Goal: Information Seeking & Learning: Find specific fact

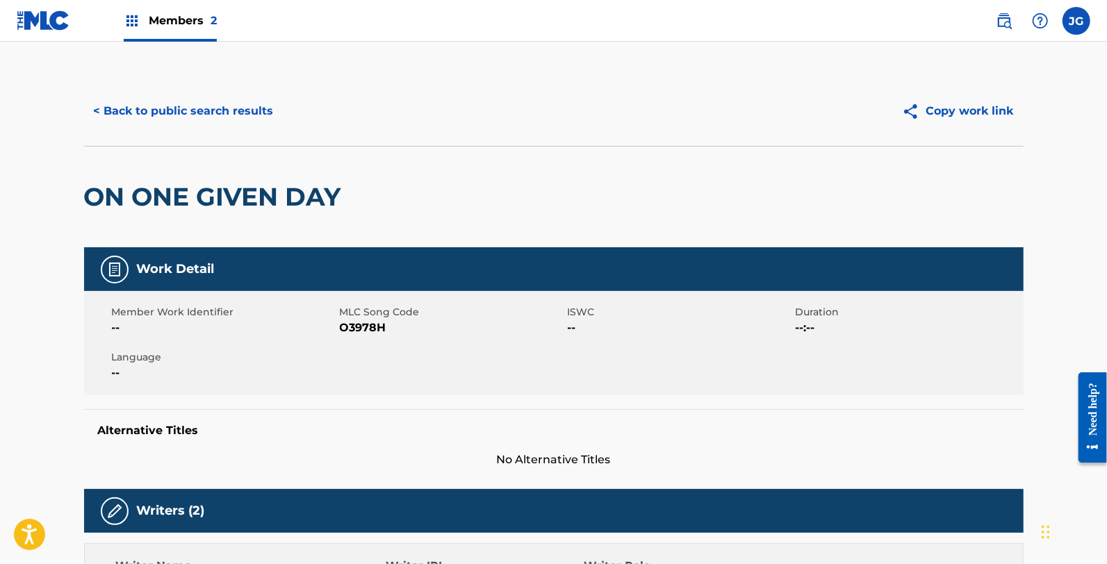
click at [243, 117] on button "< Back to public search results" at bounding box center [183, 111] width 199 height 35
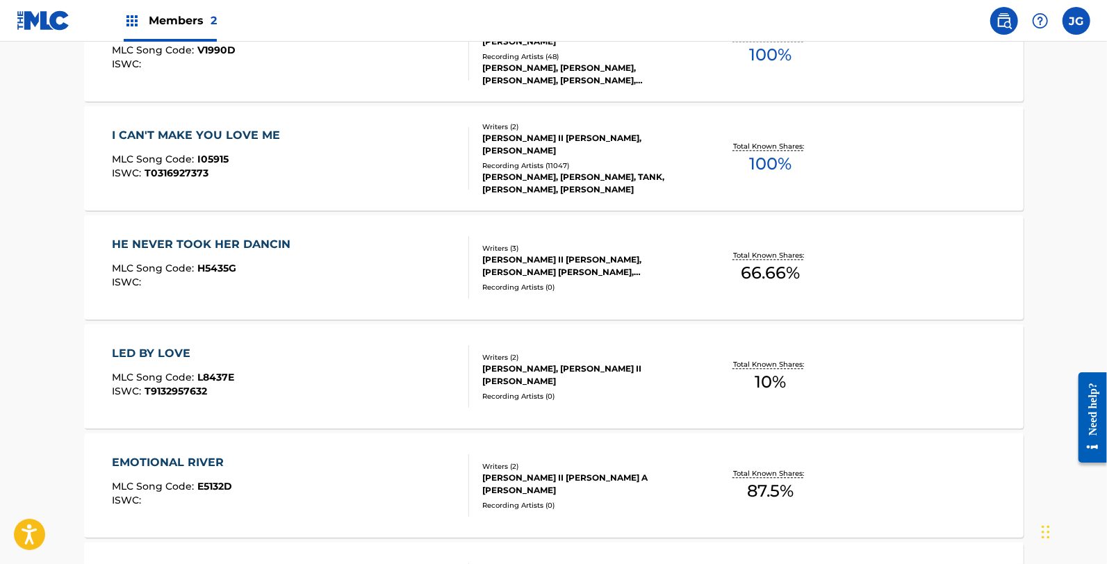
scroll to position [5499, 0]
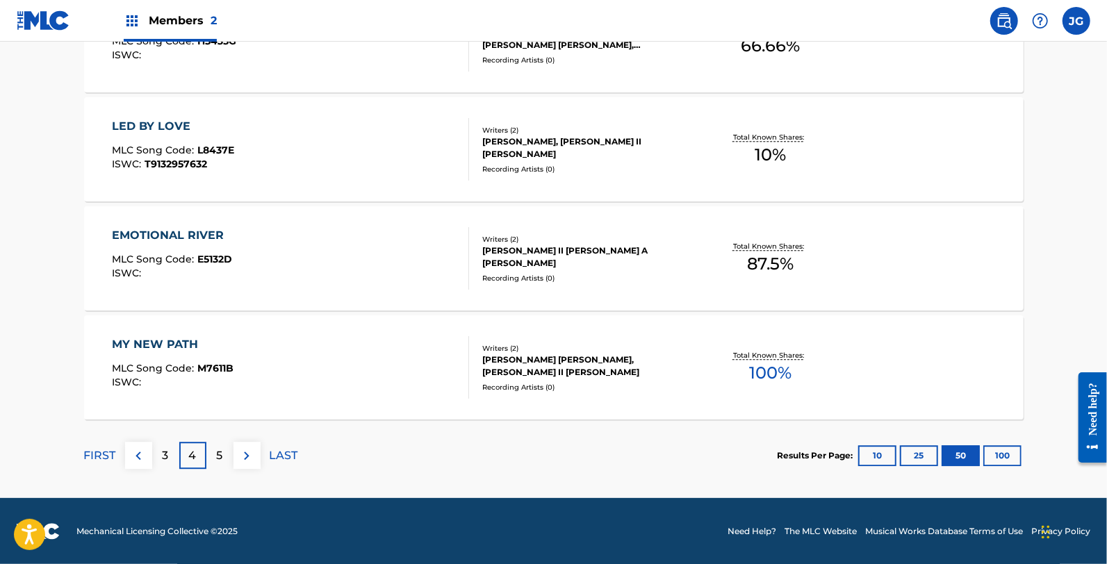
click at [880, 455] on button "10" at bounding box center [877, 455] width 38 height 21
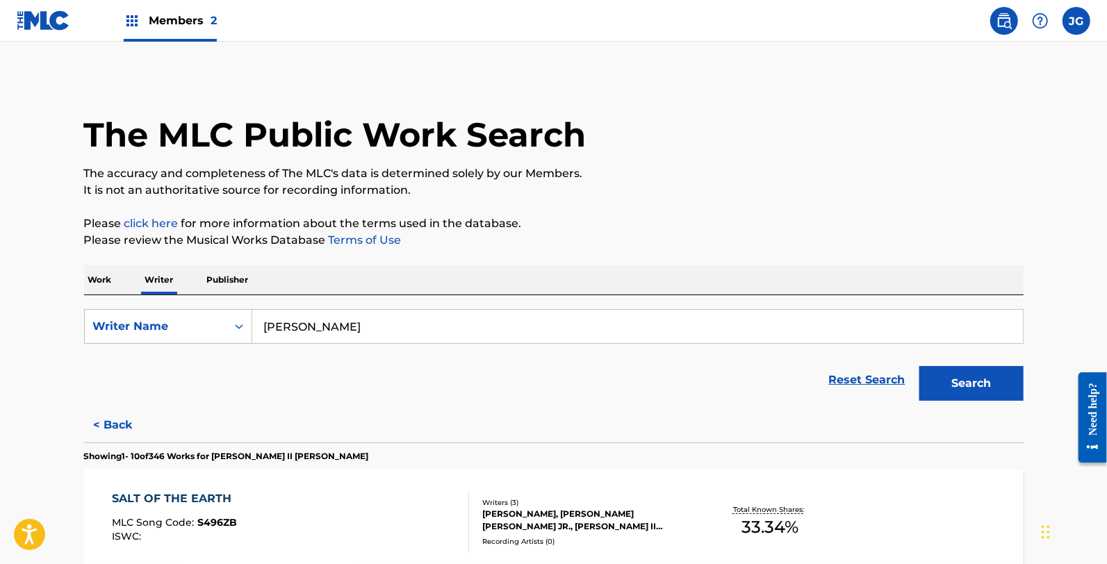
scroll to position [1136, 0]
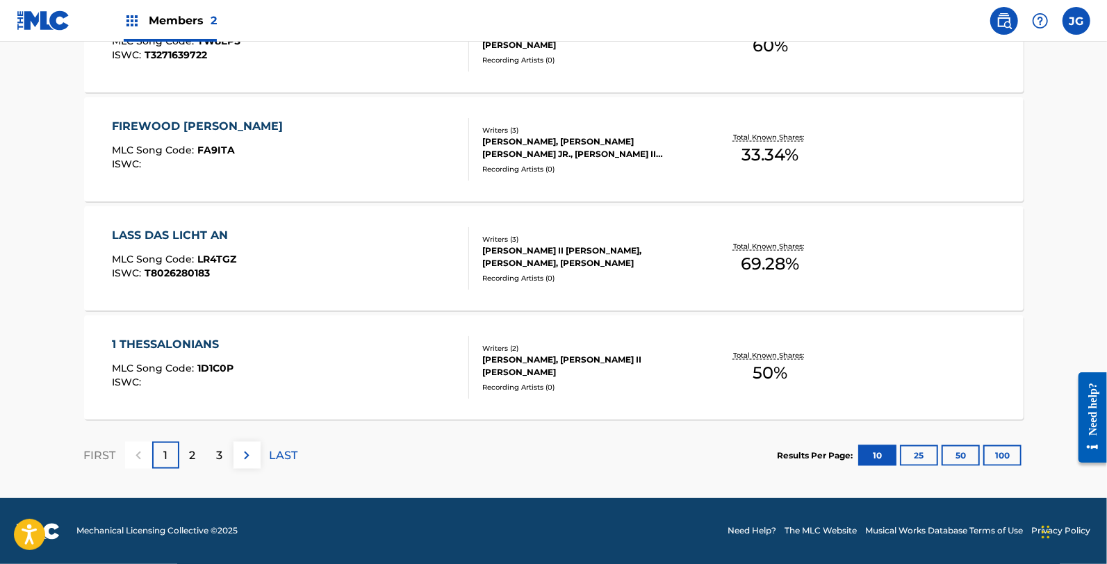
click at [226, 452] on div "3" at bounding box center [219, 455] width 27 height 27
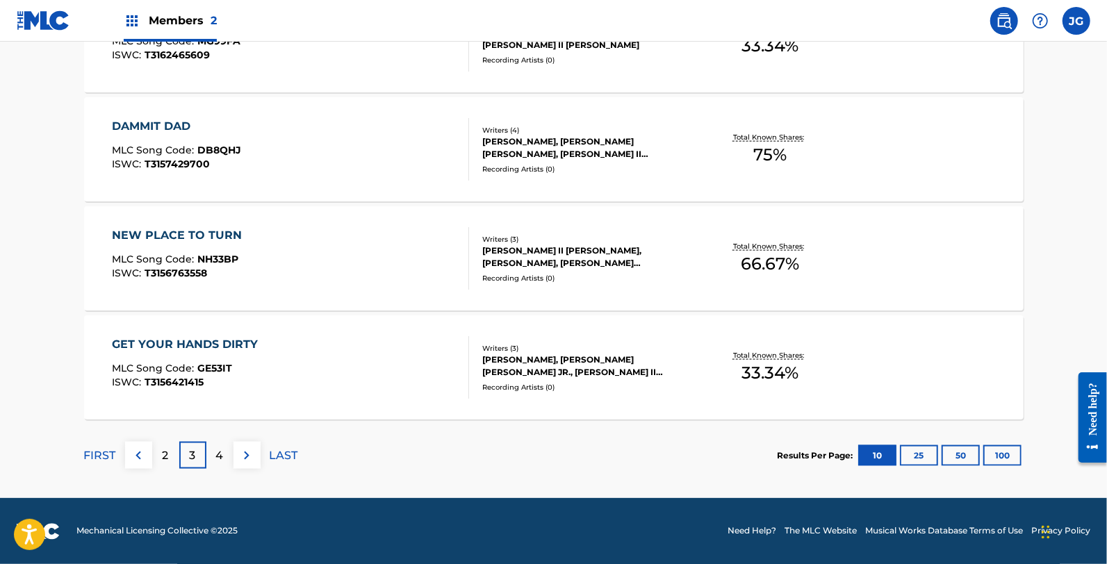
click at [247, 457] on img at bounding box center [246, 455] width 17 height 17
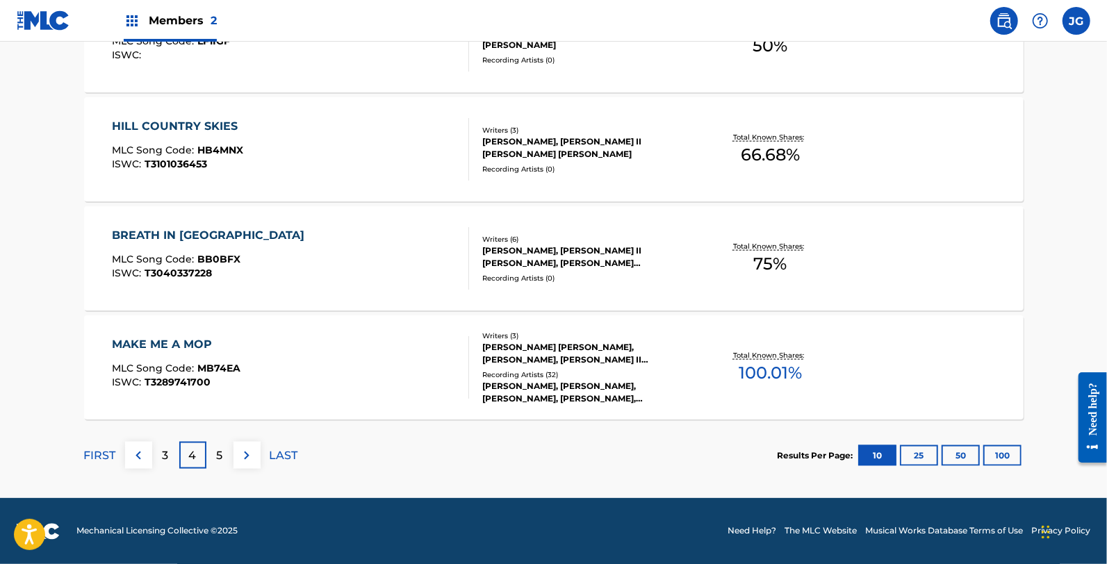
click at [247, 452] on img at bounding box center [246, 455] width 17 height 17
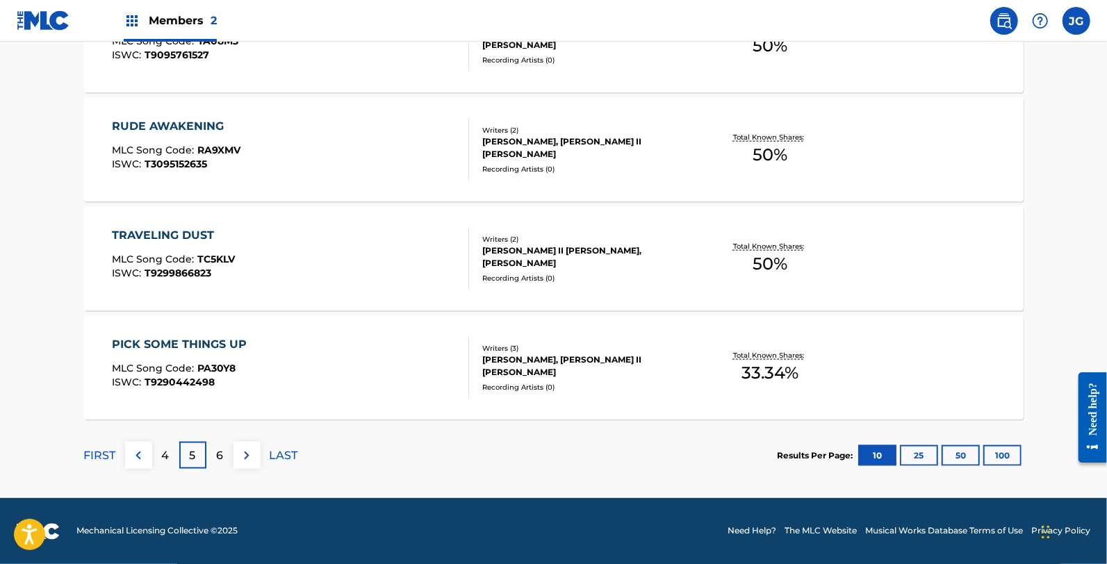
click at [247, 452] on img at bounding box center [246, 455] width 17 height 17
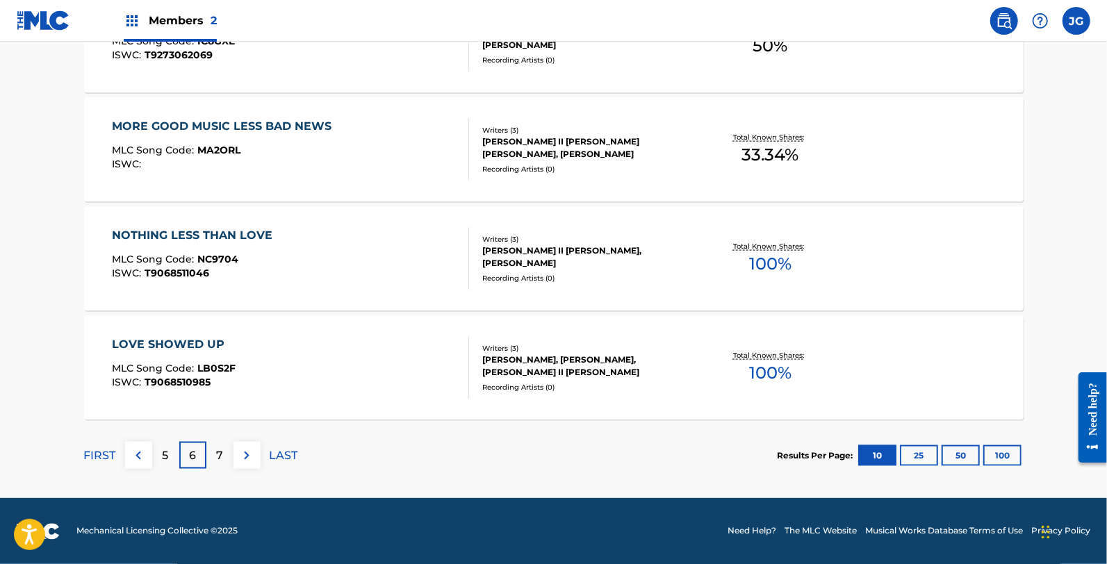
click at [247, 452] on img at bounding box center [246, 455] width 17 height 17
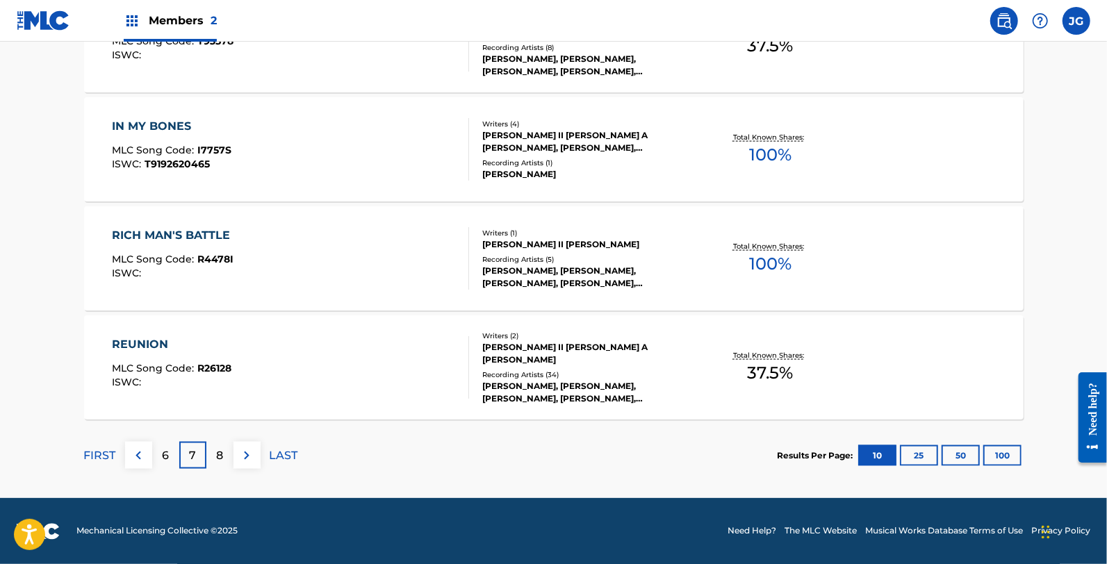
click at [247, 452] on img at bounding box center [246, 455] width 17 height 17
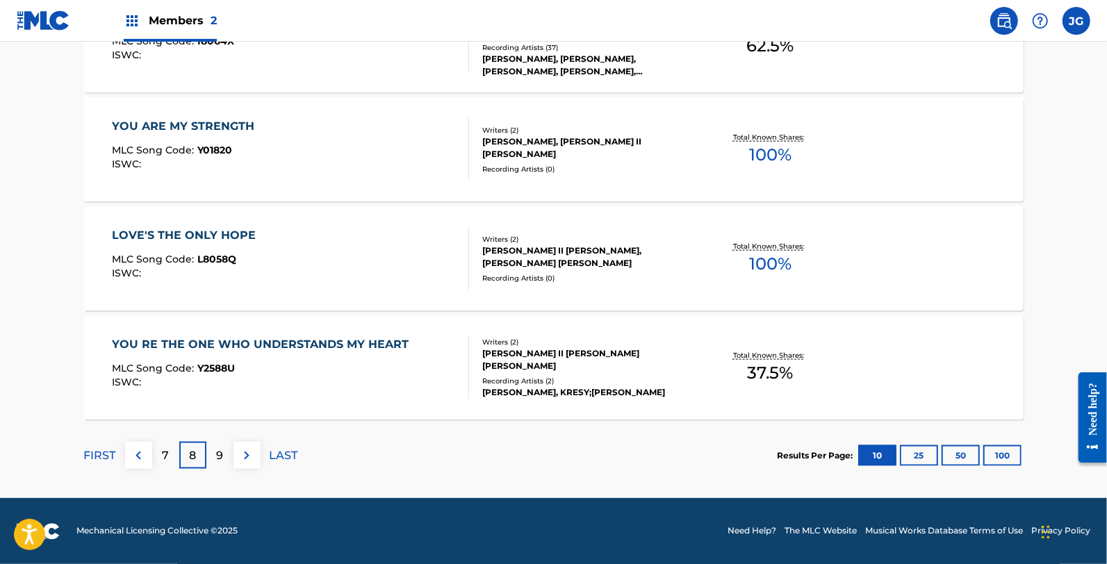
click at [247, 452] on img at bounding box center [246, 455] width 17 height 17
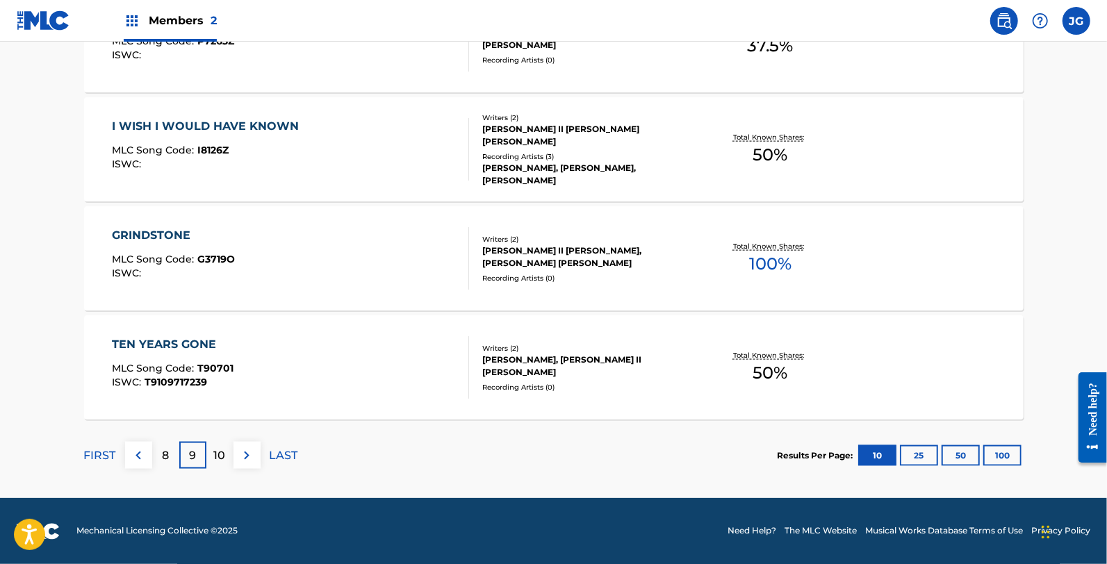
click at [247, 452] on img at bounding box center [246, 455] width 17 height 17
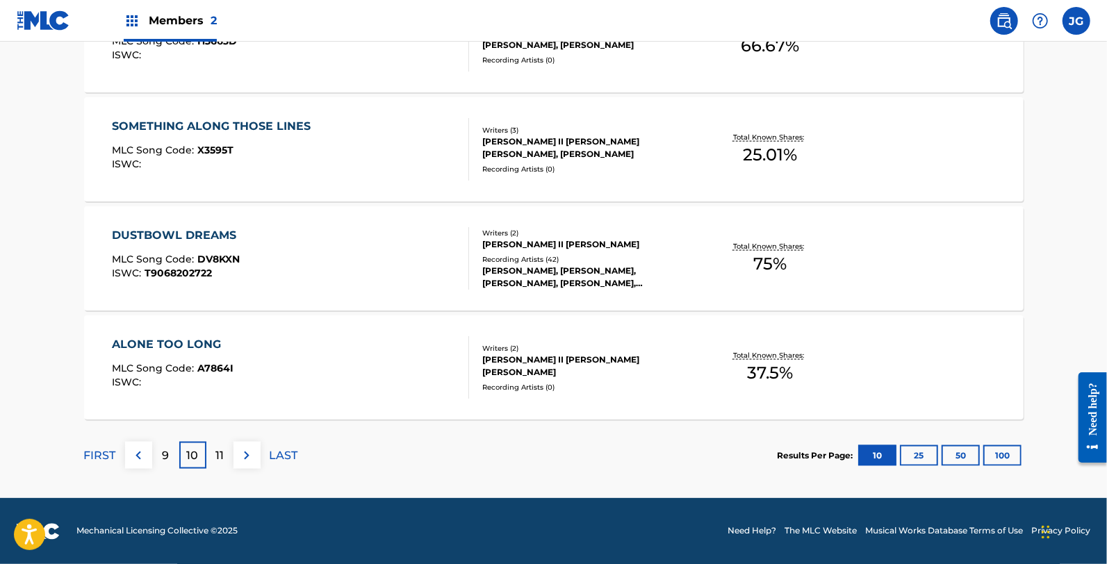
click at [247, 452] on img at bounding box center [246, 455] width 17 height 17
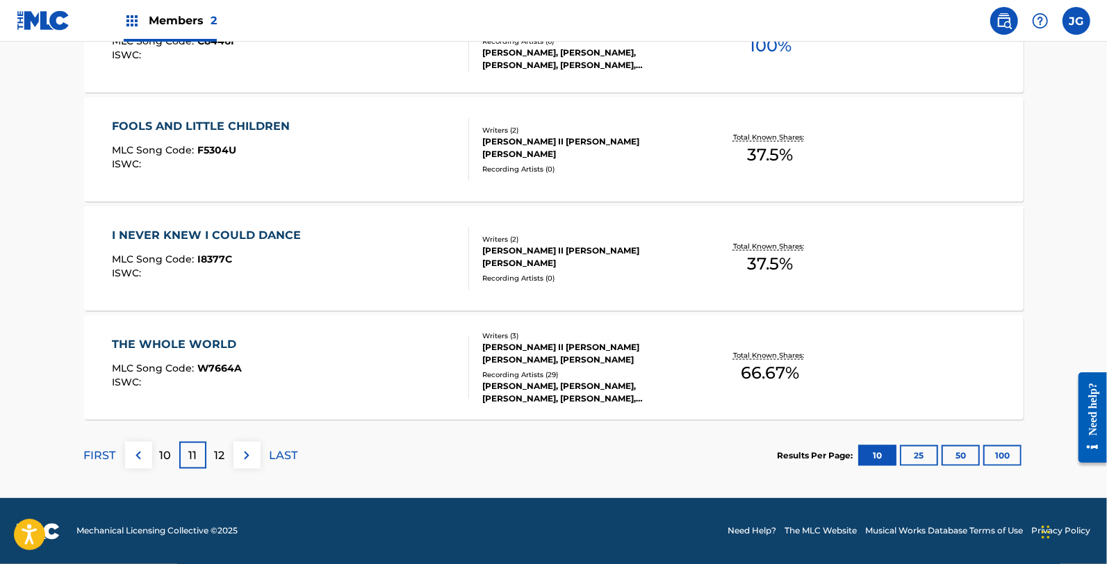
click at [247, 452] on img at bounding box center [246, 455] width 17 height 17
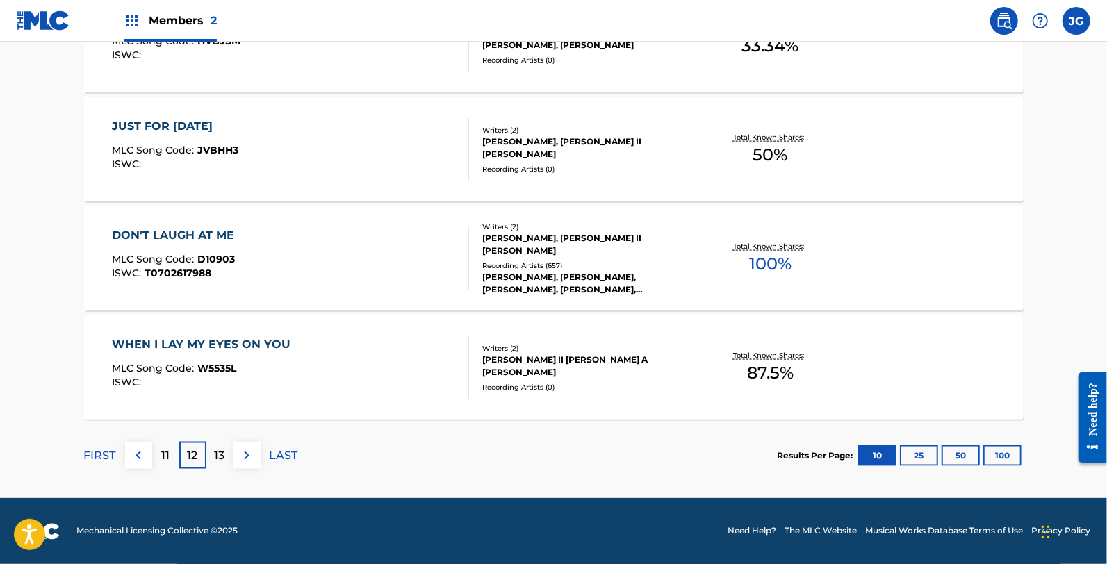
click at [247, 452] on img at bounding box center [246, 455] width 17 height 17
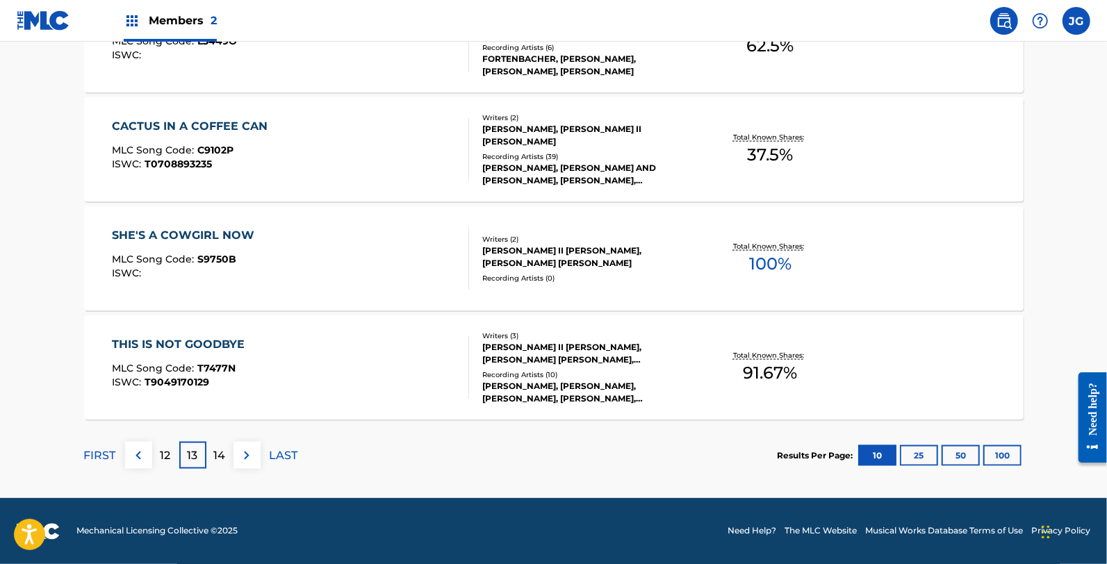
click at [247, 452] on img at bounding box center [246, 455] width 17 height 17
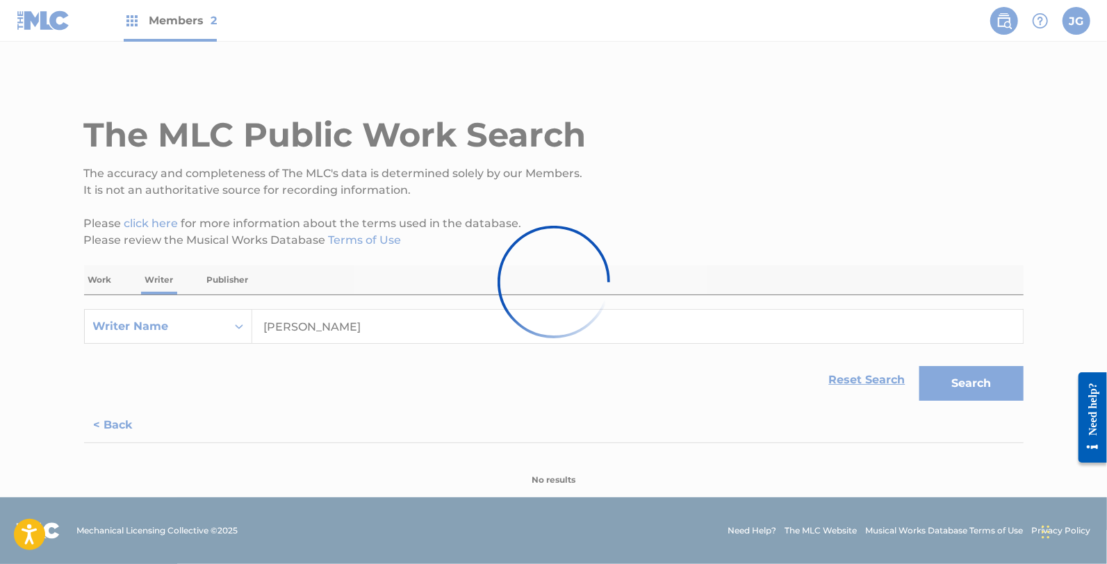
scroll to position [0, 0]
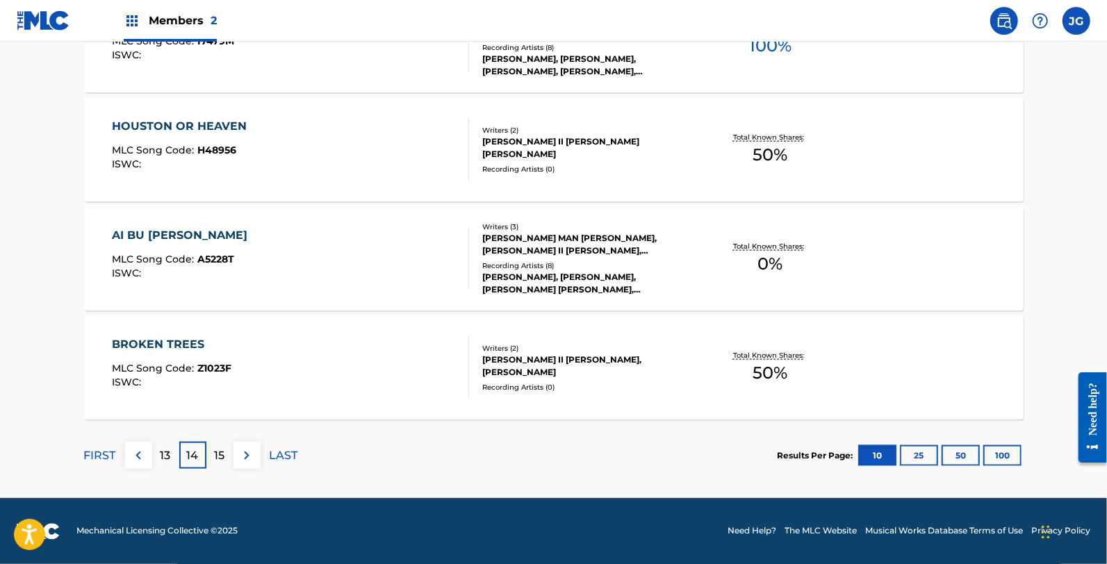
click at [247, 452] on img at bounding box center [246, 455] width 17 height 17
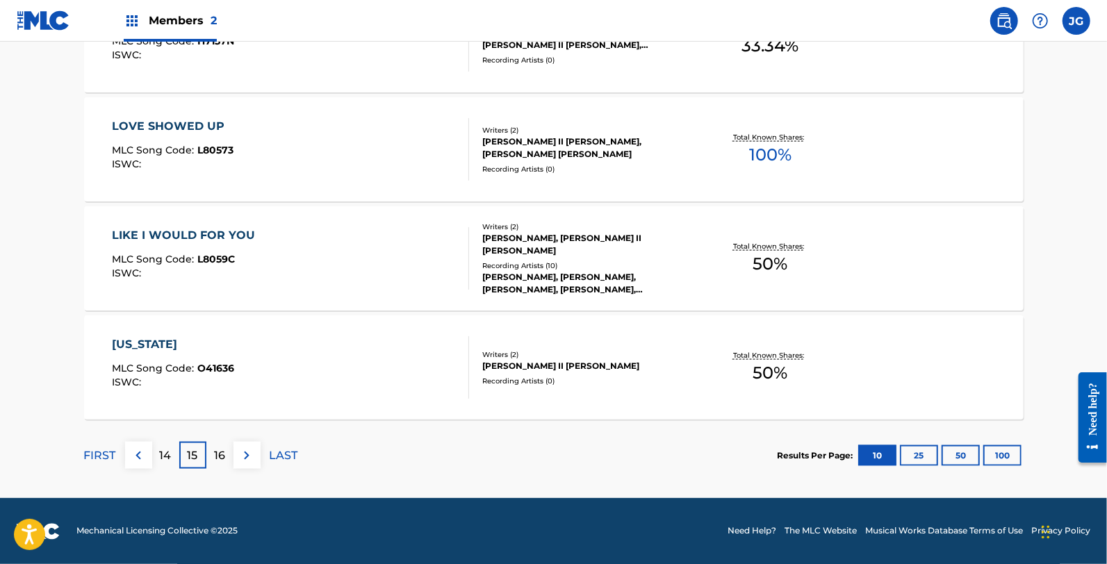
click at [247, 452] on img at bounding box center [246, 455] width 17 height 17
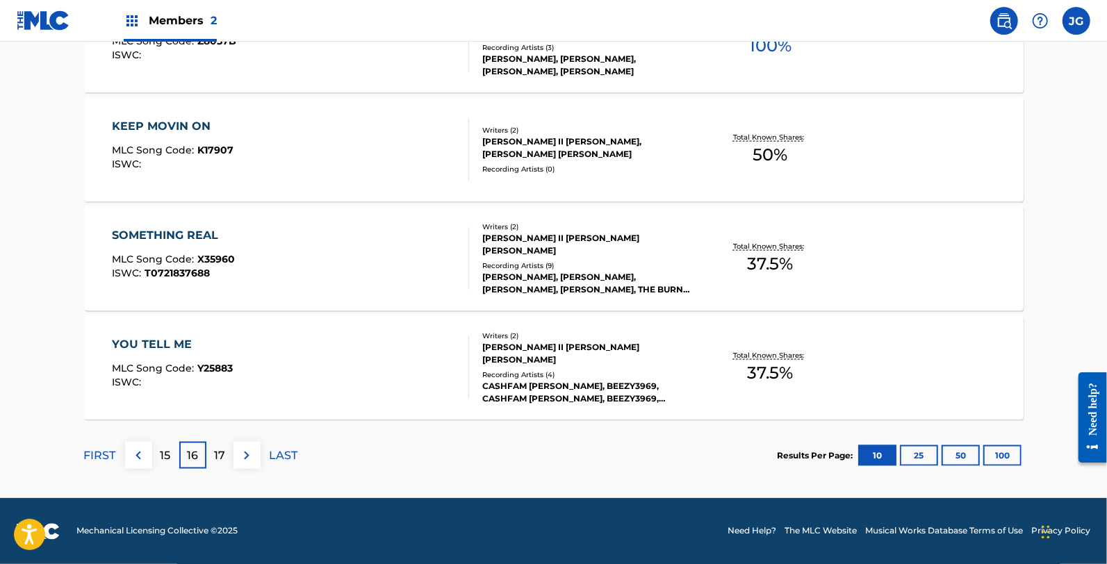
click at [247, 452] on img at bounding box center [246, 455] width 17 height 17
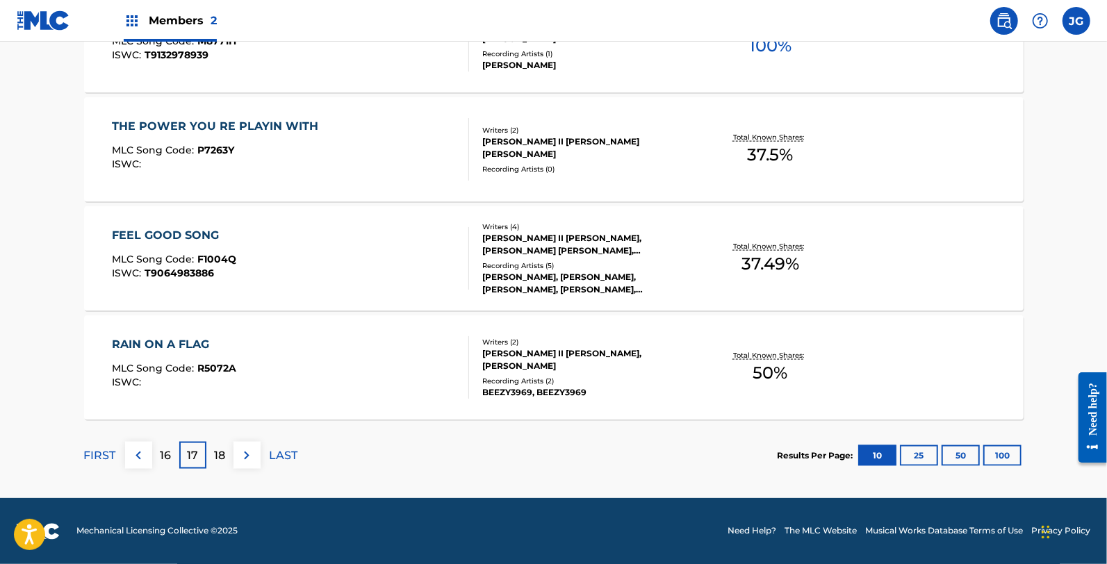
click at [247, 452] on img at bounding box center [246, 455] width 17 height 17
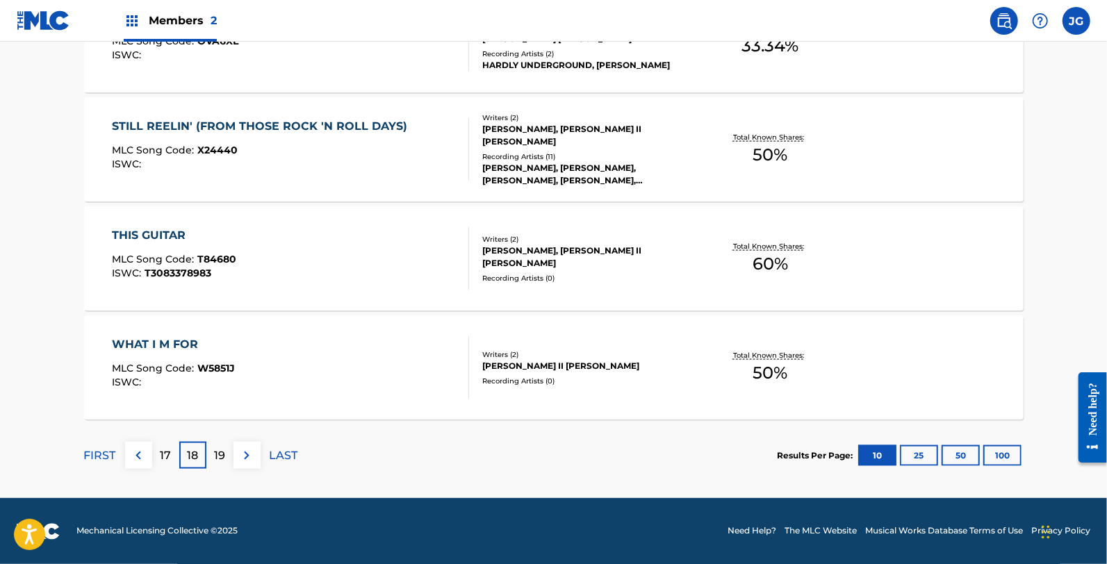
click at [247, 452] on img at bounding box center [246, 455] width 17 height 17
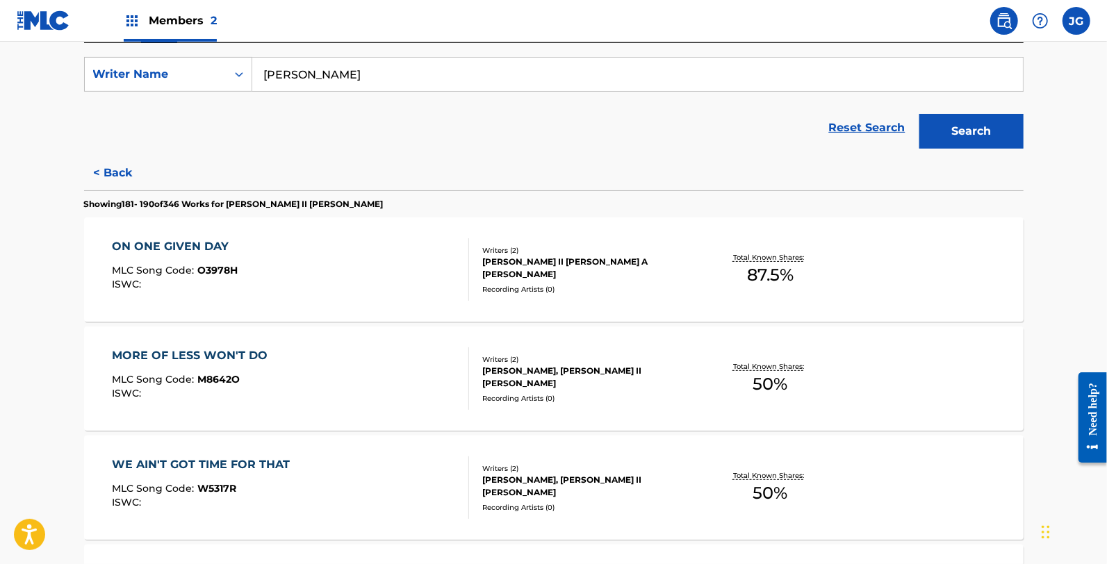
click at [300, 372] on div "MORE OF LESS WON'T DO MLC Song Code : M8642O ISWC :" at bounding box center [290, 378] width 357 height 63
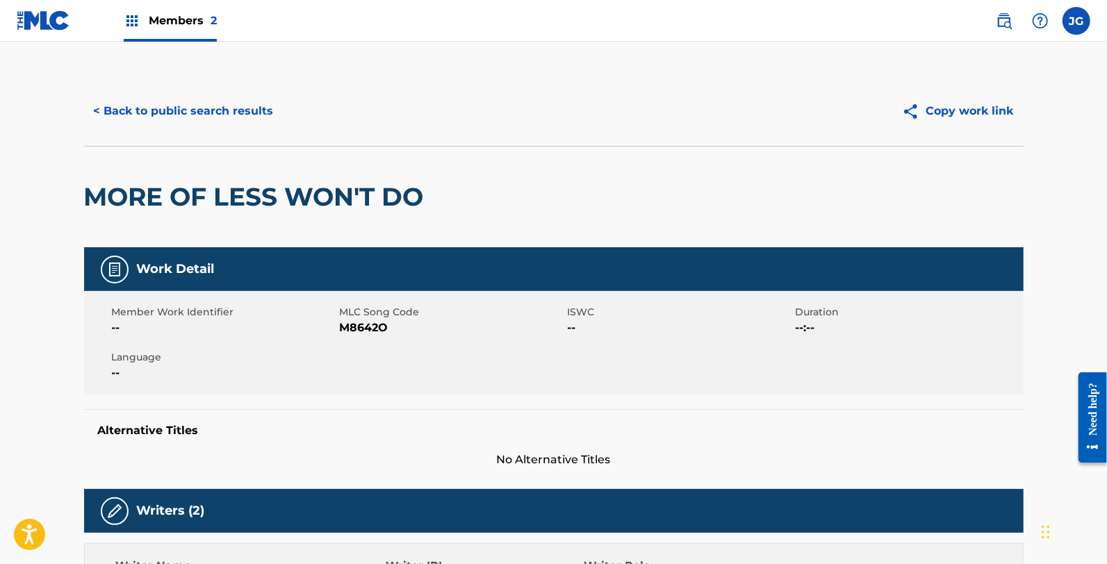
click at [351, 328] on span "M8642O" at bounding box center [452, 328] width 224 height 17
copy span "M8642O"
click at [220, 106] on button "< Back to public search results" at bounding box center [183, 111] width 199 height 35
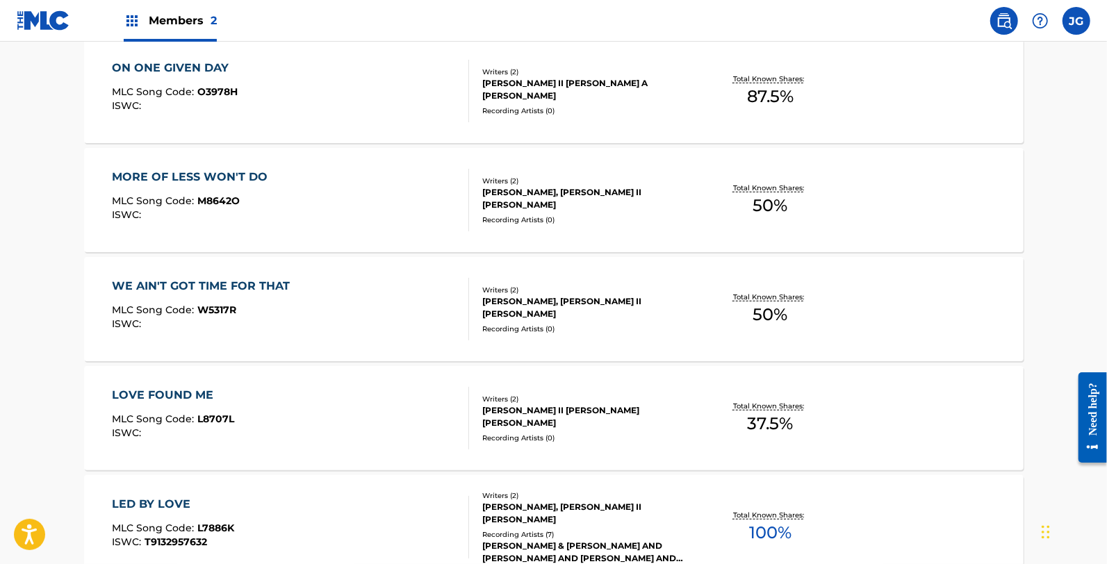
scroll to position [432, 0]
click at [311, 287] on div "WE AIN'T GOT TIME FOR THAT MLC Song Code : W5317R ISWC :" at bounding box center [290, 308] width 357 height 63
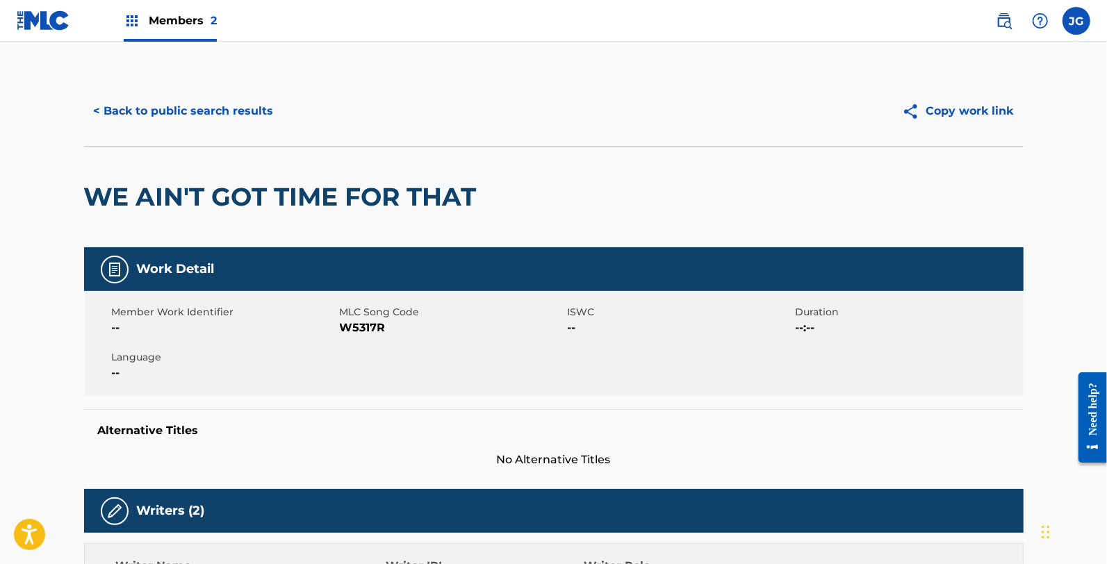
click at [377, 318] on span "MLC Song Code" at bounding box center [452, 312] width 224 height 15
click at [367, 327] on span "W5317R" at bounding box center [452, 328] width 224 height 17
copy span "W5317R"
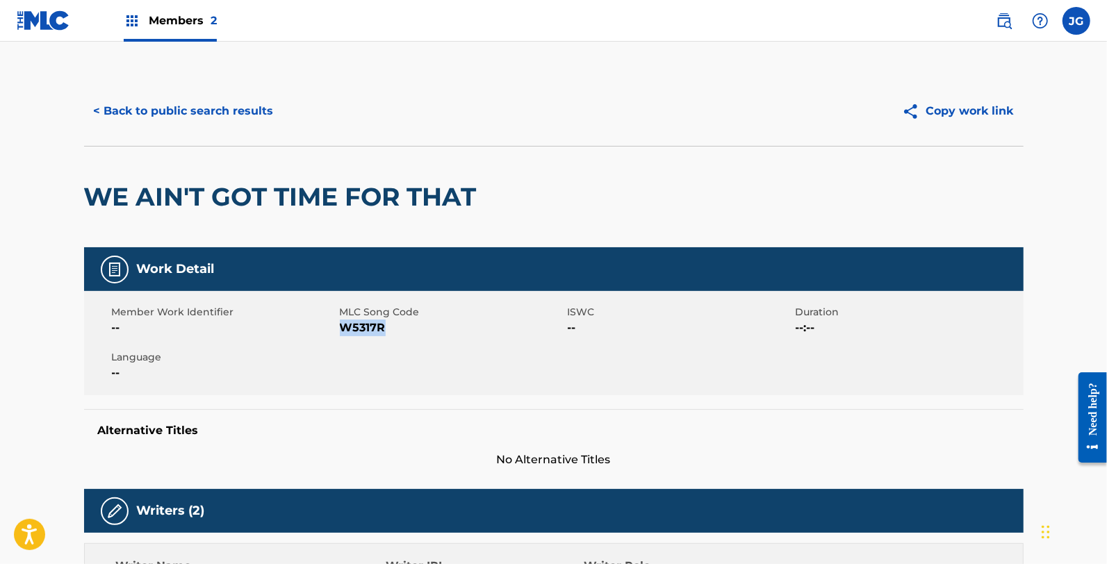
click at [239, 104] on button "< Back to public search results" at bounding box center [183, 111] width 199 height 35
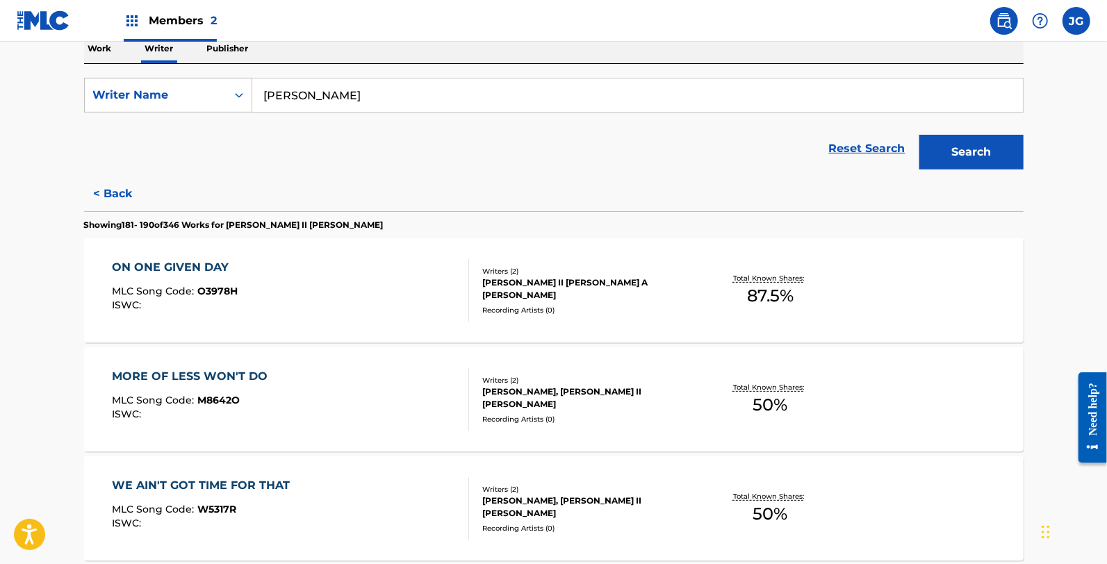
scroll to position [257, 0]
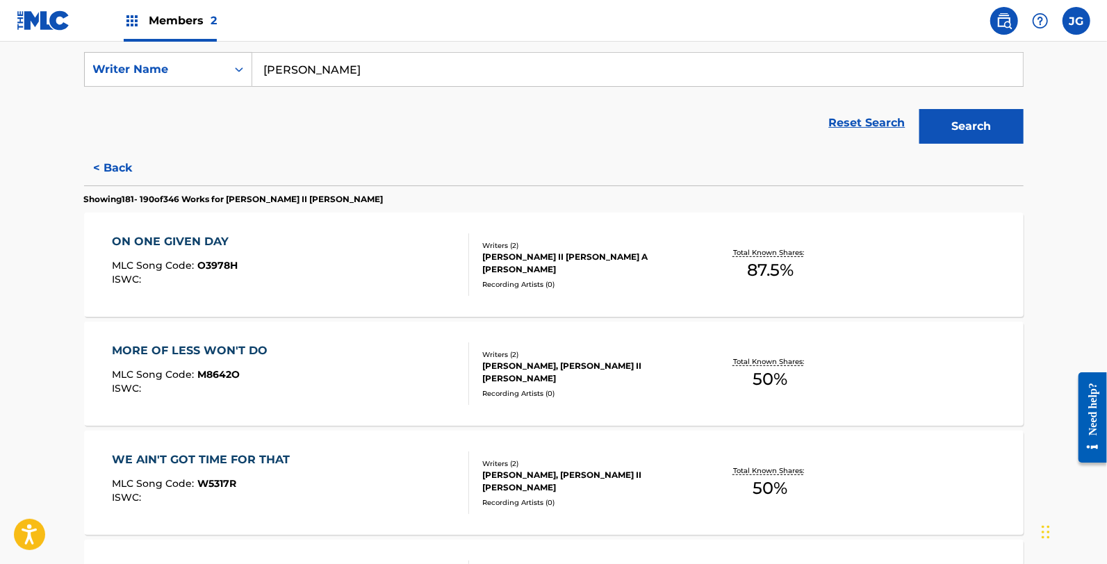
click at [258, 460] on div "WE AIN'T GOT TIME FOR THAT" at bounding box center [204, 460] width 185 height 17
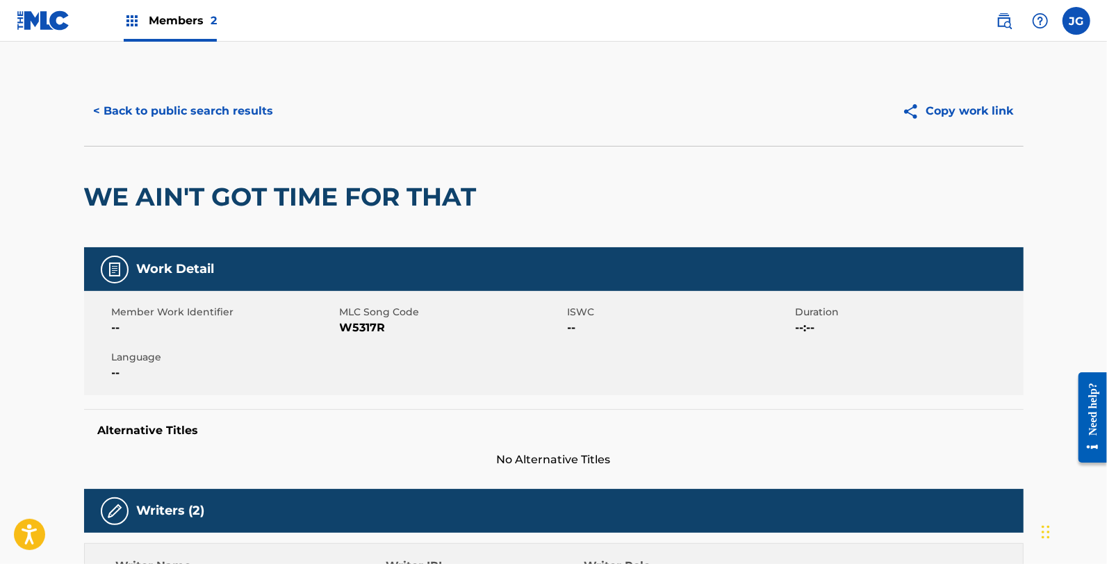
click at [261, 126] on button "< Back to public search results" at bounding box center [183, 111] width 199 height 35
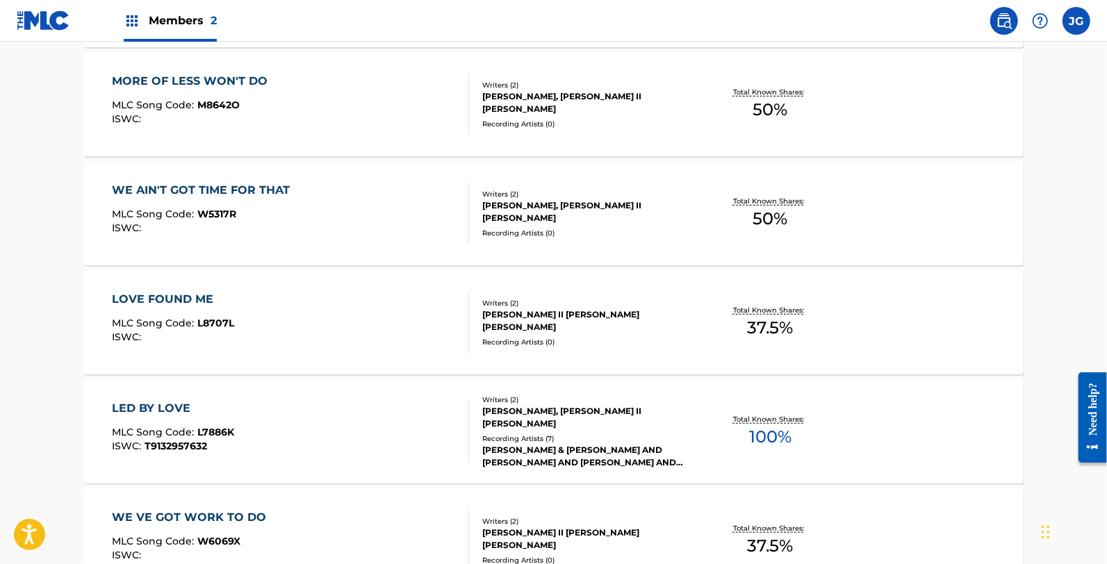
scroll to position [529, 0]
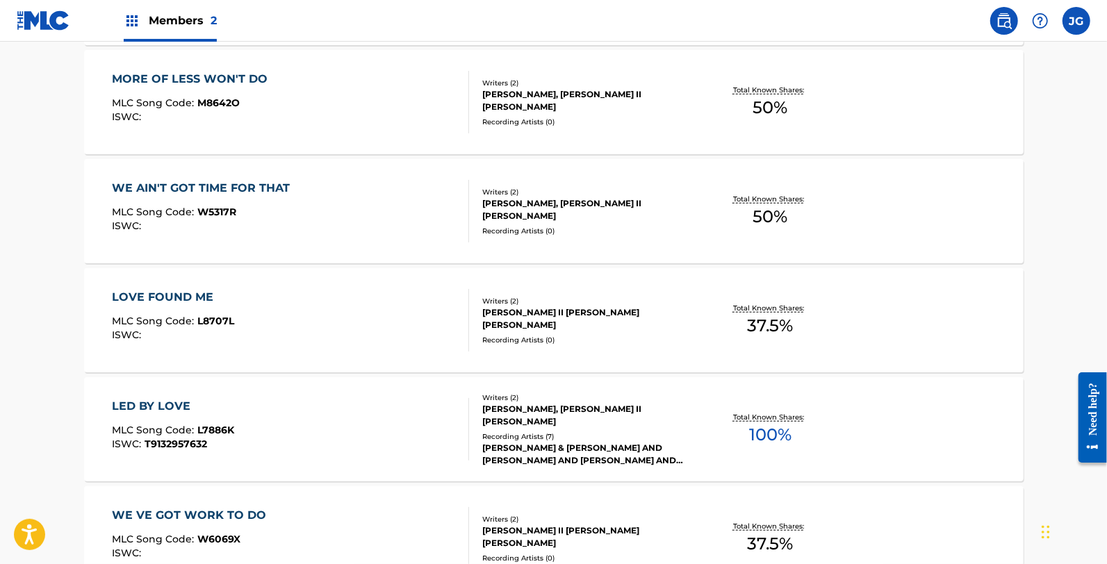
click at [243, 306] on div "LOVE FOUND ME MLC Song Code : L8707L ISWC :" at bounding box center [290, 320] width 357 height 63
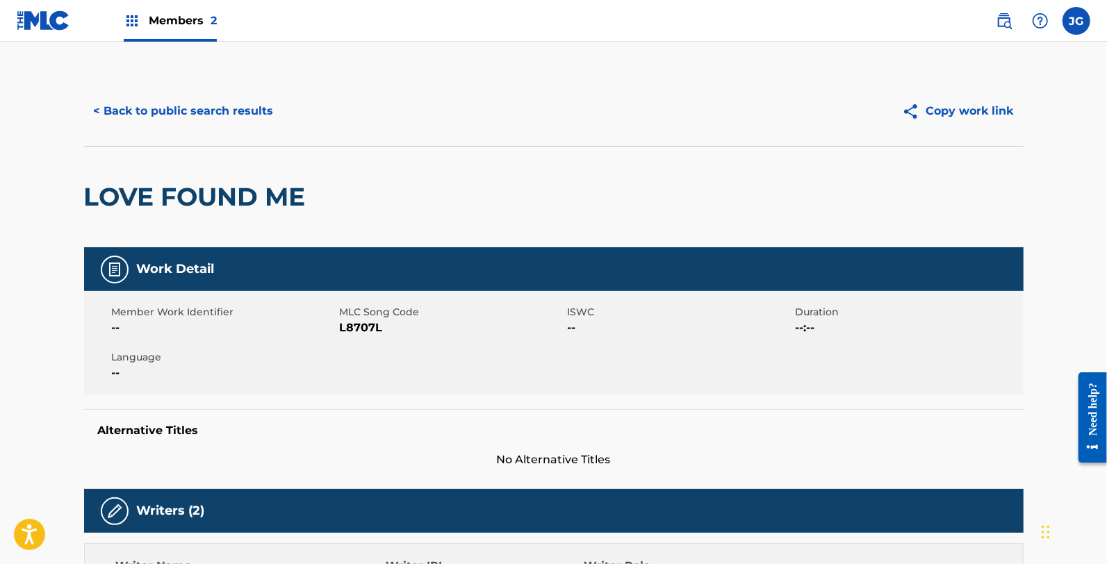
click at [365, 324] on span "L8707L" at bounding box center [452, 328] width 224 height 17
copy span "L8707L"
click at [234, 106] on button "< Back to public search results" at bounding box center [183, 111] width 199 height 35
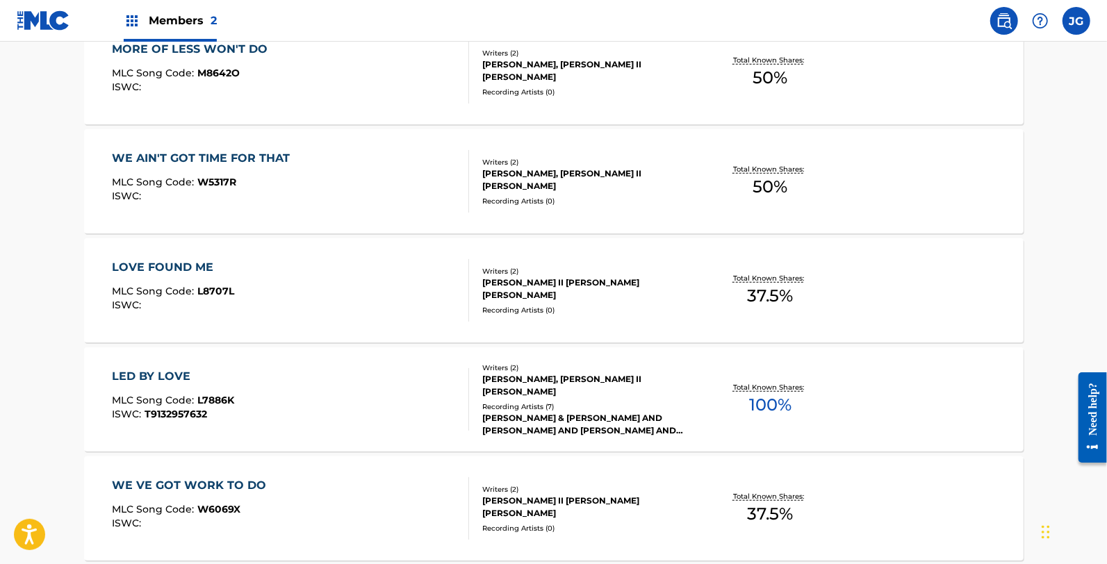
scroll to position [630, 0]
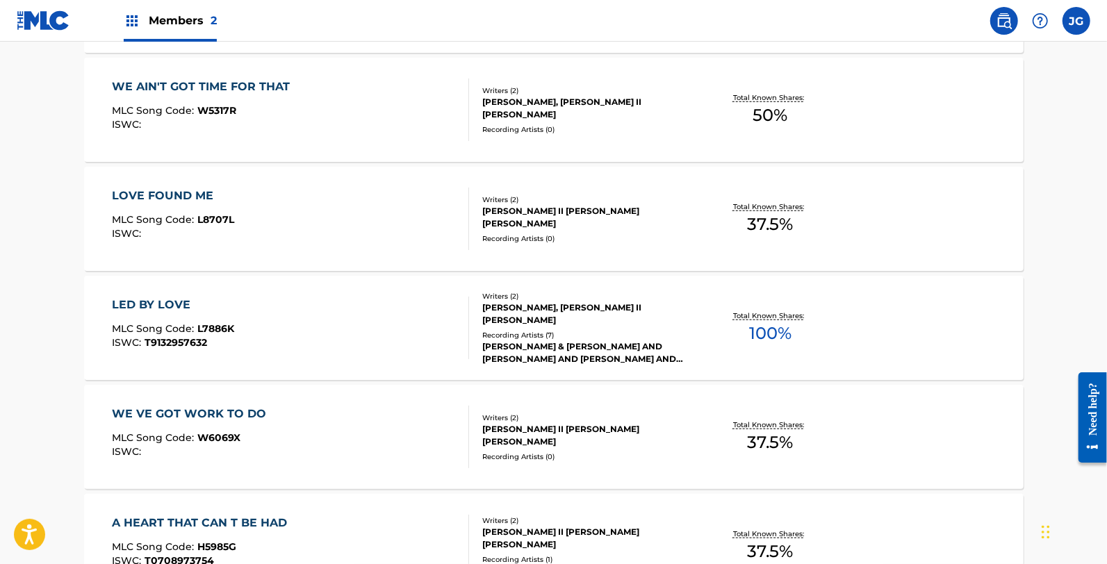
click at [282, 330] on div "LED BY LOVE MLC Song Code : L7886K ISWC : T9132957632" at bounding box center [290, 328] width 357 height 63
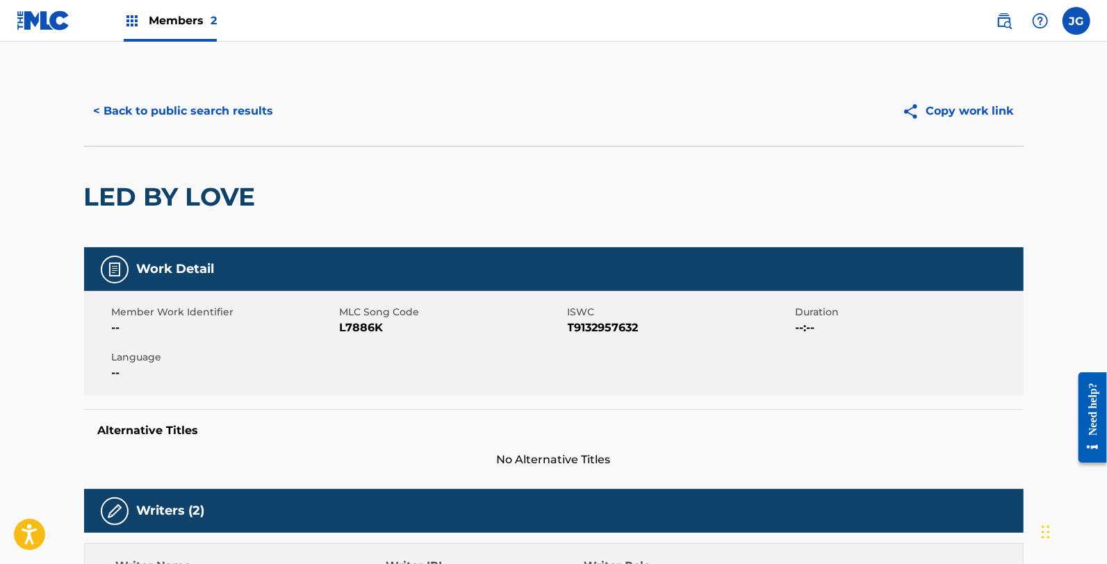
click at [341, 327] on span "L7886K" at bounding box center [452, 328] width 224 height 17
copy span "L7886K"
click at [236, 105] on button "< Back to public search results" at bounding box center [183, 111] width 199 height 35
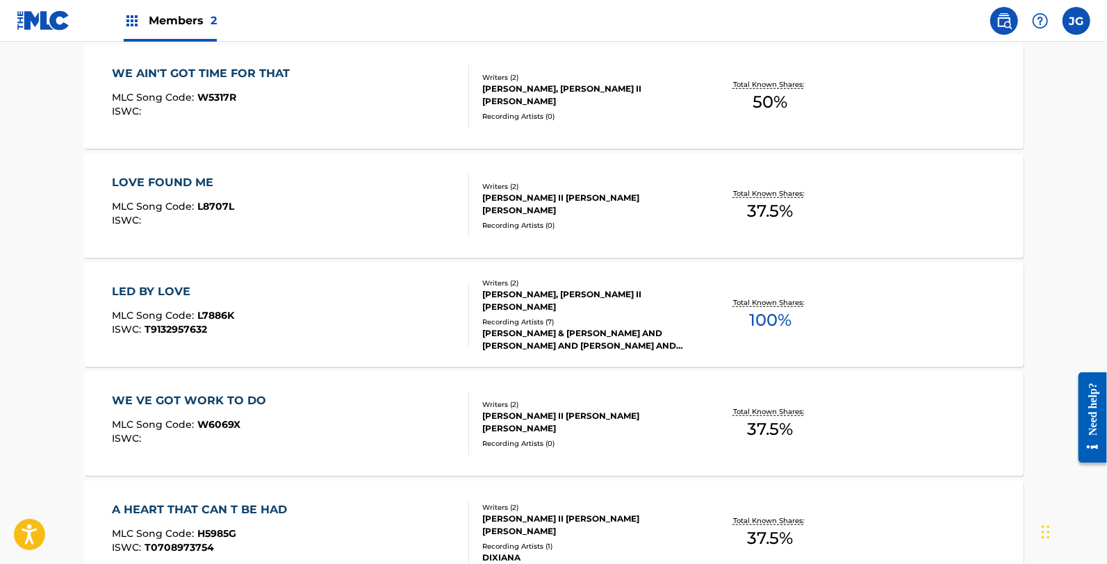
scroll to position [702, 0]
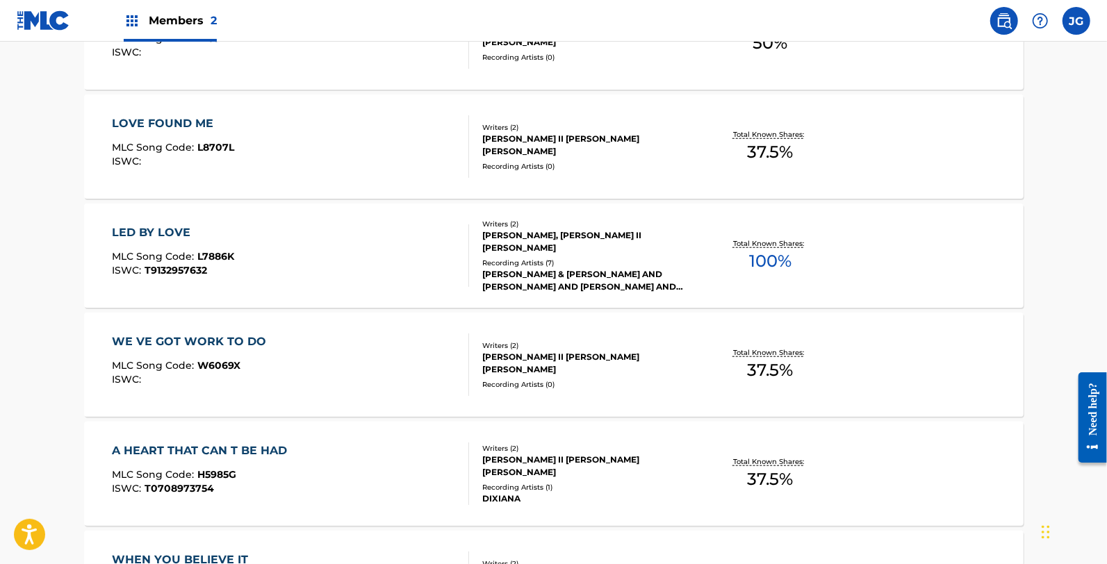
click at [311, 406] on div "WE VE GOT WORK TO DO MLC Song Code : W6069X ISWC : Writers ( 2 ) [PERSON_NAME] …" at bounding box center [553, 365] width 939 height 104
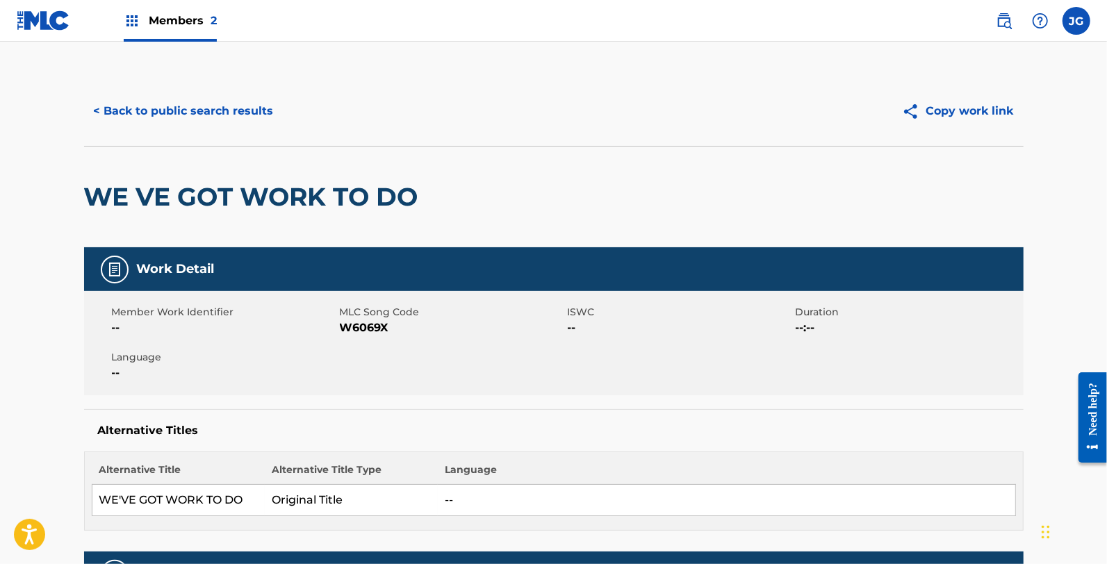
click at [376, 331] on span "W6069X" at bounding box center [452, 328] width 224 height 17
copy span "W6069X"
click at [227, 109] on button "< Back to public search results" at bounding box center [183, 111] width 199 height 35
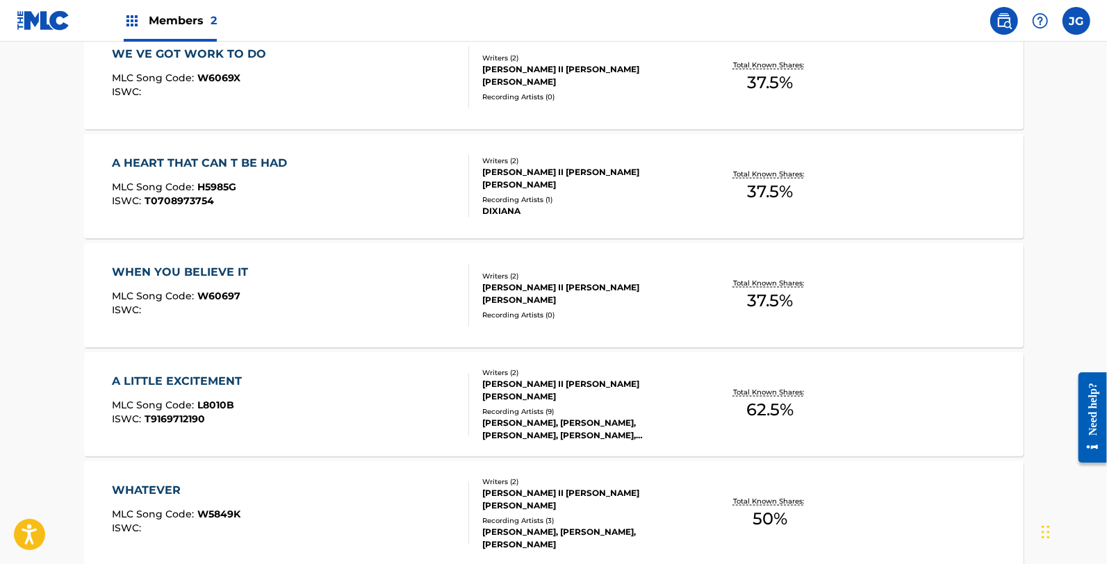
scroll to position [978, 0]
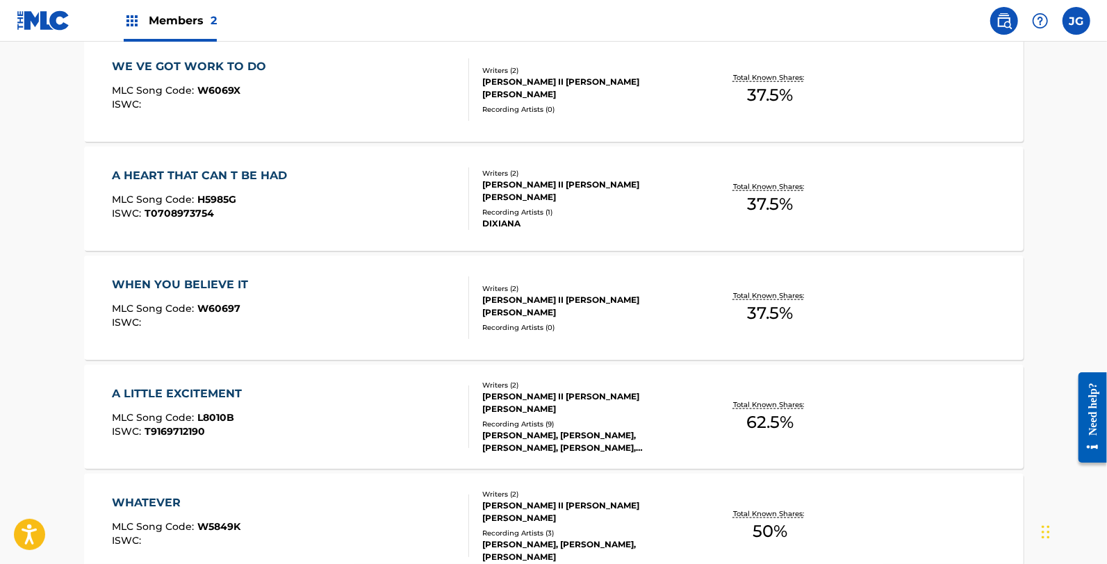
click at [292, 198] on div "MLC Song Code : H5985G" at bounding box center [203, 202] width 182 height 14
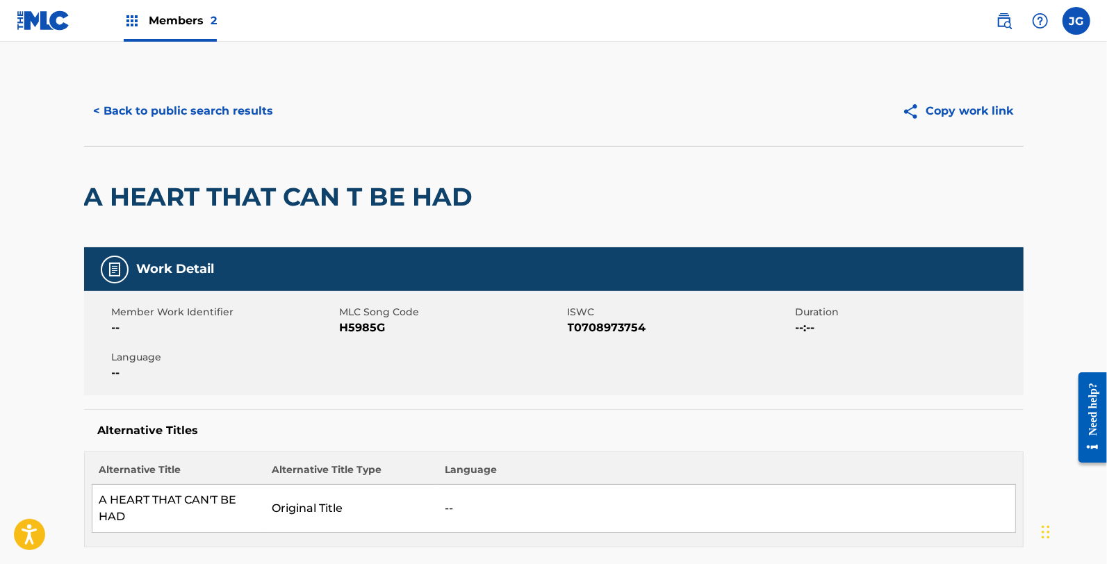
click at [357, 323] on span "H5985G" at bounding box center [452, 328] width 224 height 17
copy span "H5985G"
click at [165, 111] on button "< Back to public search results" at bounding box center [183, 111] width 199 height 35
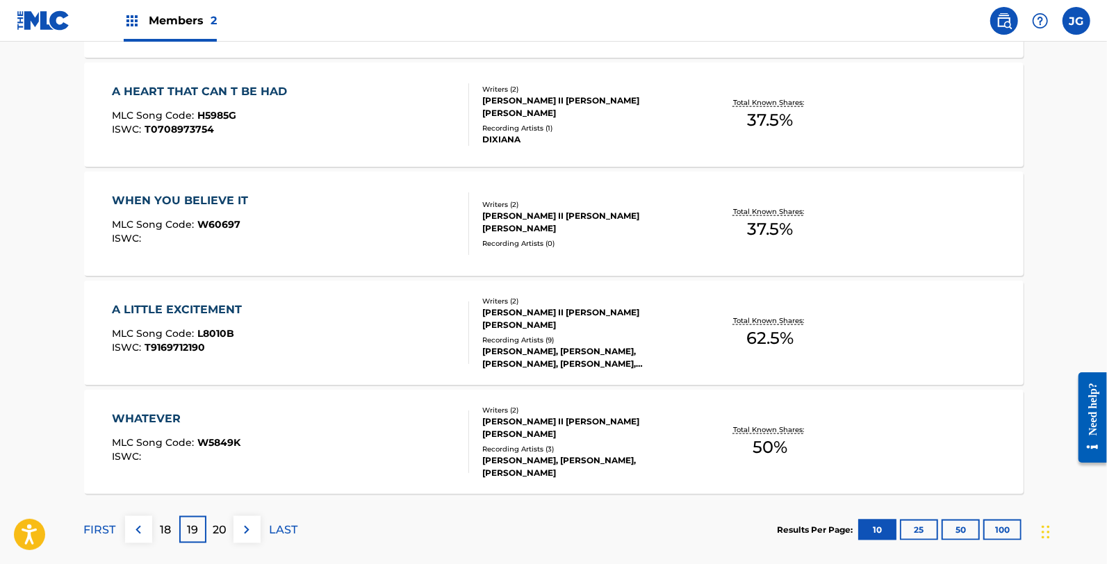
scroll to position [1068, 0]
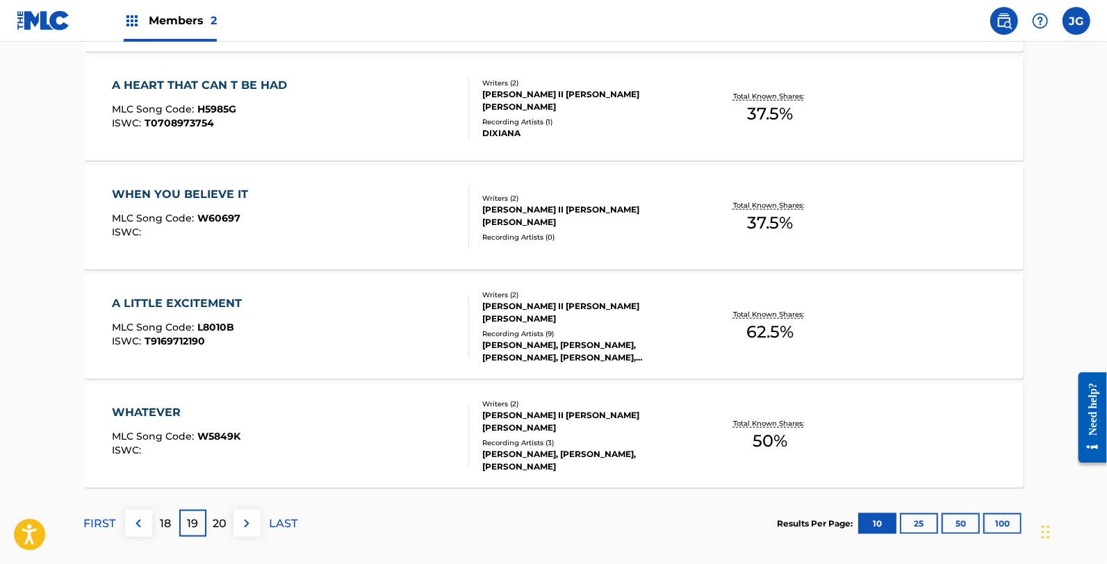
click at [315, 111] on div "A HEART THAT CAN T BE HAD MLC Song Code : H5985G ISWC : T0708973754" at bounding box center [290, 108] width 357 height 63
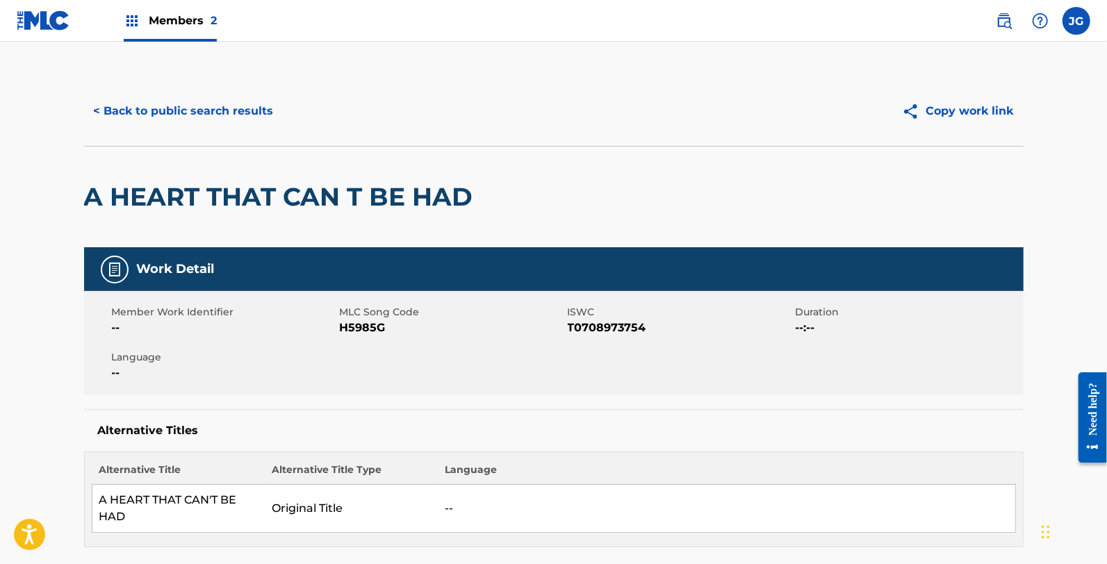
click at [217, 101] on button "< Back to public search results" at bounding box center [183, 111] width 199 height 35
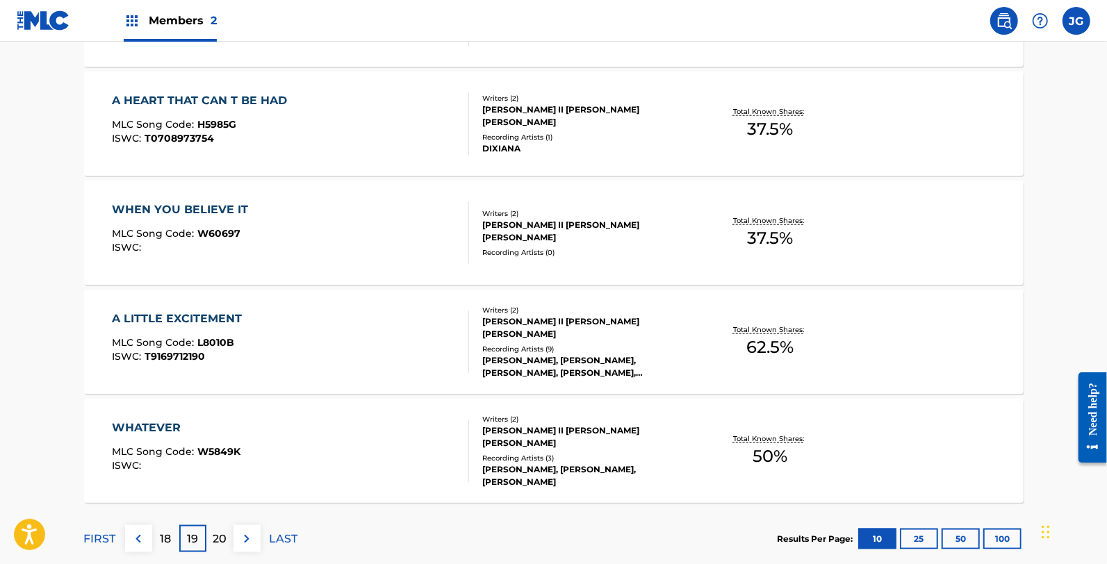
scroll to position [1053, 0]
click at [265, 212] on div "WHEN YOU BELIEVE IT MLC Song Code : W60697 ISWC :" at bounding box center [290, 232] width 357 height 63
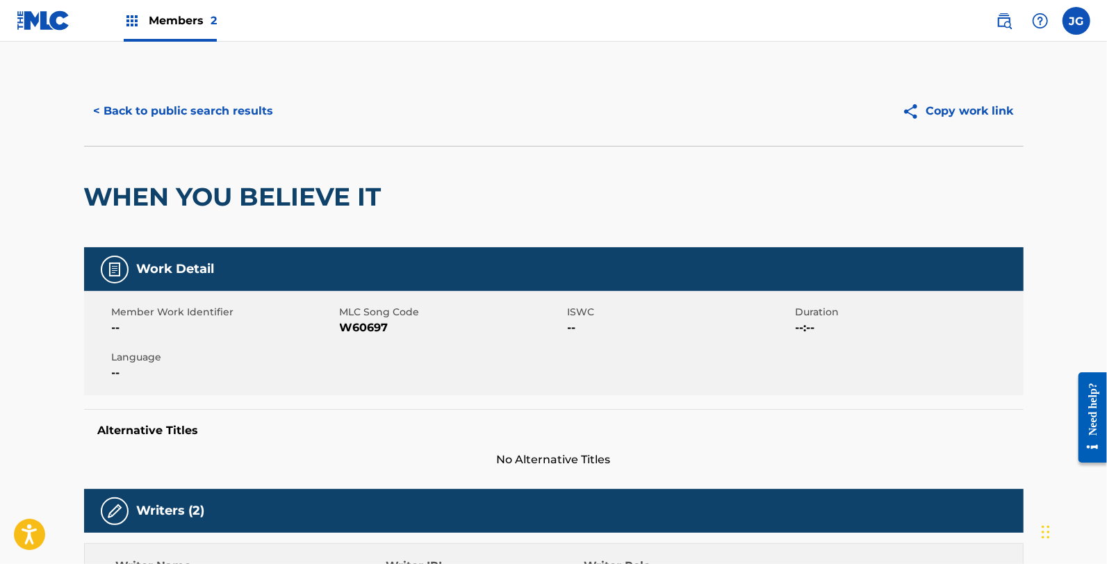
click at [366, 333] on span "W60697" at bounding box center [452, 328] width 224 height 17
copy span "W60697"
click at [175, 120] on button "< Back to public search results" at bounding box center [183, 111] width 199 height 35
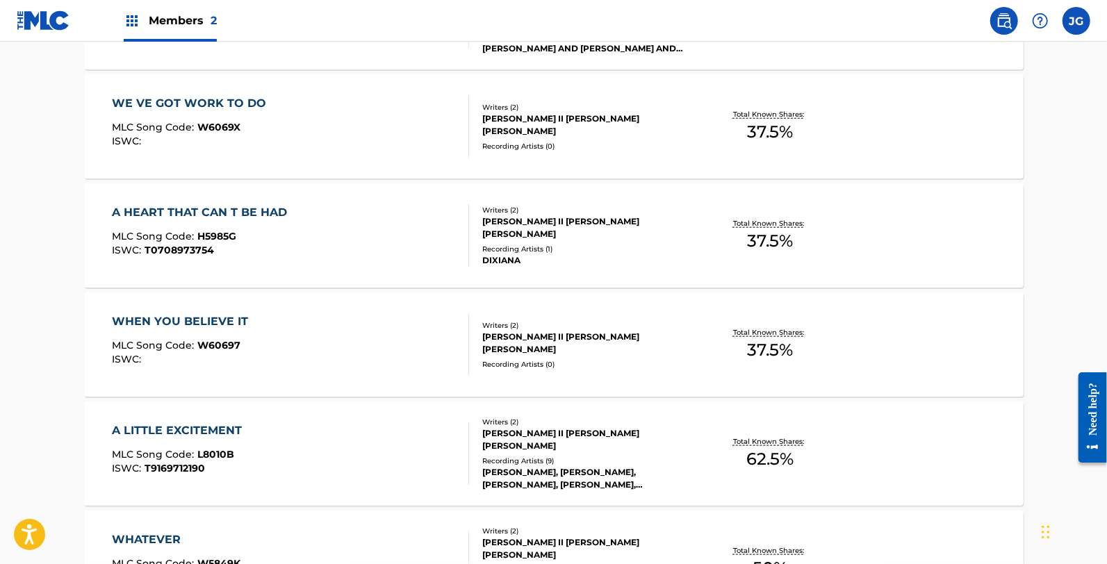
scroll to position [946, 0]
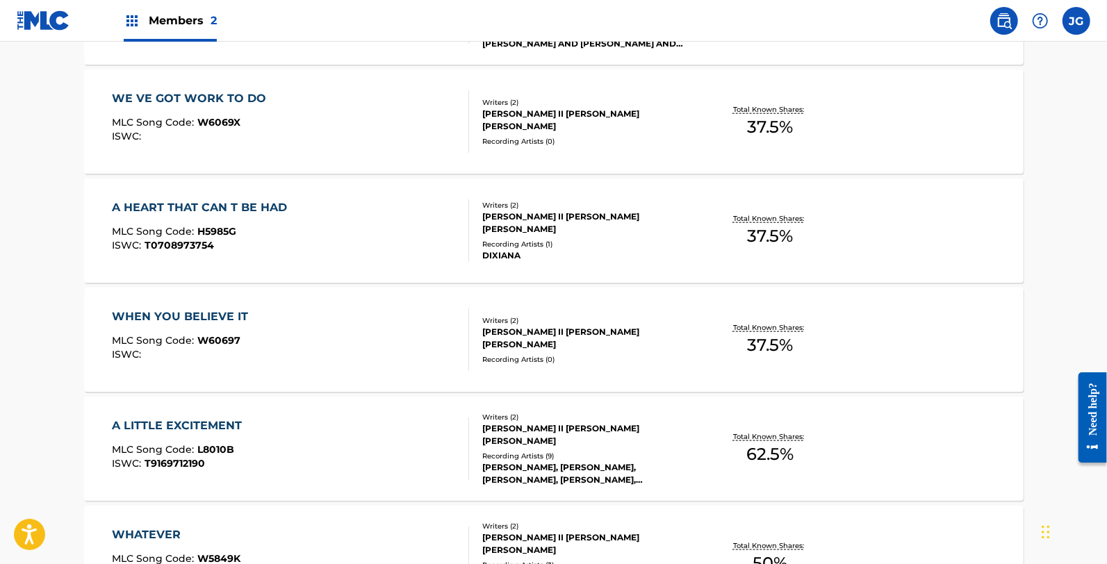
click at [306, 429] on div "A LITTLE EXCITEMENT MLC Song Code : L8010B ISWC : T9169712190" at bounding box center [290, 449] width 357 height 63
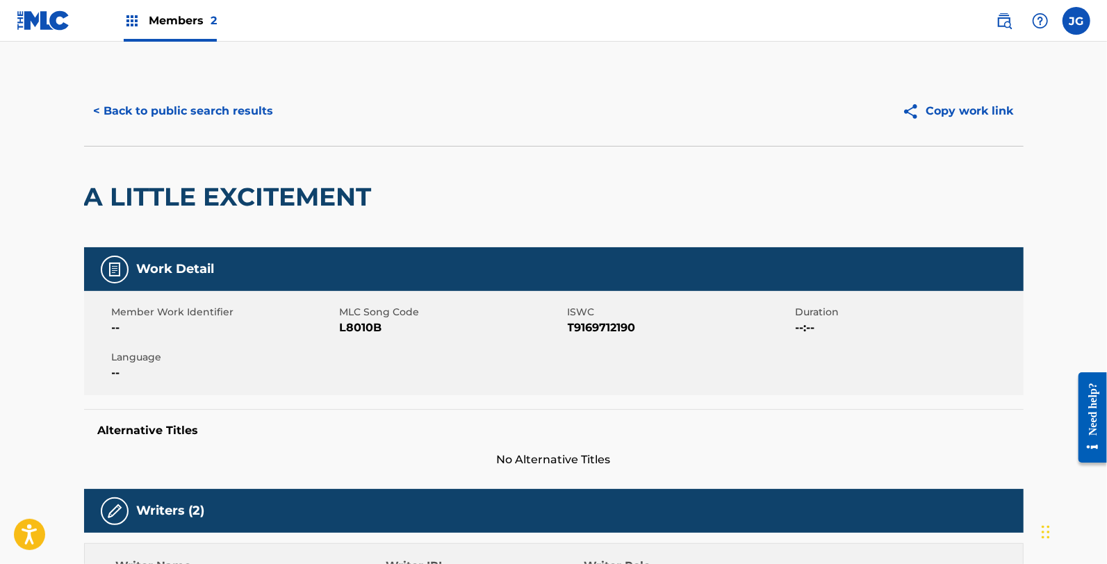
click at [352, 320] on span "L8010B" at bounding box center [452, 328] width 224 height 17
copy span "L8010B"
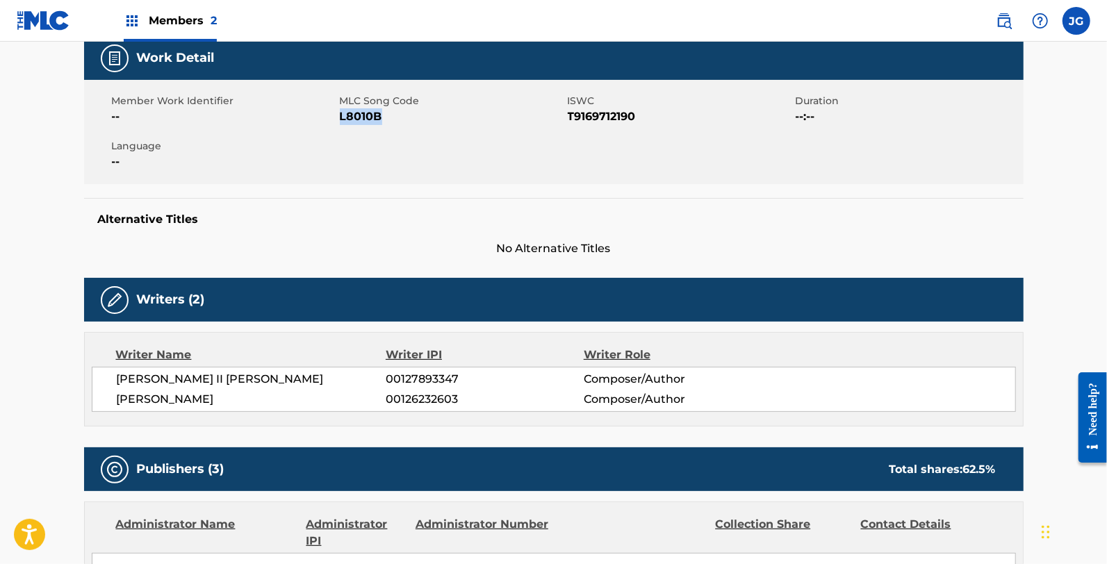
scroll to position [28, 0]
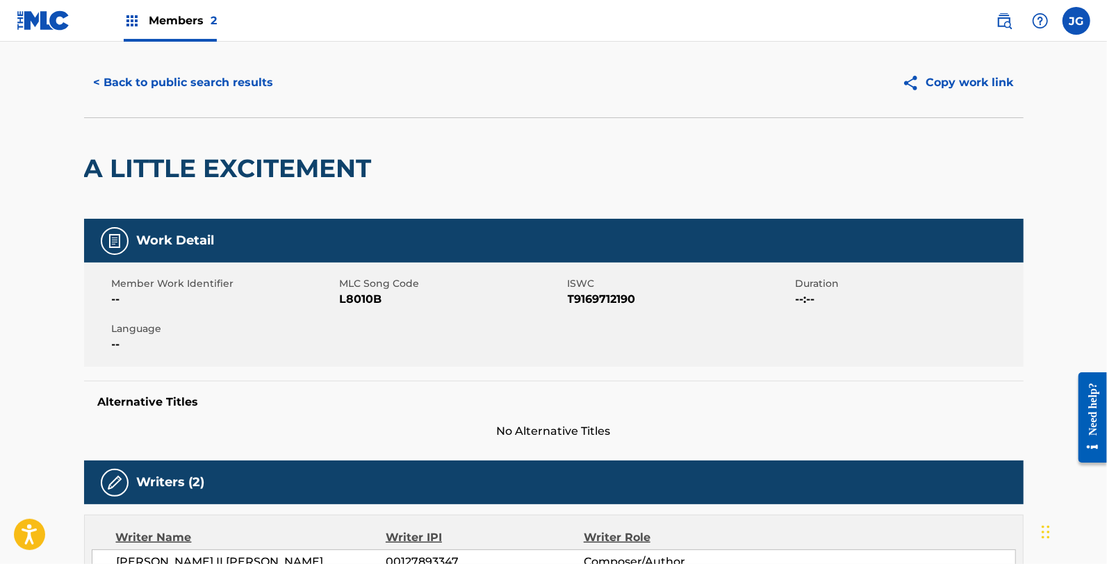
click at [192, 61] on div "< Back to public search results Copy work link" at bounding box center [553, 82] width 939 height 69
click at [193, 81] on button "< Back to public search results" at bounding box center [183, 82] width 199 height 35
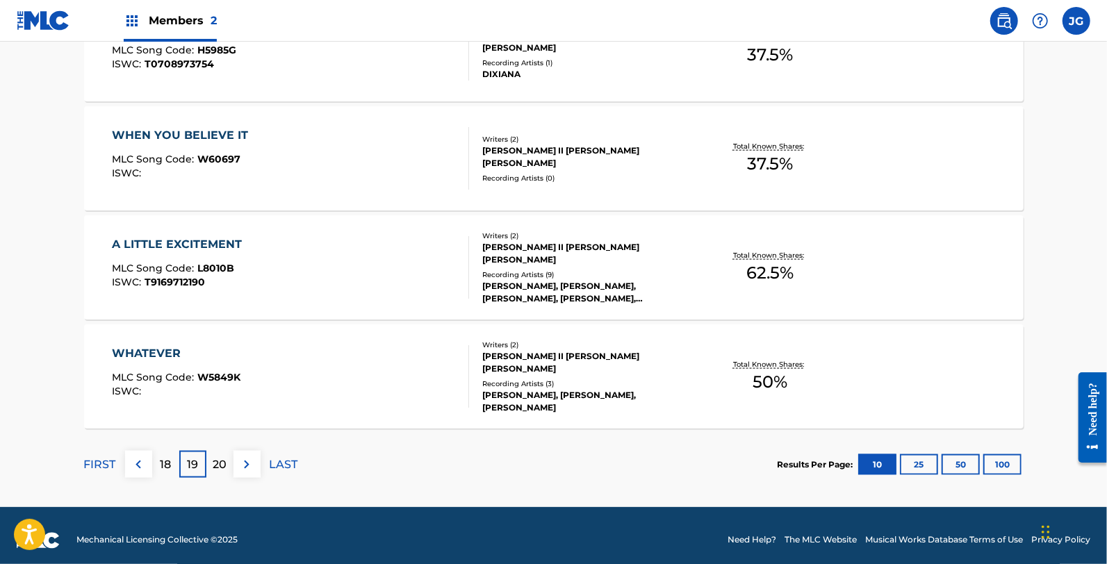
scroll to position [1136, 0]
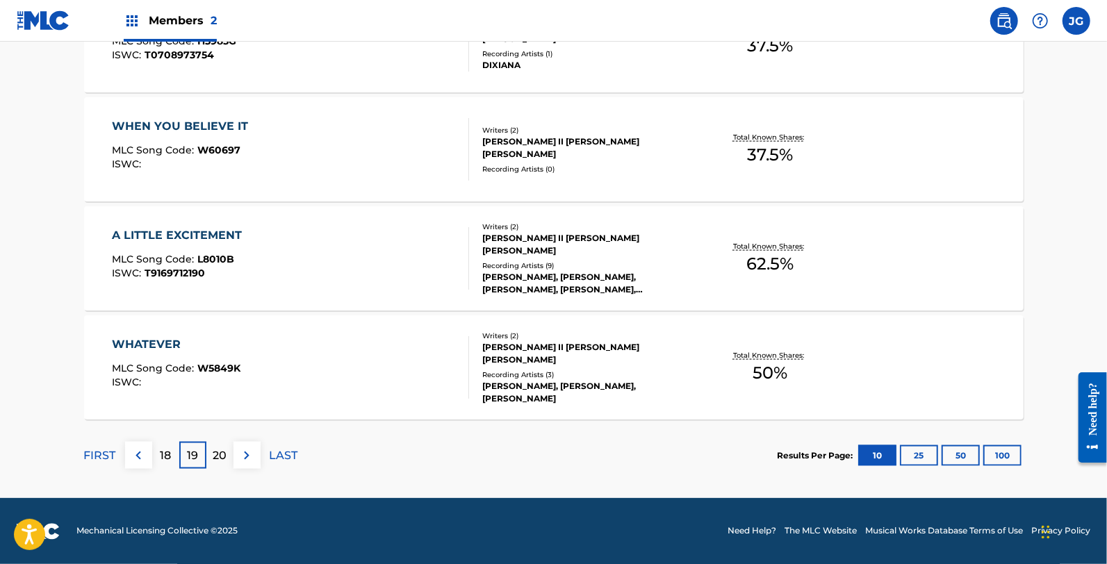
click at [285, 369] on div "WHATEVER MLC Song Code : W5849K ISWC :" at bounding box center [290, 367] width 357 height 63
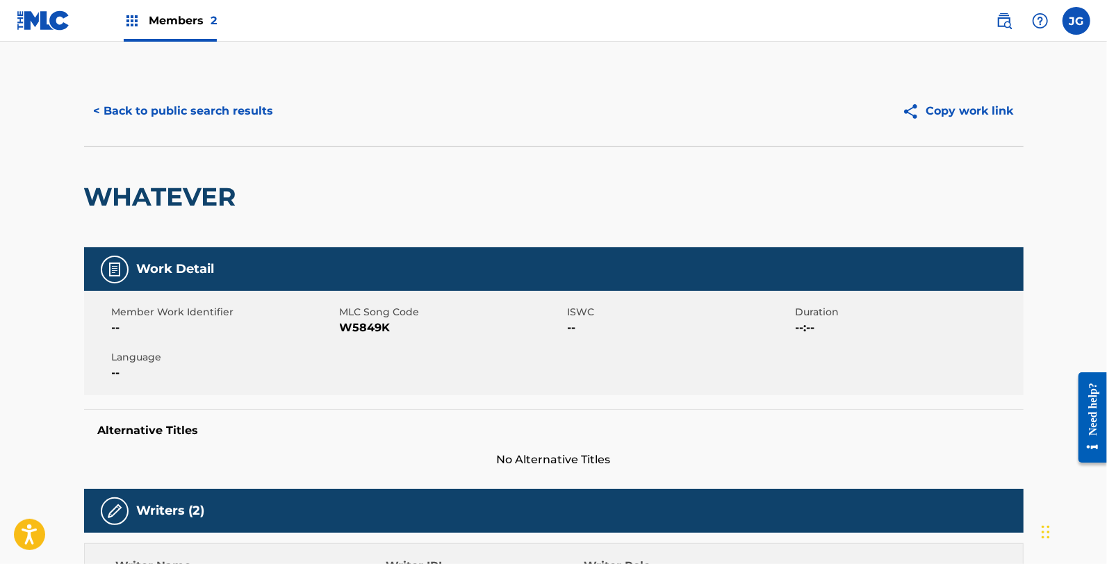
click at [372, 328] on span "W5849K" at bounding box center [452, 328] width 224 height 17
copy span "W5849K"
click at [204, 108] on button "< Back to public search results" at bounding box center [183, 111] width 199 height 35
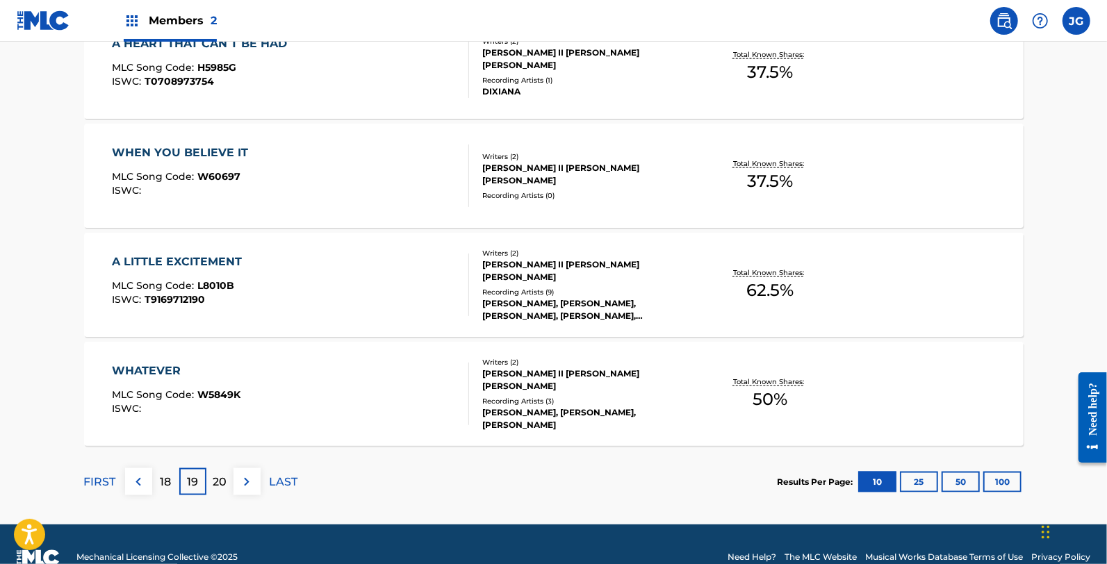
scroll to position [1136, 0]
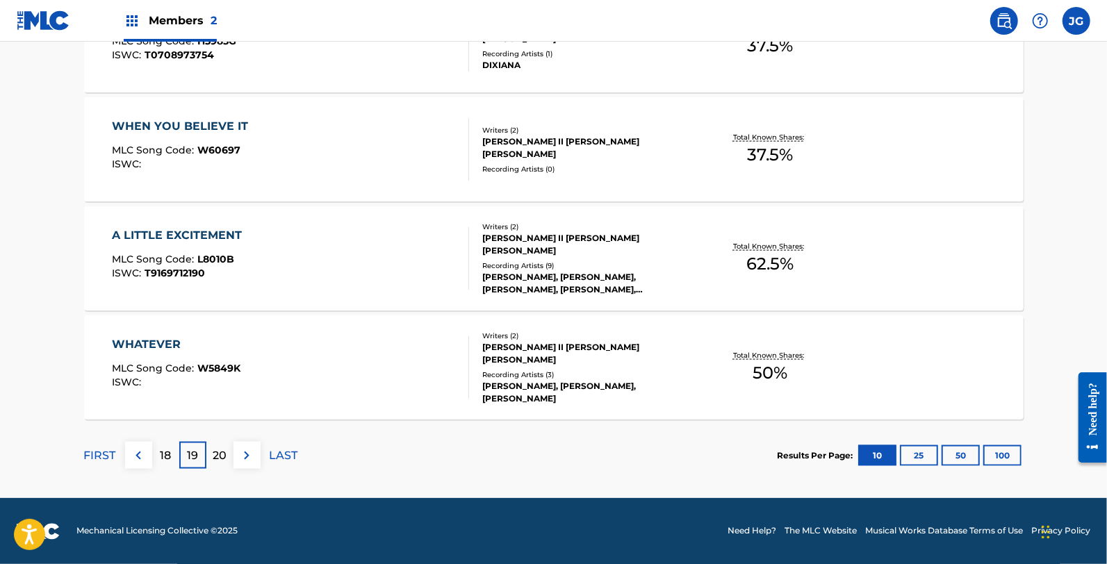
click at [217, 442] on div "20" at bounding box center [219, 455] width 27 height 27
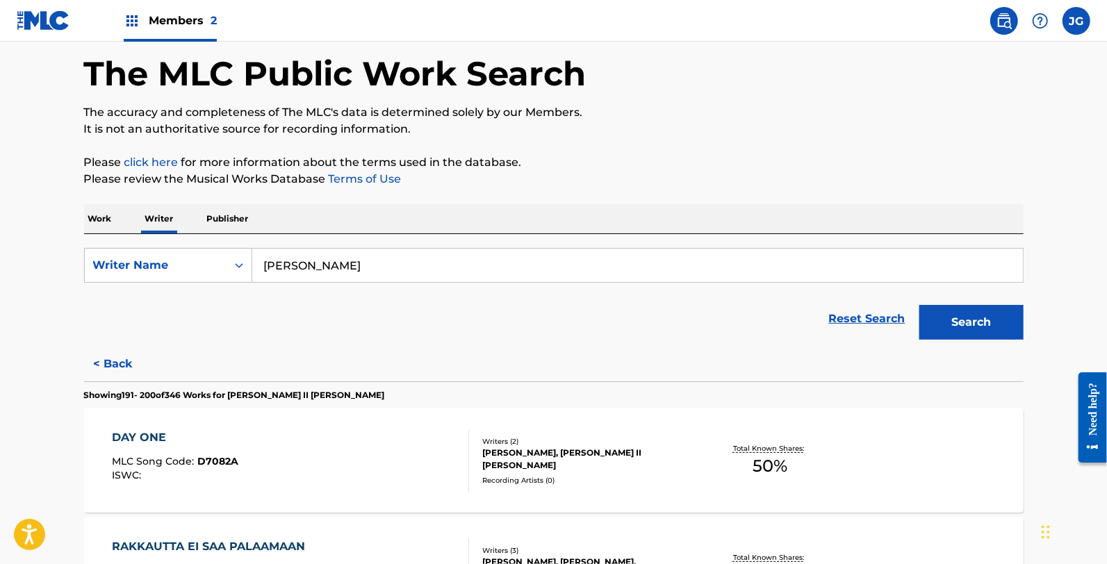
scroll to position [327, 0]
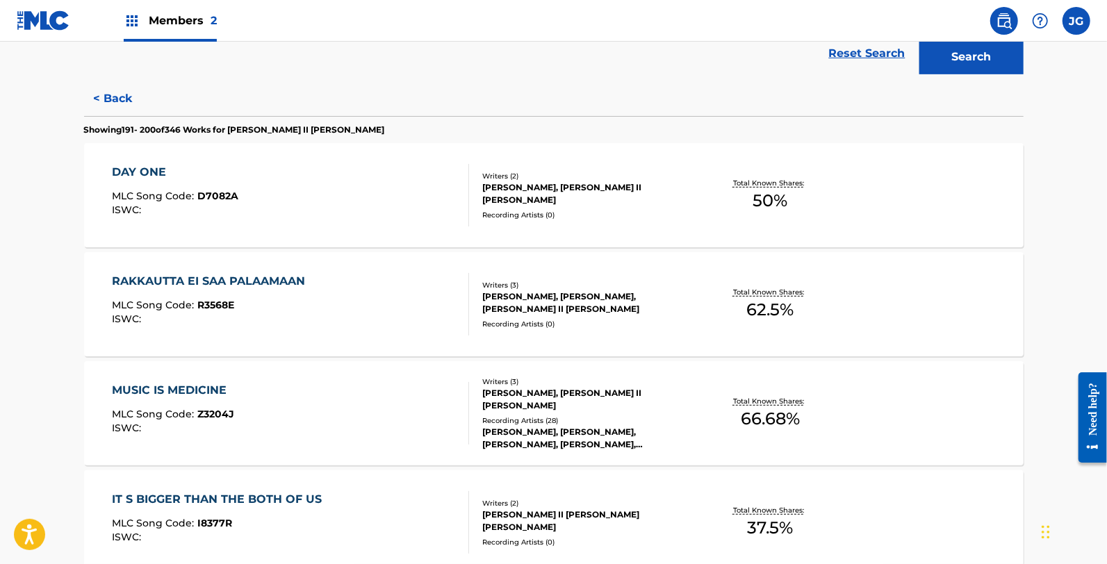
click at [296, 209] on div "DAY ONE MLC Song Code : D7082A ISWC :" at bounding box center [290, 195] width 357 height 63
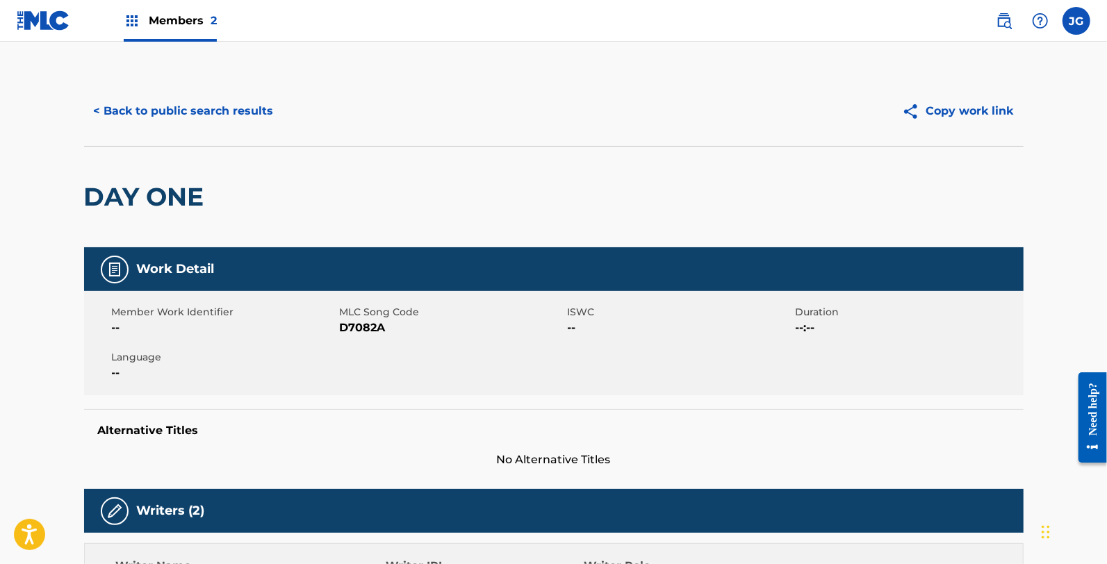
click at [371, 325] on span "D7082A" at bounding box center [452, 328] width 224 height 17
copy span "D7082A"
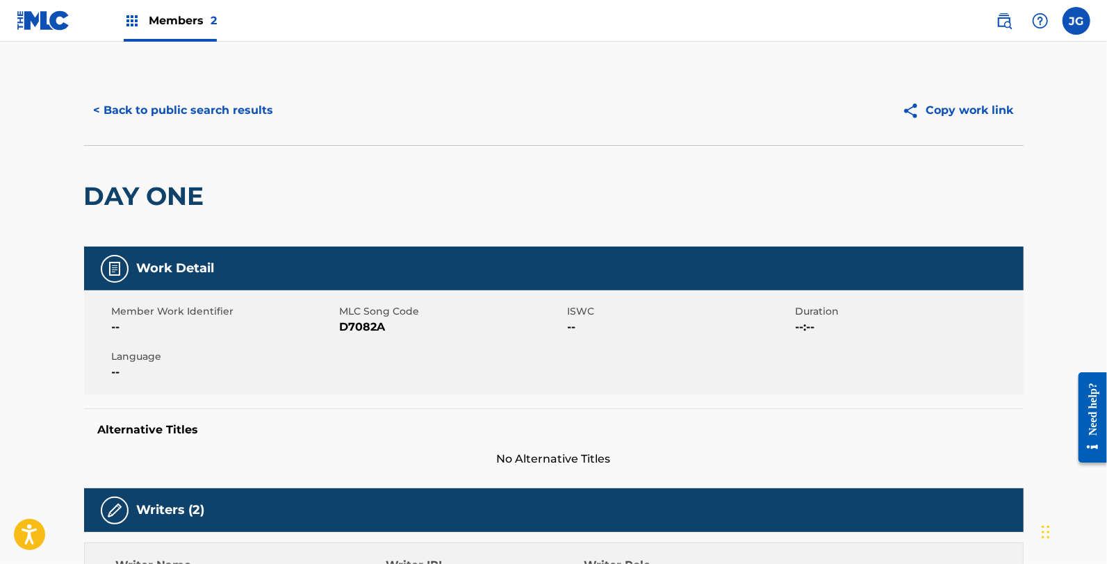
click at [200, 130] on div "< Back to public search results Copy work link" at bounding box center [553, 110] width 939 height 69
click at [200, 113] on button "< Back to public search results" at bounding box center [183, 110] width 199 height 35
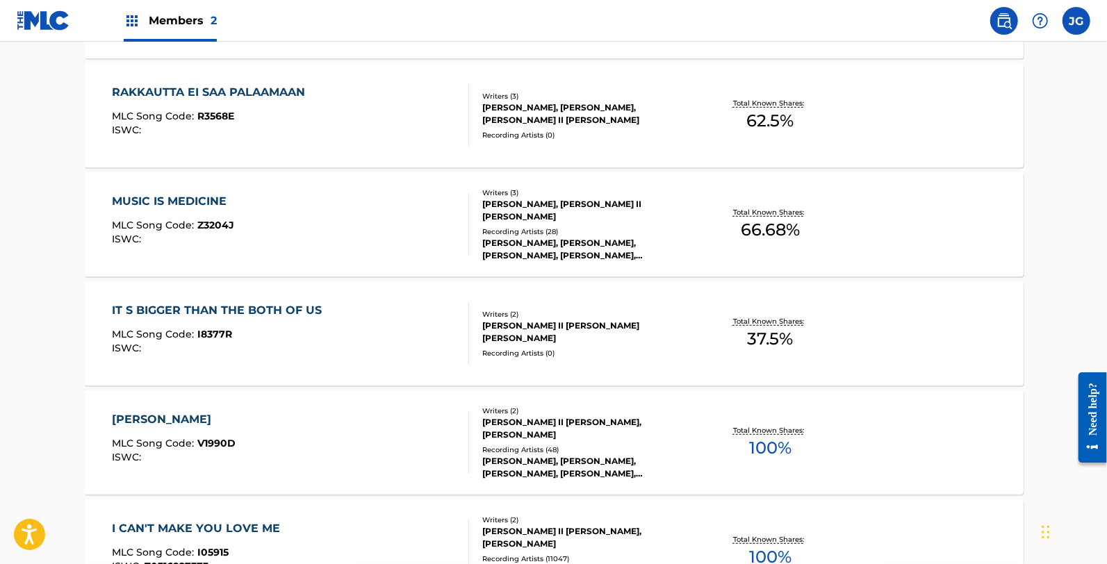
scroll to position [381, 0]
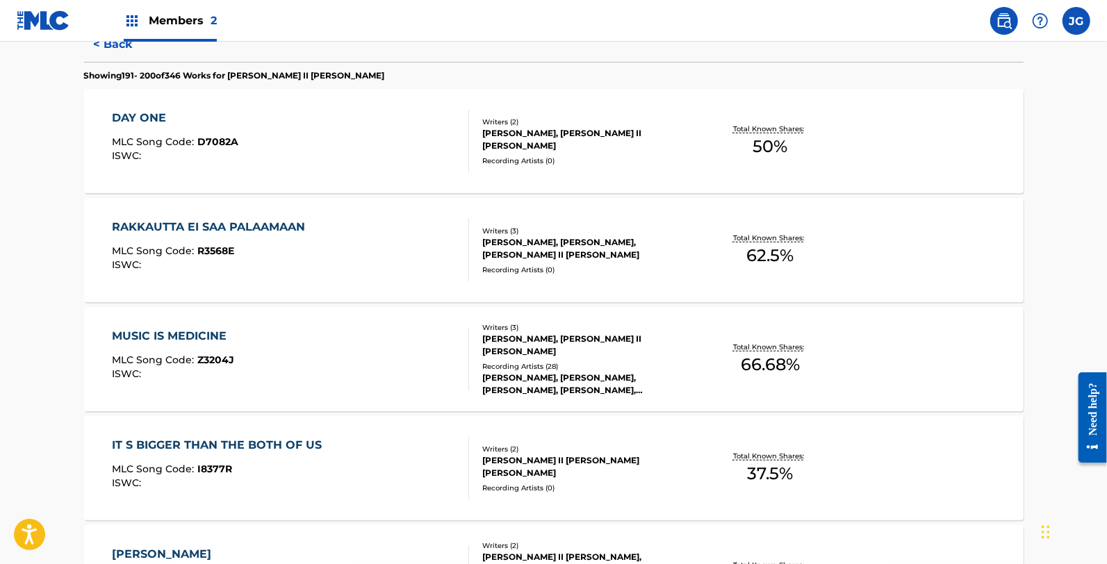
click at [267, 219] on div "RAKKAUTTA EI SAA PALAAMAAN" at bounding box center [212, 227] width 200 height 17
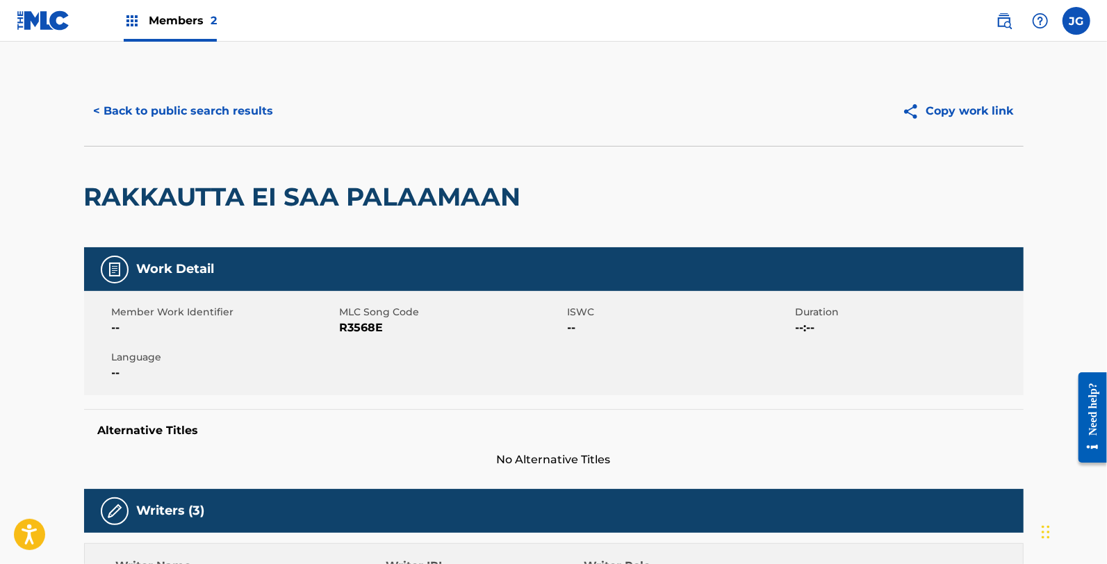
click at [376, 329] on span "R3568E" at bounding box center [452, 328] width 224 height 17
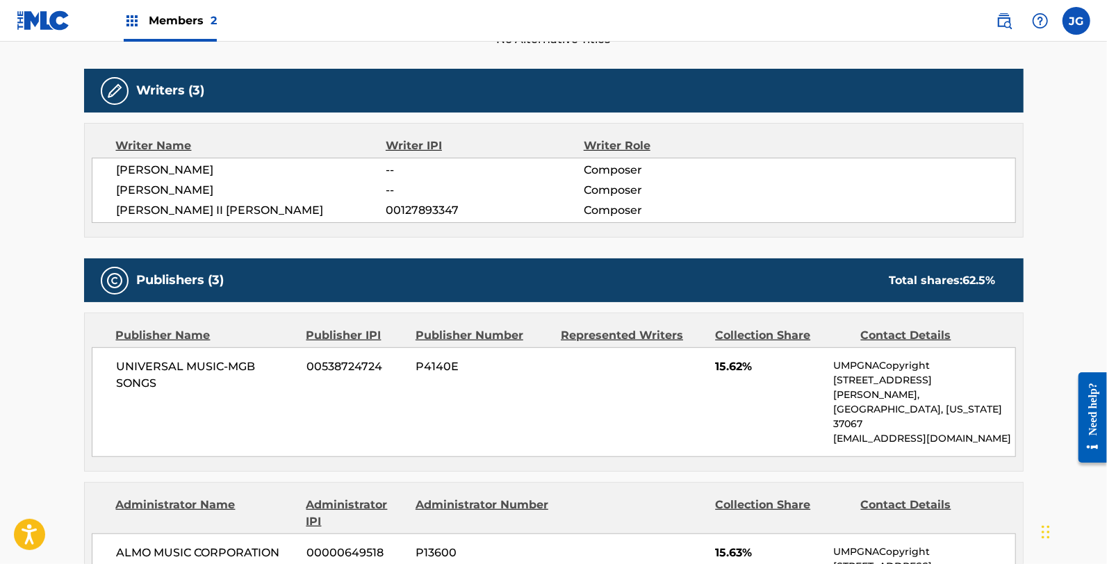
scroll to position [54, 0]
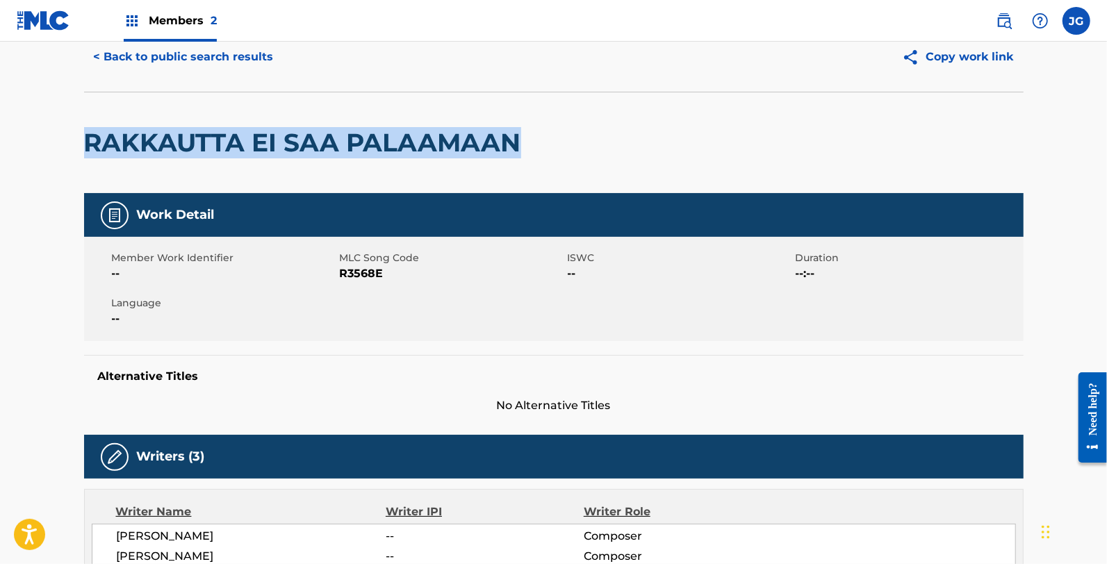
drag, startPoint x: 518, startPoint y: 155, endPoint x: 82, endPoint y: 140, distance: 435.9
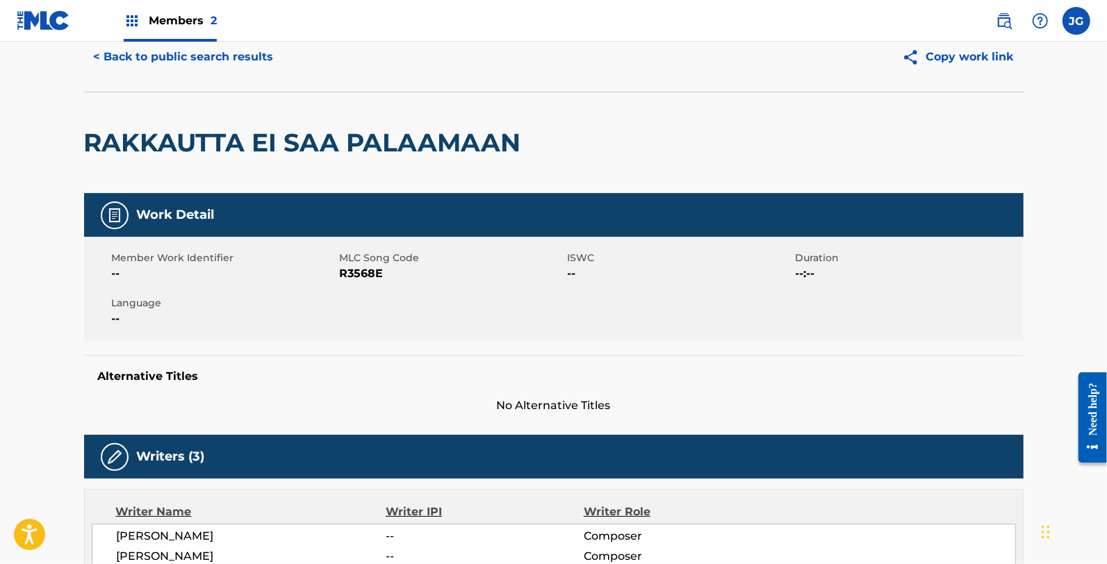
click at [366, 269] on span "R3568E" at bounding box center [452, 273] width 224 height 17
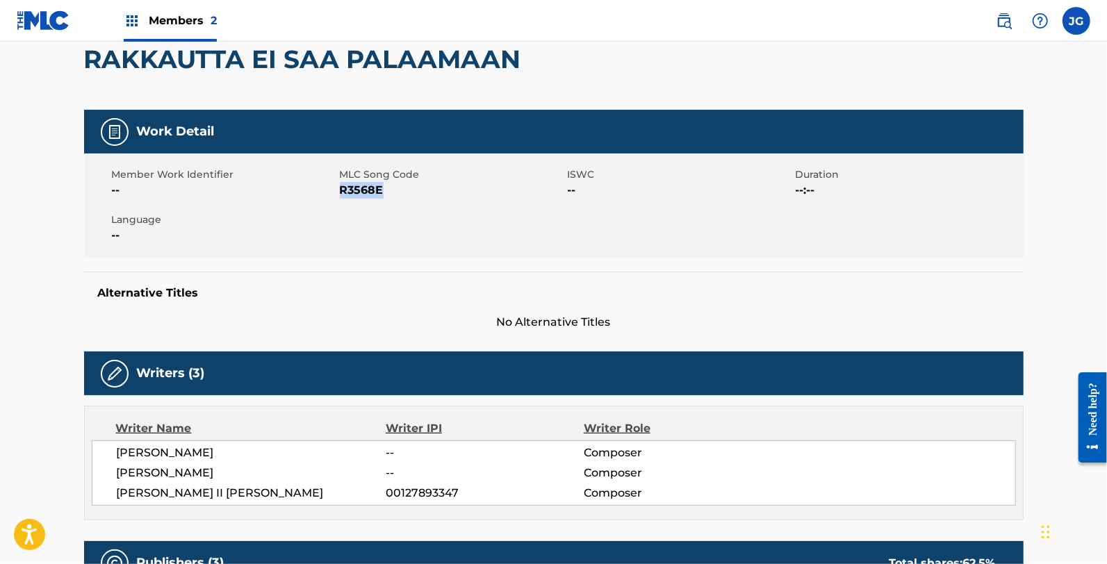
scroll to position [141, 0]
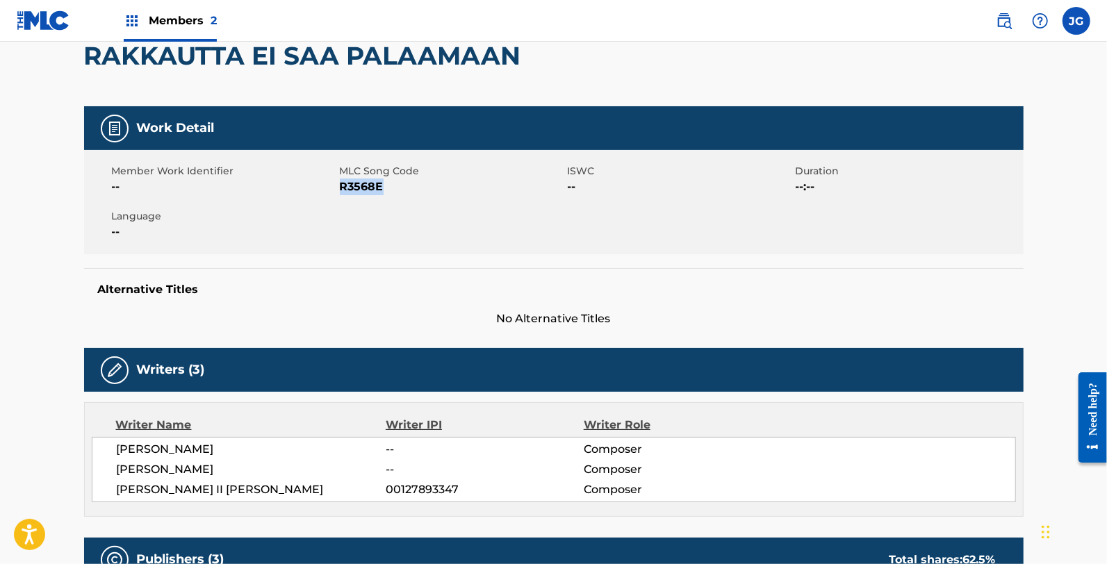
drag, startPoint x: 233, startPoint y: 454, endPoint x: 113, endPoint y: 452, distance: 119.5
click at [113, 452] on div "[PERSON_NAME] -- Composer [PERSON_NAME] -- Composer [PERSON_NAME] II [PERSON_NA…" at bounding box center [554, 469] width 924 height 65
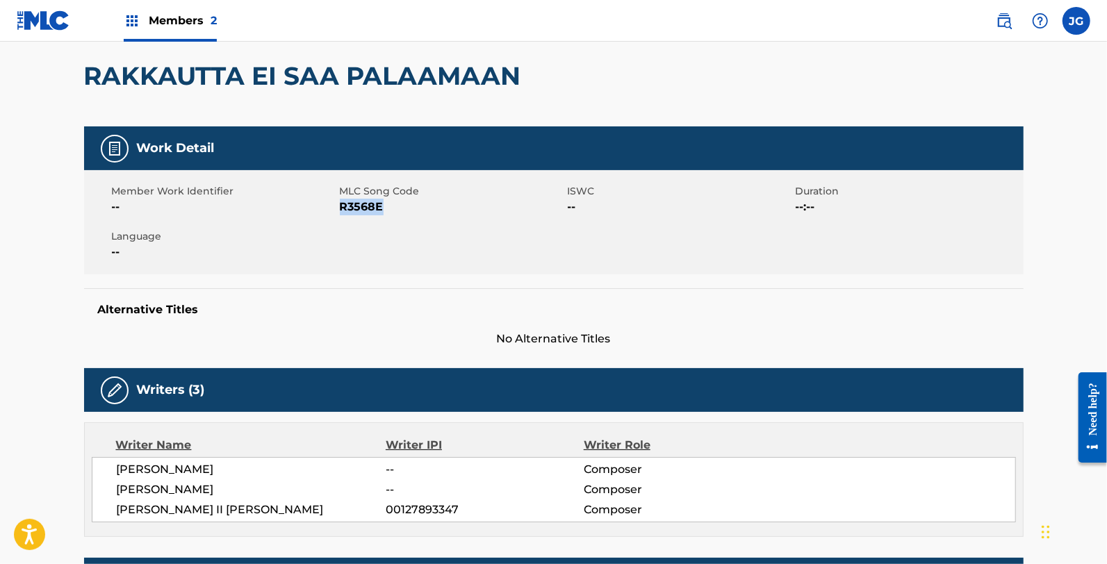
scroll to position [0, 0]
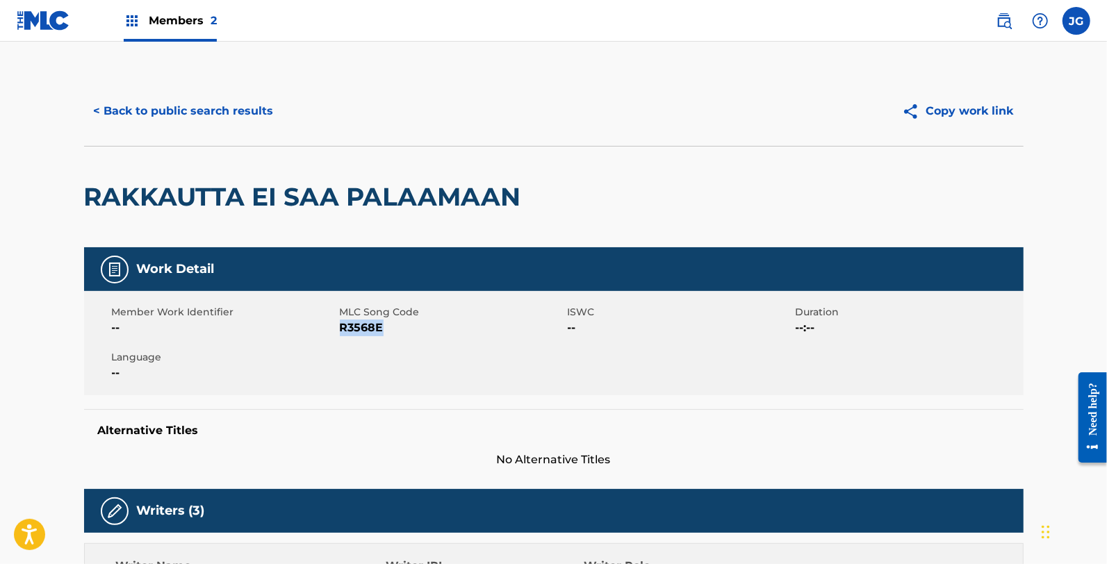
click at [220, 99] on button "< Back to public search results" at bounding box center [183, 111] width 199 height 35
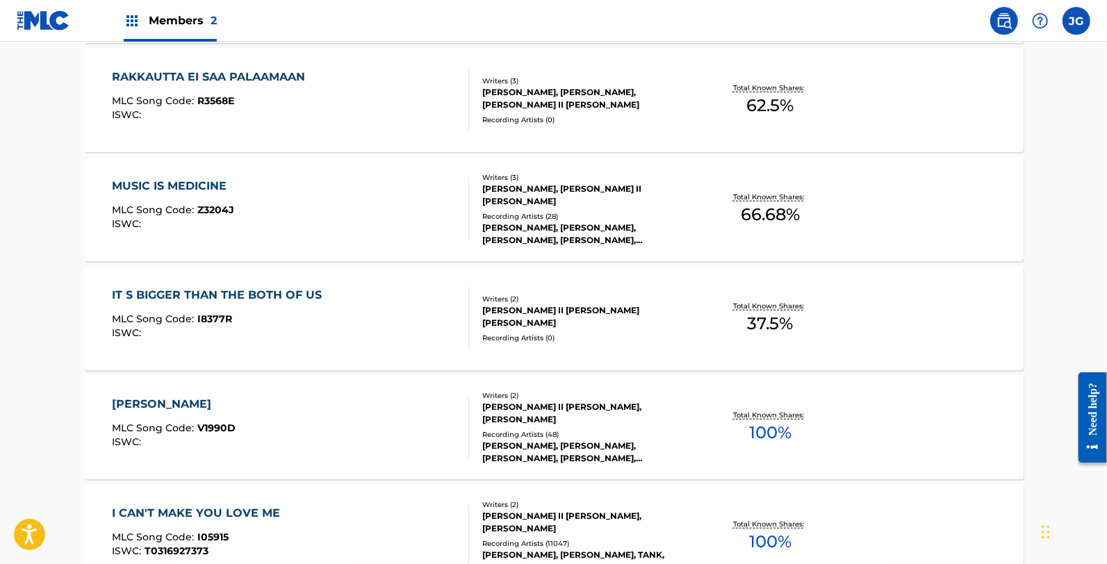
scroll to position [374, 0]
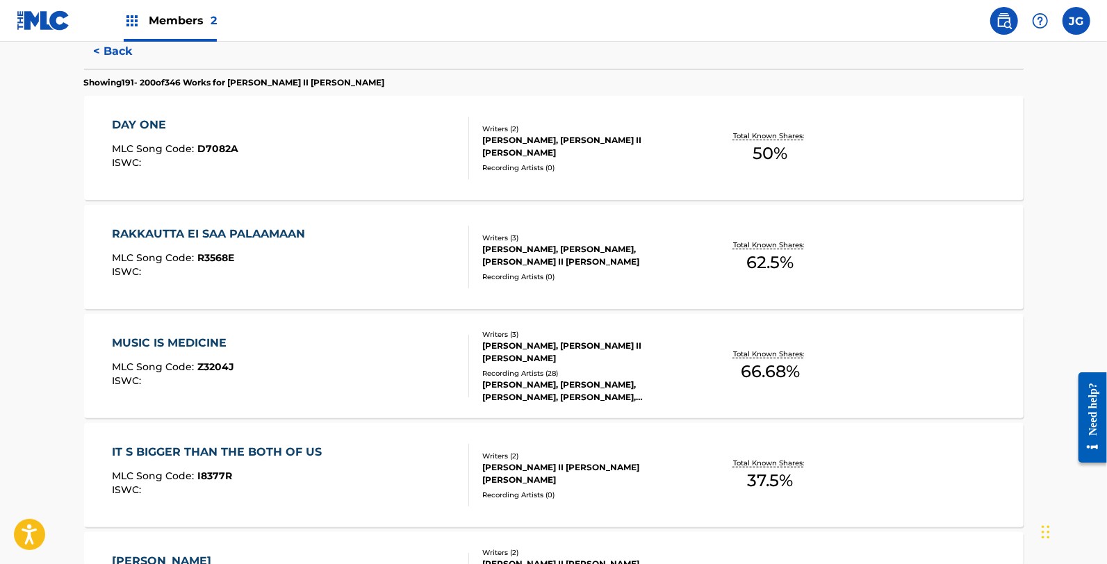
click at [261, 363] on div "MUSIC IS MEDICINE MLC Song Code : Z3204J ISWC :" at bounding box center [290, 366] width 357 height 63
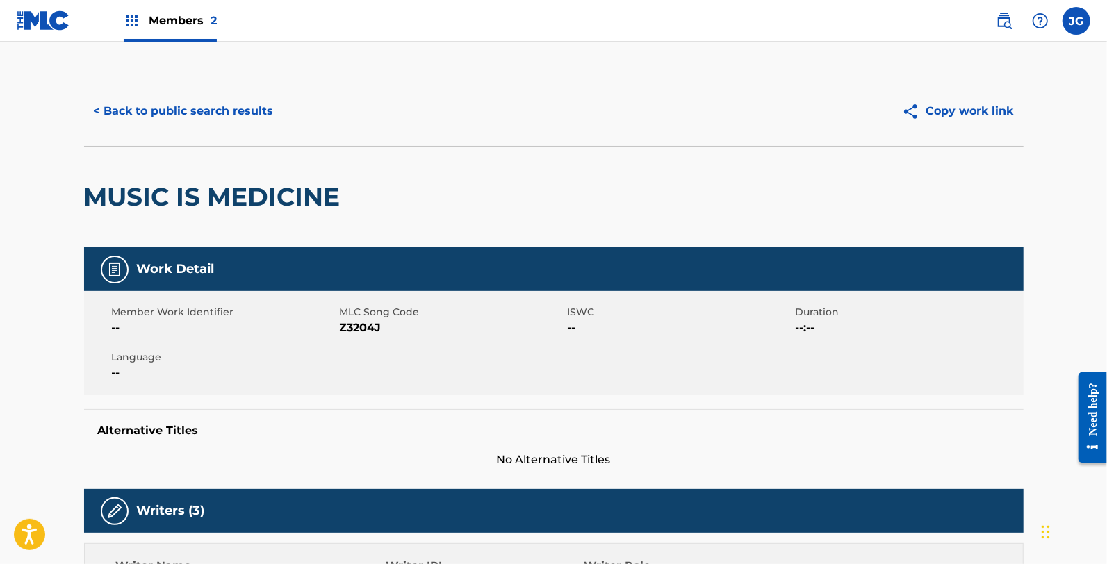
click at [359, 332] on span "Z3204J" at bounding box center [452, 328] width 224 height 17
click at [220, 124] on button "< Back to public search results" at bounding box center [183, 111] width 199 height 35
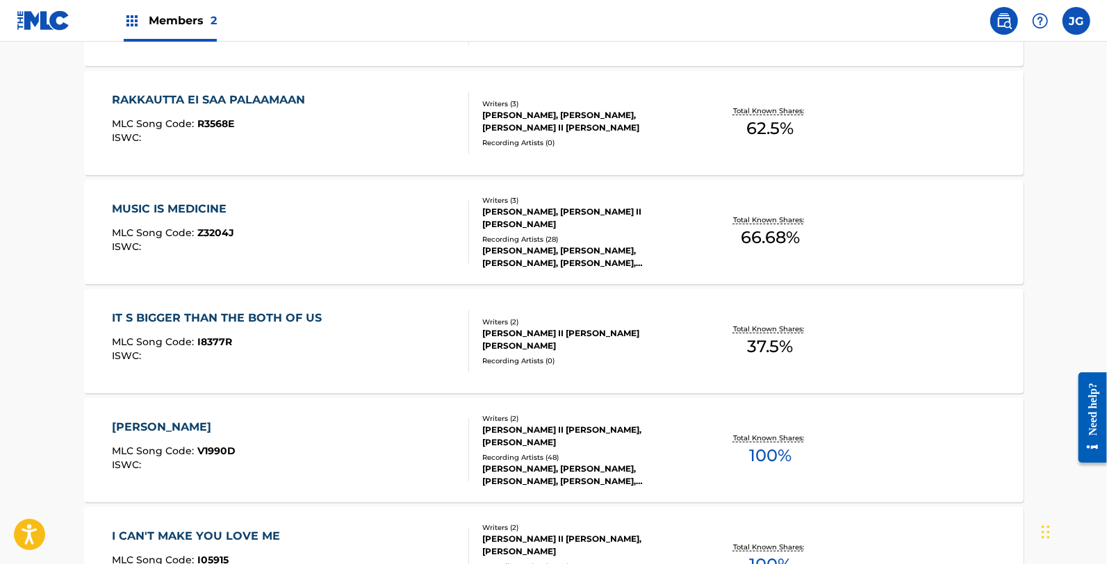
scroll to position [513, 0]
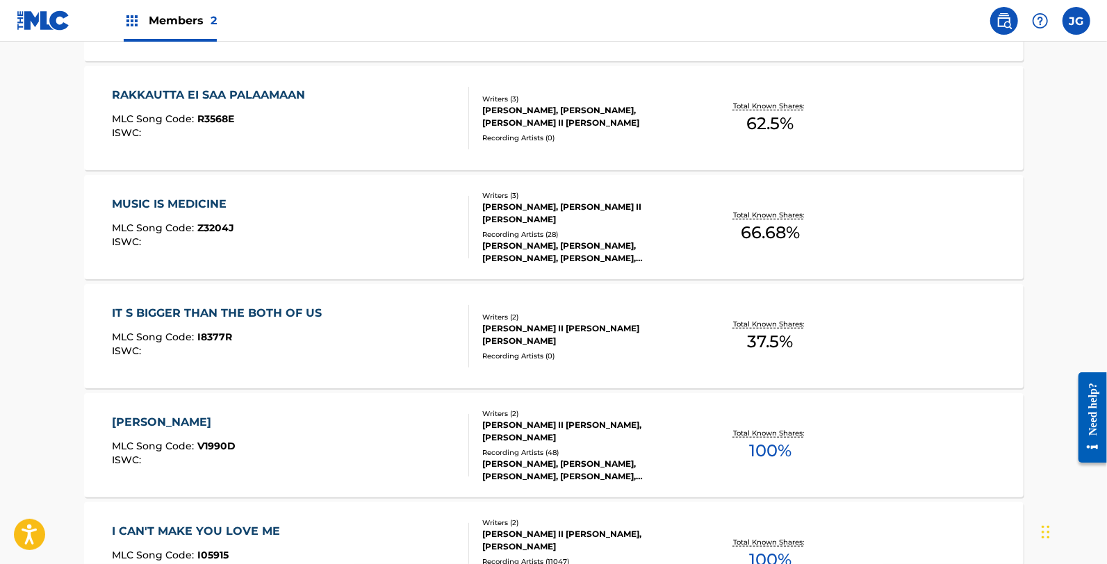
click at [254, 338] on div "MLC Song Code : I8377R" at bounding box center [220, 339] width 217 height 14
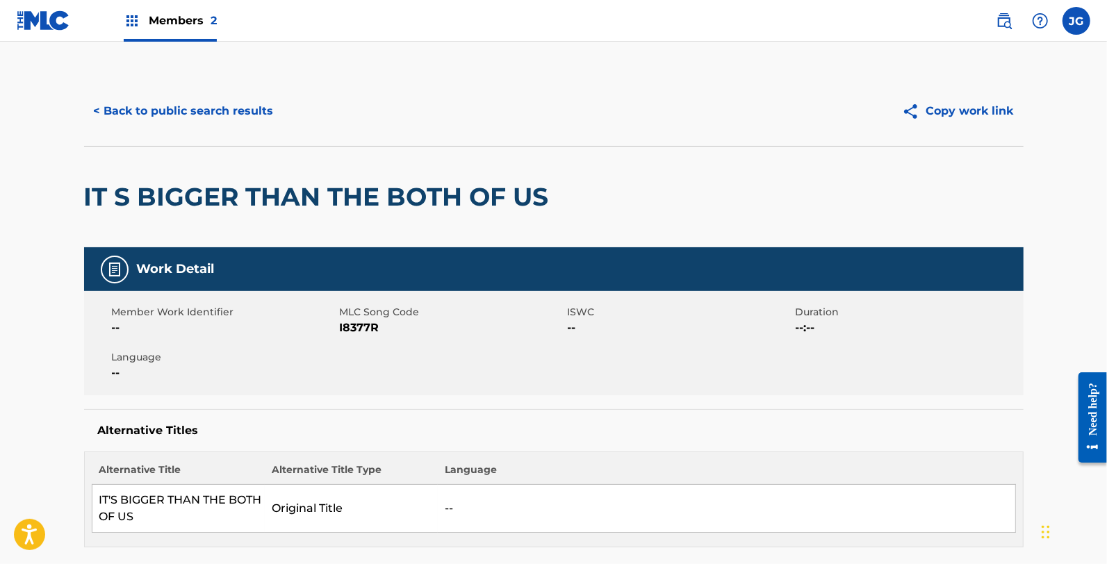
click at [345, 331] on span "I8377R" at bounding box center [452, 328] width 224 height 17
click at [163, 99] on button "< Back to public search results" at bounding box center [183, 111] width 199 height 35
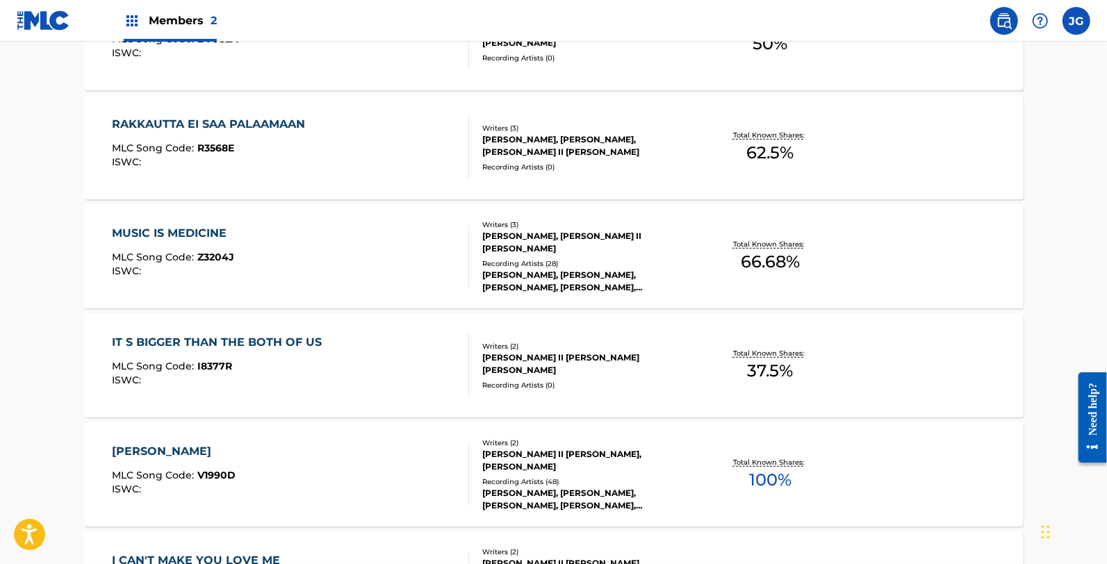
scroll to position [532, 0]
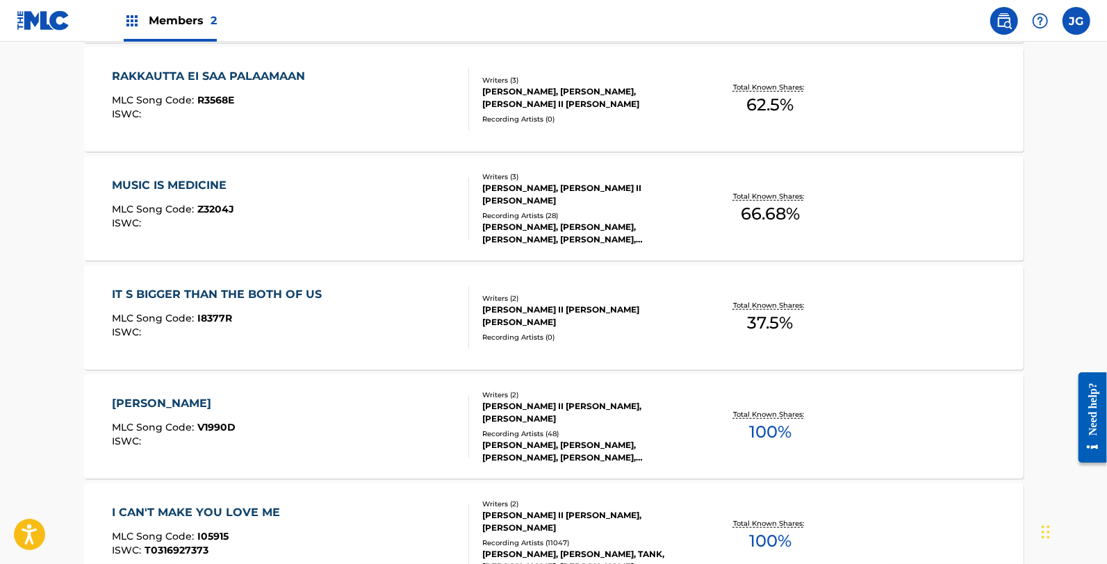
click at [263, 411] on div "[PERSON_NAME] MLC Song Code : V1990D ISWC :" at bounding box center [290, 426] width 357 height 63
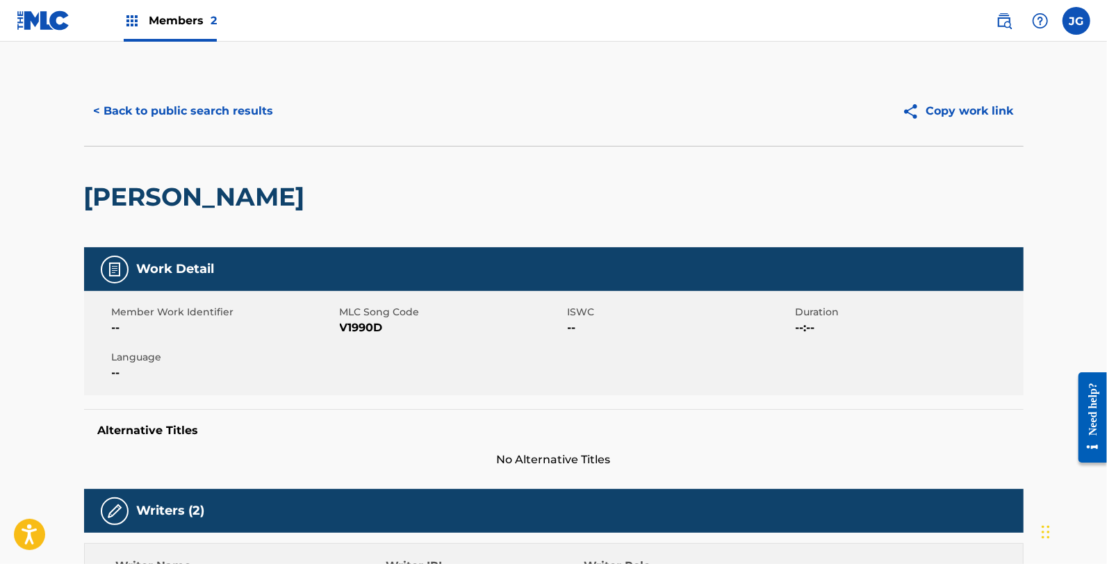
click at [346, 322] on span "V1990D" at bounding box center [452, 328] width 224 height 17
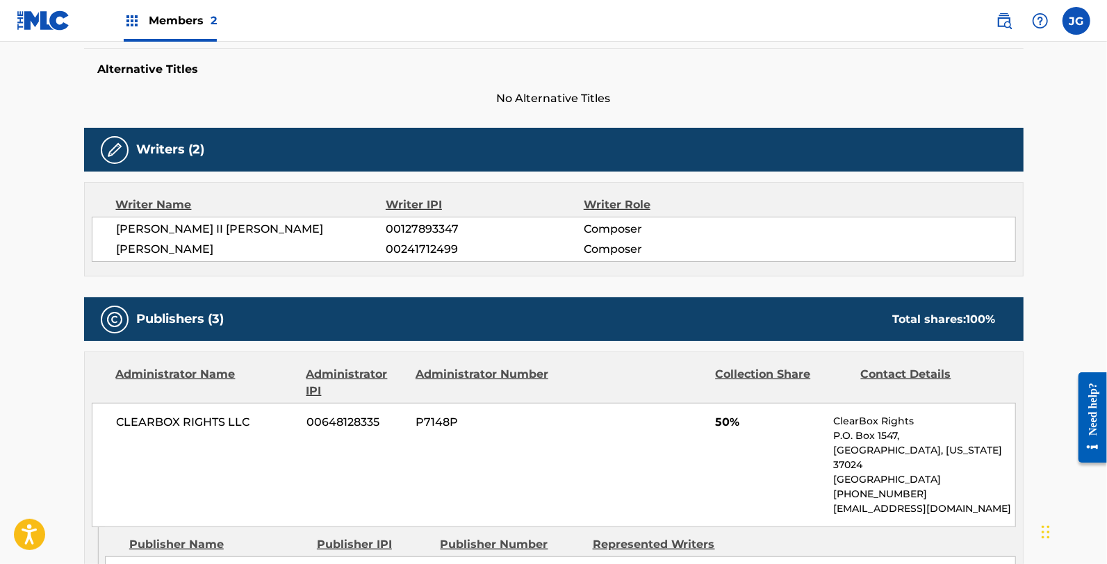
scroll to position [43, 0]
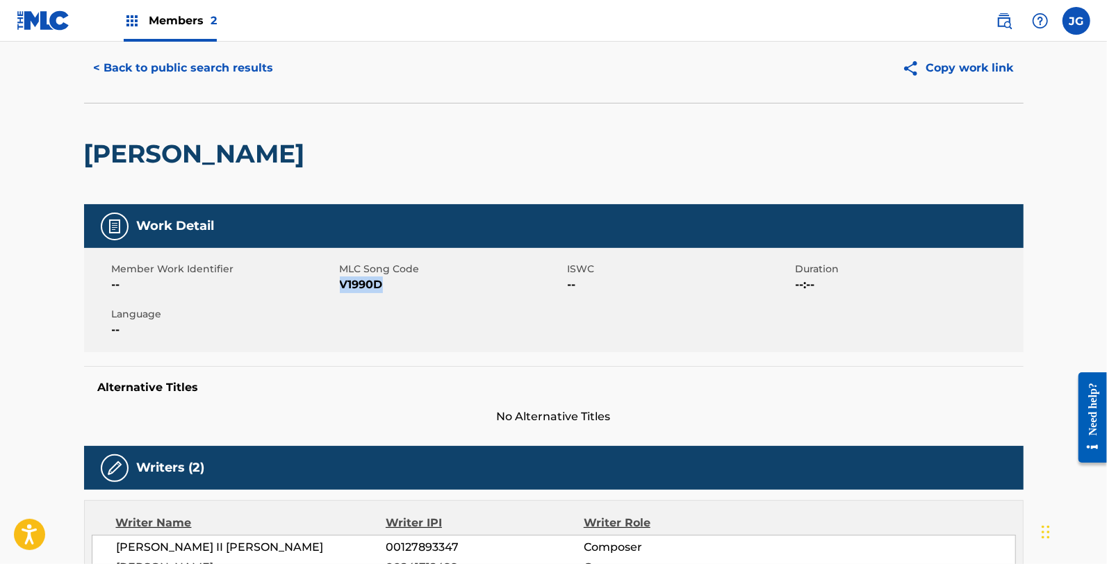
click at [137, 67] on button "< Back to public search results" at bounding box center [183, 68] width 199 height 35
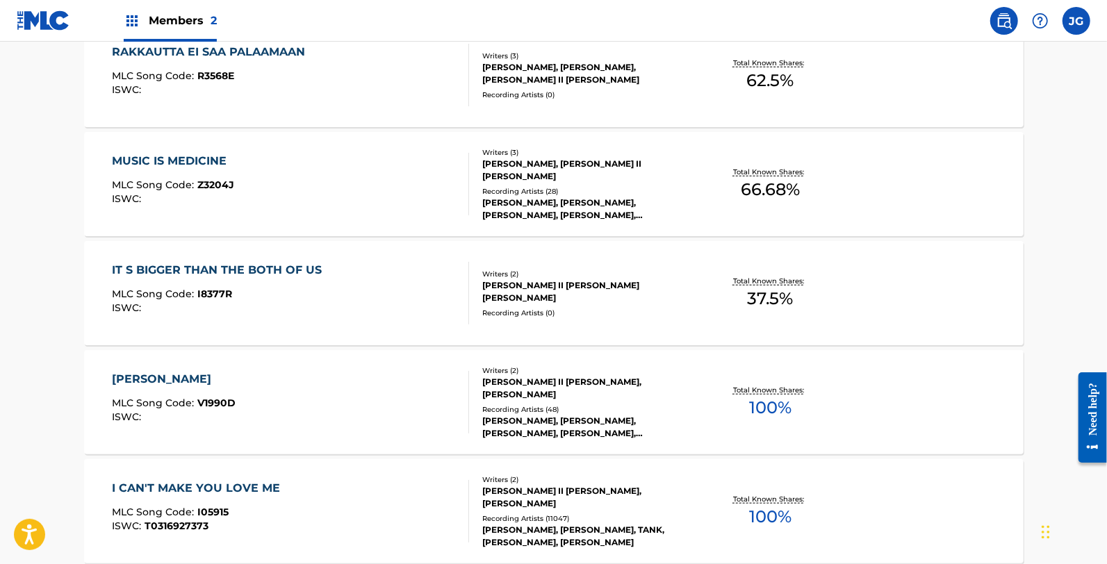
scroll to position [661, 0]
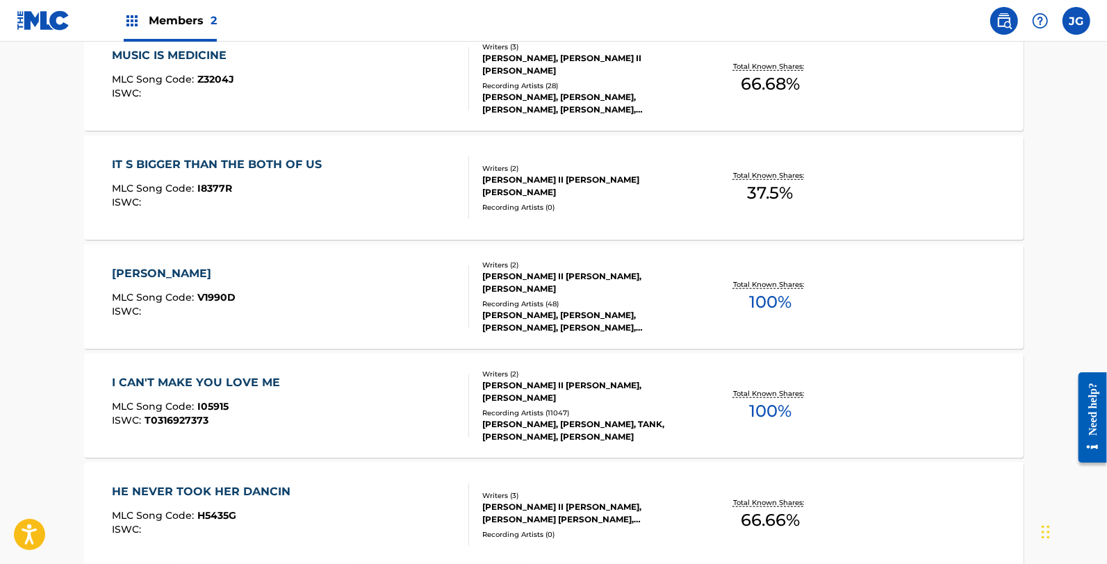
click at [263, 402] on div "MLC Song Code : I05915" at bounding box center [199, 409] width 175 height 14
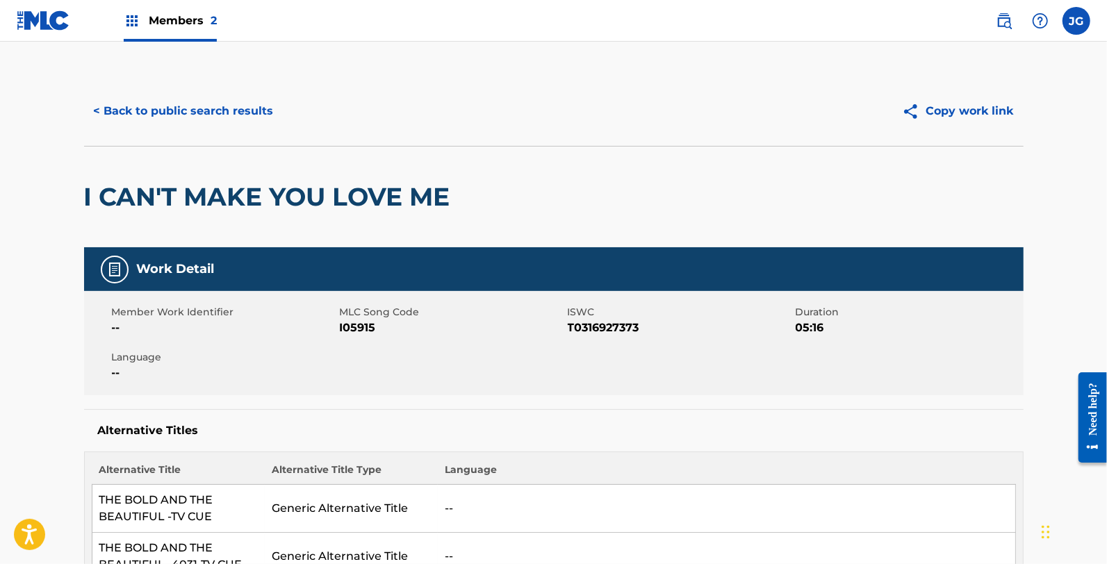
click at [363, 335] on span "I05915" at bounding box center [452, 328] width 224 height 17
click at [206, 331] on span "--" at bounding box center [224, 328] width 224 height 17
click at [367, 322] on span "I05915" at bounding box center [452, 328] width 224 height 17
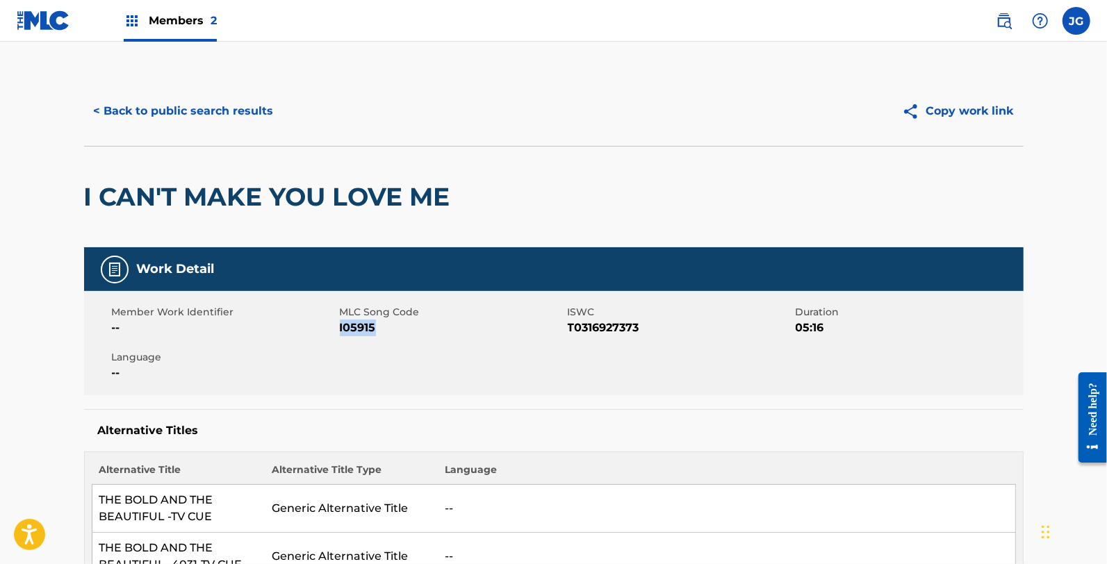
click at [165, 100] on button "< Back to public search results" at bounding box center [183, 111] width 199 height 35
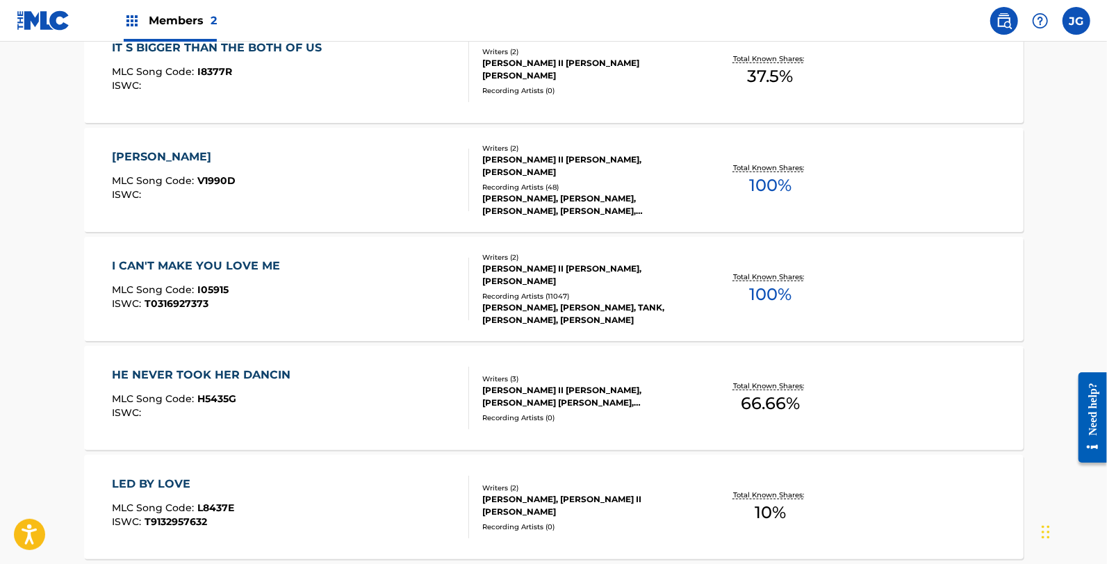
scroll to position [782, 0]
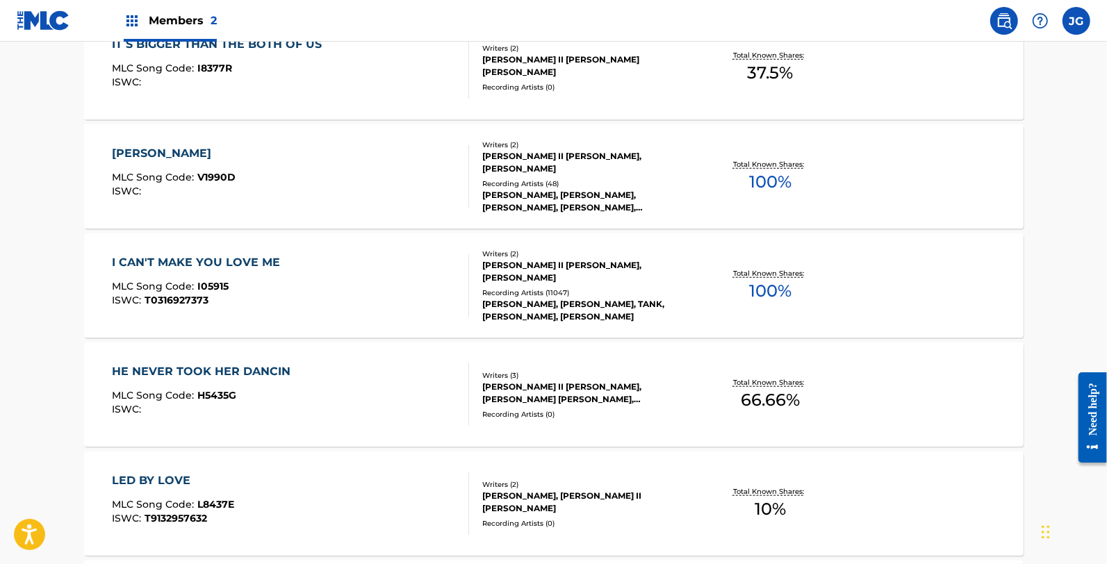
click at [329, 411] on div "HE NEVER TOOK HER DANCIN MLC Song Code : H5435G ISWC :" at bounding box center [290, 394] width 357 height 63
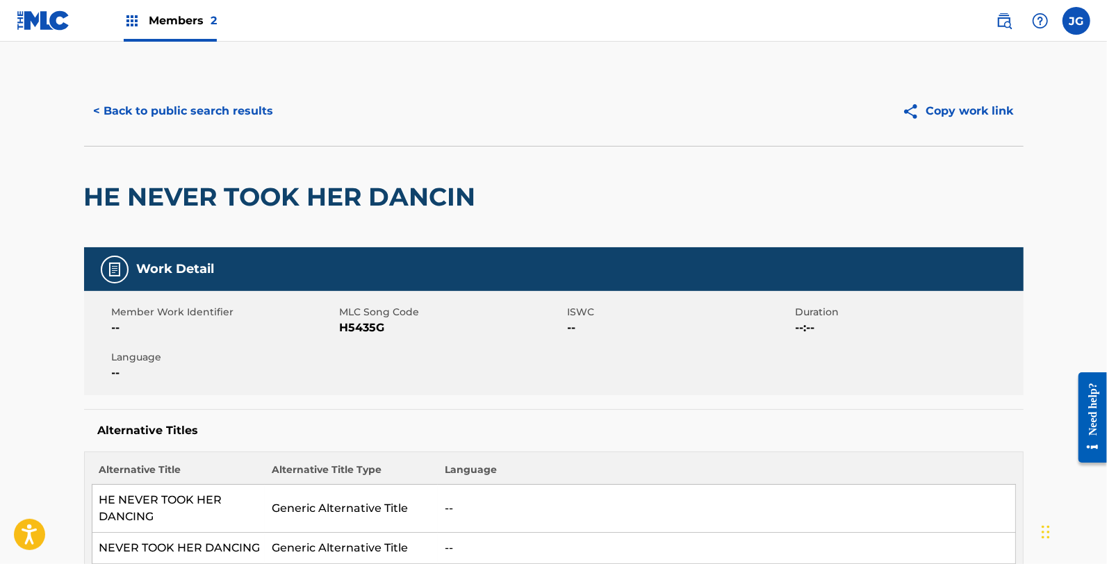
click at [352, 316] on span "MLC Song Code" at bounding box center [452, 312] width 224 height 15
click at [364, 325] on span "H5435G" at bounding box center [452, 328] width 224 height 17
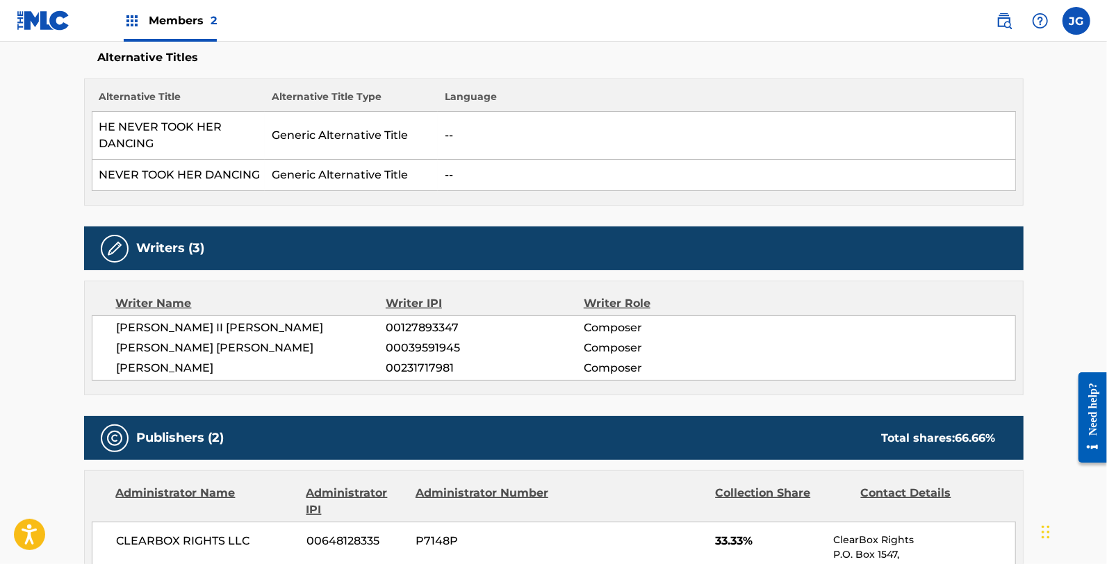
scroll to position [12, 0]
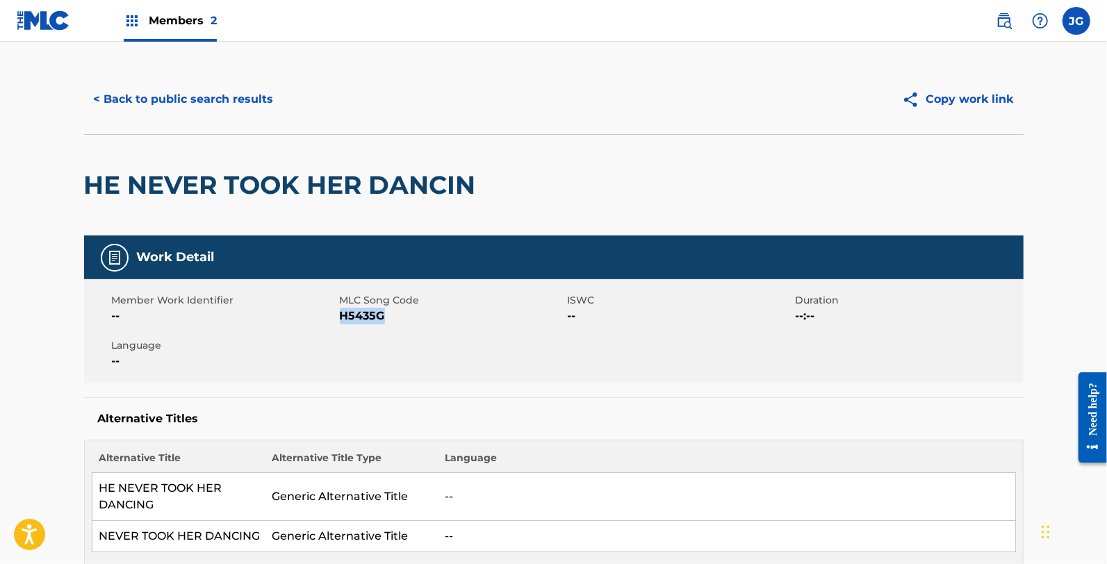
click at [167, 101] on button "< Back to public search results" at bounding box center [183, 99] width 199 height 35
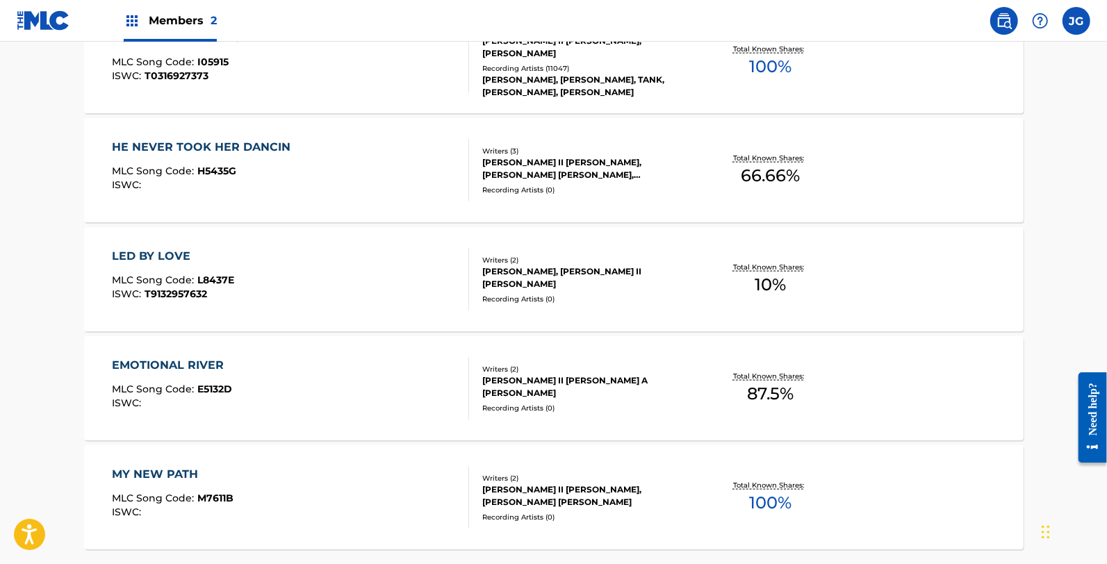
scroll to position [1022, 0]
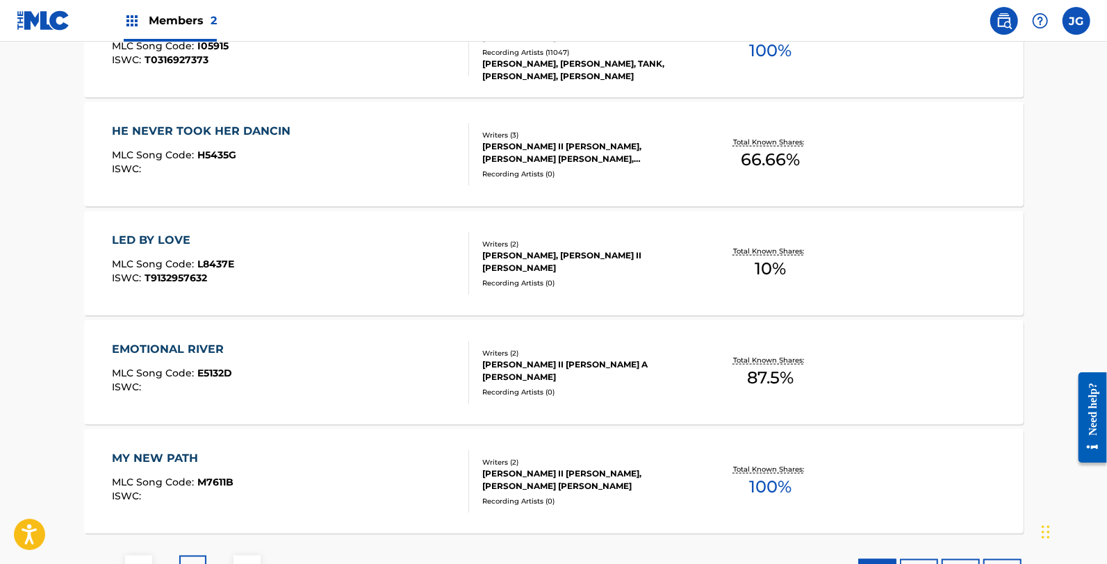
click at [249, 292] on div "LED BY LOVE MLC Song Code : L8437E ISWC : T9132957632" at bounding box center [290, 263] width 357 height 63
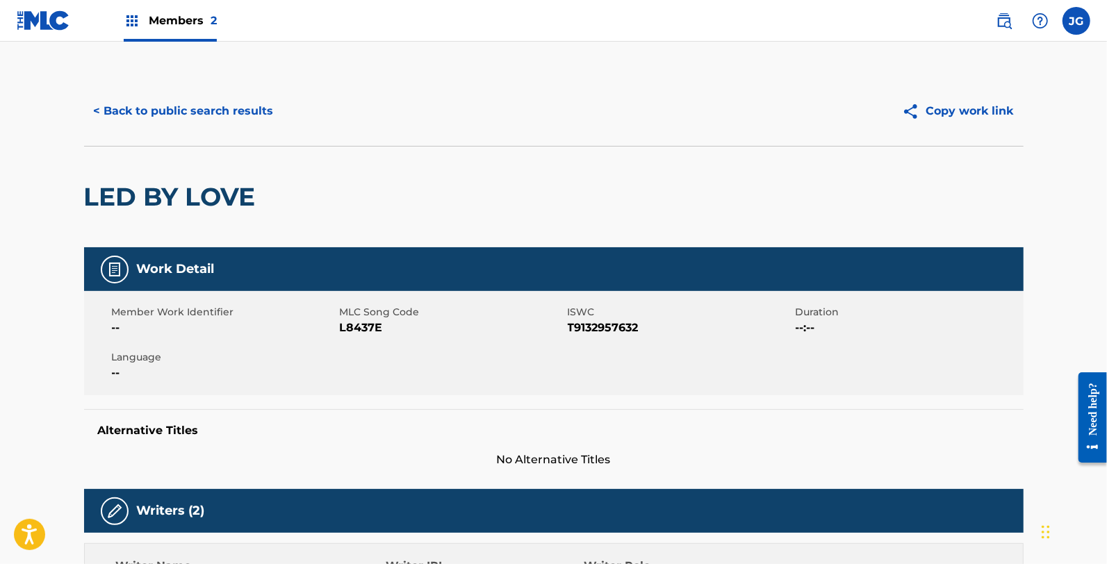
click at [369, 325] on span "L8437E" at bounding box center [452, 328] width 224 height 17
click at [156, 97] on button "< Back to public search results" at bounding box center [183, 111] width 199 height 35
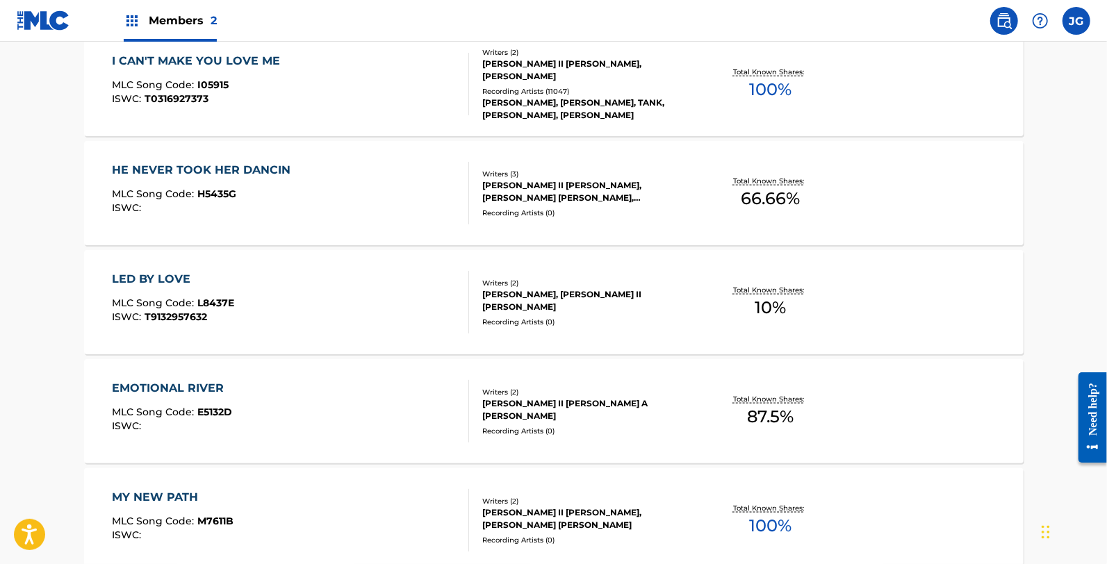
scroll to position [989, 0]
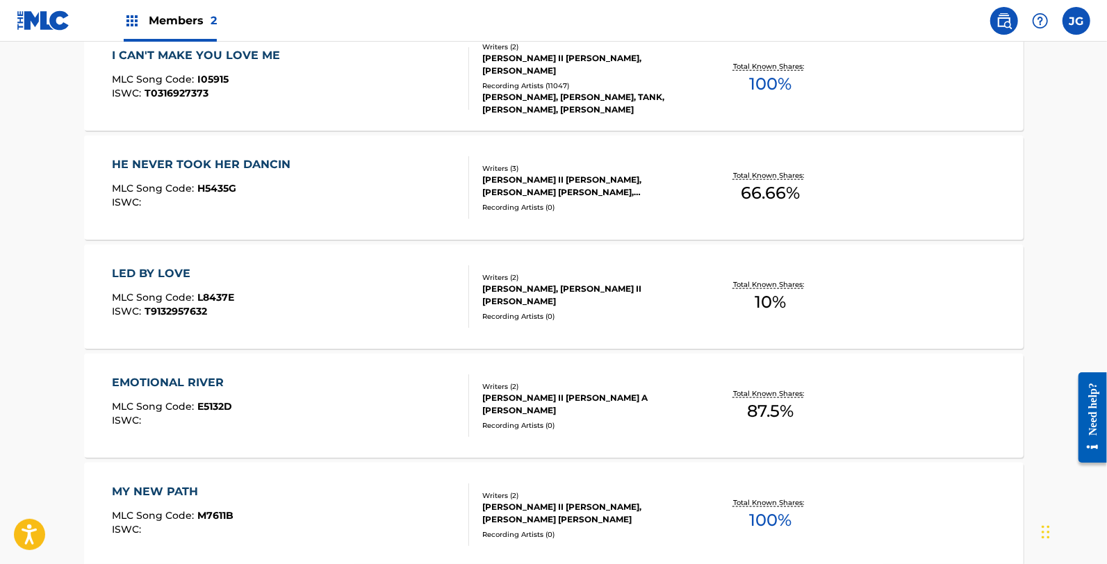
click at [211, 386] on div "EMOTIONAL RIVER" at bounding box center [172, 382] width 120 height 17
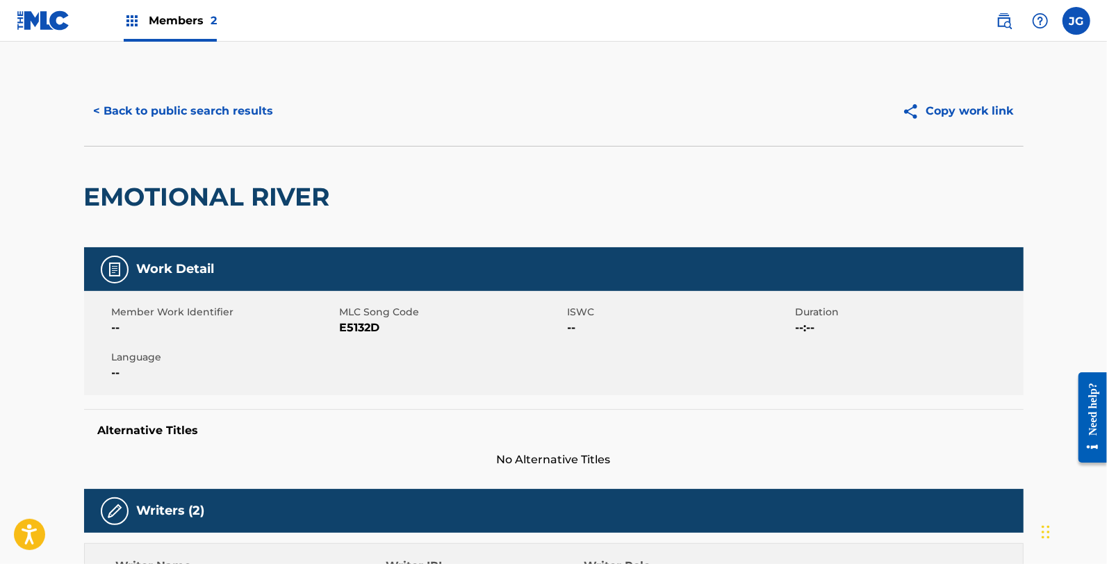
click at [363, 327] on span "E5132D" at bounding box center [452, 328] width 224 height 17
click at [212, 94] on button "< Back to public search results" at bounding box center [183, 111] width 199 height 35
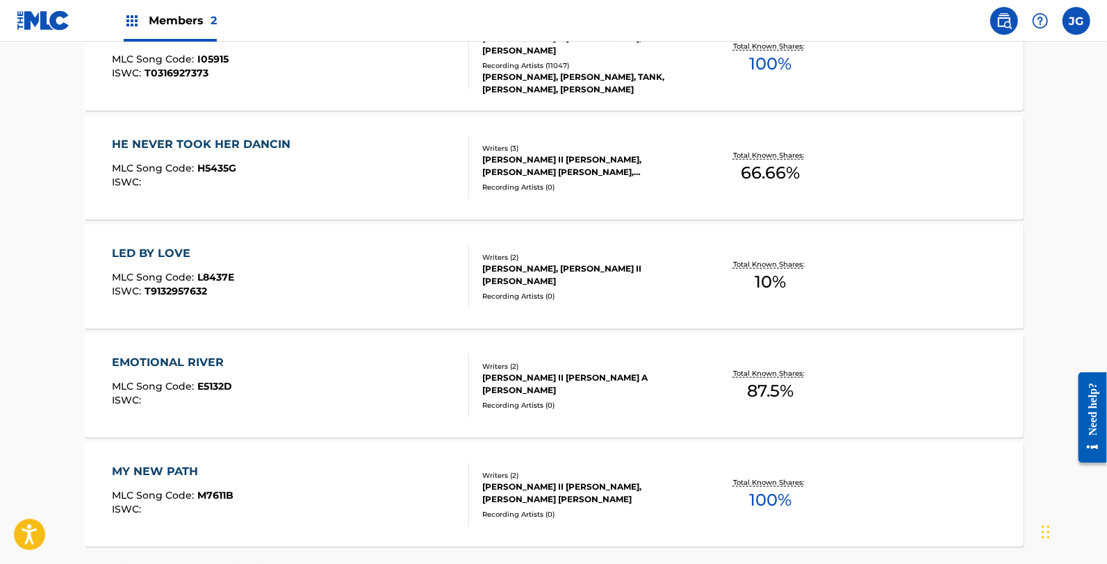
scroll to position [1036, 0]
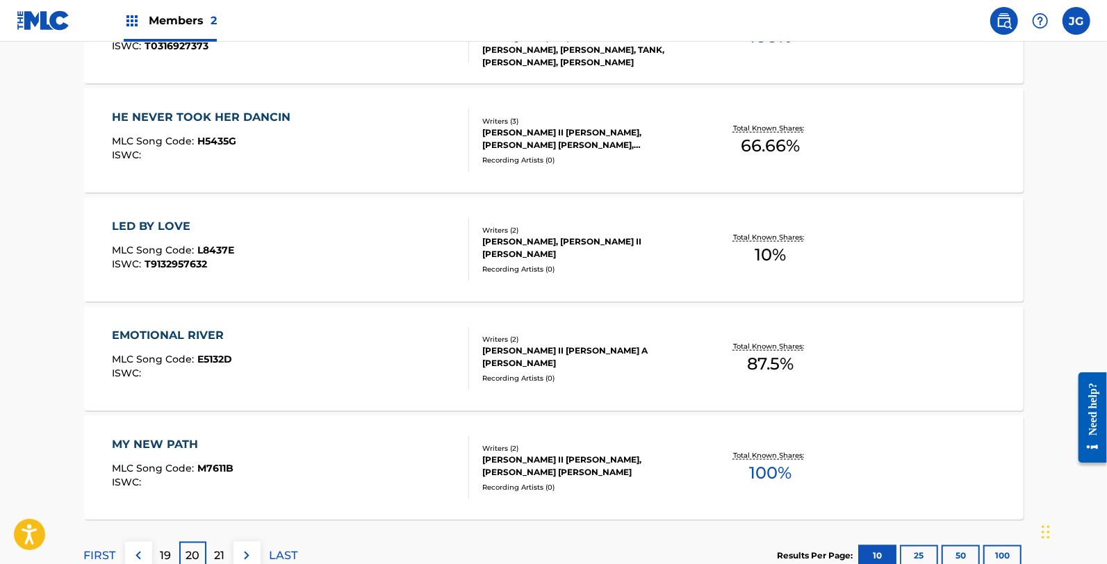
click at [221, 456] on div "MY NEW PATH MLC Song Code : M7611B ISWC :" at bounding box center [173, 467] width 122 height 63
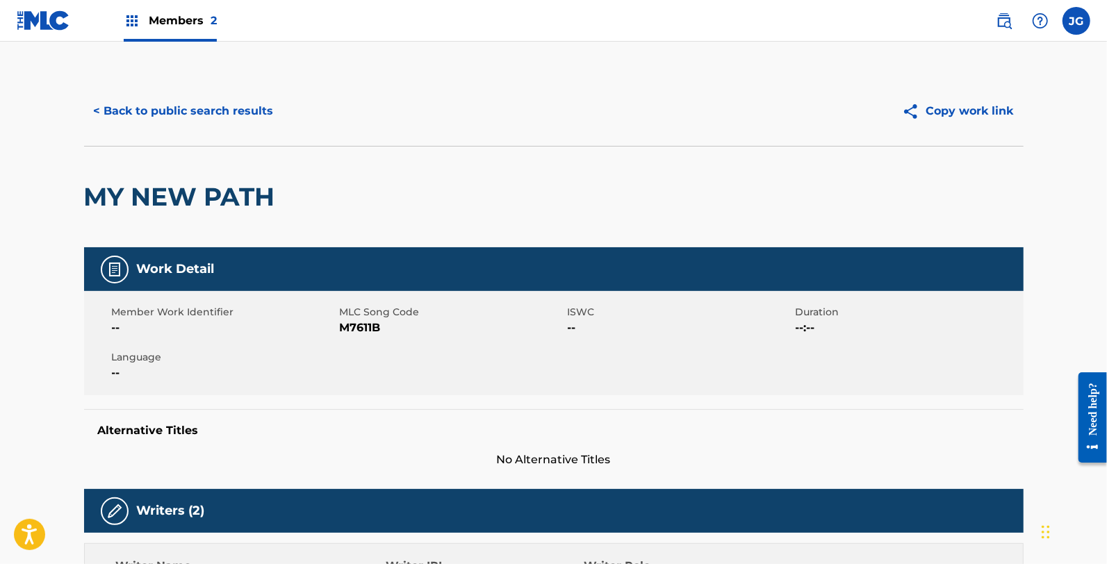
click at [368, 324] on span "M7611B" at bounding box center [452, 328] width 224 height 17
click at [129, 115] on button "< Back to public search results" at bounding box center [183, 111] width 199 height 35
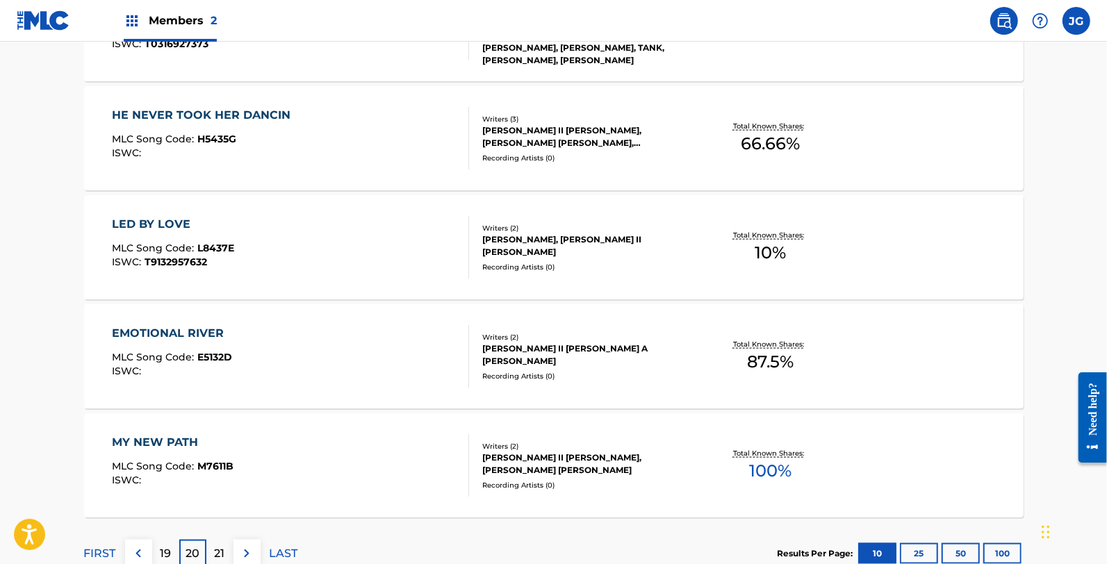
scroll to position [1136, 0]
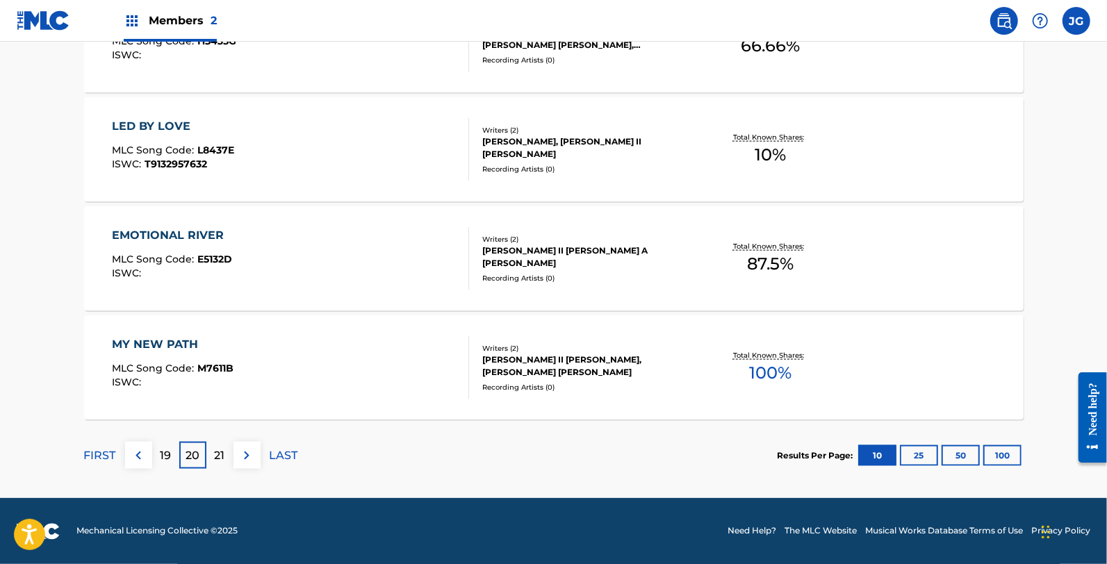
click at [215, 452] on p "21" at bounding box center [220, 455] width 10 height 17
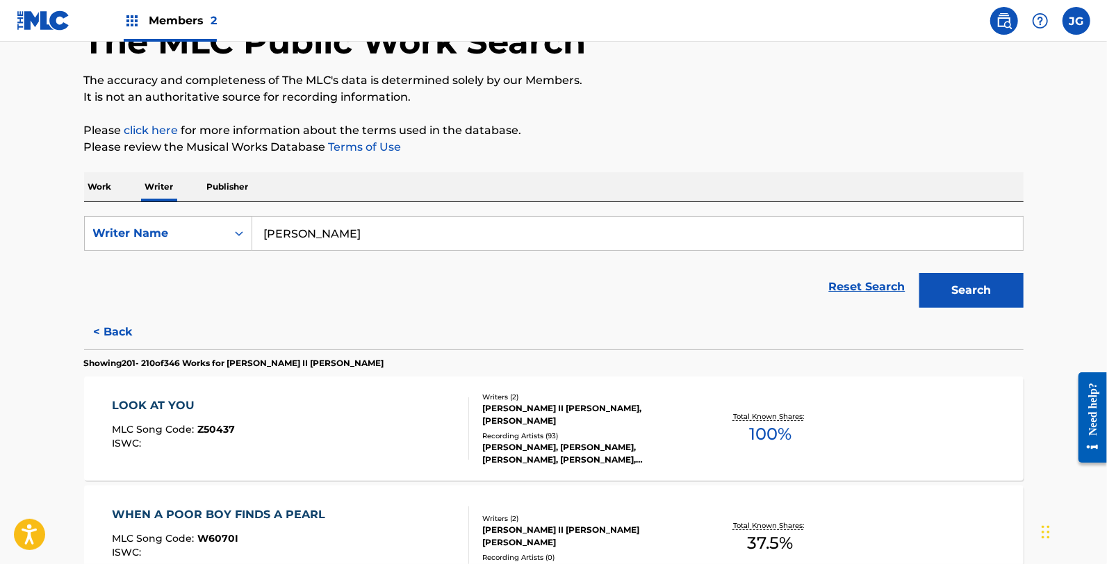
scroll to position [114, 0]
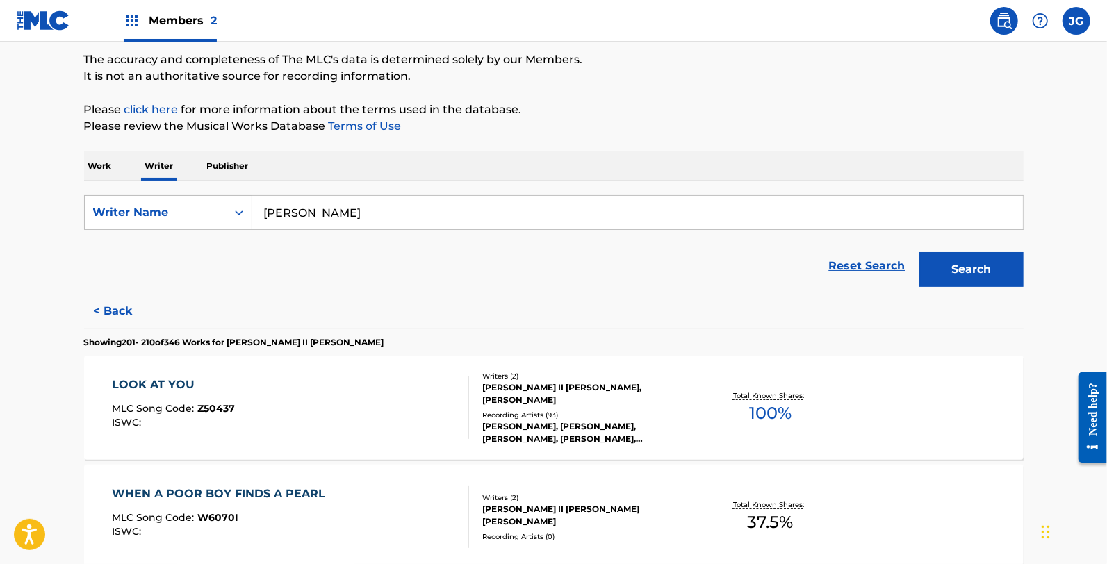
click at [216, 384] on div "LOOK AT YOU" at bounding box center [173, 385] width 123 height 17
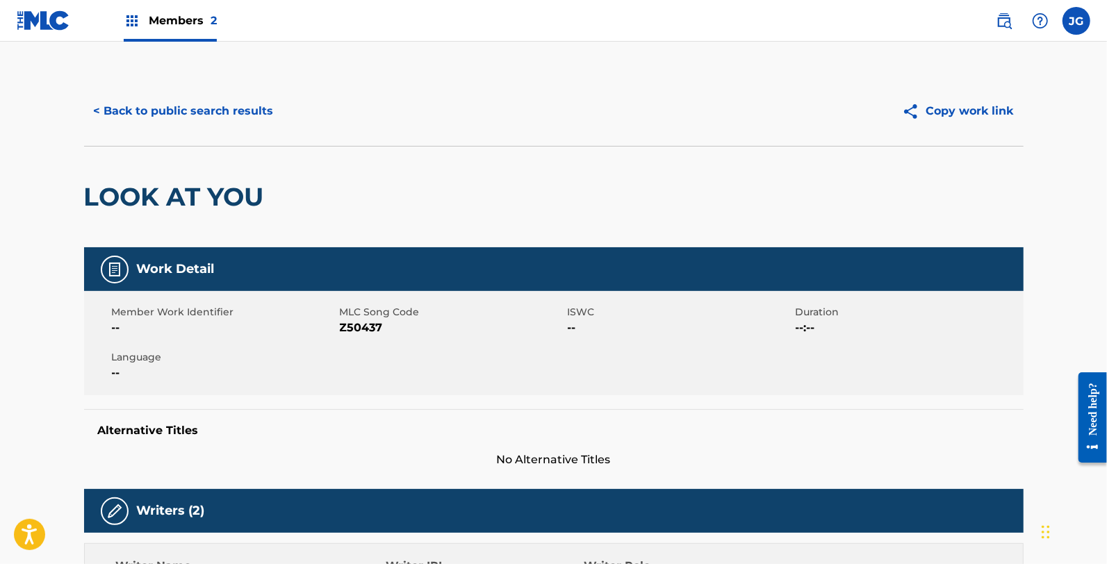
click at [352, 321] on span "Z50437" at bounding box center [452, 328] width 224 height 17
click at [165, 105] on button "< Back to public search results" at bounding box center [183, 111] width 199 height 35
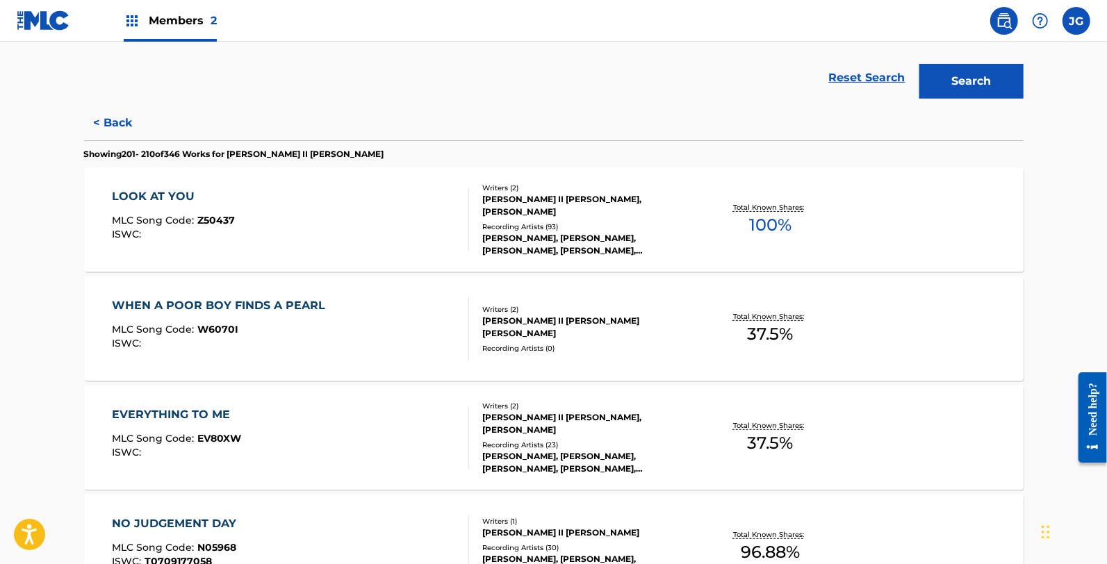
scroll to position [303, 0]
click at [315, 302] on div "WHEN A POOR BOY FINDS A PEARL" at bounding box center [222, 305] width 220 height 17
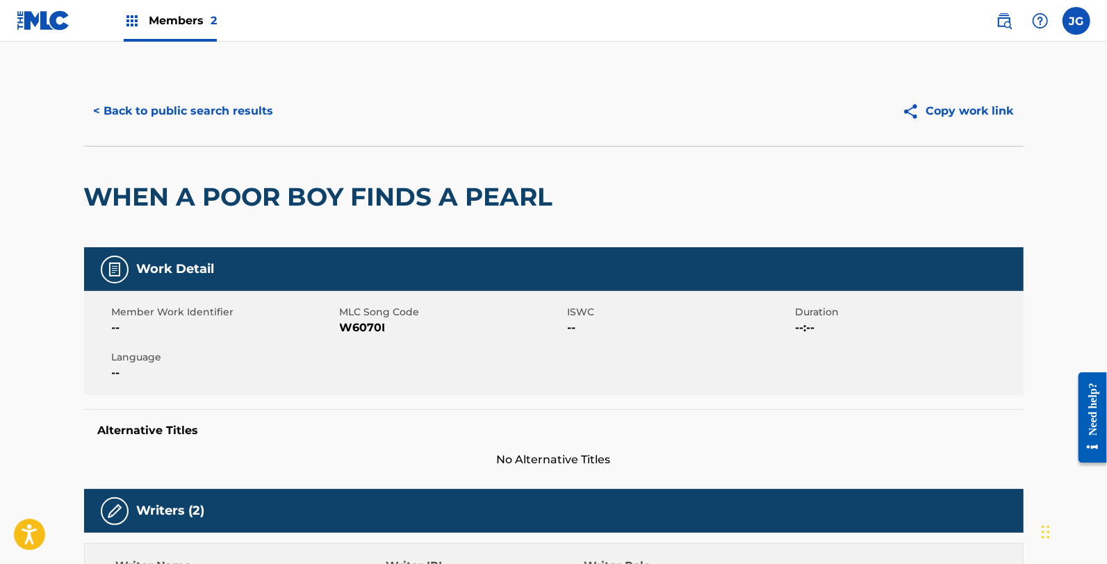
click at [372, 327] on span "W6070I" at bounding box center [452, 328] width 224 height 17
click at [144, 113] on button "< Back to public search results" at bounding box center [183, 111] width 199 height 35
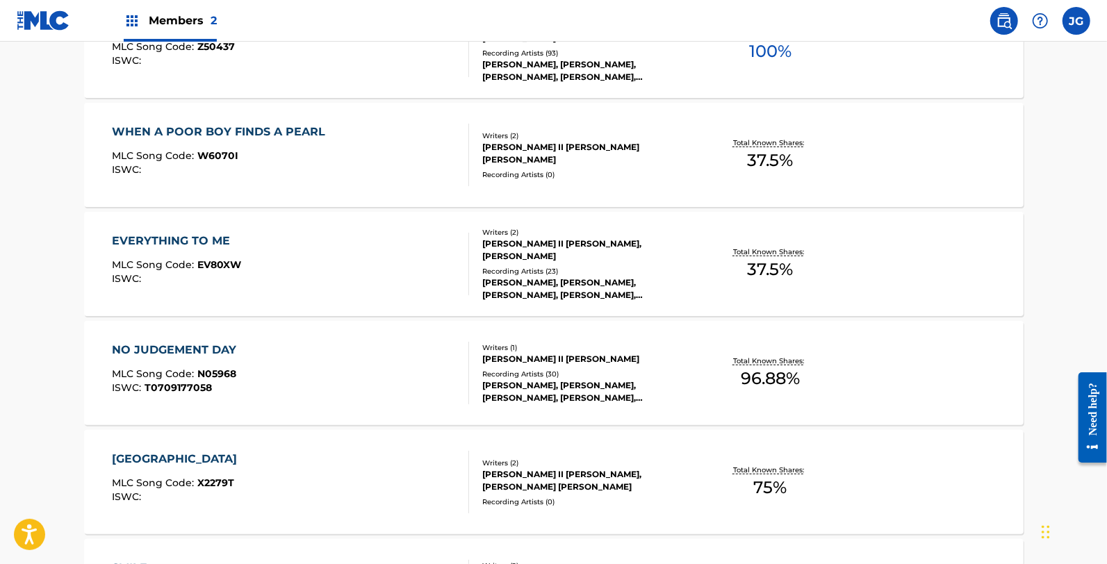
scroll to position [473, 0]
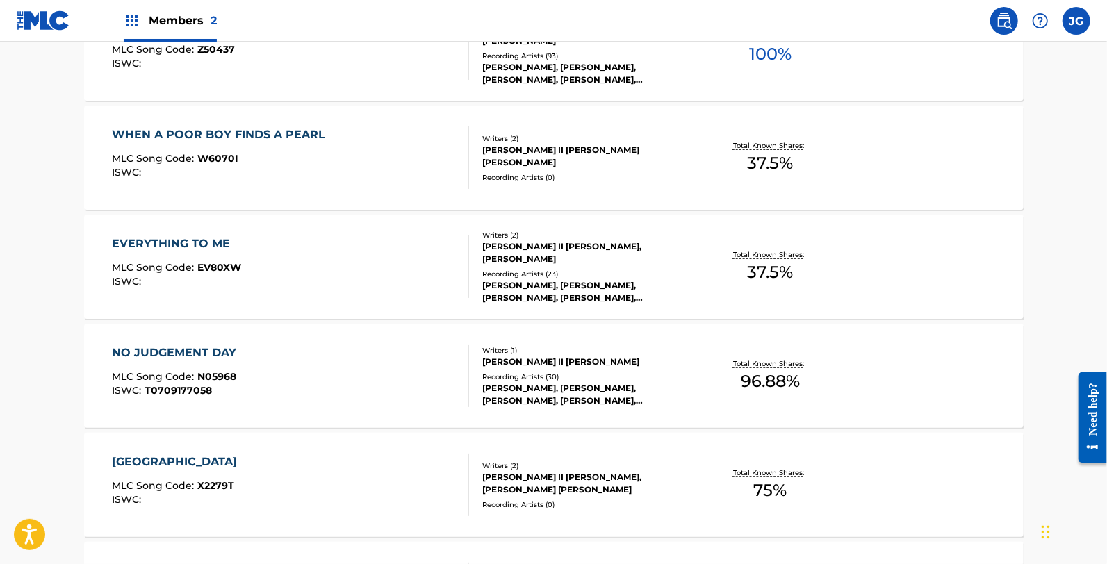
click at [274, 301] on div "EVERYTHING TO ME MLC Song Code : EV80XW ISWC : Writers ( 2 ) [PERSON_NAME] II […" at bounding box center [553, 267] width 939 height 104
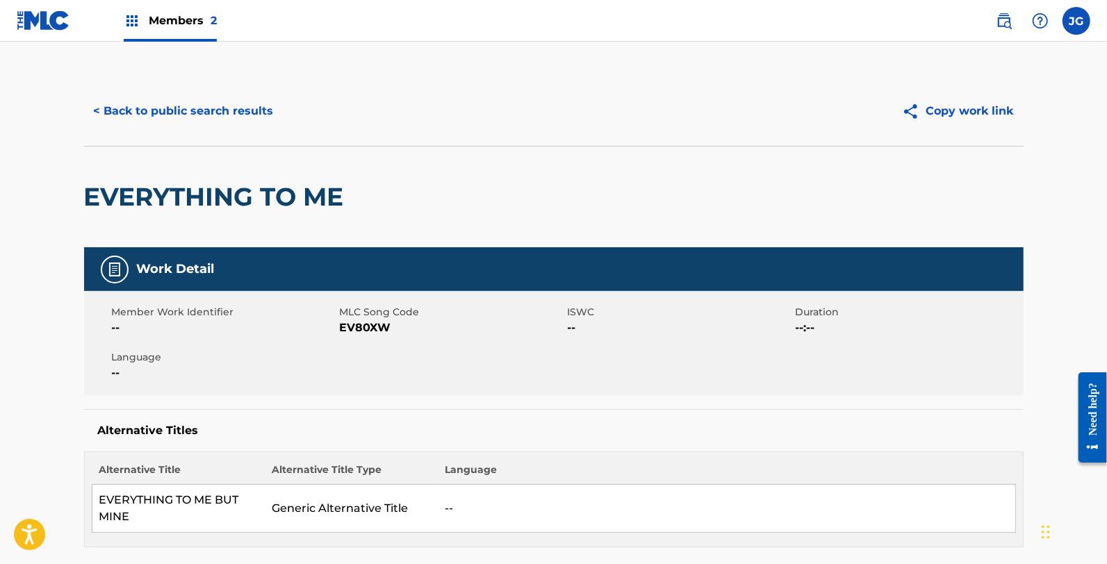
click at [348, 322] on span "EV80XW" at bounding box center [452, 328] width 224 height 17
click at [188, 115] on button "< Back to public search results" at bounding box center [183, 111] width 199 height 35
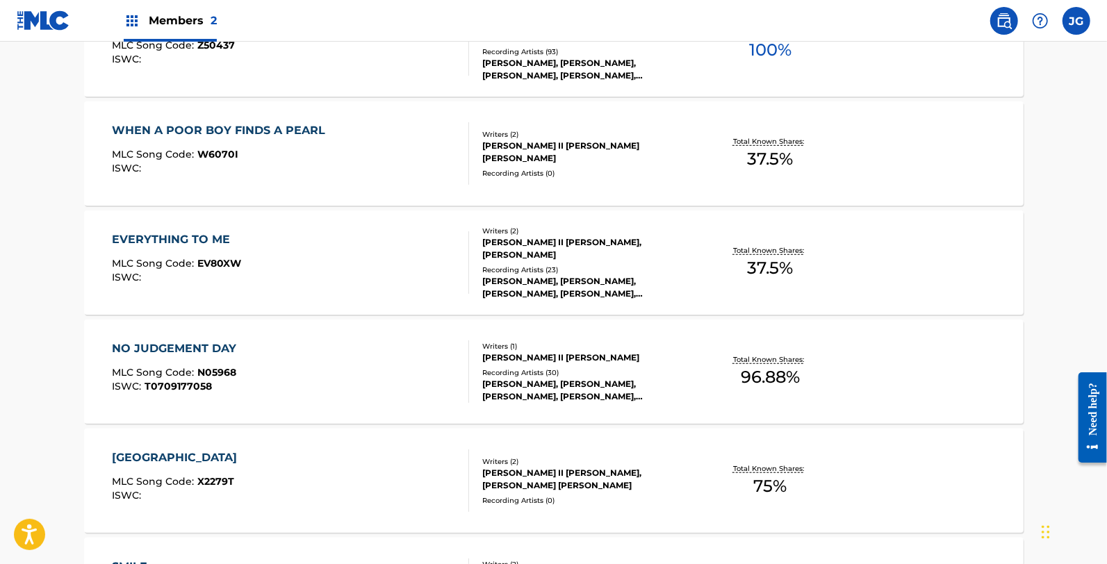
scroll to position [479, 0]
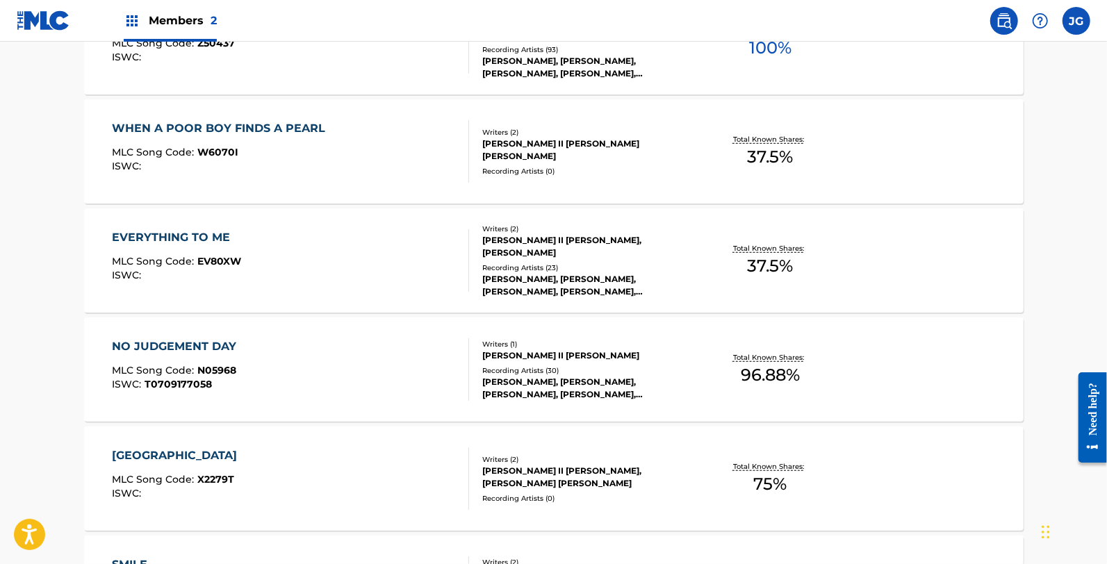
click at [257, 345] on div "NO JUDGEMENT DAY MLC Song Code : N05968 ISWC : T0709177058" at bounding box center [290, 369] width 357 height 63
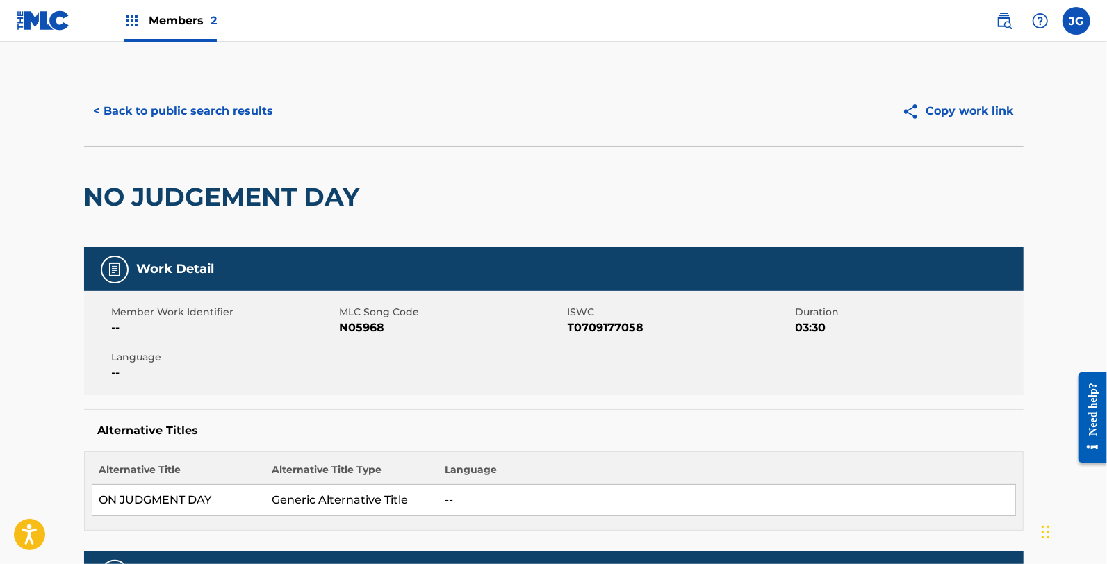
click at [358, 316] on span "MLC Song Code" at bounding box center [452, 312] width 224 height 15
click at [358, 324] on span "N05968" at bounding box center [452, 328] width 224 height 17
click at [176, 113] on button "< Back to public search results" at bounding box center [183, 111] width 199 height 35
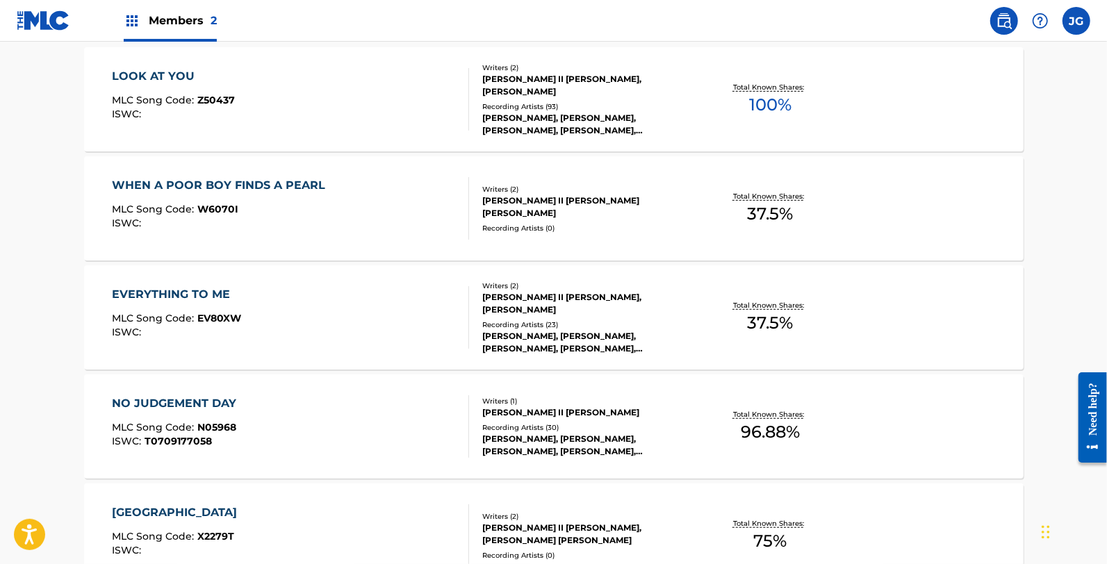
scroll to position [441, 0]
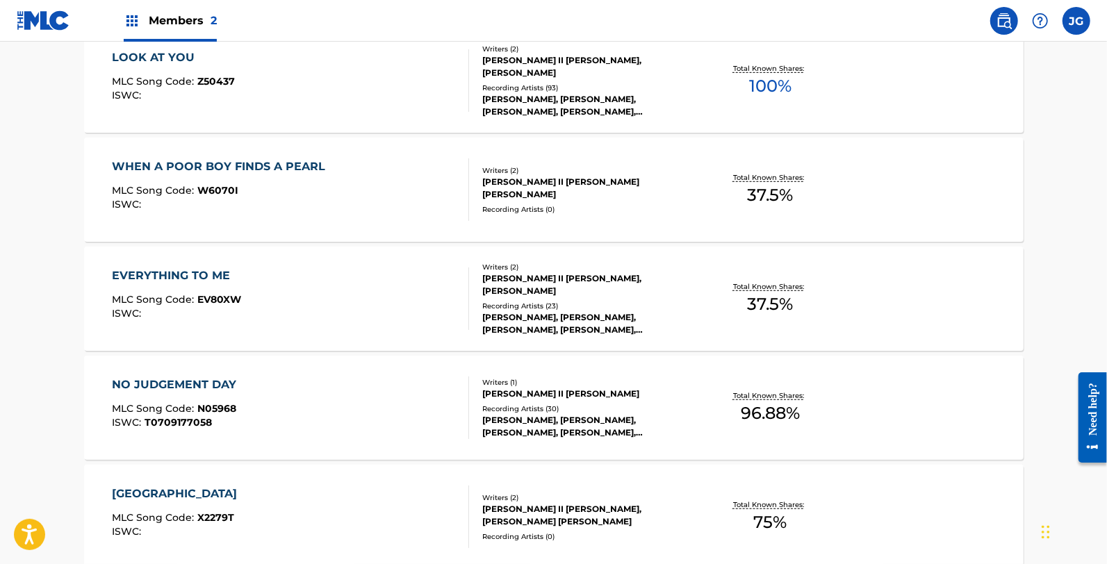
click at [252, 486] on div "SUNSET ROAD MLC Song Code : X2279T ISWC :" at bounding box center [290, 517] width 357 height 63
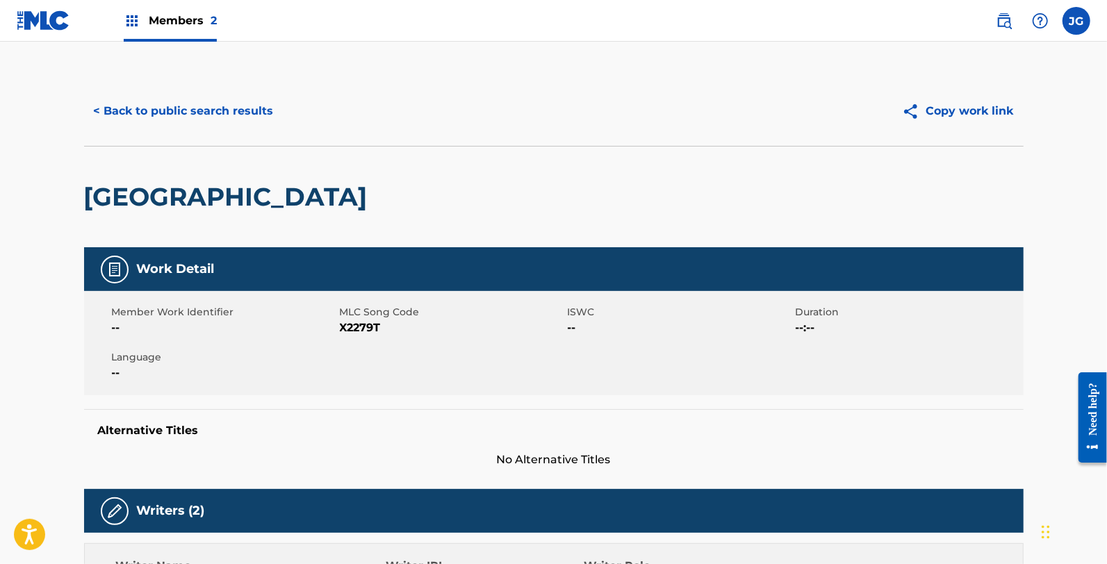
click at [356, 323] on span "X2279T" at bounding box center [452, 328] width 224 height 17
click at [211, 97] on button "< Back to public search results" at bounding box center [183, 111] width 199 height 35
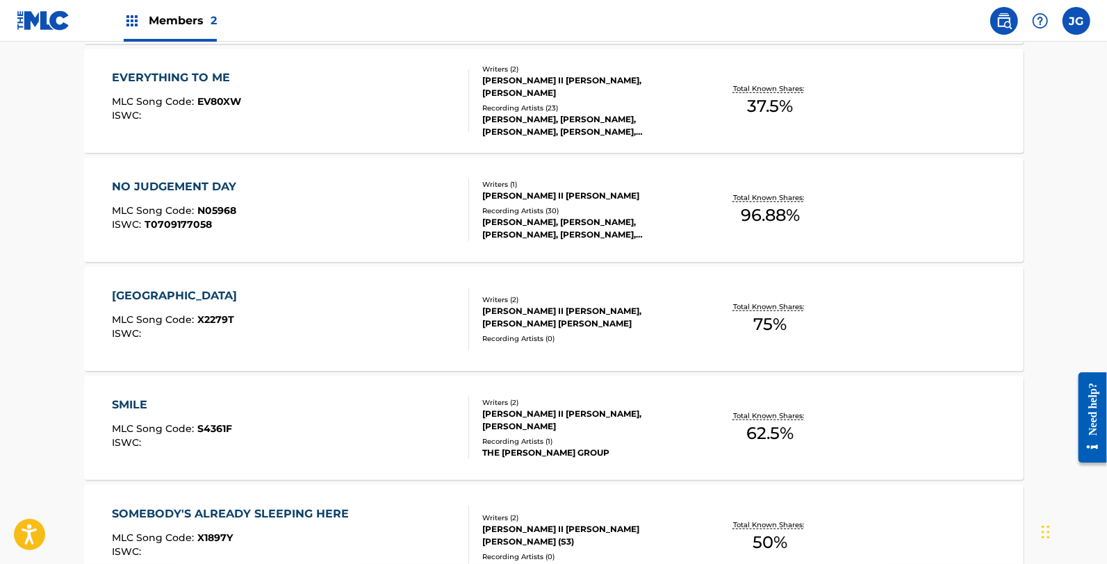
scroll to position [666, 0]
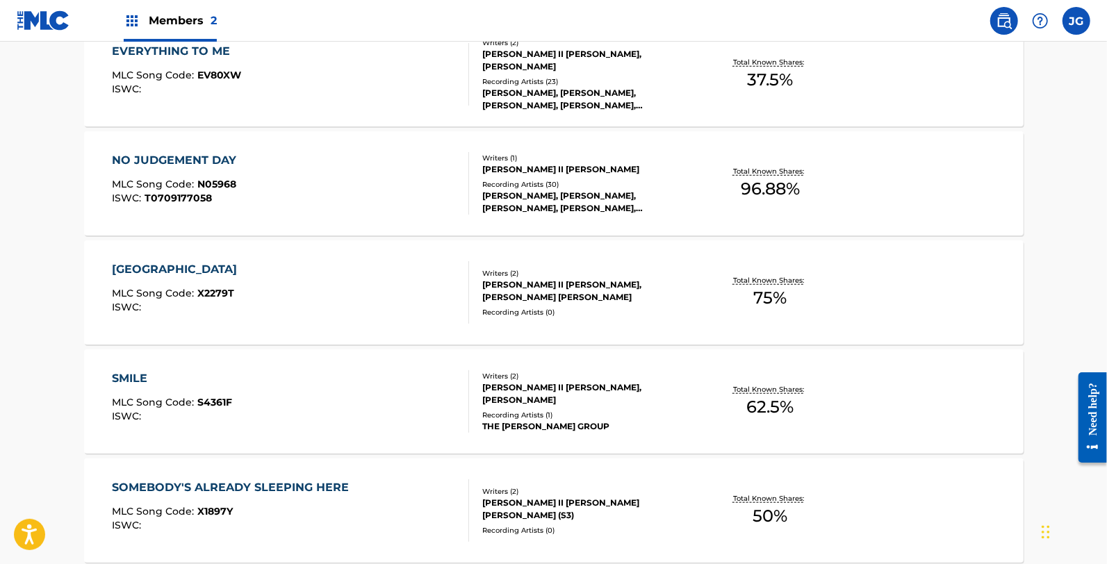
click at [238, 378] on div "SMILE MLC Song Code : S4361F ISWC :" at bounding box center [290, 401] width 357 height 63
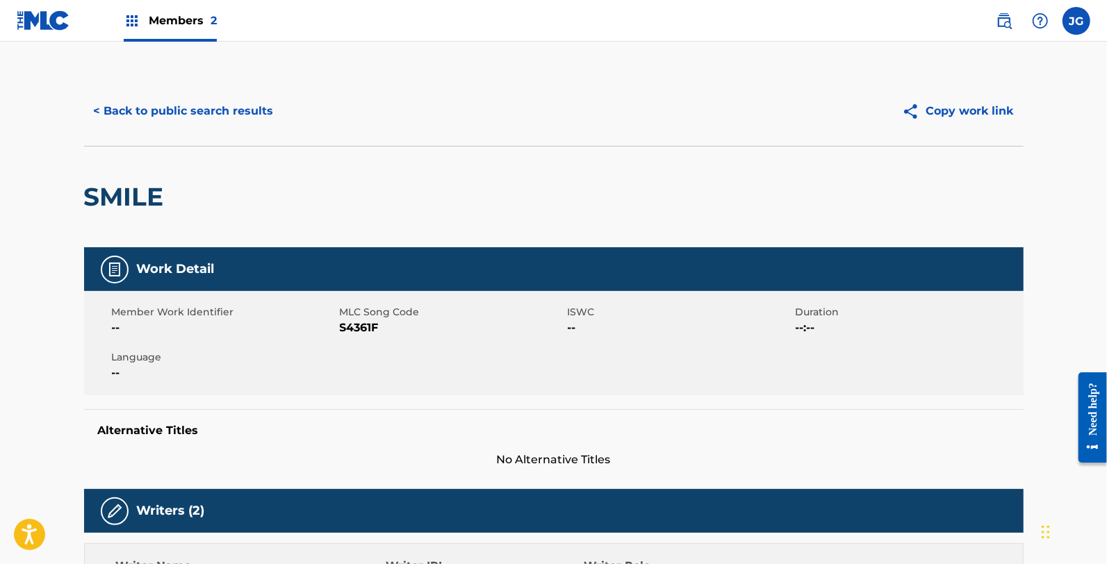
click at [363, 323] on span "S4361F" at bounding box center [452, 328] width 224 height 17
click at [223, 121] on button "< Back to public search results" at bounding box center [183, 111] width 199 height 35
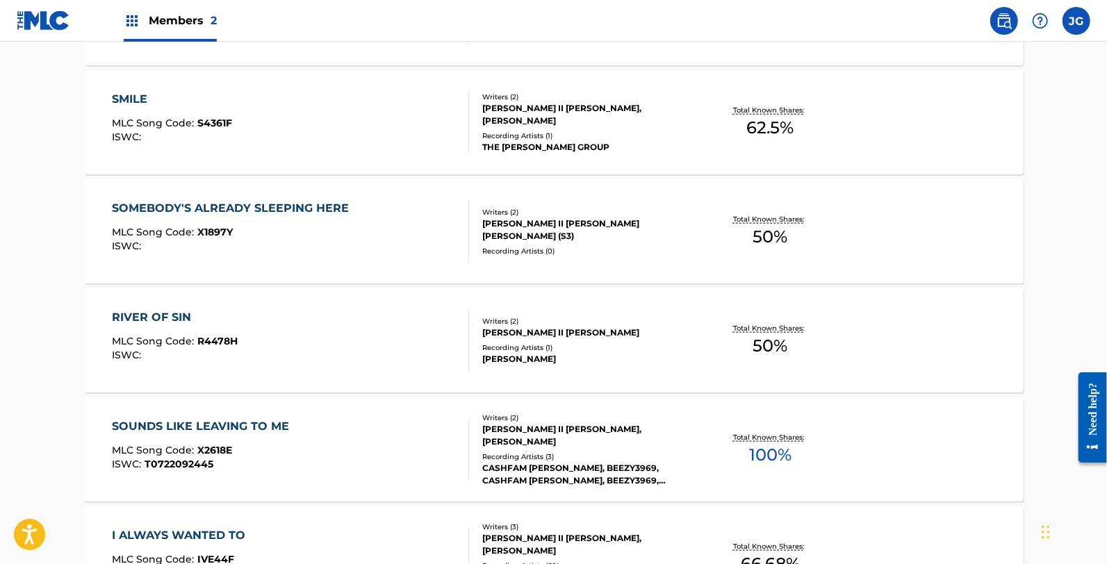
scroll to position [943, 0]
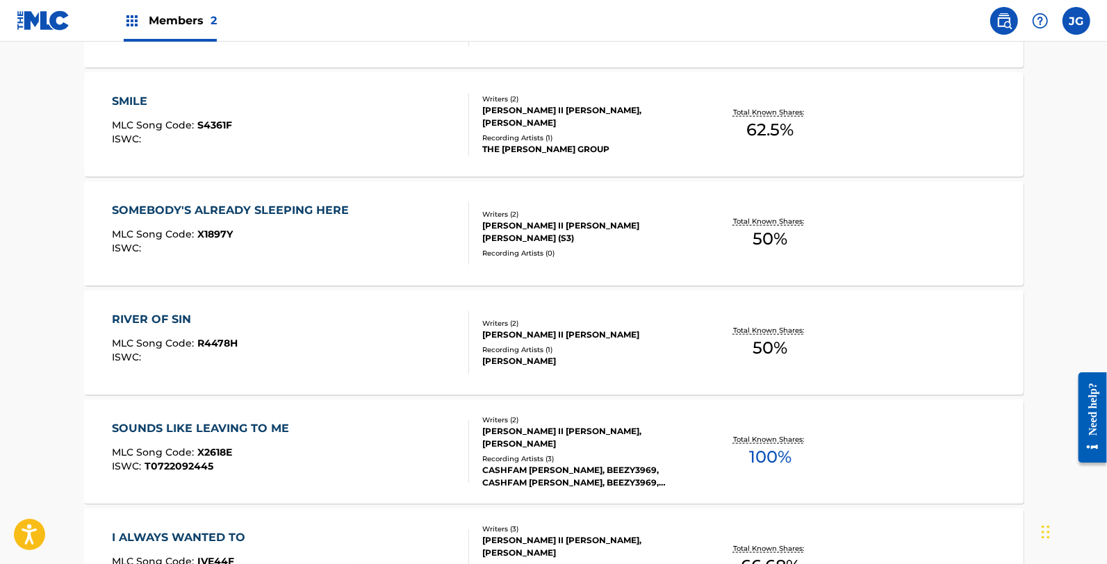
click at [288, 224] on div "SOMEBODY'S ALREADY SLEEPING HERE MLC Song Code : X1897Y ISWC :" at bounding box center [234, 233] width 244 height 63
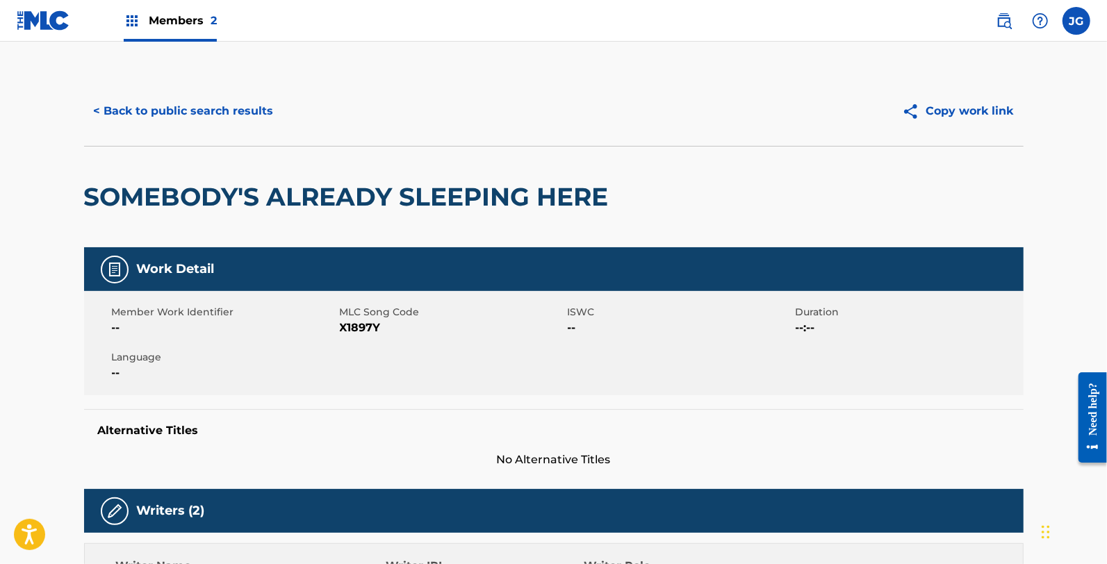
click at [354, 329] on span "X1897Y" at bounding box center [452, 328] width 224 height 17
click at [174, 109] on button "< Back to public search results" at bounding box center [183, 111] width 199 height 35
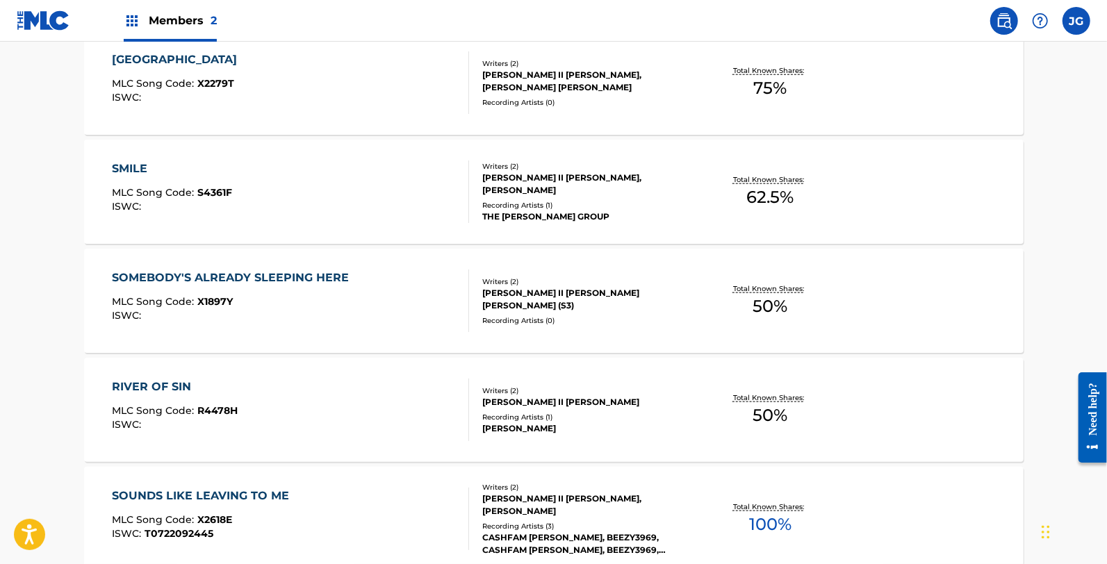
scroll to position [890, 0]
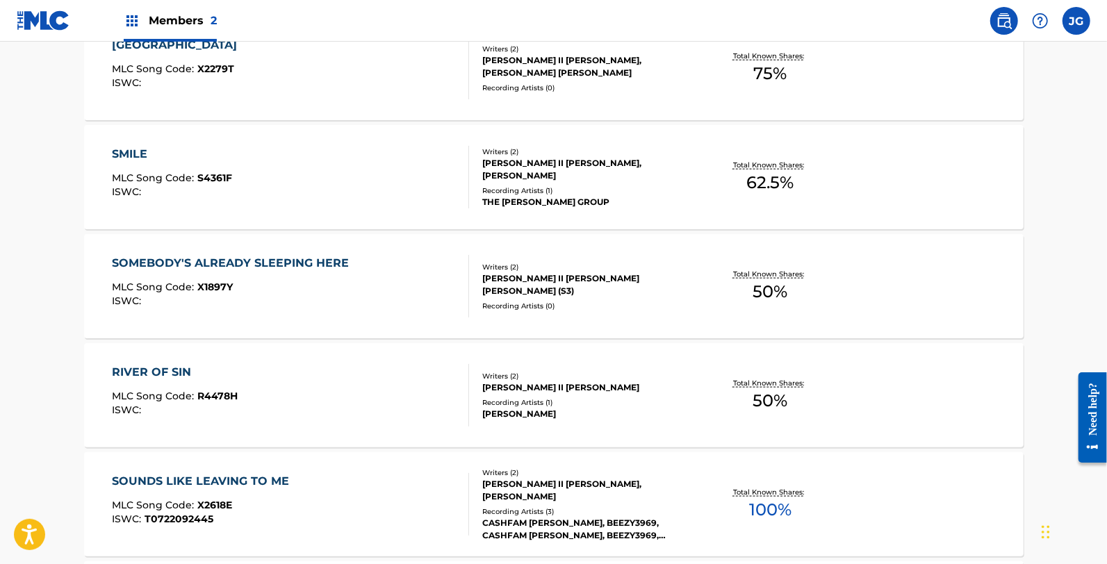
click at [214, 403] on div "MLC Song Code : R4478H" at bounding box center [175, 398] width 126 height 14
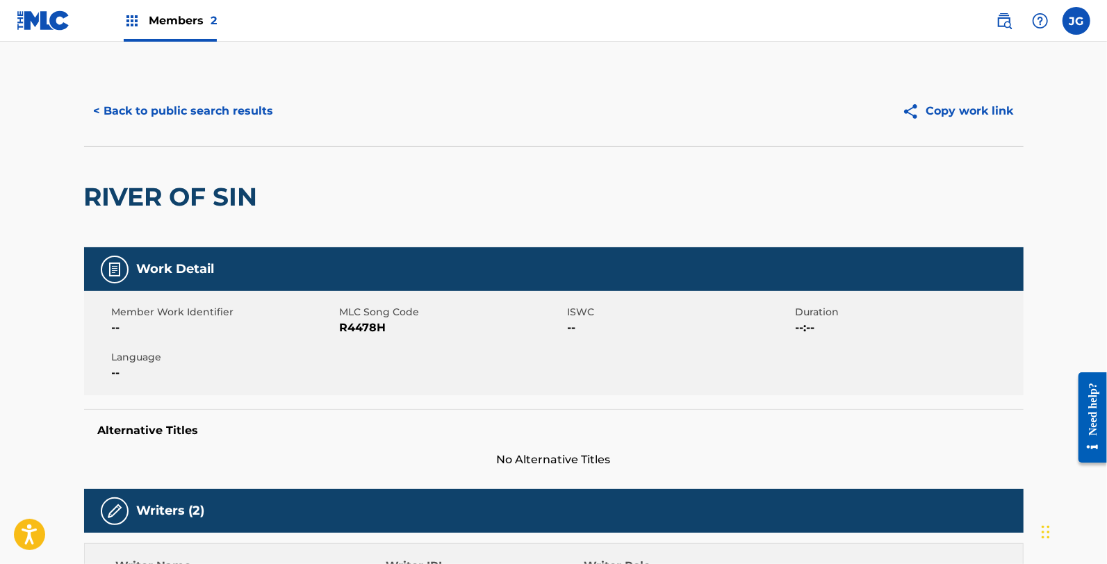
click at [347, 327] on span "R4478H" at bounding box center [452, 328] width 224 height 17
click at [142, 96] on button "< Back to public search results" at bounding box center [183, 111] width 199 height 35
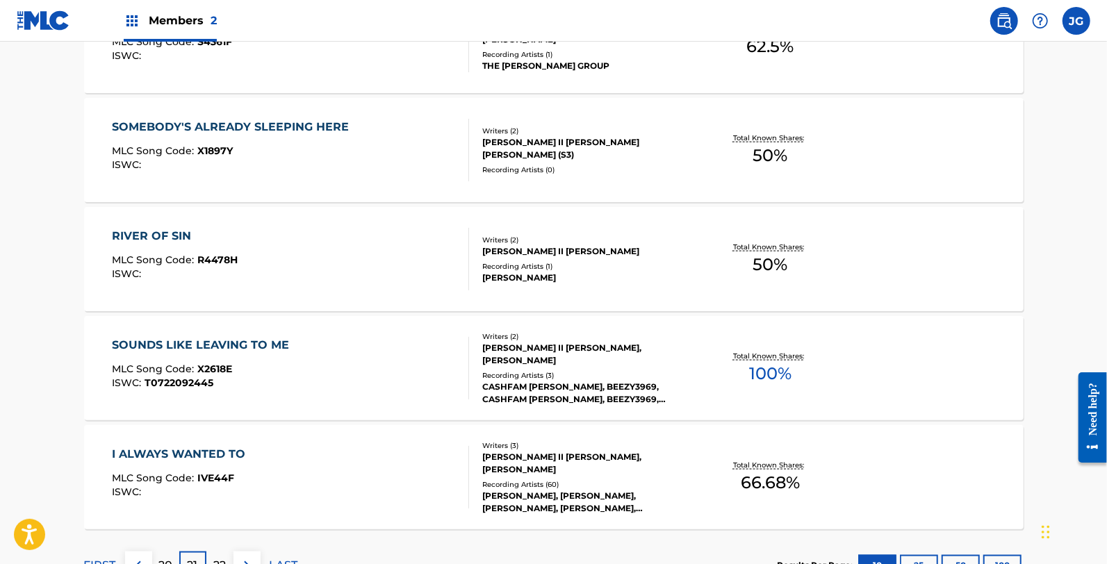
scroll to position [1032, 0]
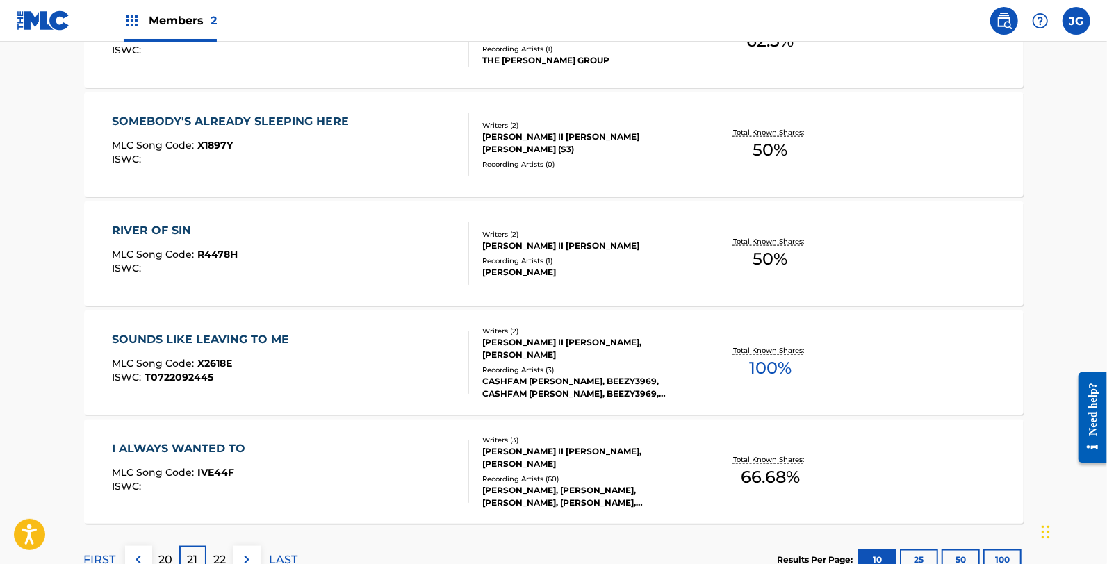
click at [292, 352] on div "SOUNDS LIKE LEAVING TO ME MLC Song Code : X2618E ISWC : T0722092445" at bounding box center [204, 362] width 184 height 63
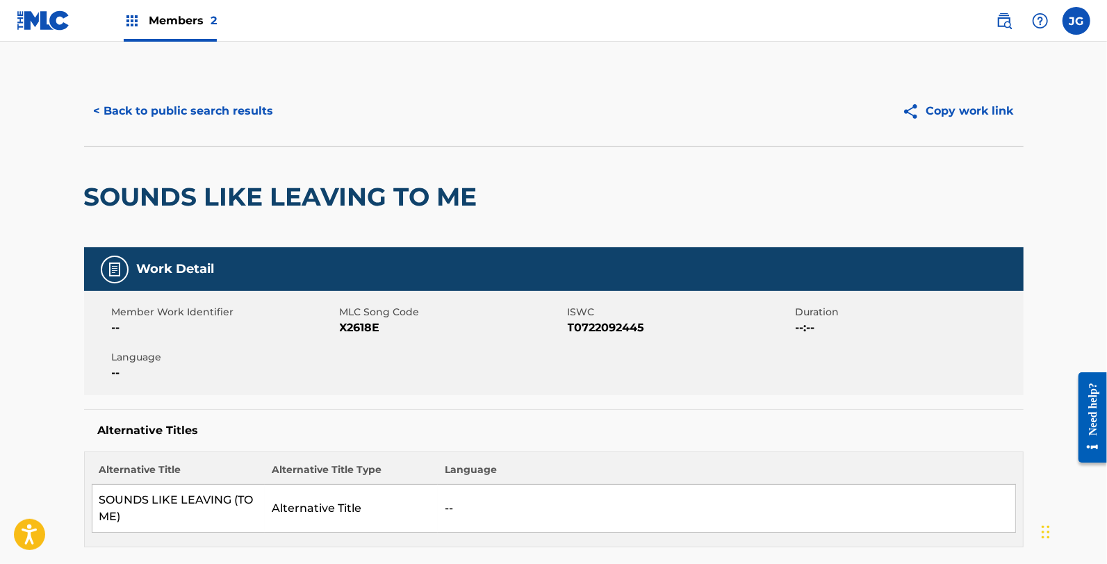
click at [361, 322] on span "X2618E" at bounding box center [452, 328] width 224 height 17
click at [217, 114] on button "< Back to public search results" at bounding box center [183, 111] width 199 height 35
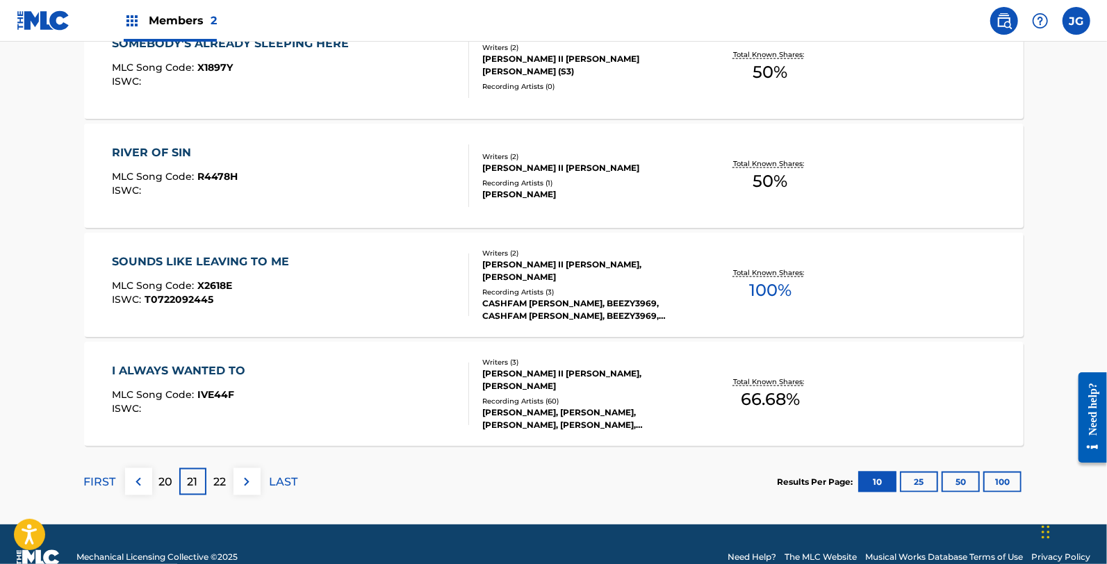
scroll to position [1136, 0]
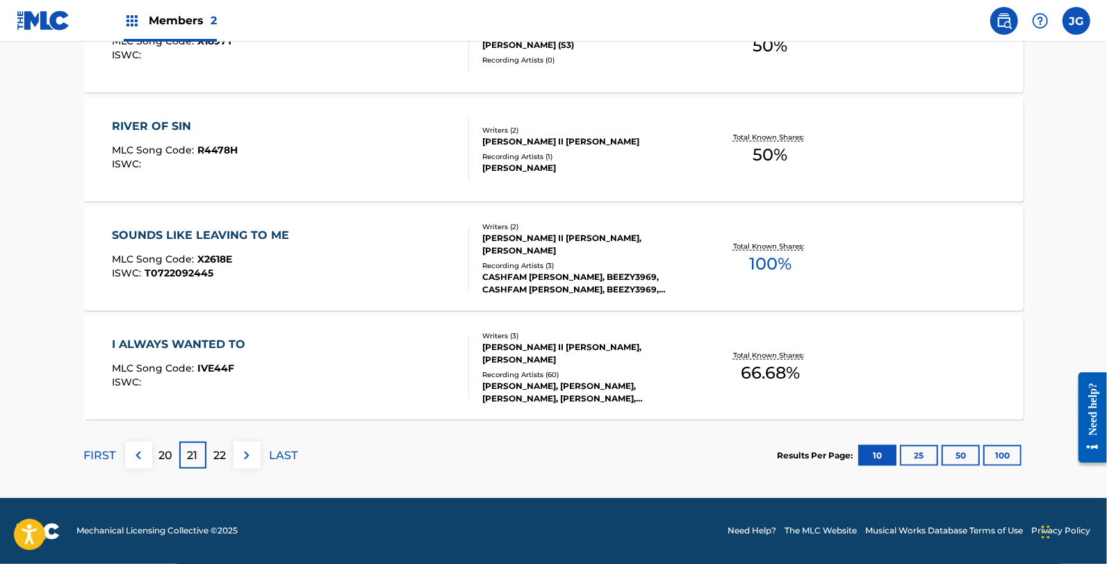
click at [241, 358] on div "I ALWAYS WANTED TO MLC Song Code : IVE44F ISWC :" at bounding box center [182, 367] width 140 height 63
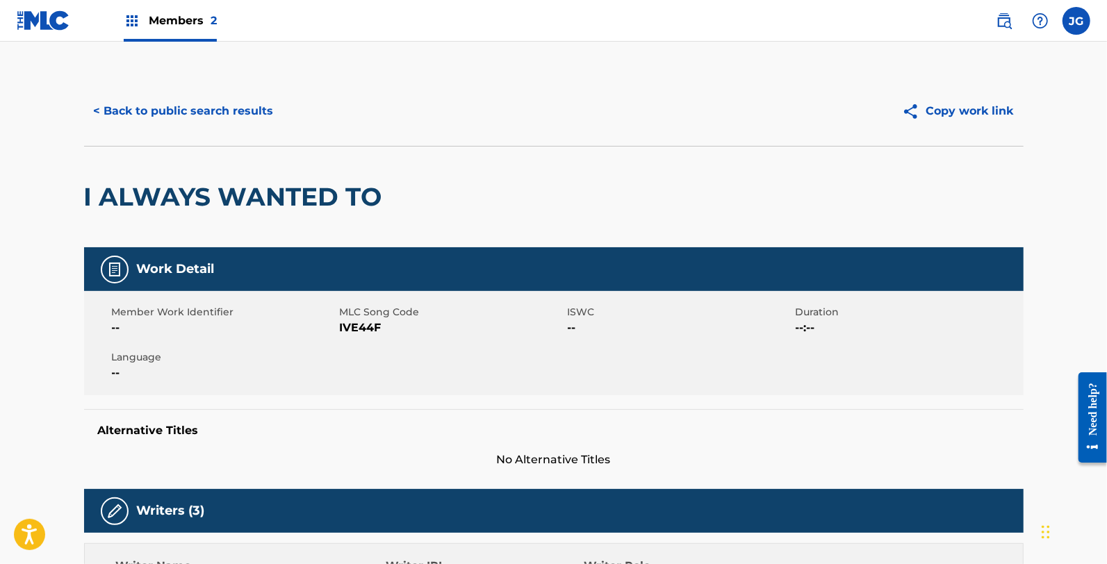
click at [349, 328] on span "IVE44F" at bounding box center [452, 328] width 224 height 17
click at [175, 113] on button "< Back to public search results" at bounding box center [183, 111] width 199 height 35
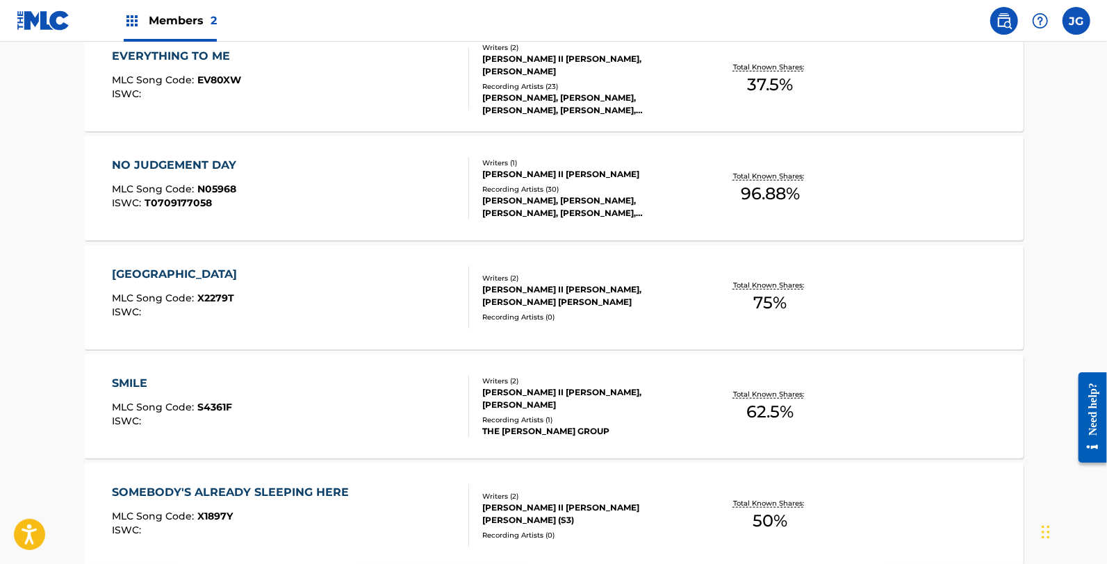
scroll to position [1136, 0]
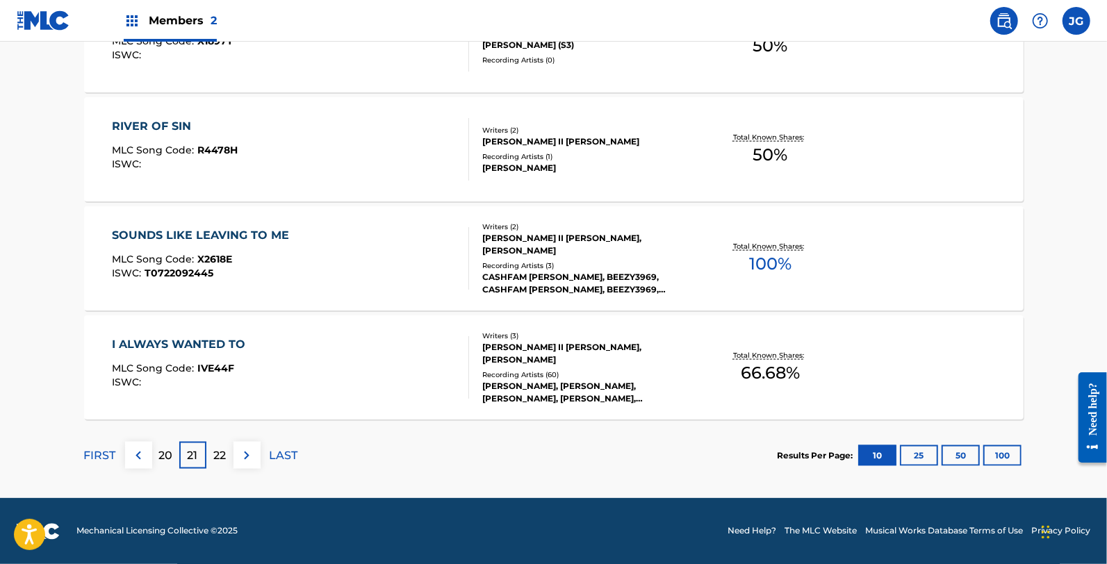
click at [220, 442] on div "22" at bounding box center [219, 455] width 27 height 27
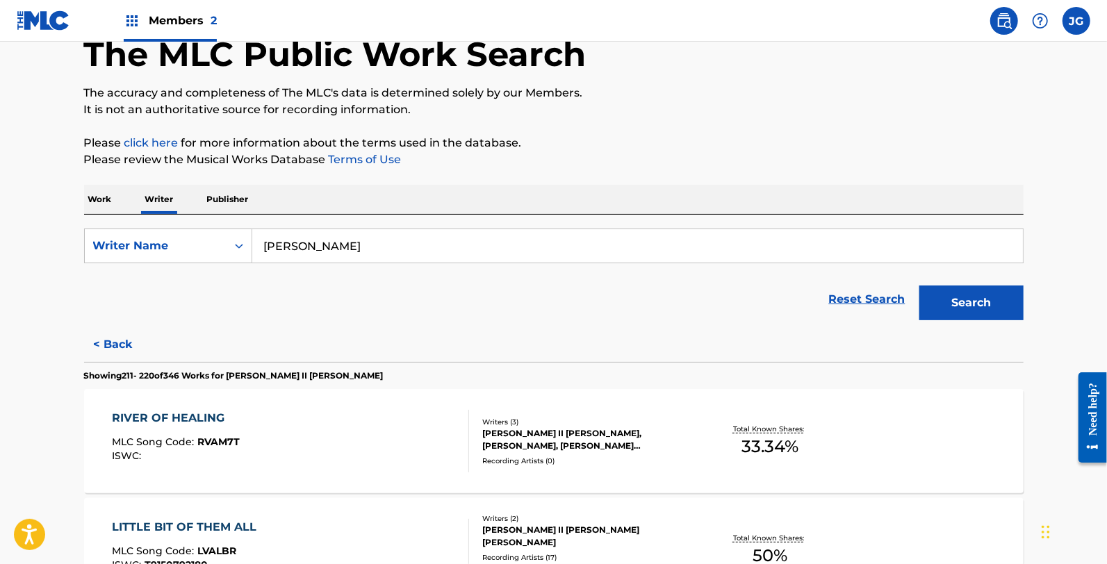
scroll to position [196, 0]
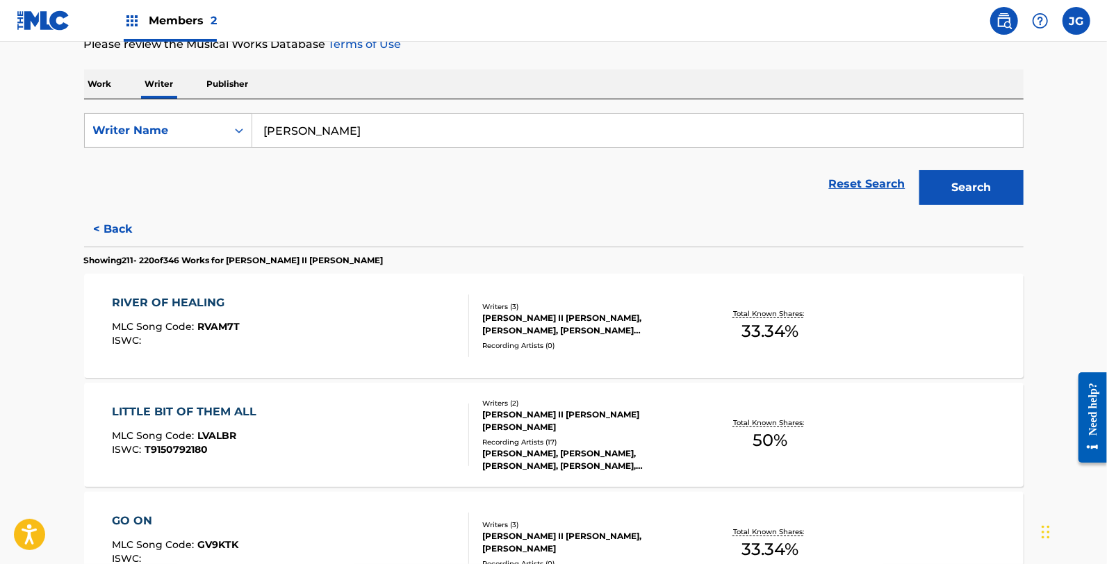
click at [270, 360] on div "RIVER OF HEALING MLC Song Code : RVAM7T ISWC : Writers ( 3 ) [PERSON_NAME] II […" at bounding box center [553, 326] width 939 height 104
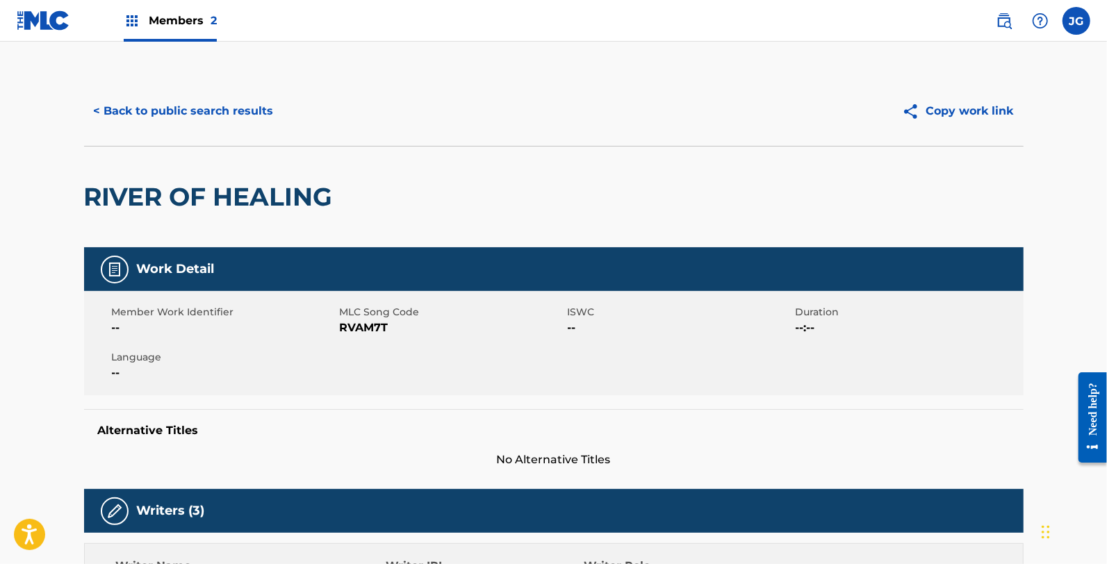
click at [368, 322] on span "RVAM7T" at bounding box center [452, 328] width 224 height 17
click at [232, 110] on button "< Back to public search results" at bounding box center [183, 111] width 199 height 35
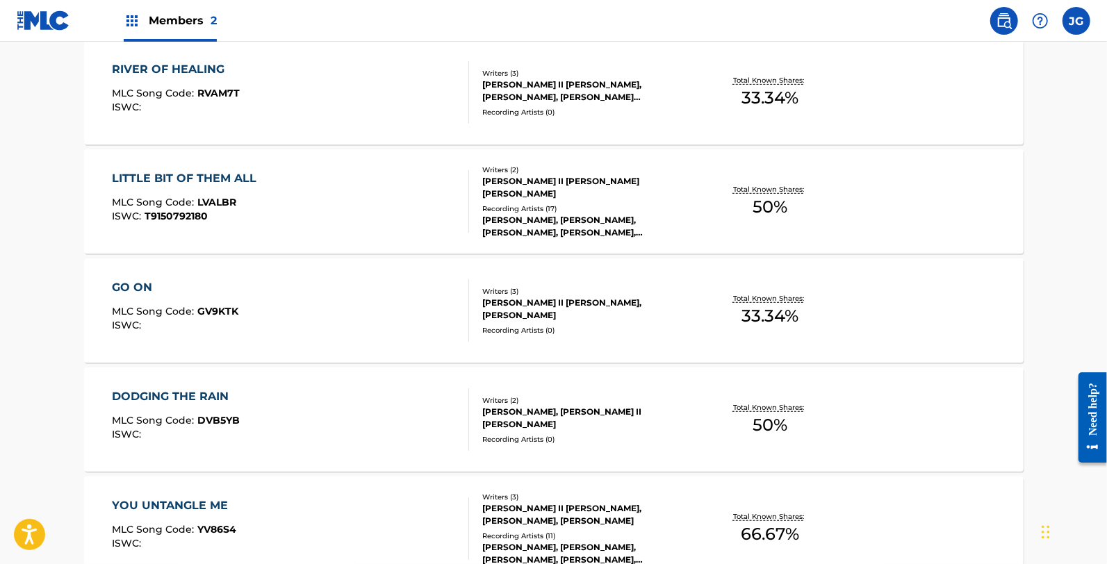
scroll to position [407, 0]
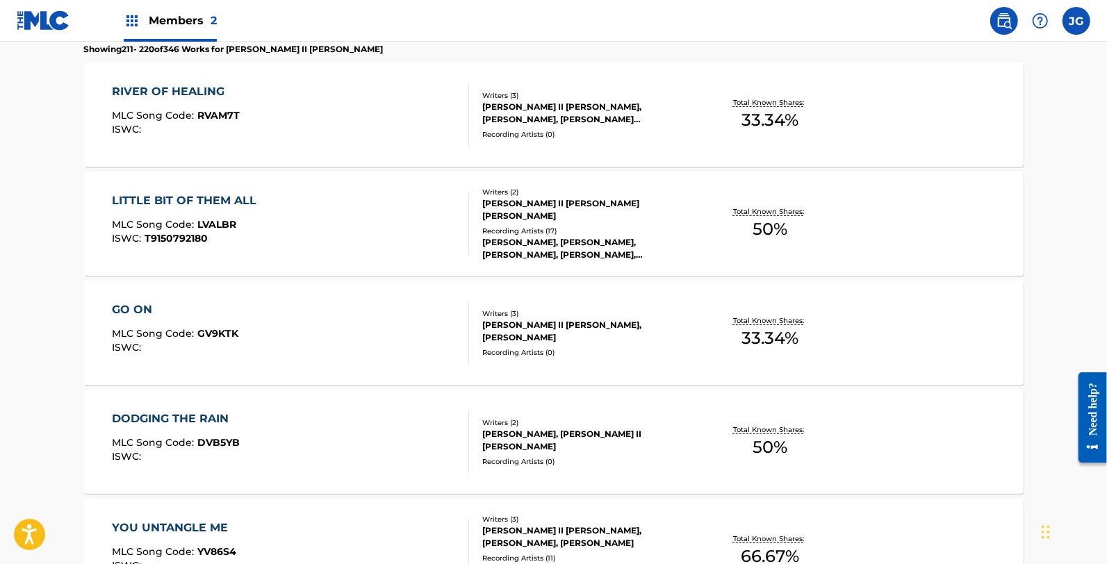
click at [294, 249] on div "LITTLE BIT OF THEM ALL MLC Song Code : LVALBR ISWC : T9150792180" at bounding box center [290, 223] width 357 height 63
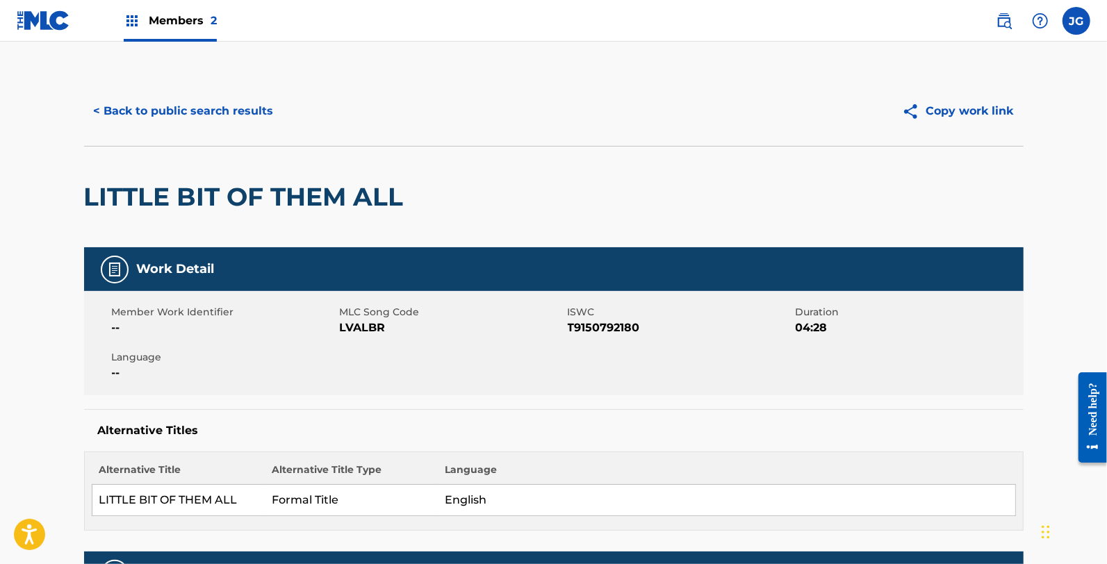
click at [356, 318] on span "MLC Song Code" at bounding box center [452, 312] width 224 height 15
click at [372, 328] on span "LVALBR" at bounding box center [452, 328] width 224 height 17
click at [236, 115] on button "< Back to public search results" at bounding box center [183, 111] width 199 height 35
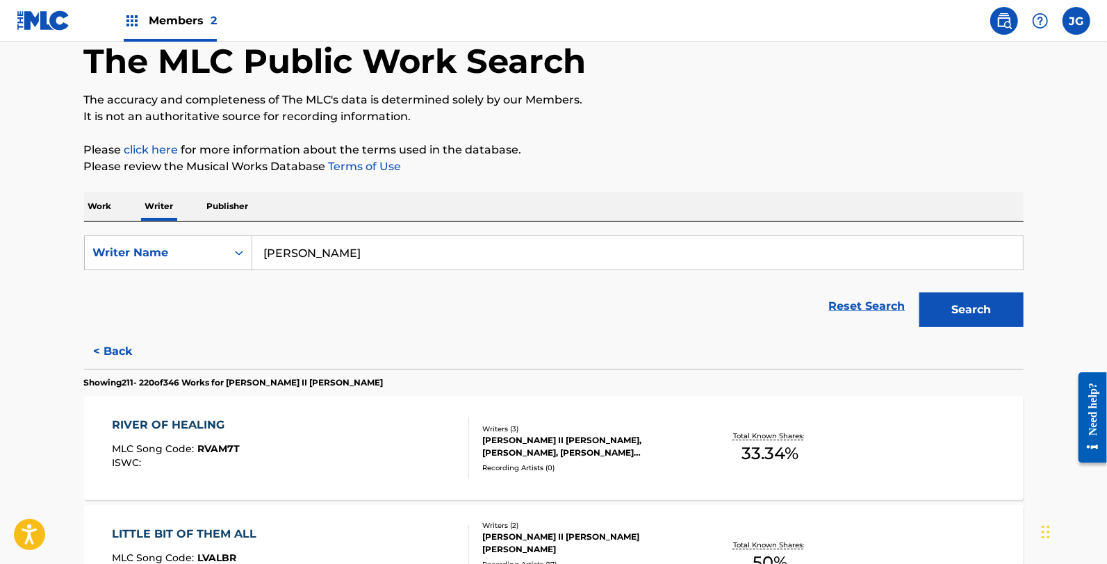
scroll to position [503, 0]
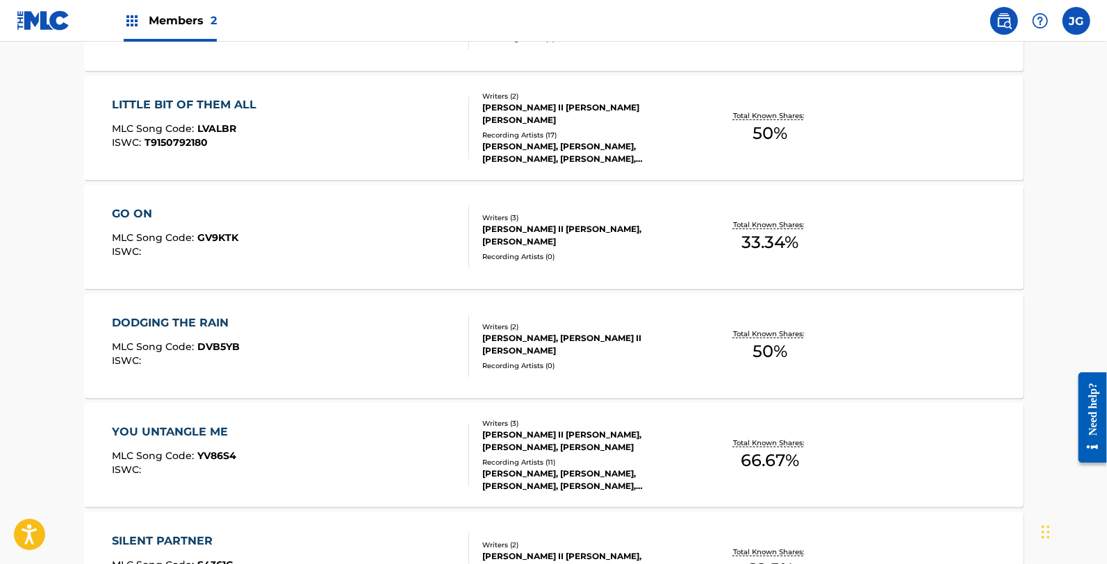
click at [263, 229] on div "GO ON MLC Song Code : GV9KTK ISWC :" at bounding box center [290, 237] width 357 height 63
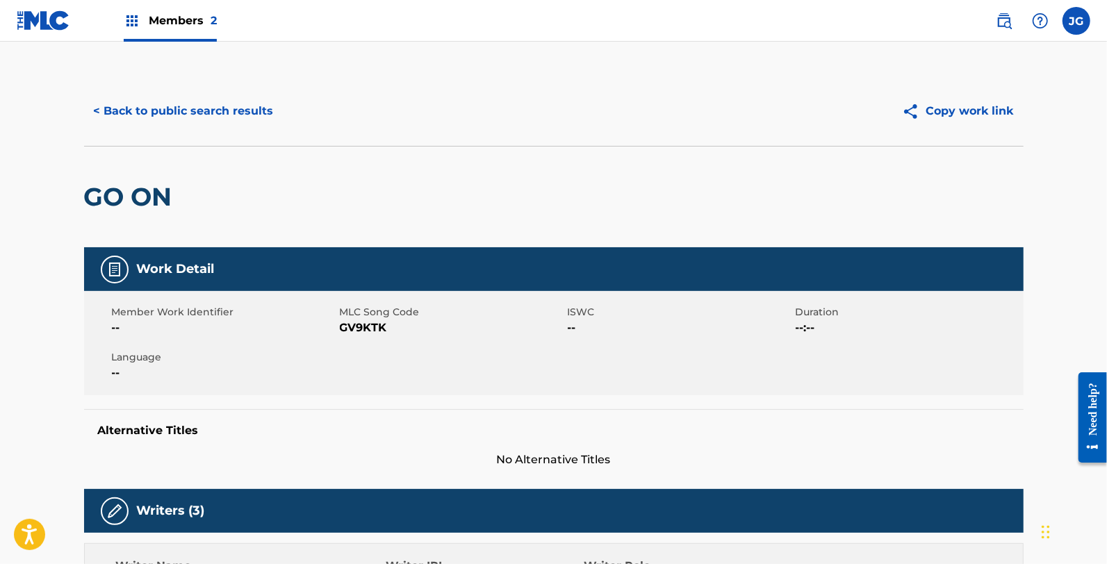
click at [369, 322] on span "GV9KTK" at bounding box center [452, 328] width 224 height 17
click at [136, 126] on button "< Back to public search results" at bounding box center [183, 111] width 199 height 35
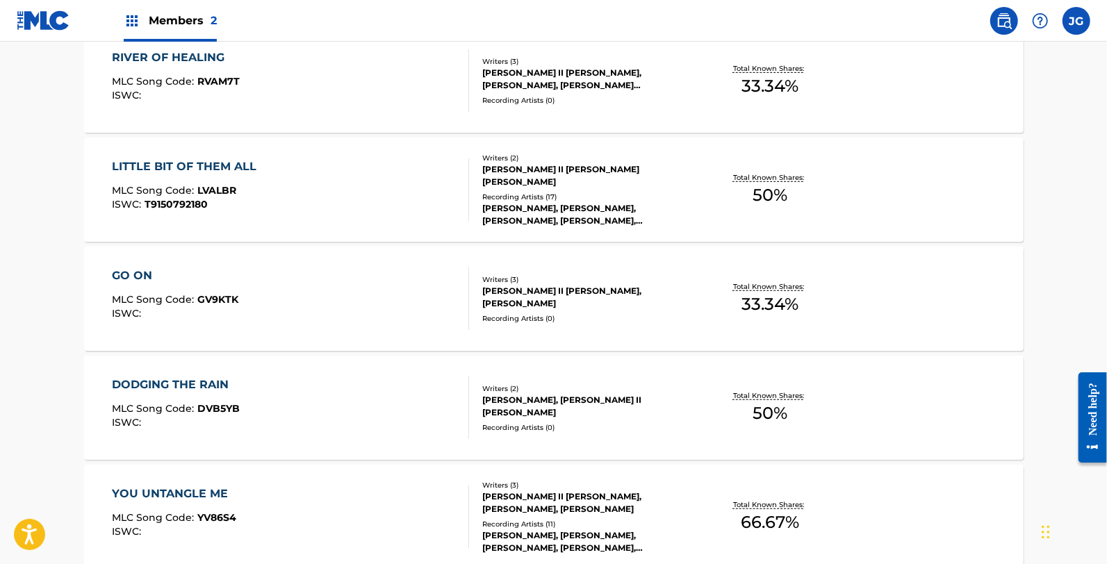
scroll to position [466, 0]
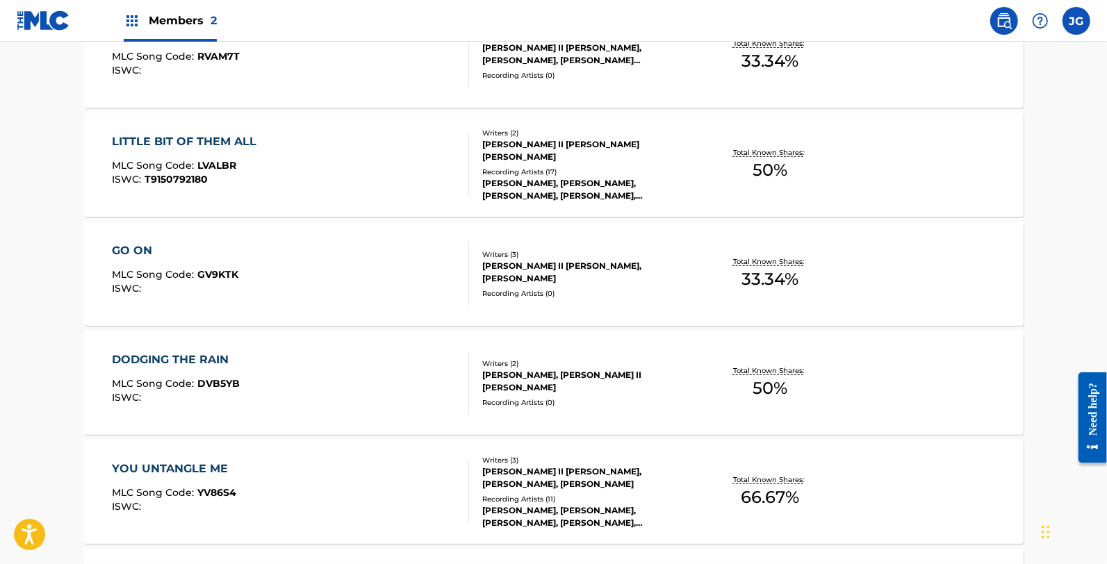
click at [248, 390] on div "DODGING THE RAIN MLC Song Code : DVB5YB ISWC :" at bounding box center [290, 383] width 357 height 63
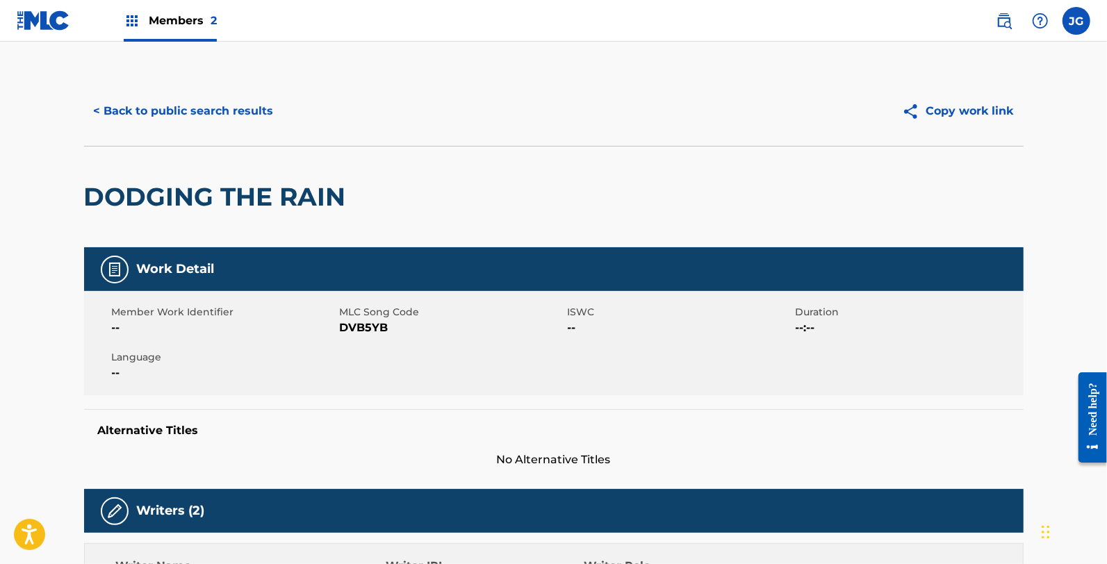
click at [372, 324] on span "DVB5YB" at bounding box center [452, 328] width 224 height 17
click at [186, 107] on button "< Back to public search results" at bounding box center [183, 111] width 199 height 35
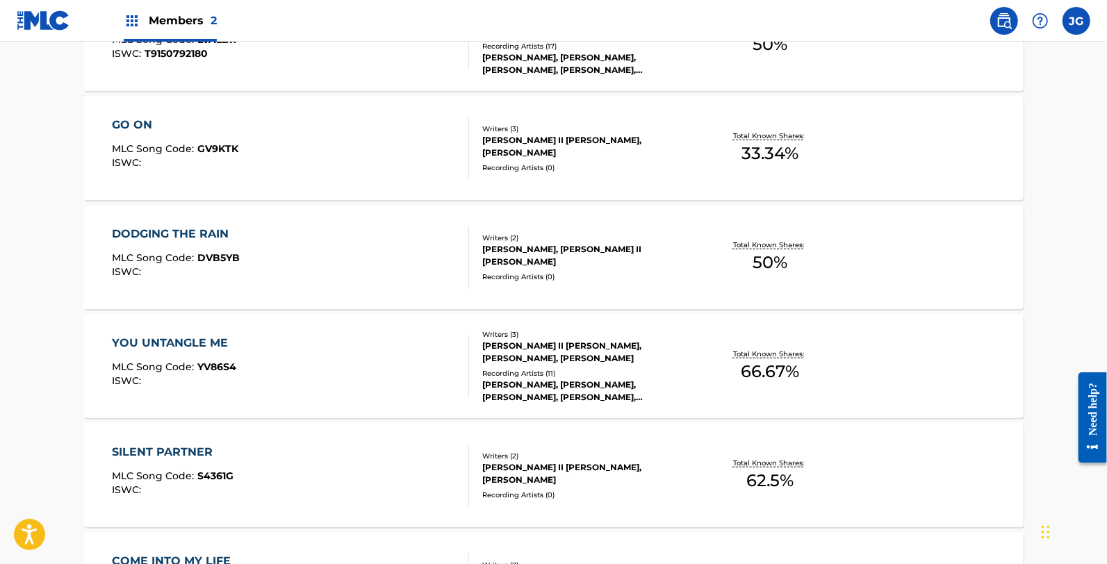
scroll to position [637, 0]
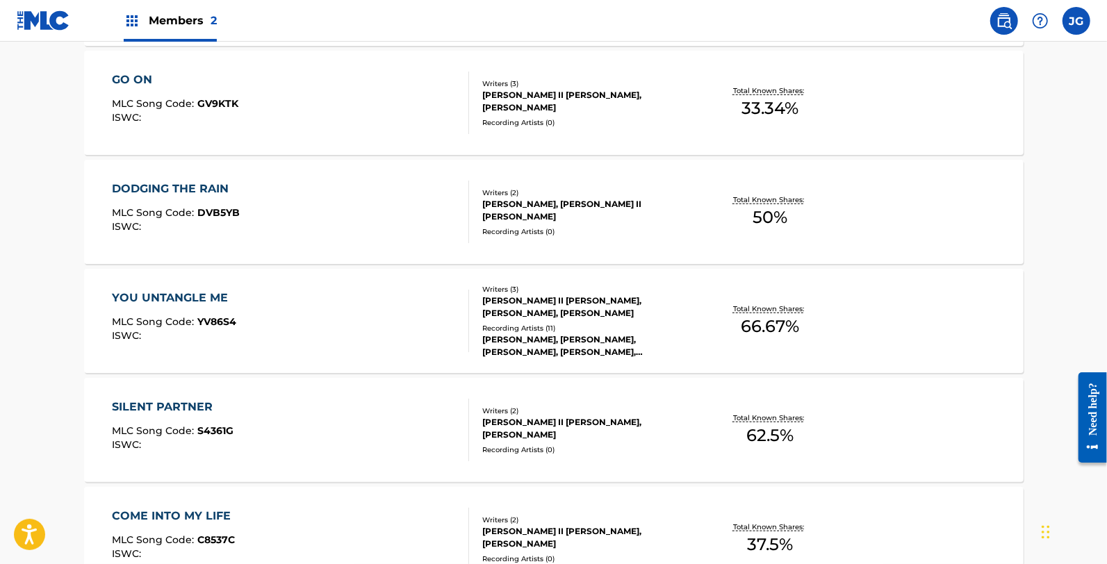
click at [177, 300] on div "YOU UNTANGLE ME" at bounding box center [174, 298] width 124 height 17
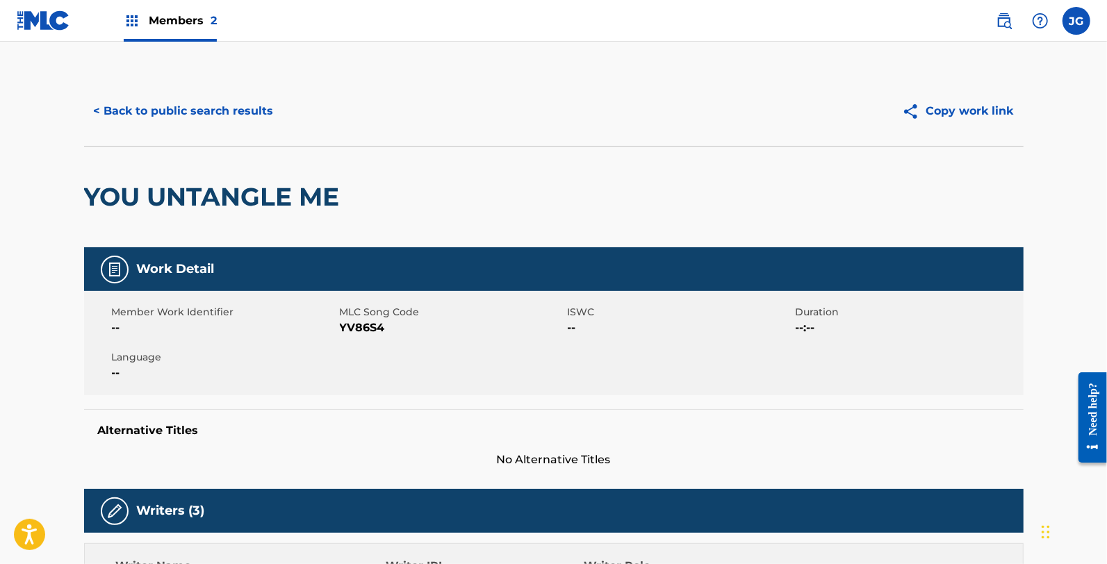
click at [348, 327] on span "YV86S4" at bounding box center [452, 328] width 224 height 17
click at [347, 327] on span "YV86S4" at bounding box center [452, 328] width 224 height 17
click at [221, 107] on button "< Back to public search results" at bounding box center [183, 111] width 199 height 35
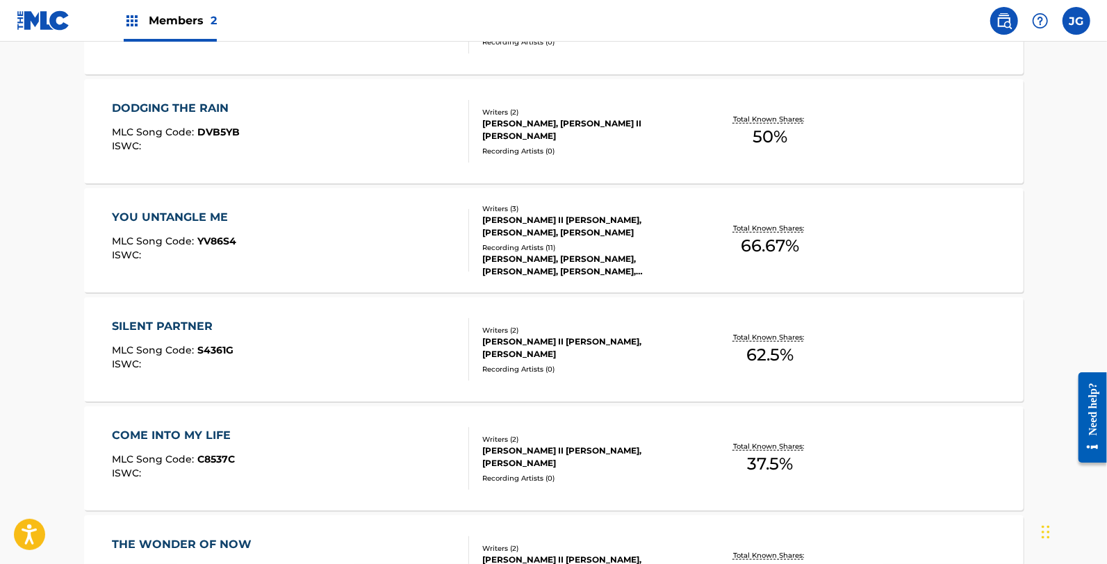
scroll to position [716, 0]
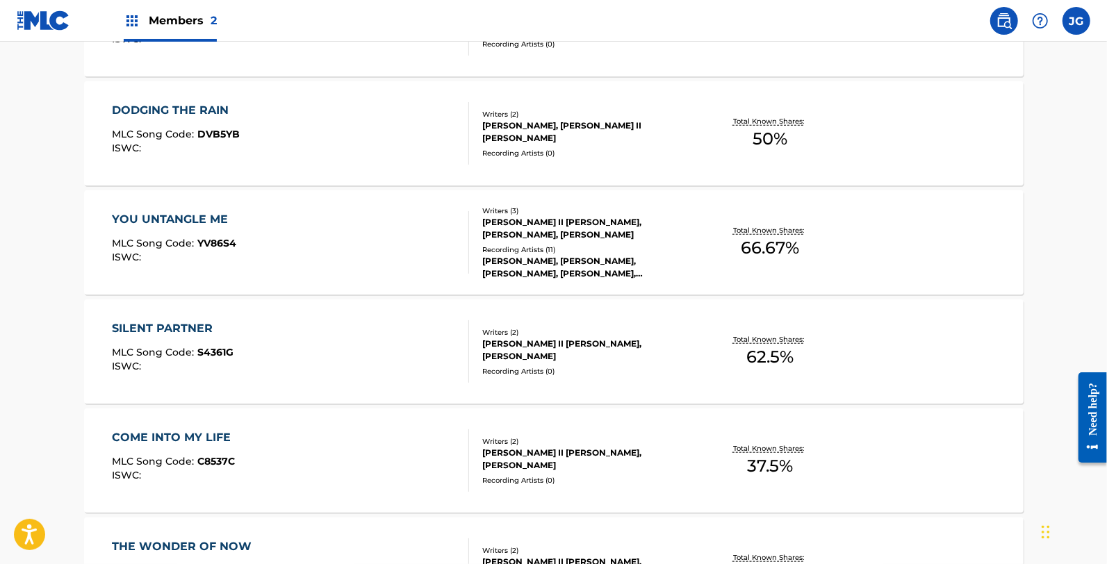
click at [261, 345] on div "SILENT PARTNER MLC Song Code : S4361G ISWC :" at bounding box center [290, 351] width 357 height 63
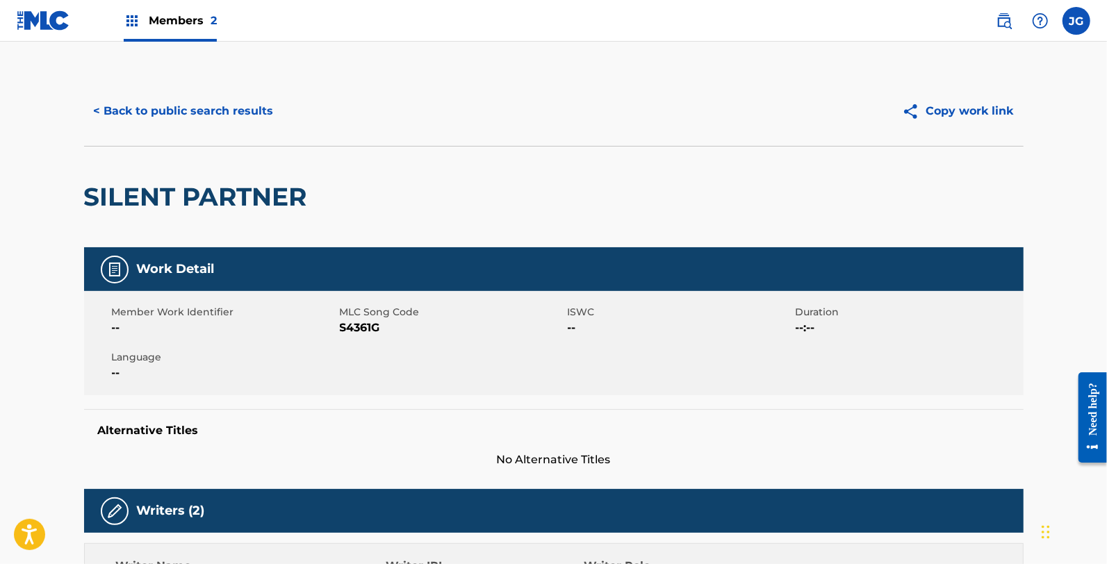
click at [370, 320] on span "S4361G" at bounding box center [452, 328] width 224 height 17
click at [174, 94] on button "< Back to public search results" at bounding box center [183, 111] width 199 height 35
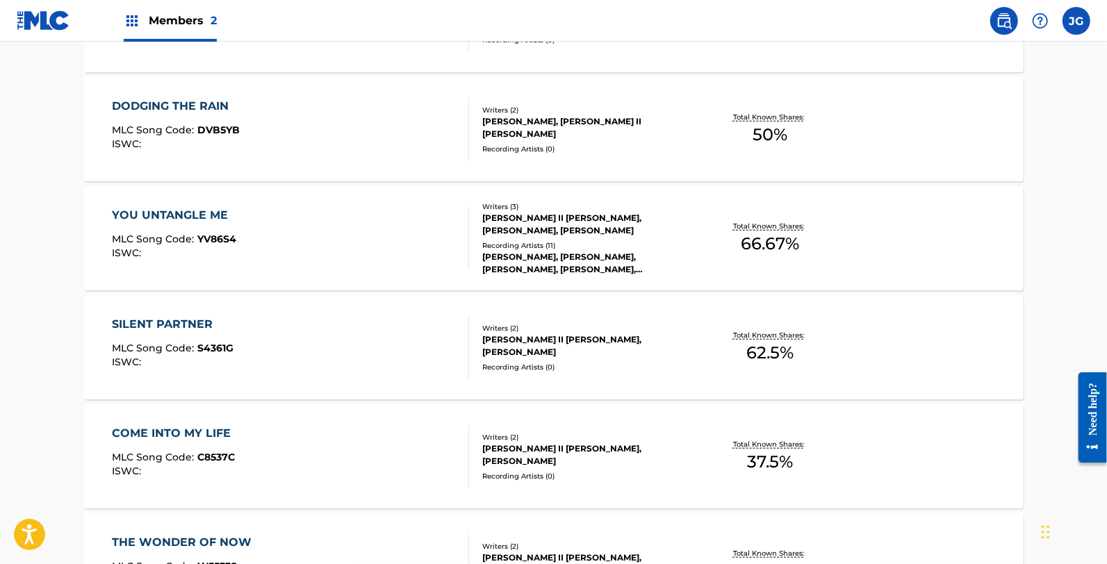
scroll to position [817, 0]
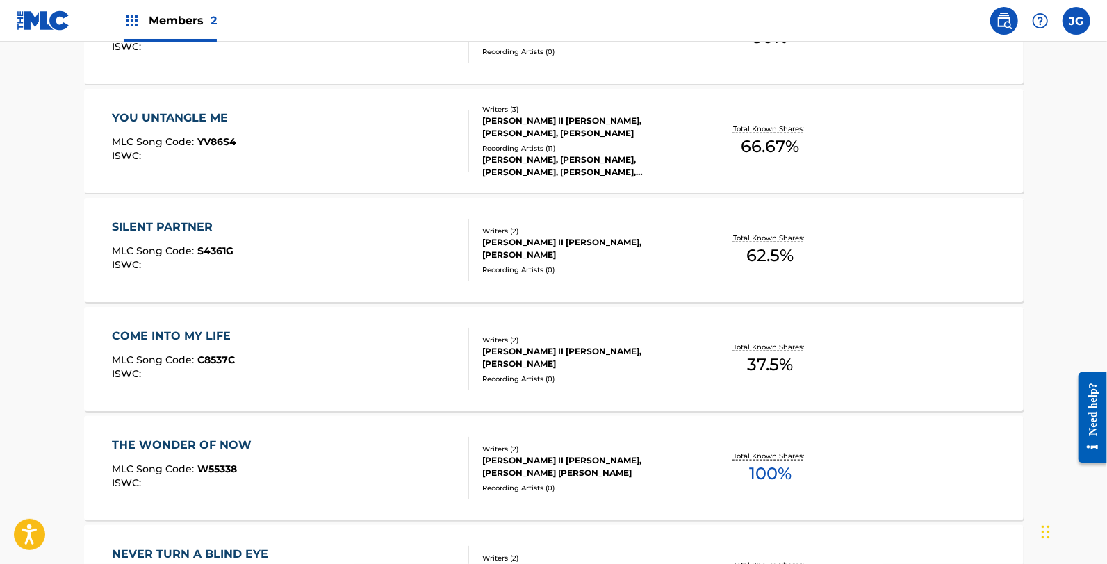
click at [281, 339] on div "COME INTO MY LIFE MLC Song Code : C8537C ISWC :" at bounding box center [290, 359] width 357 height 63
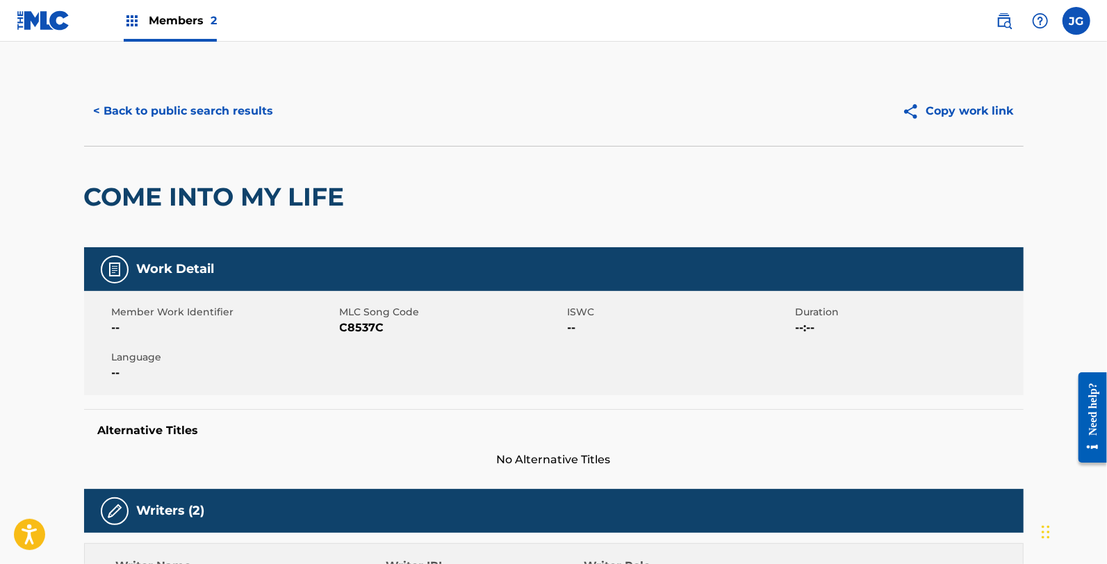
click at [366, 328] on span "C8537C" at bounding box center [452, 328] width 224 height 17
click at [170, 106] on button "< Back to public search results" at bounding box center [183, 111] width 199 height 35
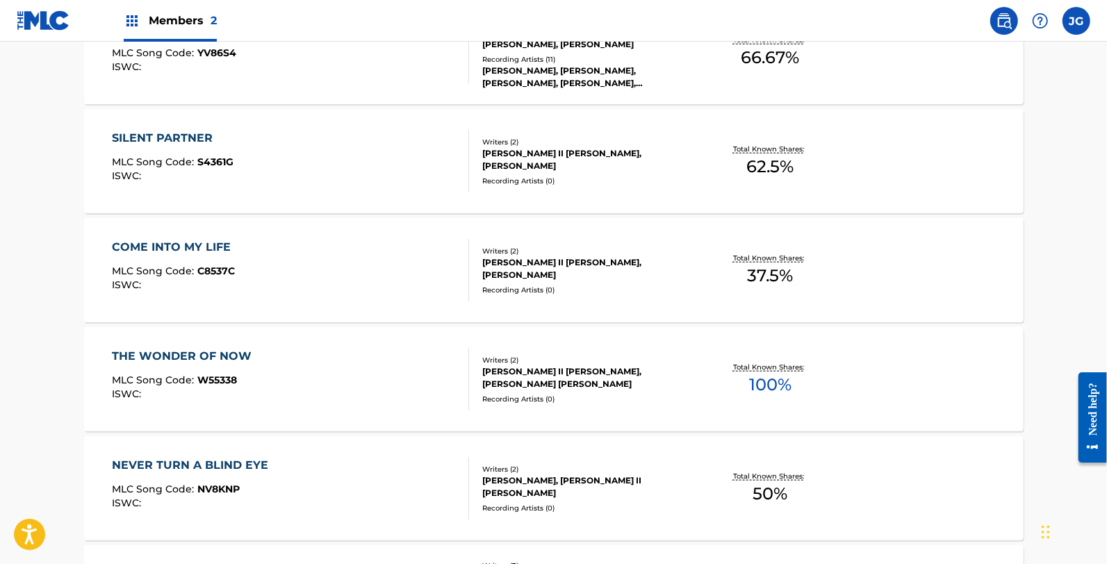
scroll to position [917, 0]
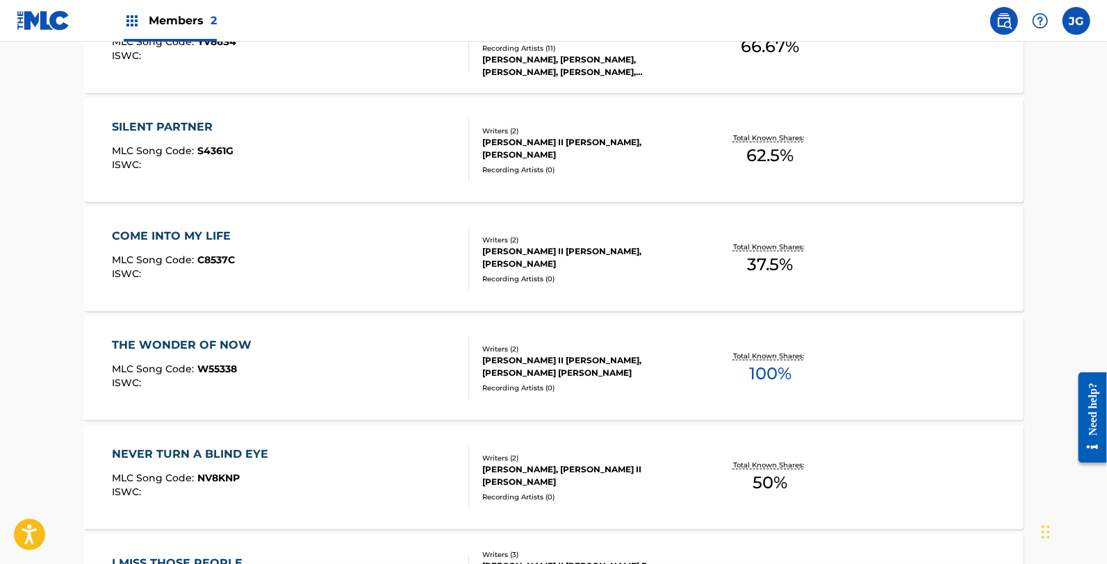
click at [292, 373] on div "THE WONDER OF NOW MLC Song Code : W55338 ISWC :" at bounding box center [290, 368] width 357 height 63
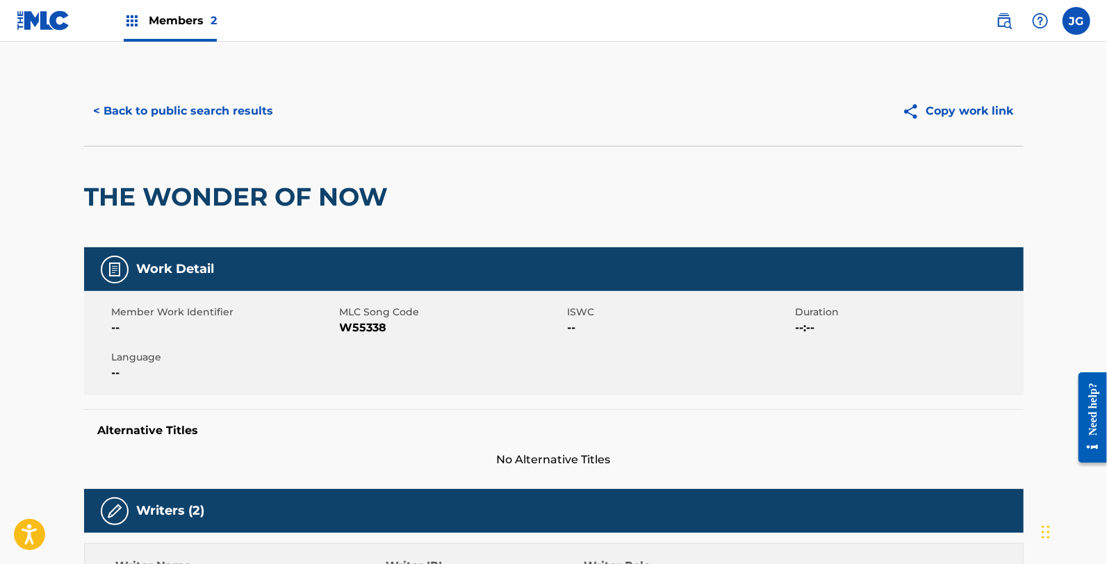
click at [358, 329] on span "W55338" at bounding box center [452, 328] width 224 height 17
click at [371, 329] on span "W55338" at bounding box center [452, 328] width 224 height 17
click at [397, 348] on div "Member Work Identifier -- MLC Song Code W55338 ISWC -- Duration --:-- Language …" at bounding box center [553, 343] width 939 height 104
click at [363, 324] on span "W55338" at bounding box center [452, 328] width 224 height 17
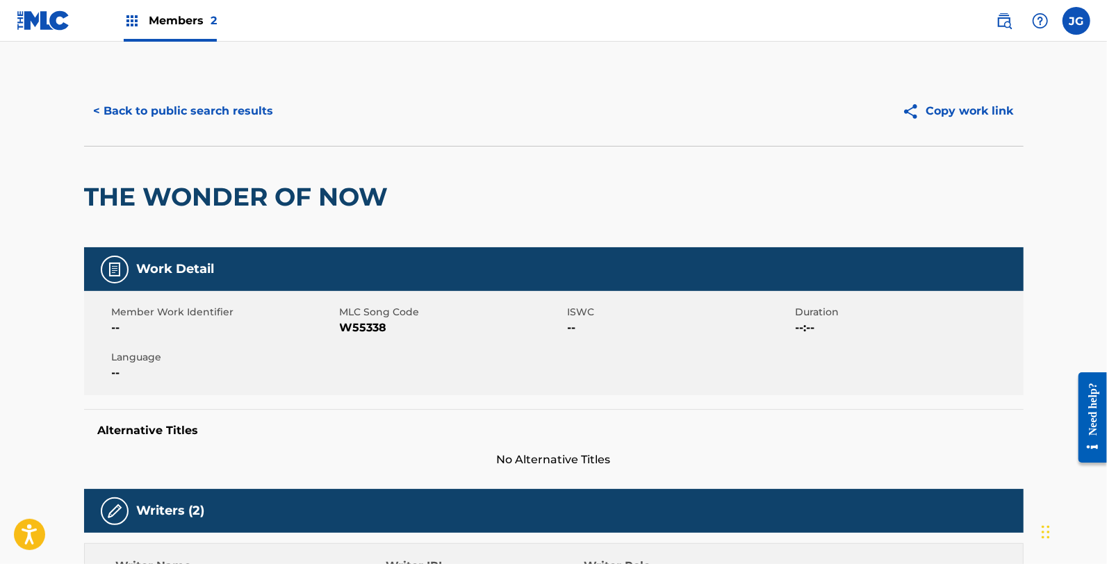
click at [363, 324] on span "W55338" at bounding box center [452, 328] width 224 height 17
click at [212, 99] on button "< Back to public search results" at bounding box center [183, 111] width 199 height 35
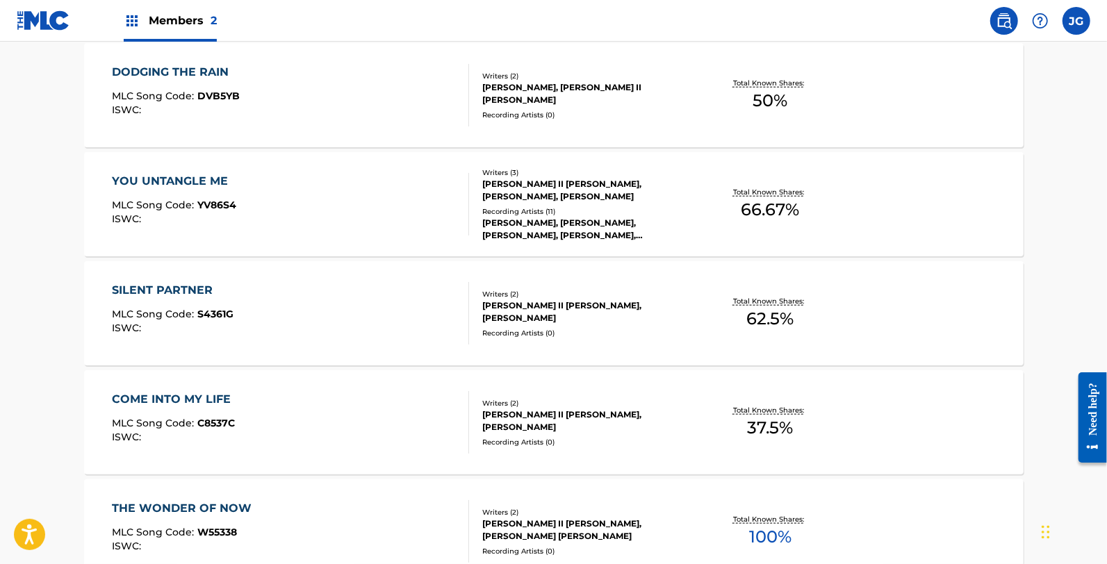
scroll to position [881, 0]
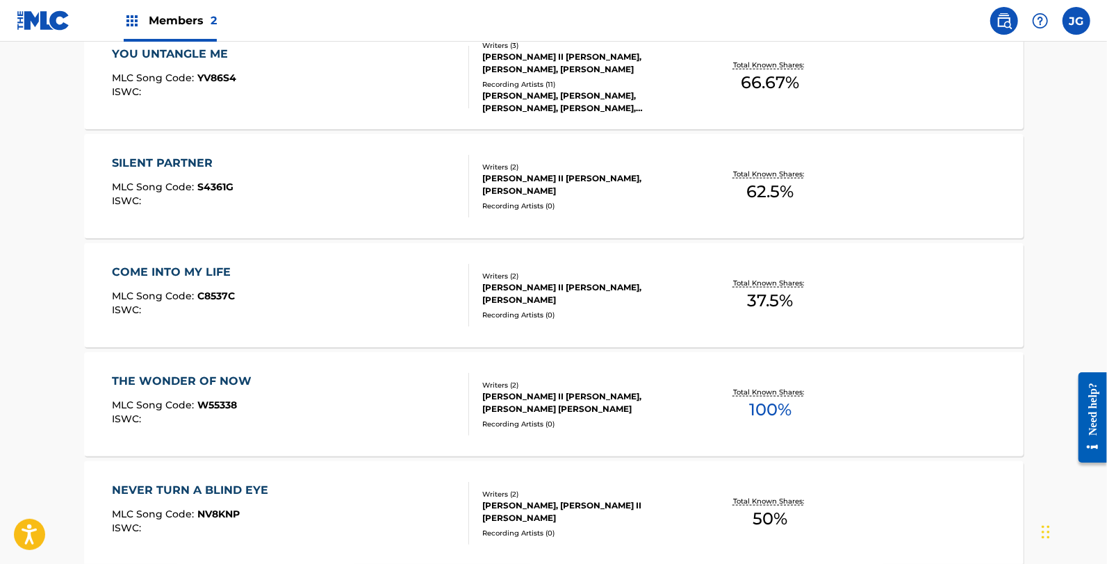
click at [280, 401] on div "THE WONDER OF NOW MLC Song Code : W55338 ISWC :" at bounding box center [290, 404] width 357 height 63
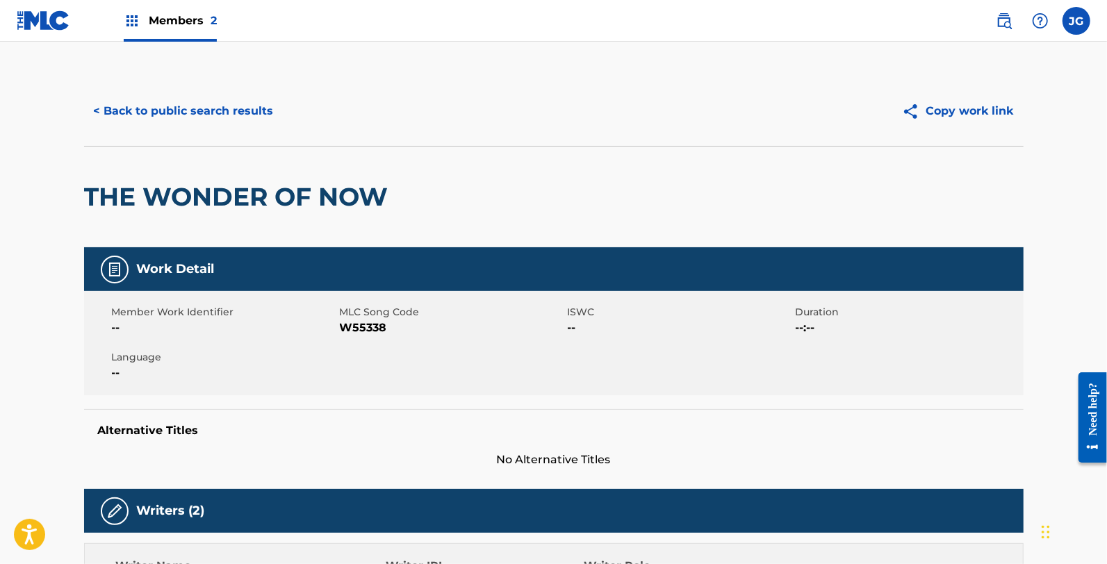
click at [224, 120] on button "< Back to public search results" at bounding box center [183, 111] width 199 height 35
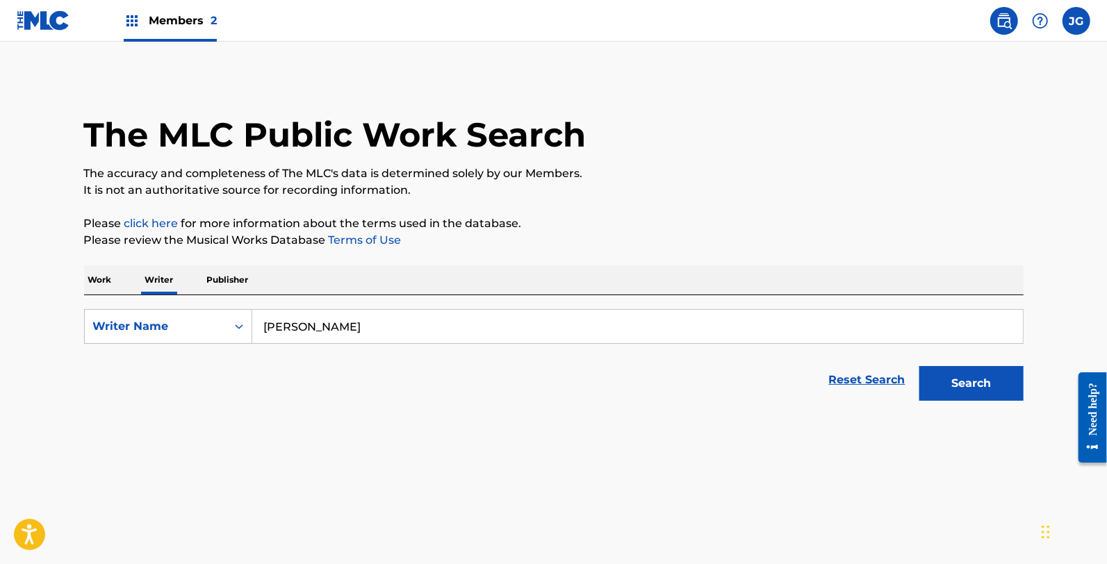
click at [225, 104] on div "The MLC Public Work Search" at bounding box center [553, 126] width 939 height 101
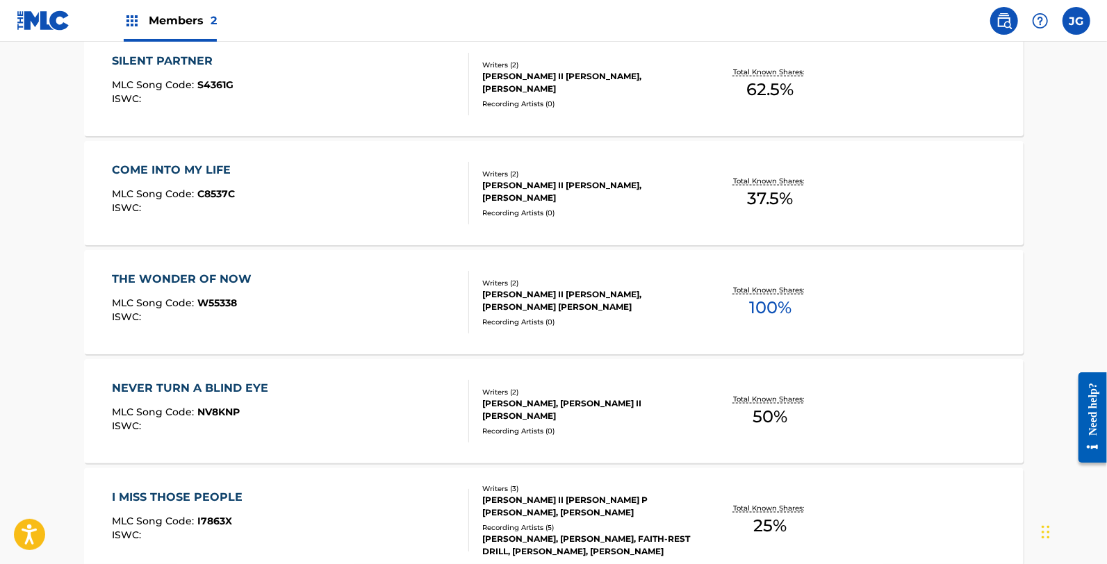
scroll to position [984, 0]
click at [254, 393] on div "NEVER TURN A BLIND EYE" at bounding box center [193, 387] width 163 height 17
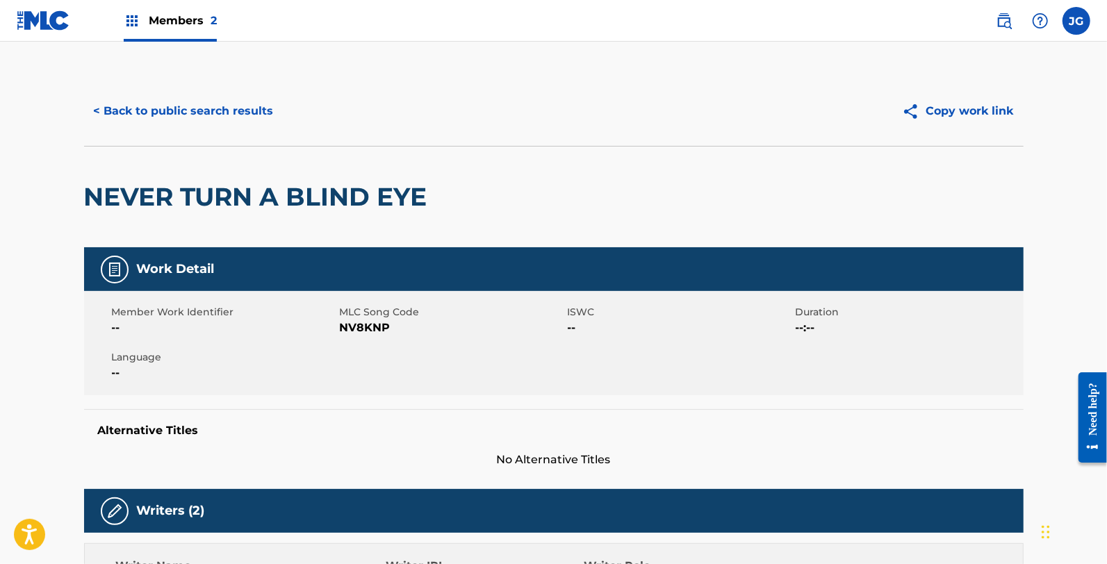
click at [350, 331] on span "NV8KNP" at bounding box center [452, 328] width 224 height 17
click at [228, 115] on button "< Back to public search results" at bounding box center [183, 111] width 199 height 35
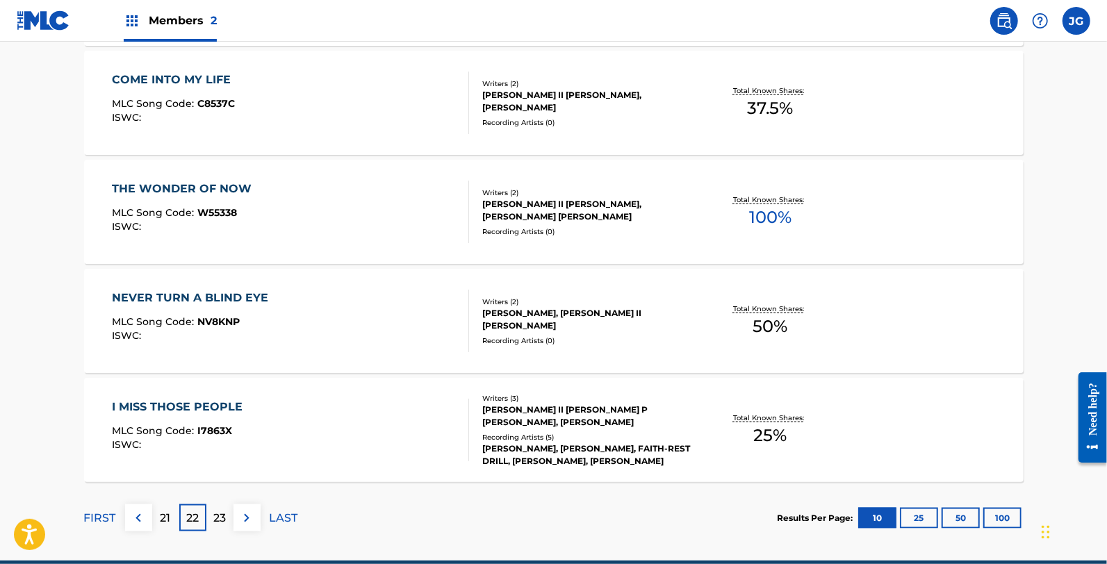
scroll to position [1096, 0]
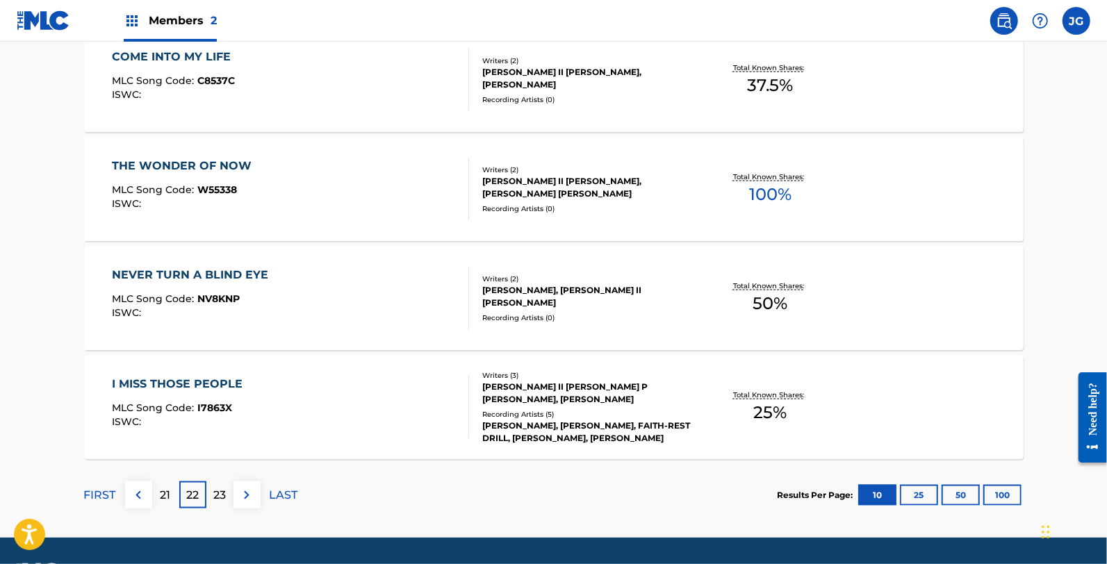
click at [210, 377] on div "I MISS THOSE PEOPLE" at bounding box center [181, 384] width 138 height 17
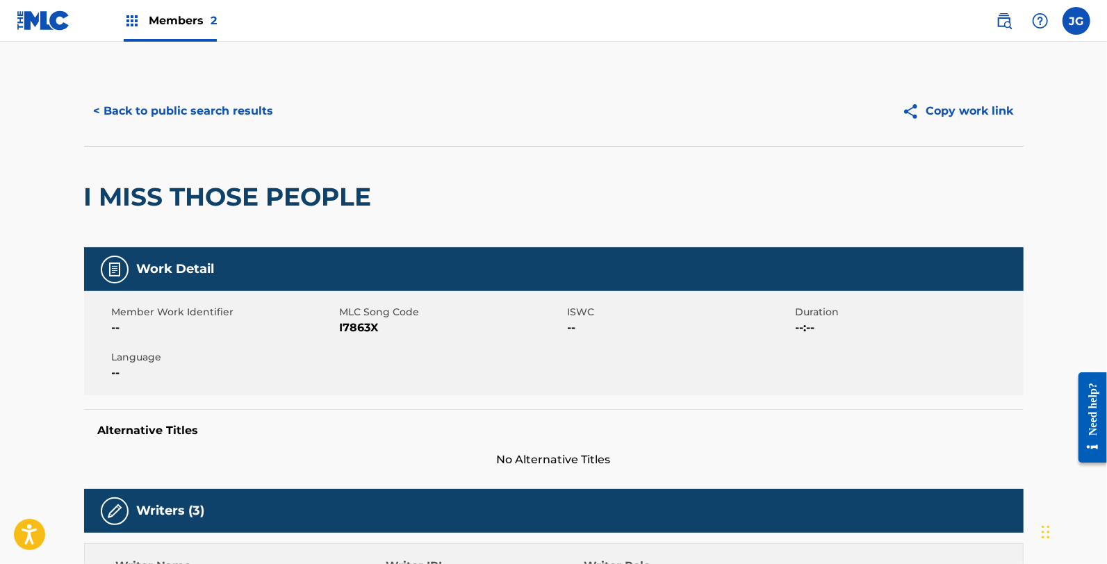
click at [372, 324] on span "I7863X" at bounding box center [452, 328] width 224 height 17
click at [204, 97] on button "< Back to public search results" at bounding box center [183, 111] width 199 height 35
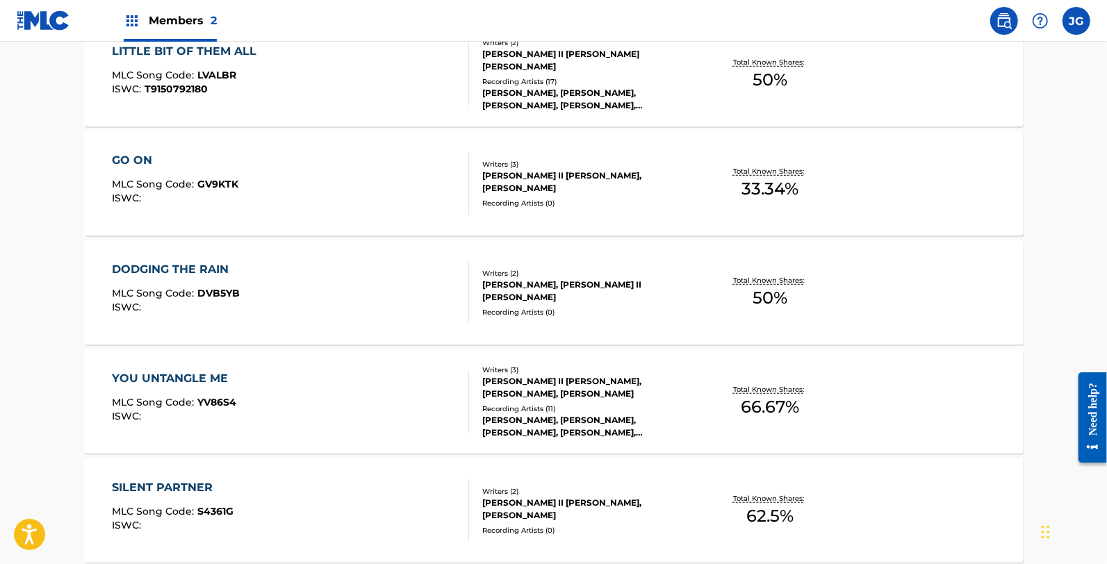
scroll to position [1136, 0]
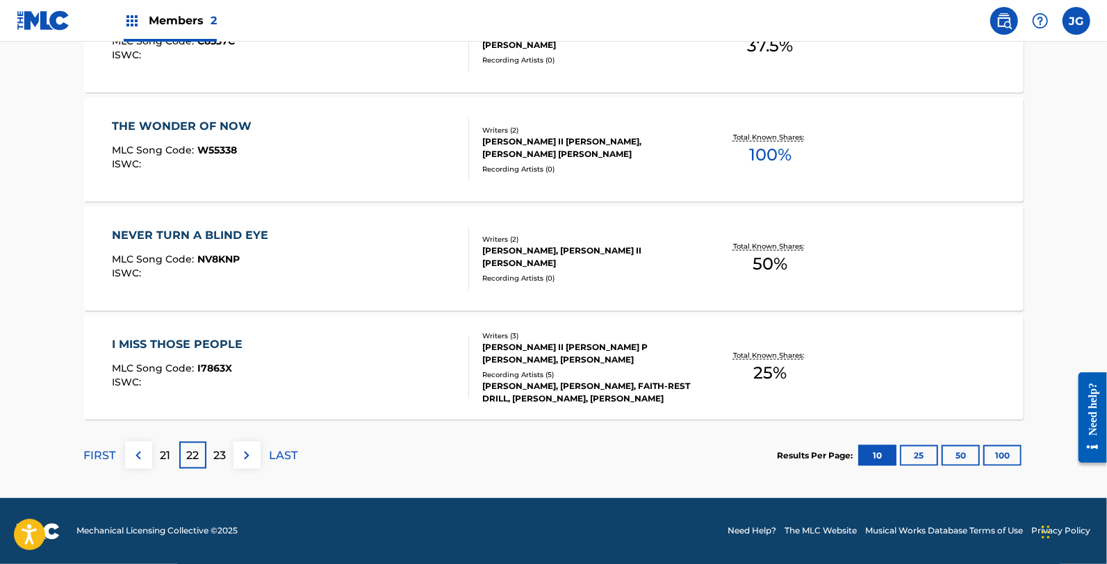
click at [215, 454] on p "23" at bounding box center [219, 455] width 13 height 17
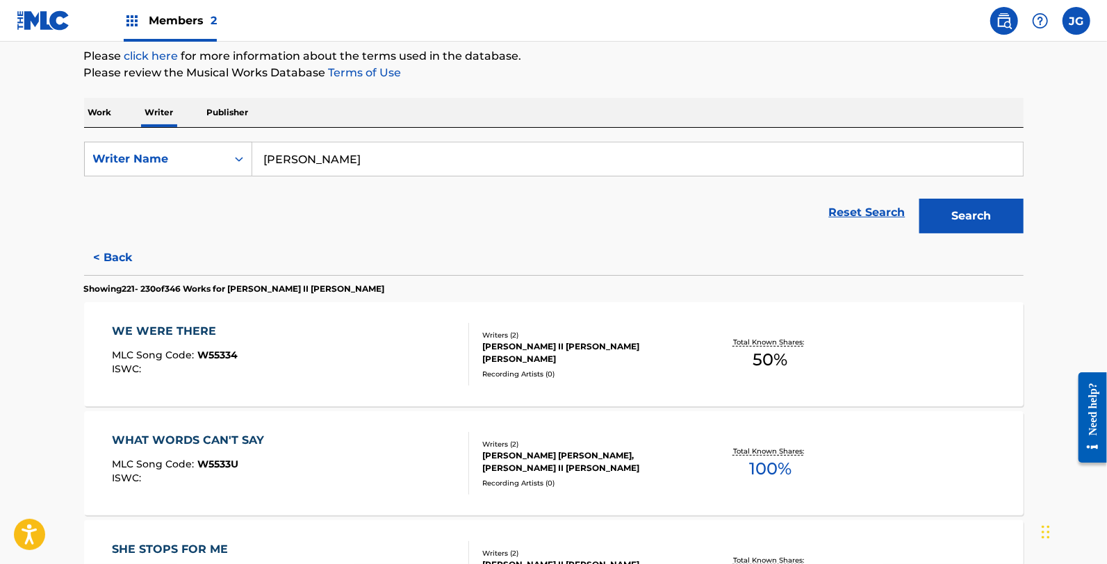
scroll to position [259, 0]
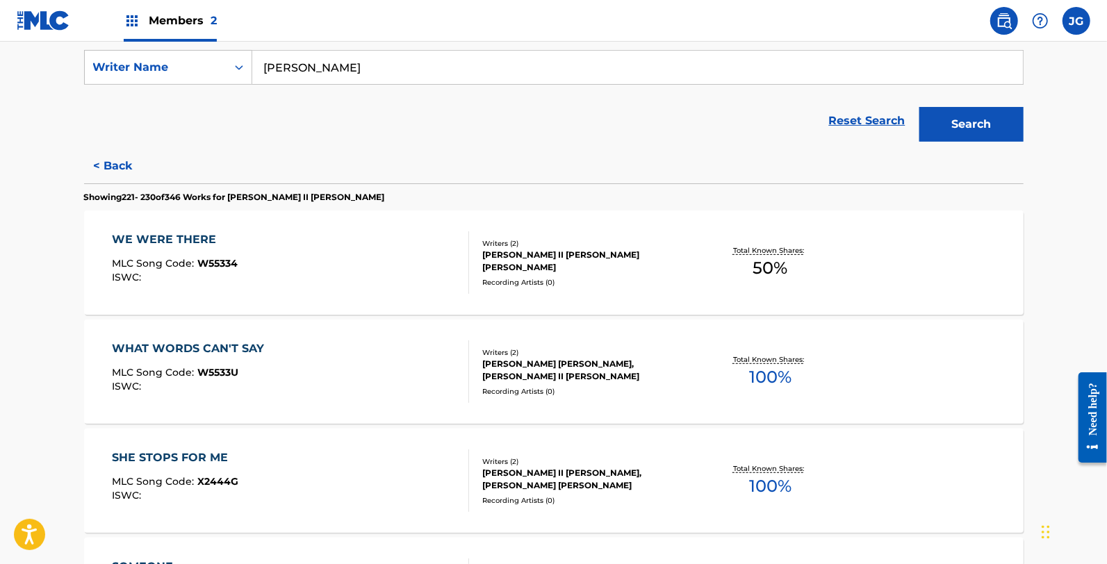
click at [221, 279] on div "ISWC :" at bounding box center [175, 277] width 126 height 10
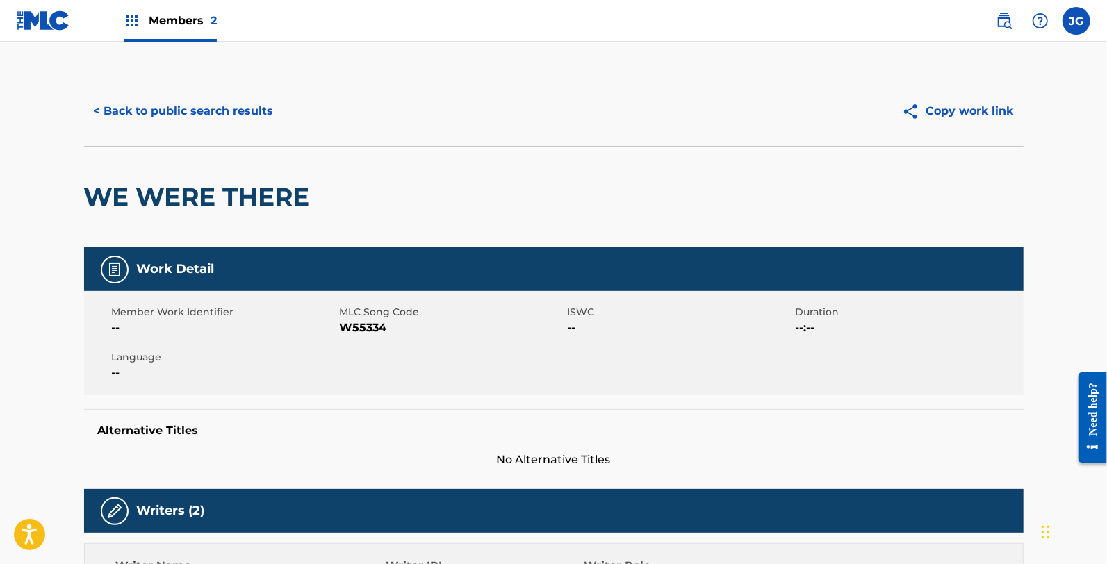
click at [350, 328] on span "W55334" at bounding box center [452, 328] width 224 height 17
click at [229, 111] on button "< Back to public search results" at bounding box center [183, 111] width 199 height 35
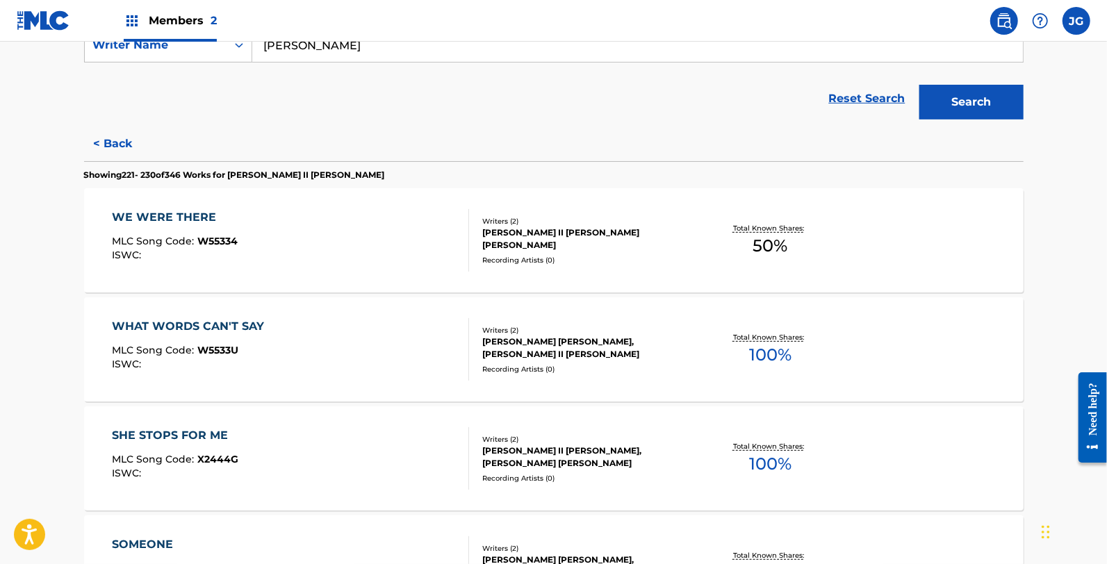
scroll to position [329, 0]
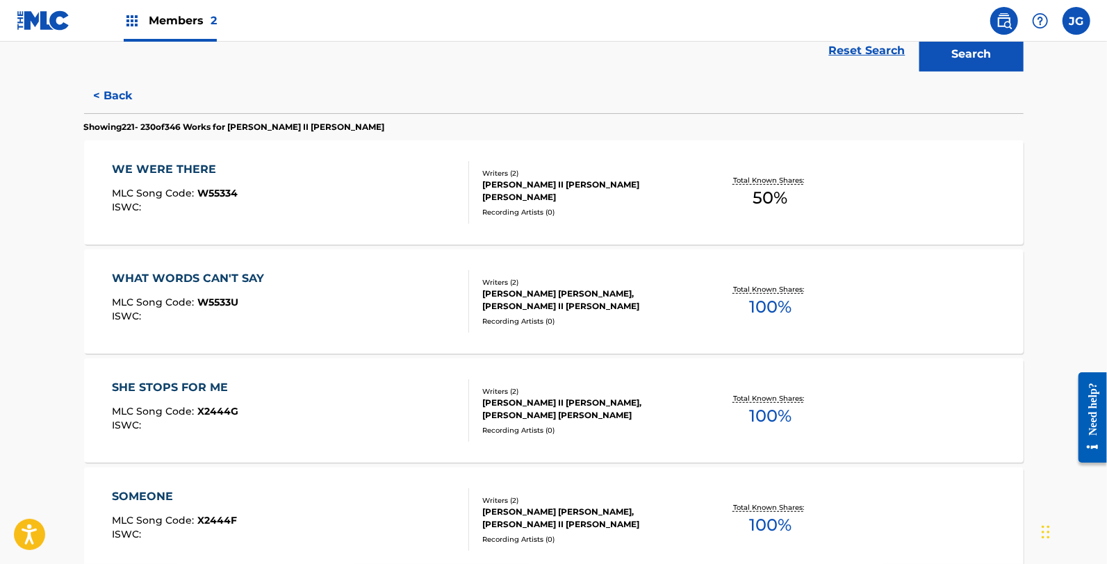
click at [296, 280] on div "WHAT WORDS CAN'T SAY MLC Song Code : W5533U ISWC :" at bounding box center [290, 301] width 357 height 63
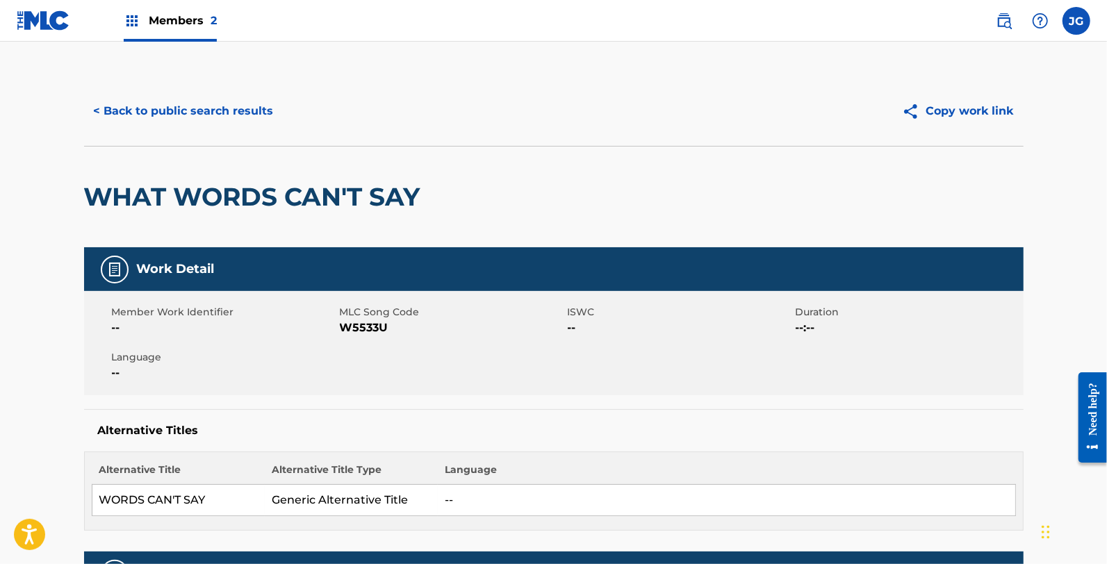
click at [353, 327] on span "W5533U" at bounding box center [452, 328] width 224 height 17
click at [257, 120] on button "< Back to public search results" at bounding box center [183, 111] width 199 height 35
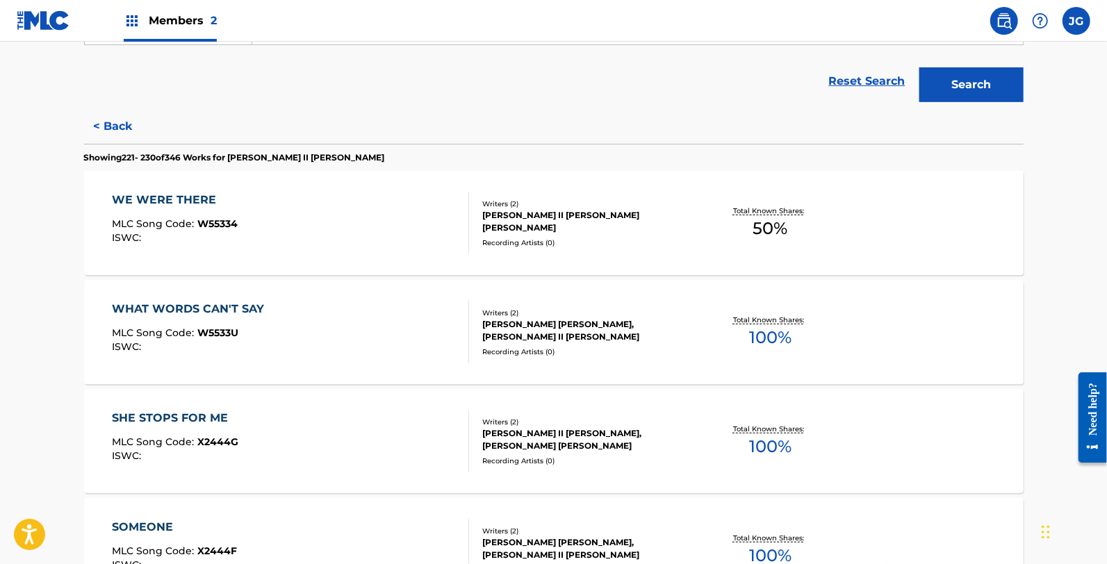
scroll to position [318, 0]
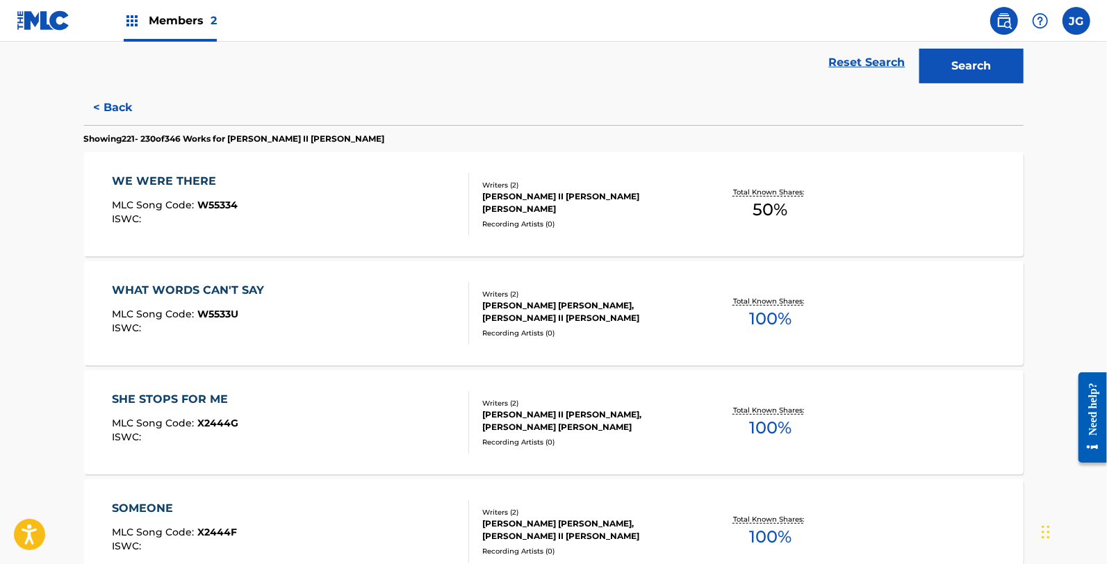
click at [246, 422] on div "SHE STOPS FOR ME MLC Song Code : X2444G ISWC :" at bounding box center [290, 422] width 357 height 63
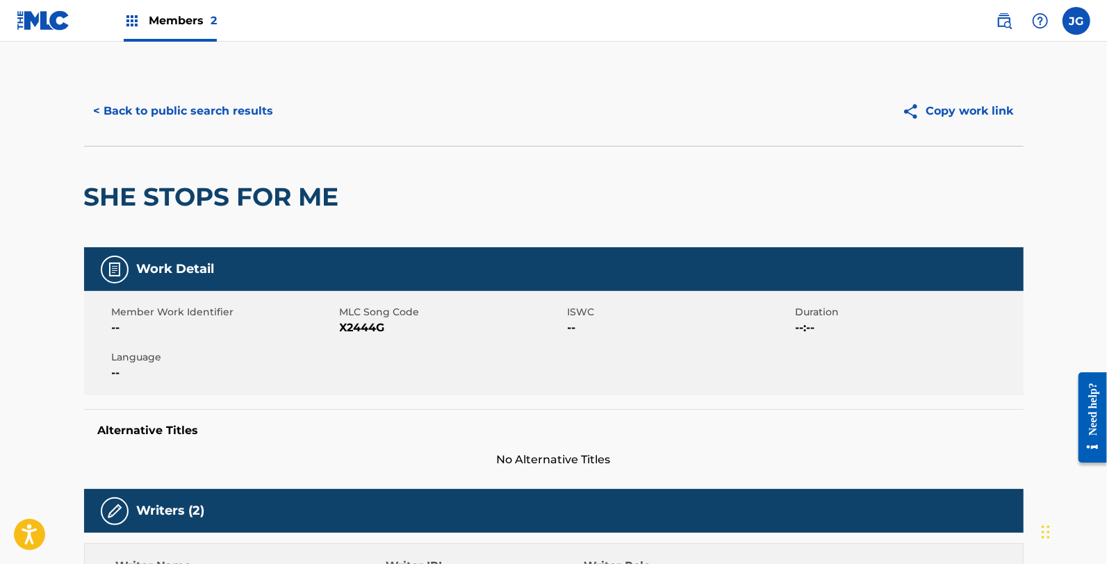
click at [362, 324] on span "X2444G" at bounding box center [452, 328] width 224 height 17
click at [271, 135] on div "< Back to public search results Copy work link" at bounding box center [553, 110] width 939 height 69
click at [264, 122] on button "< Back to public search results" at bounding box center [183, 111] width 199 height 35
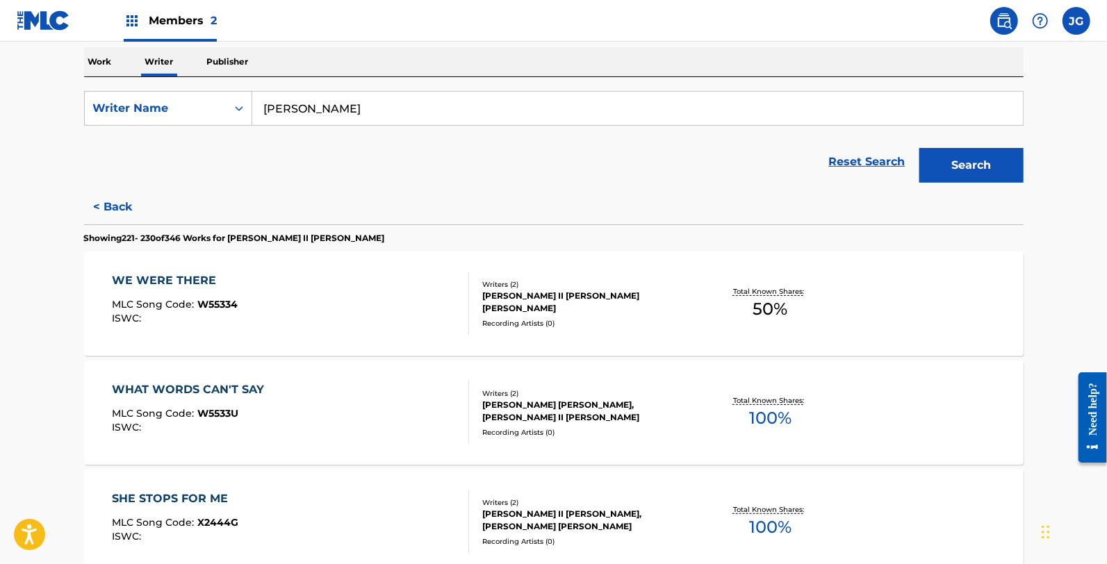
scroll to position [354, 0]
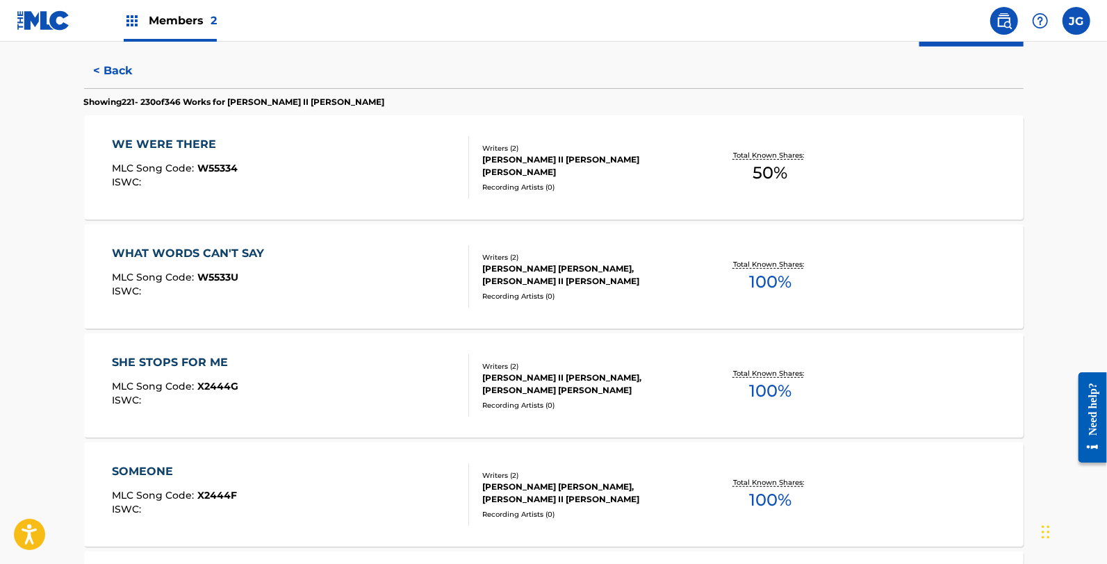
click at [249, 456] on div "SOMEONE MLC Song Code : X2444F ISWC : Writers ( 2 ) [PERSON_NAME] [PERSON_NAME]…" at bounding box center [553, 495] width 939 height 104
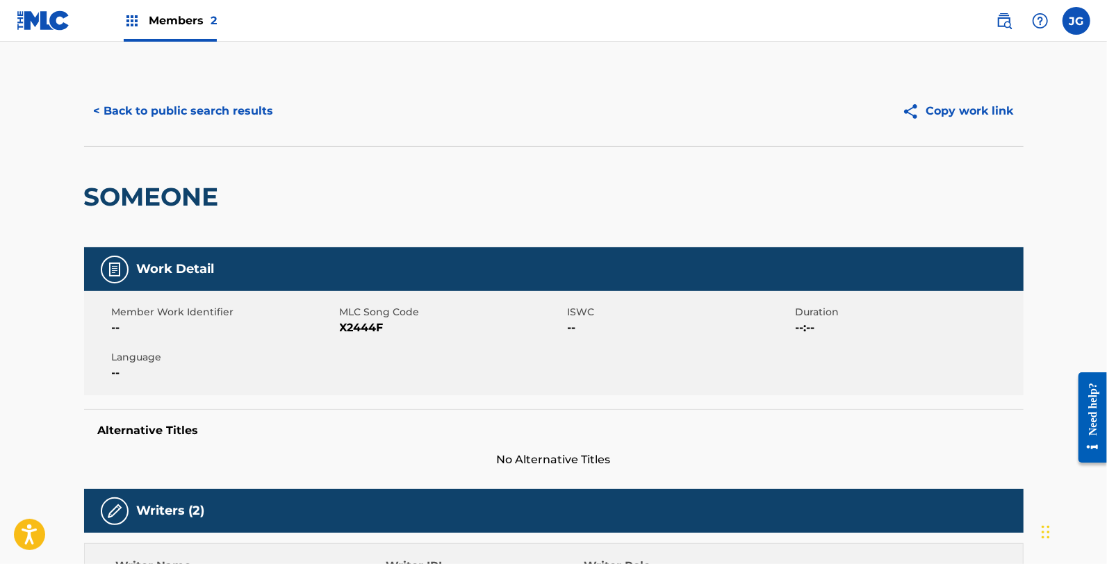
click at [366, 324] on span "X2444F" at bounding box center [452, 328] width 224 height 17
click at [267, 115] on button "< Back to public search results" at bounding box center [183, 111] width 199 height 35
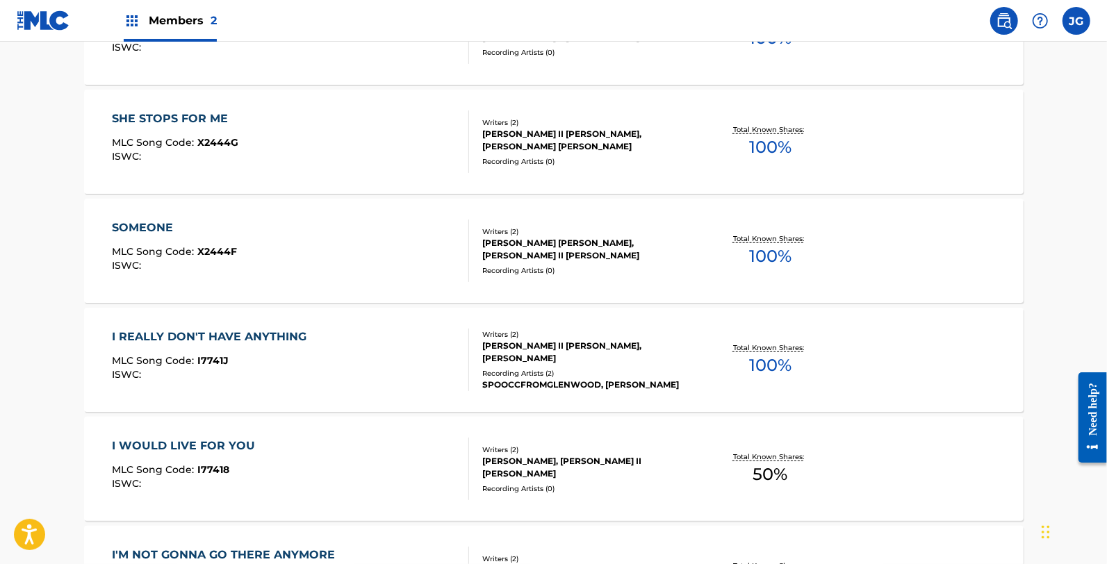
scroll to position [600, 0]
click at [231, 333] on div "I REALLY DON'T HAVE ANYTHING" at bounding box center [212, 335] width 201 height 17
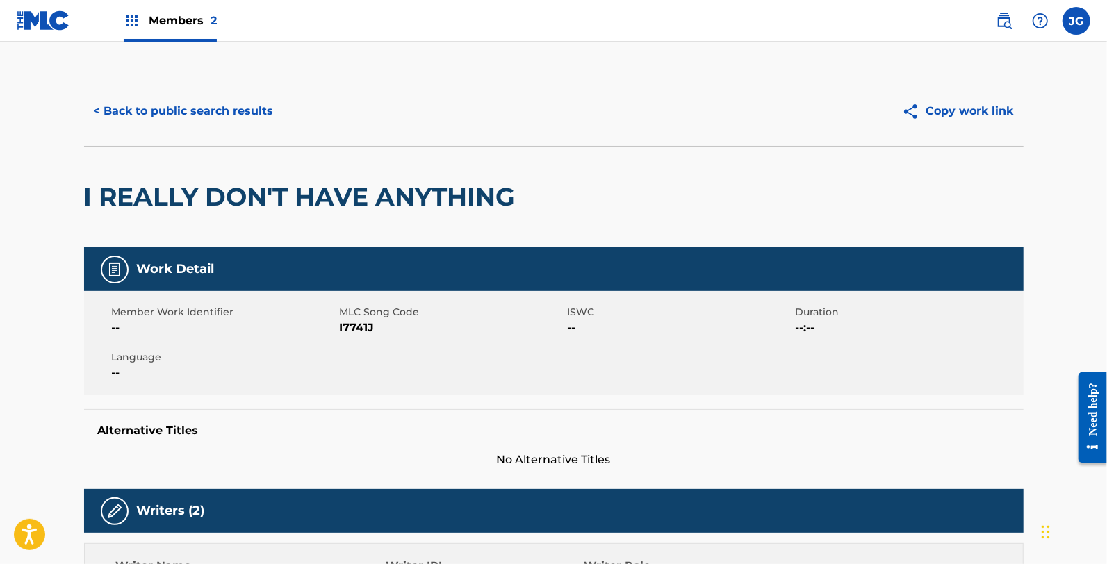
click at [357, 328] on span "I7741J" at bounding box center [452, 328] width 224 height 17
click at [254, 124] on button "< Back to public search results" at bounding box center [183, 111] width 199 height 35
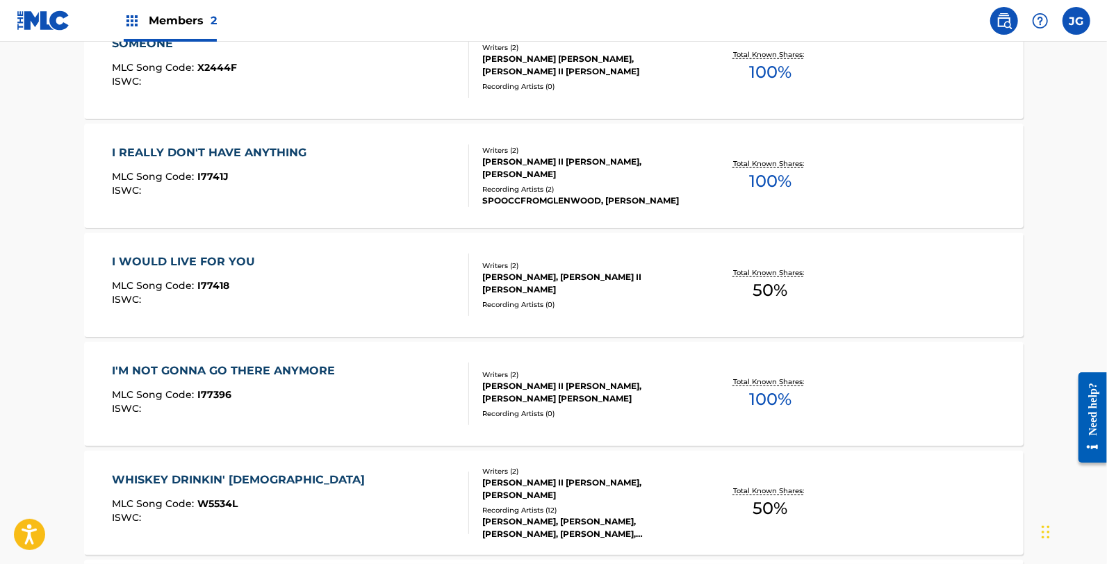
scroll to position [767, 0]
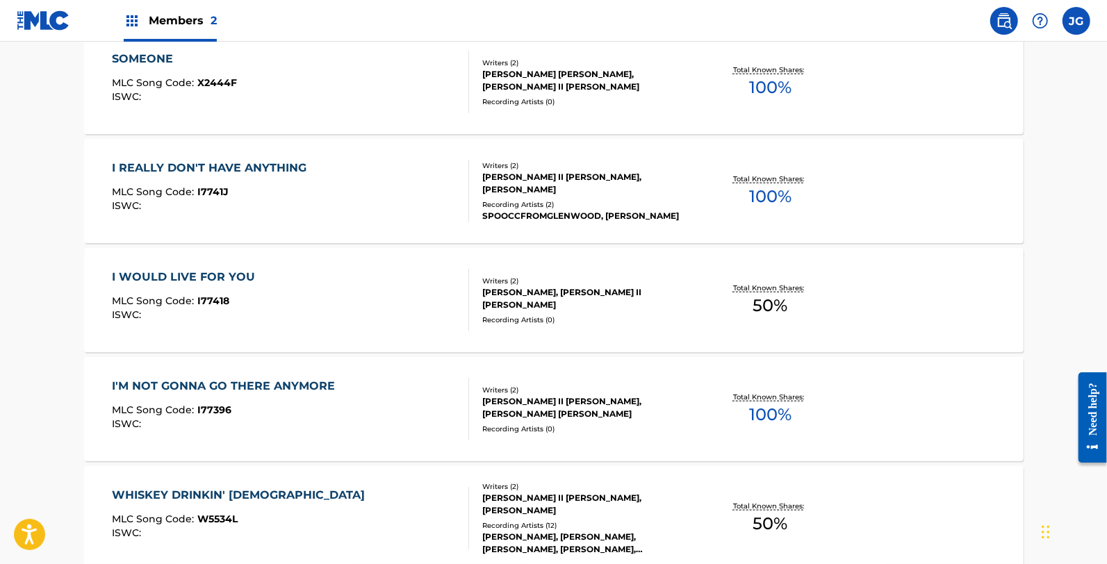
click at [267, 267] on div "I WOULD LIVE FOR YOU MLC Song Code : I77418 ISWC : Writers ( 2 ) [PERSON_NAME],…" at bounding box center [553, 300] width 939 height 104
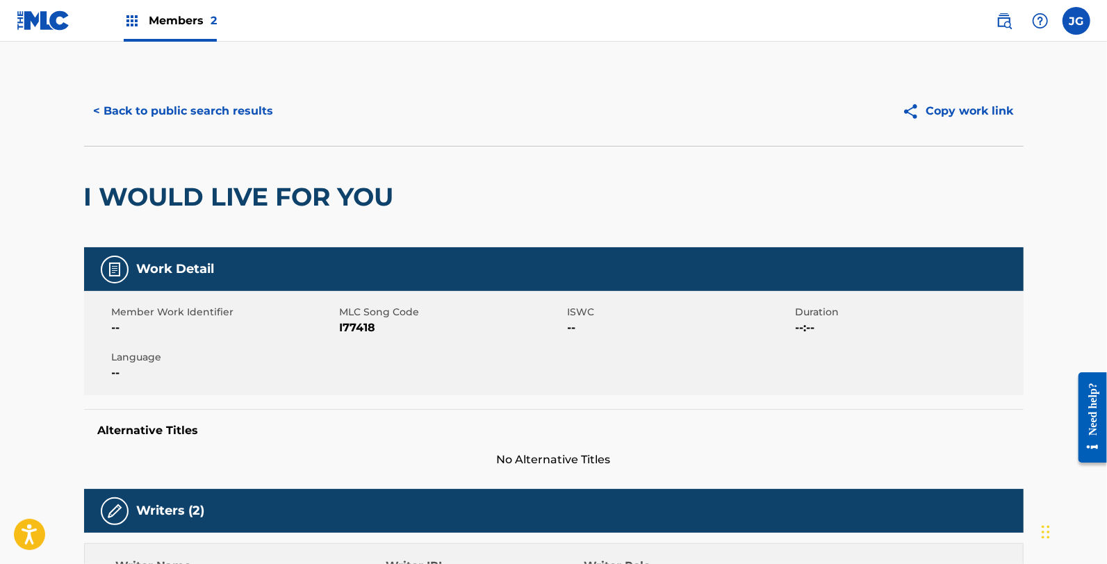
click at [345, 321] on span "I77418" at bounding box center [452, 328] width 224 height 17
click at [197, 103] on button "< Back to public search results" at bounding box center [183, 111] width 199 height 35
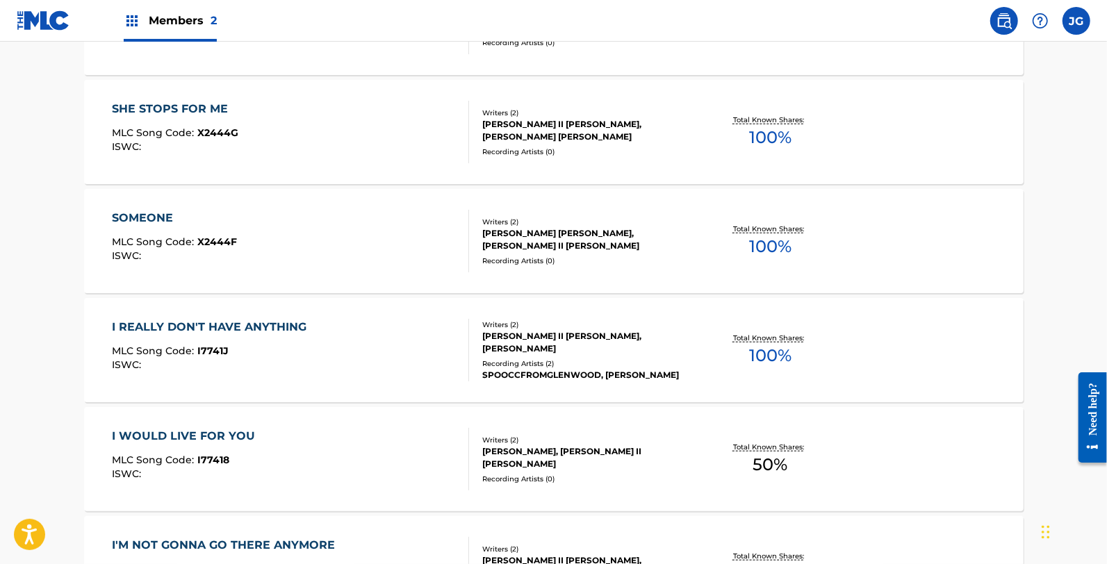
scroll to position [716, 0]
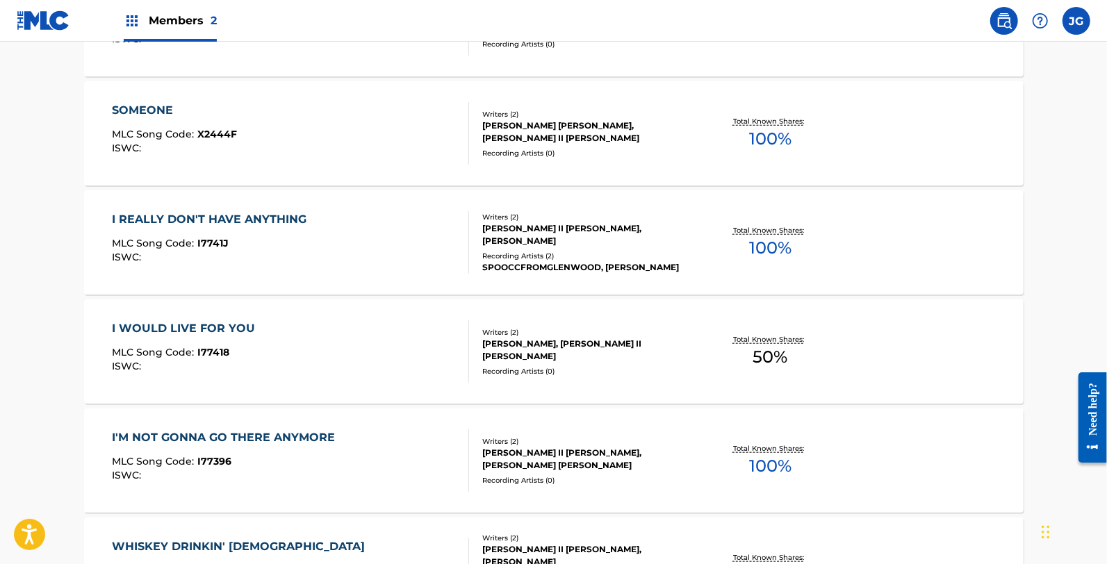
click at [233, 417] on div "I'M NOT GONNA GO THERE ANYMORE MLC Song Code : I77396 ISWC : Writers ( 2 ) [PER…" at bounding box center [553, 461] width 939 height 104
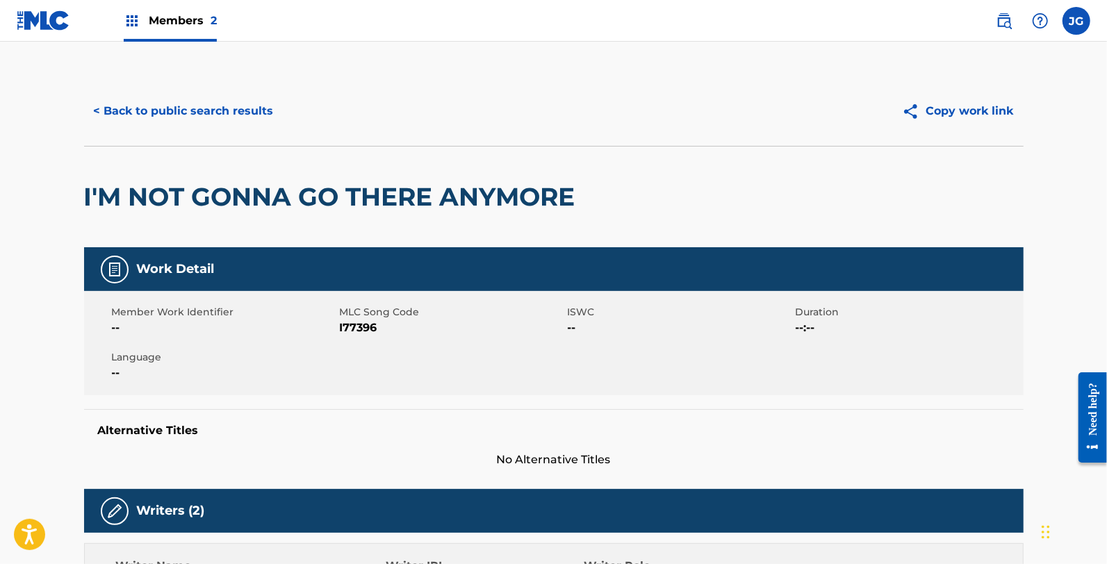
click at [361, 339] on div "Member Work Identifier -- MLC Song Code I77396 ISWC -- Duration --:-- Language …" at bounding box center [553, 343] width 939 height 104
click at [357, 327] on span "I77396" at bounding box center [452, 328] width 224 height 17
click at [247, 94] on button "< Back to public search results" at bounding box center [183, 111] width 199 height 35
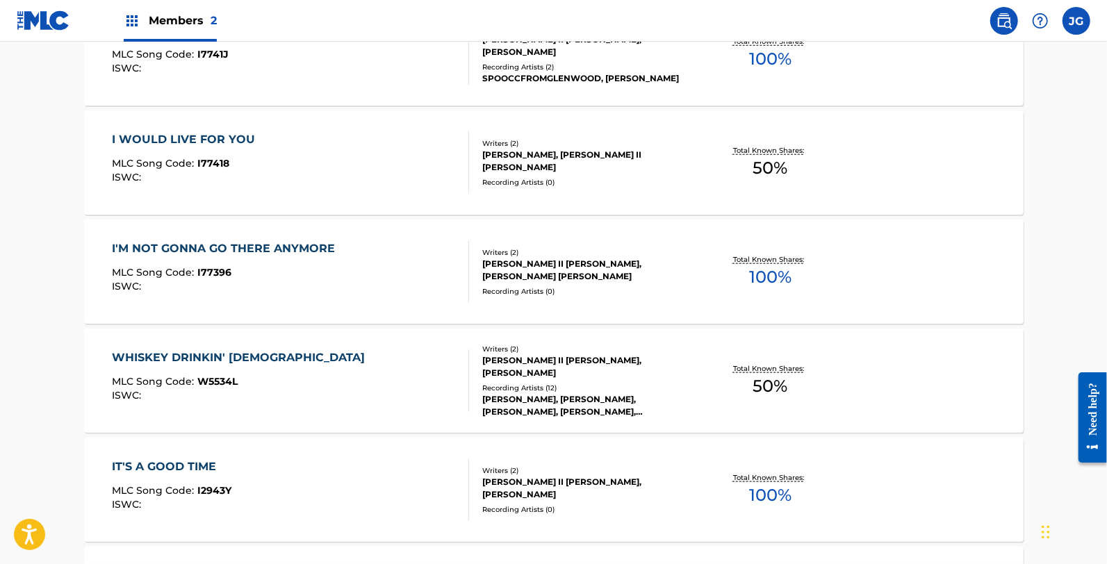
scroll to position [1016, 0]
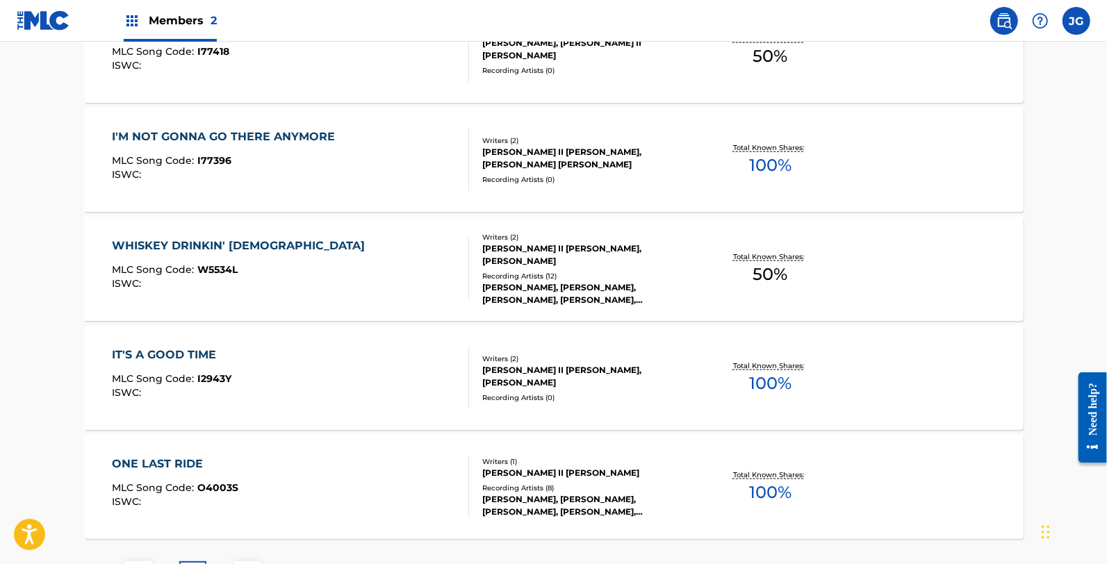
click at [300, 250] on div "WHISKEY DRINKIN' PREACHER MLC Song Code : W5534L ISWC :" at bounding box center [290, 269] width 357 height 63
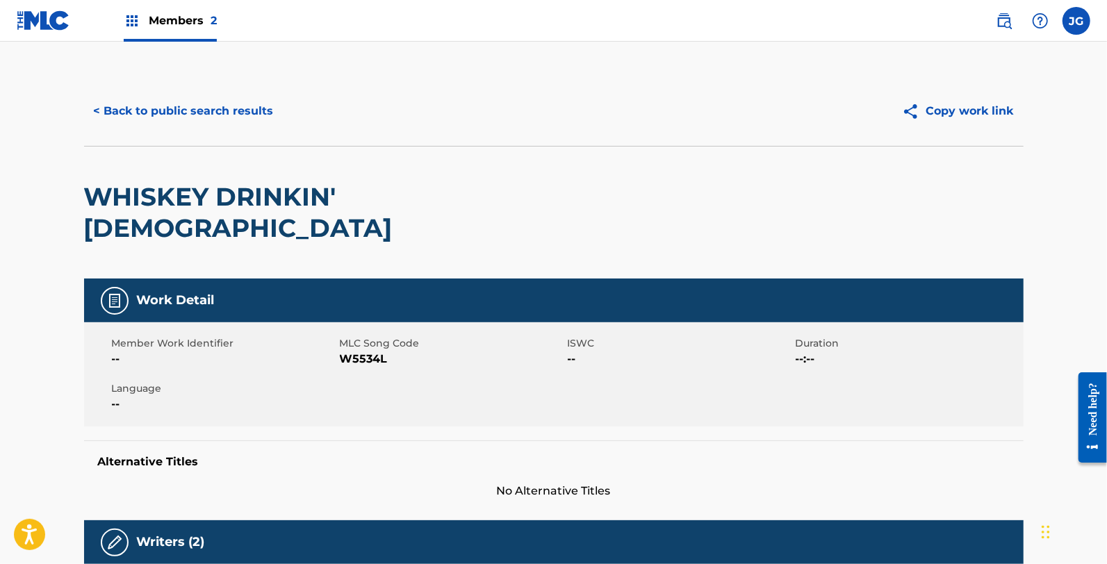
click at [377, 351] on span "W5534L" at bounding box center [452, 359] width 224 height 17
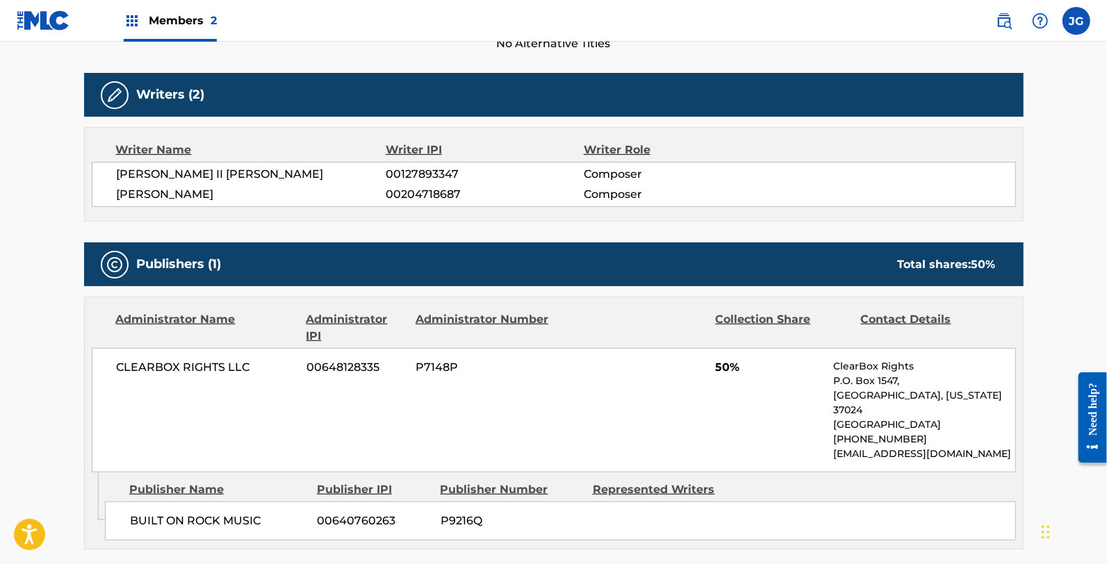
scroll to position [526, 0]
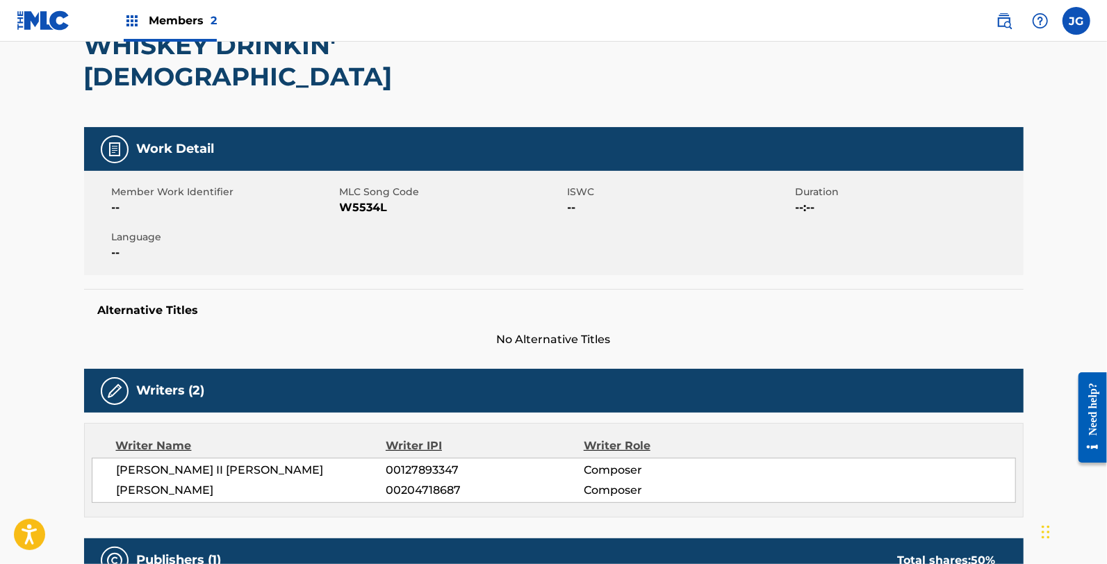
scroll to position [0, 0]
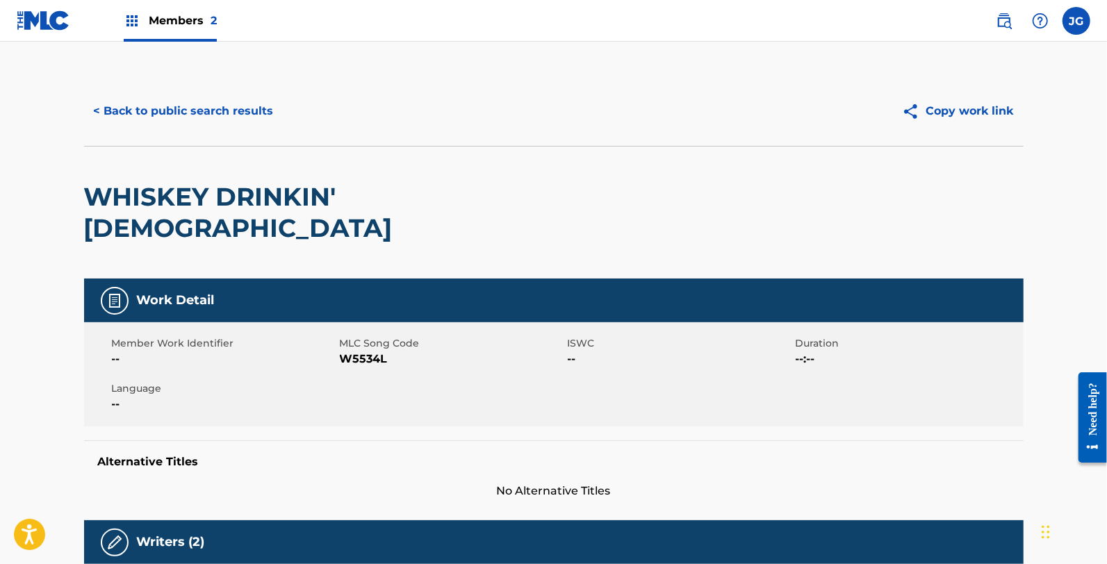
click at [198, 113] on button "< Back to public search results" at bounding box center [183, 111] width 199 height 35
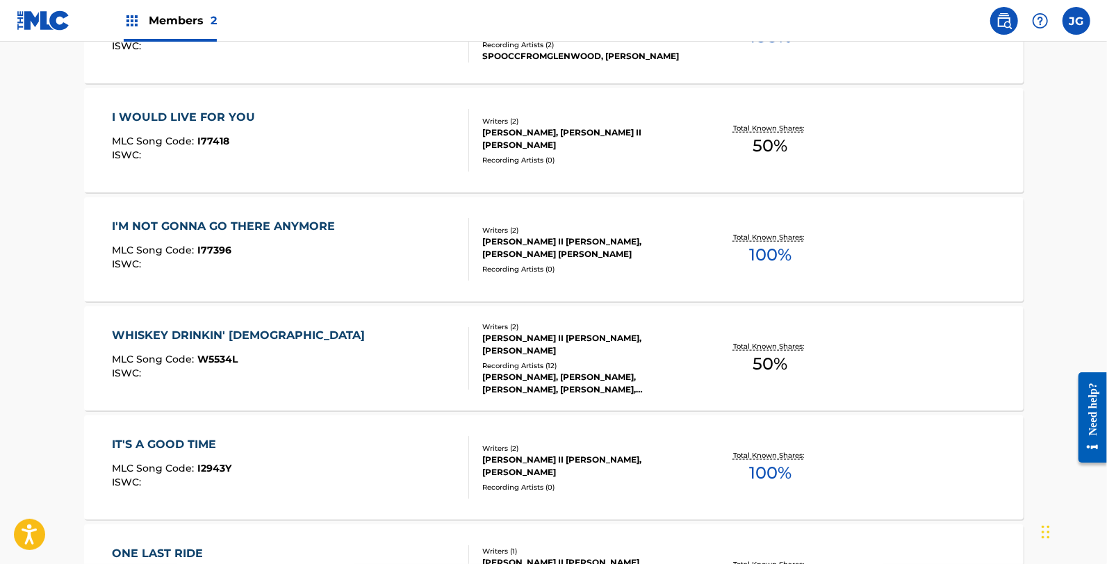
scroll to position [932, 0]
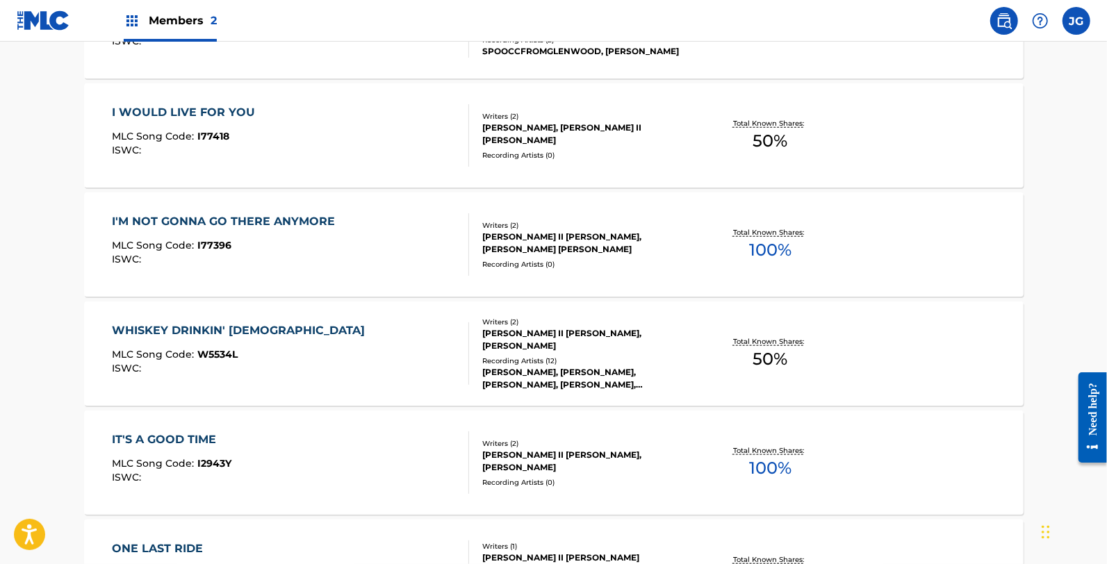
click at [239, 448] on div "IT'S A GOOD TIME MLC Song Code : I2943Y ISWC :" at bounding box center [290, 462] width 357 height 63
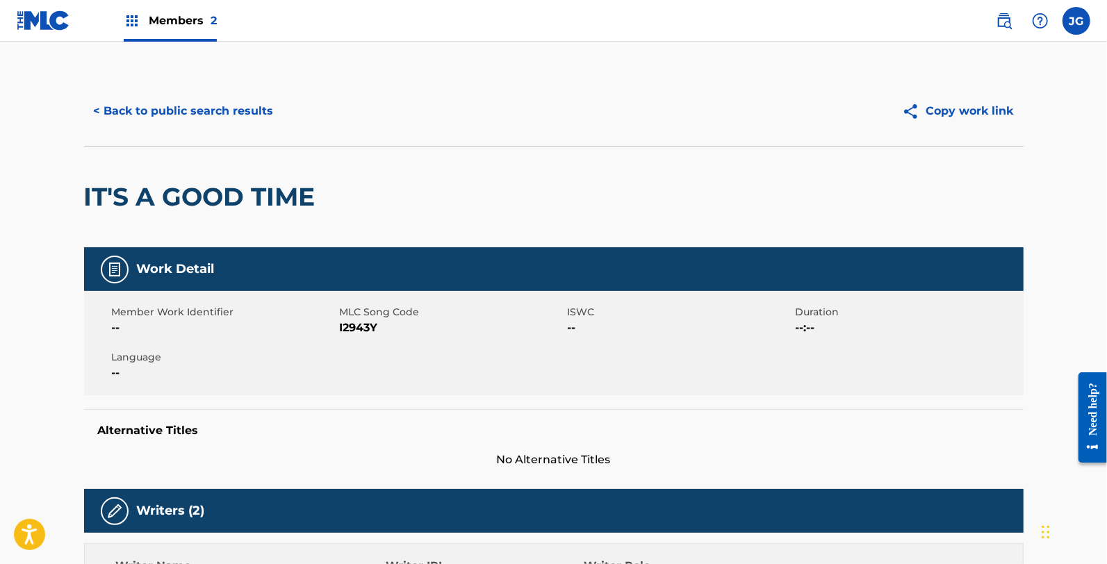
click at [359, 324] on span "I2943Y" at bounding box center [452, 328] width 224 height 17
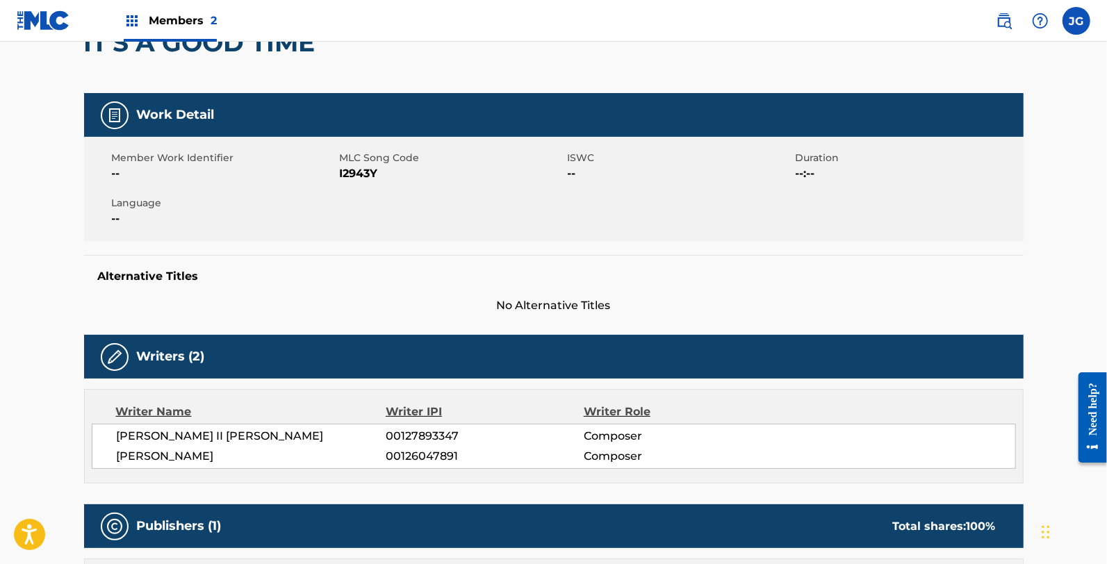
click at [271, 410] on div "Writer Name" at bounding box center [251, 412] width 270 height 17
click at [352, 172] on span "I2943Y" at bounding box center [452, 173] width 224 height 17
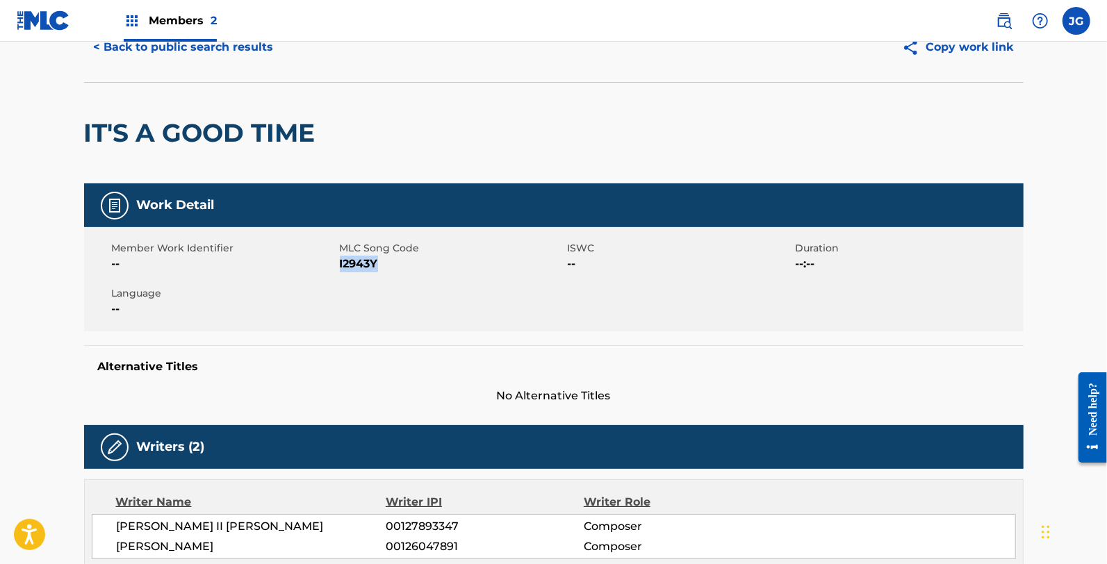
scroll to position [0, 0]
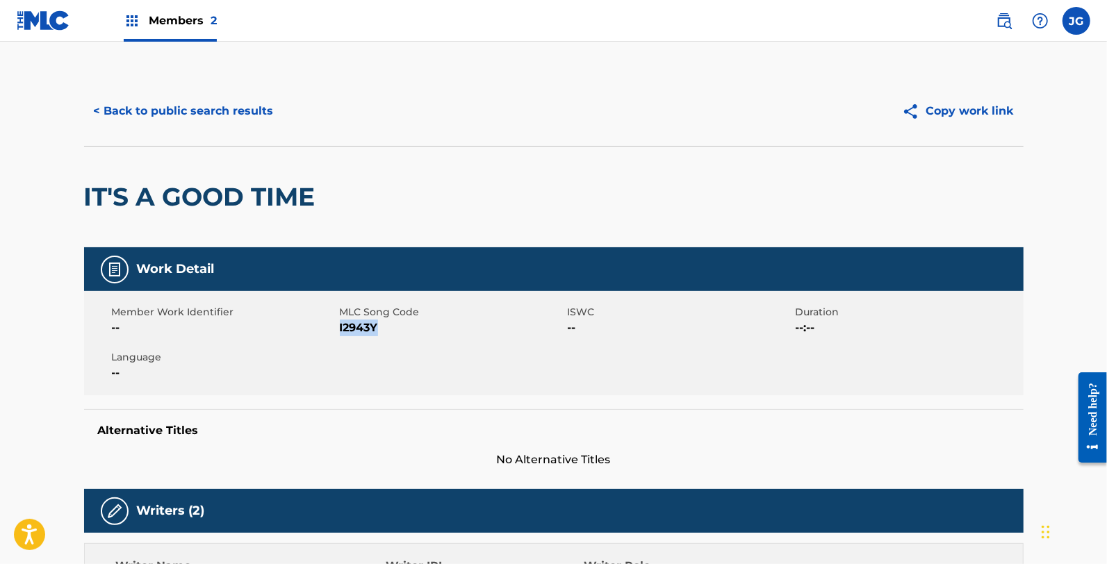
click at [226, 104] on button "< Back to public search results" at bounding box center [183, 111] width 199 height 35
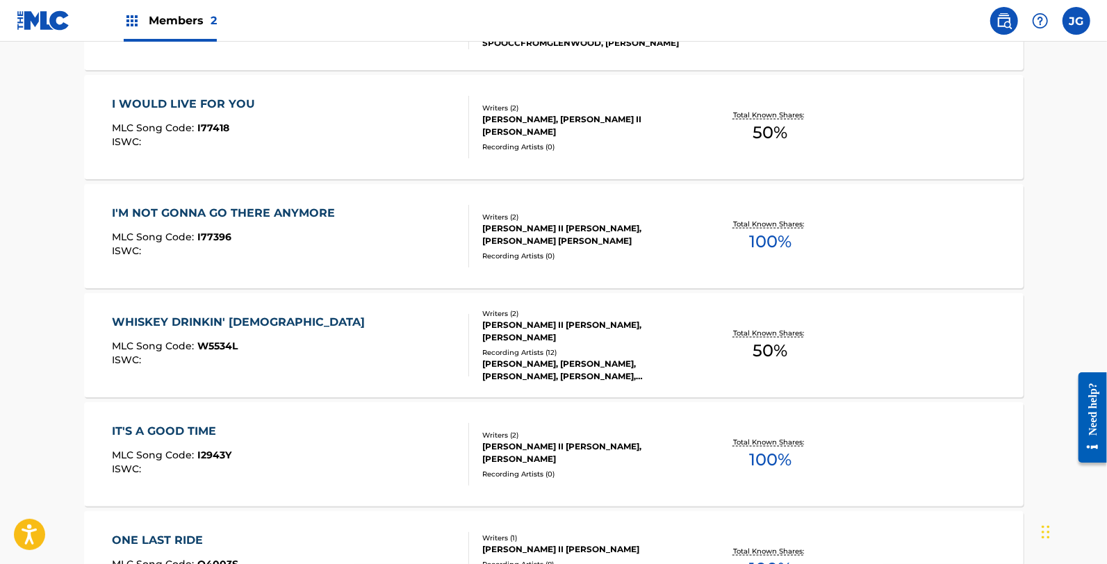
scroll to position [1117, 0]
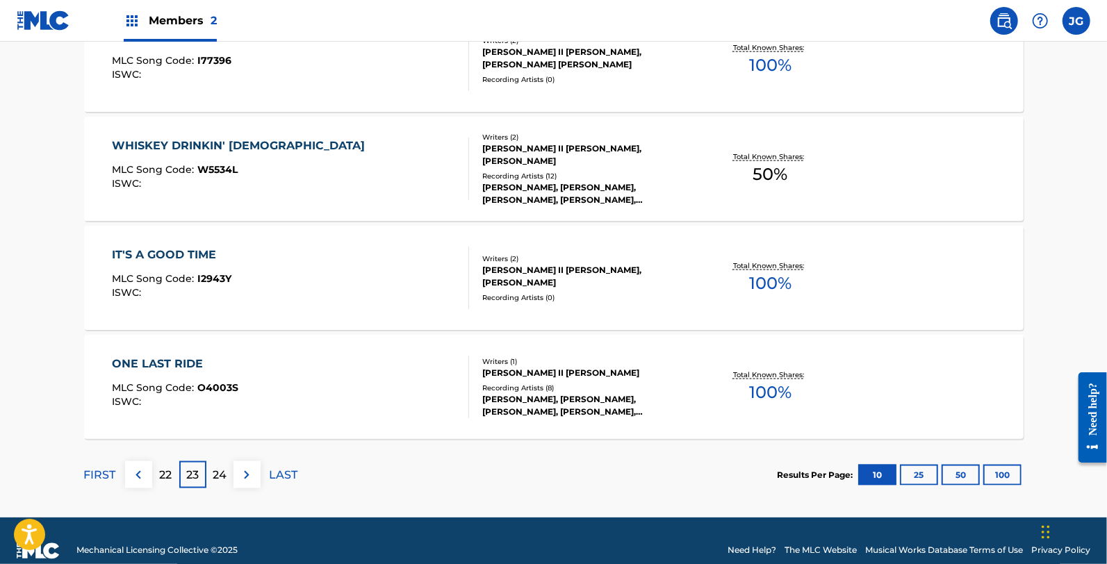
click at [211, 372] on div "ONE LAST RIDE MLC Song Code : O4003S ISWC :" at bounding box center [175, 387] width 126 height 63
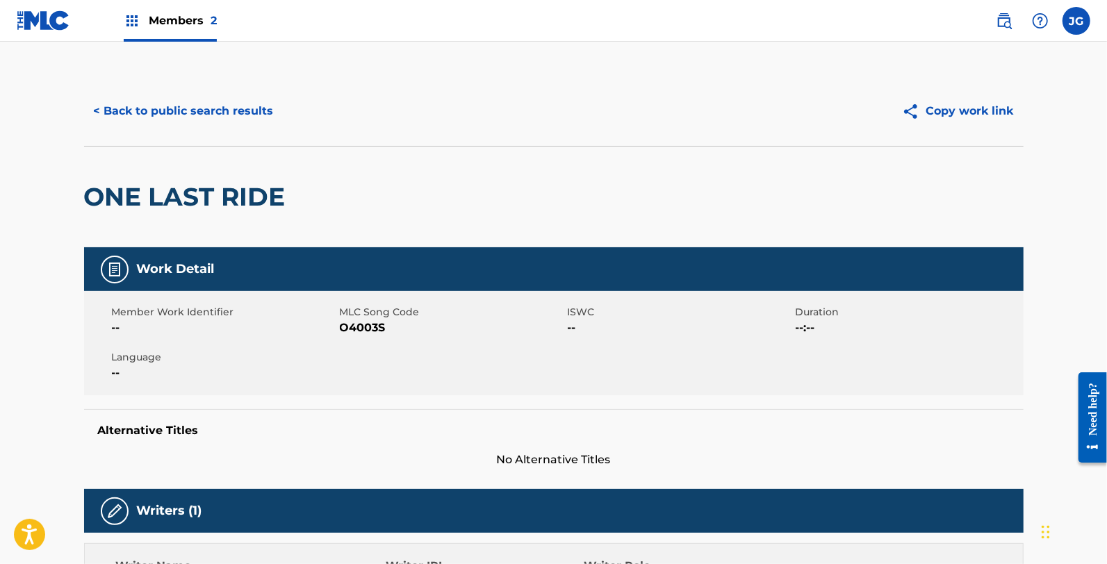
click at [366, 322] on span "O4003S" at bounding box center [452, 328] width 224 height 17
click at [198, 113] on button "< Back to public search results" at bounding box center [183, 111] width 199 height 35
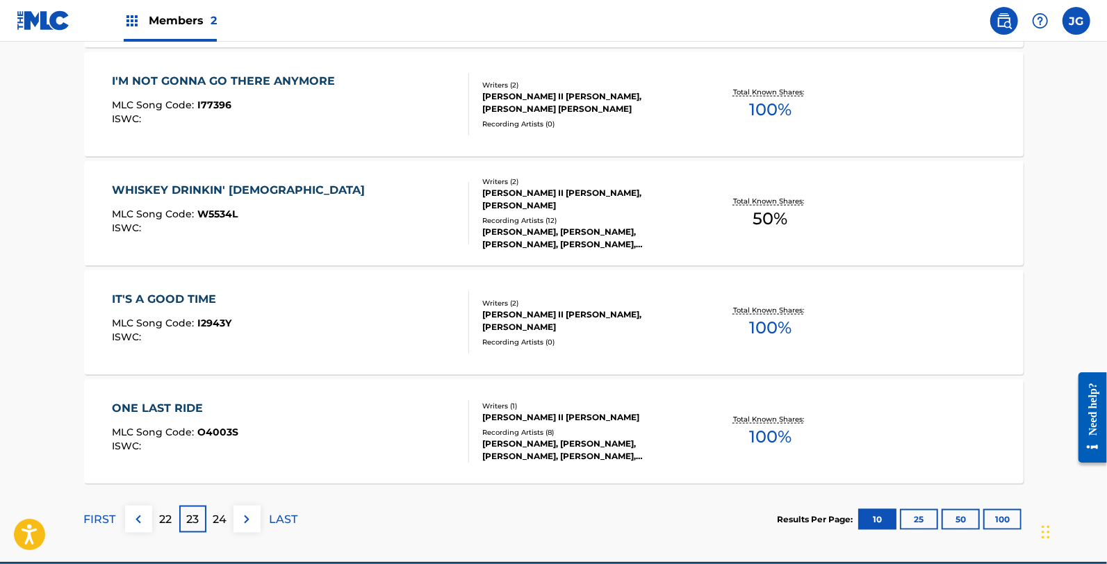
scroll to position [1136, 0]
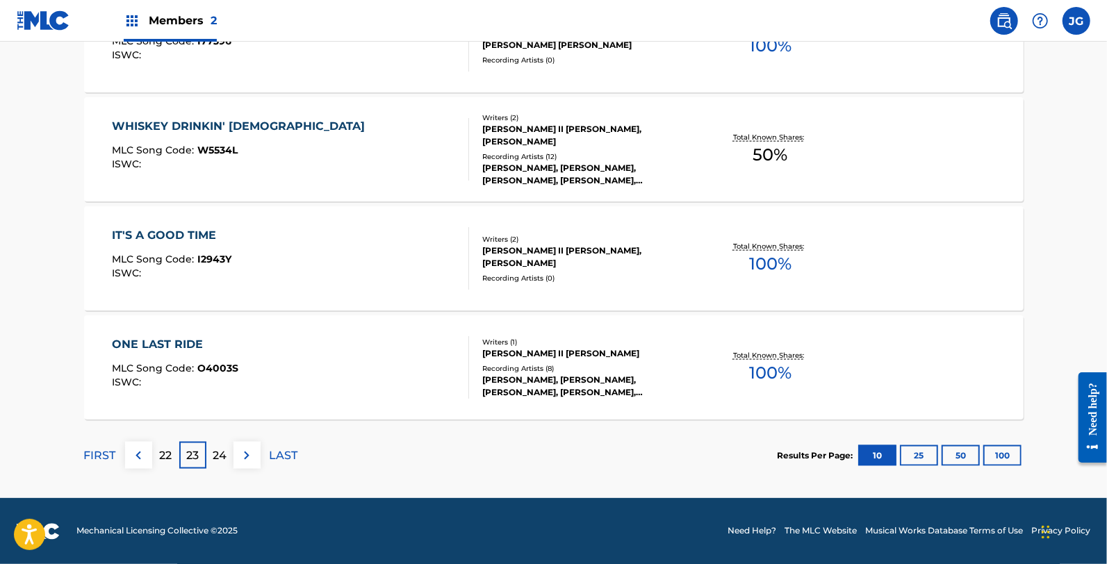
click at [217, 469] on div "FIRST 22 23 24 LAST" at bounding box center [191, 456] width 214 height 72
click at [217, 455] on p "24" at bounding box center [220, 455] width 14 height 17
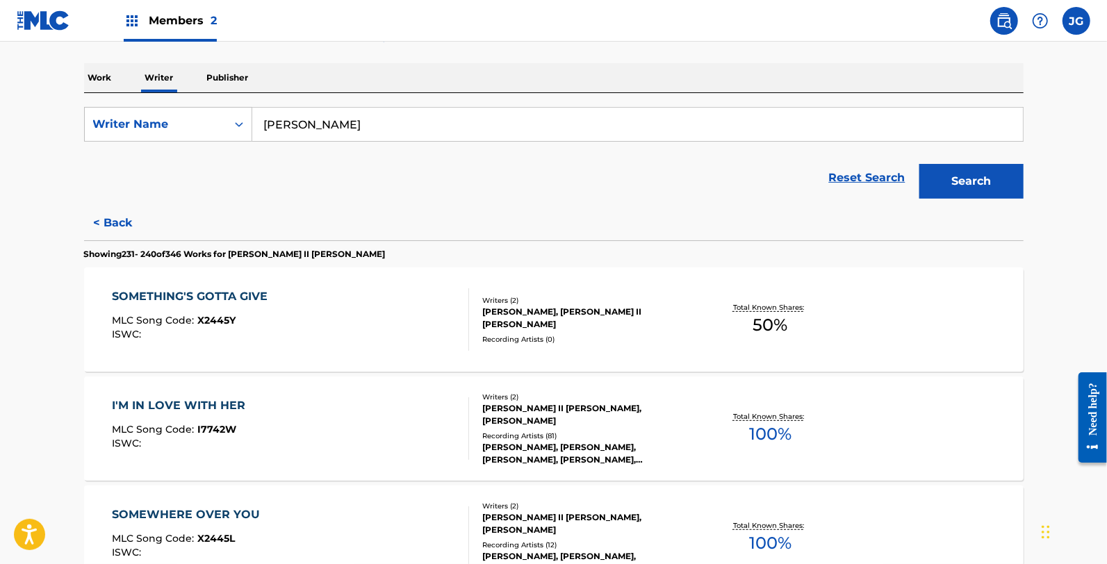
scroll to position [287, 0]
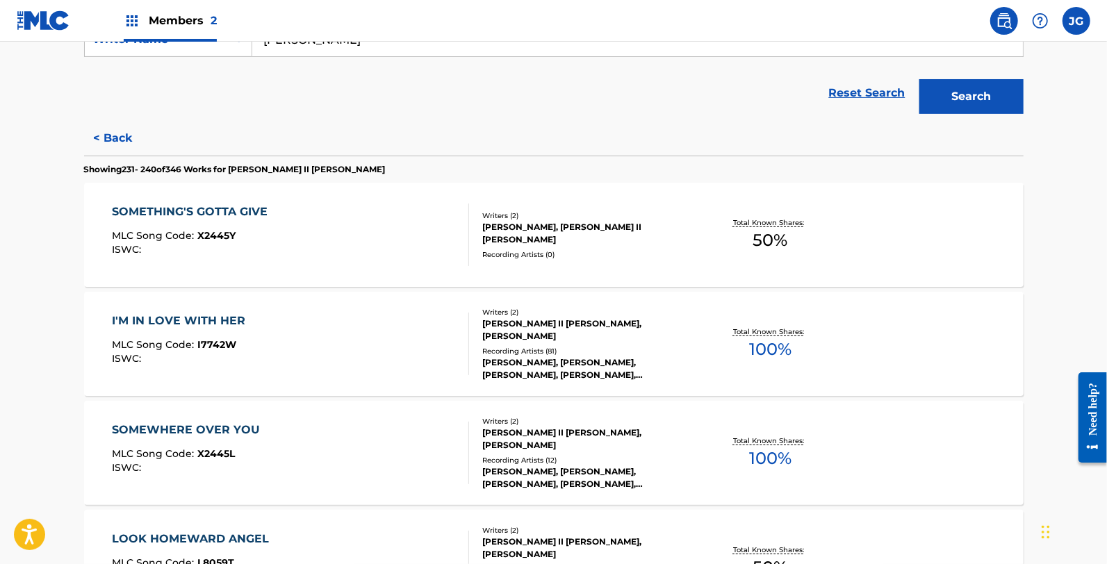
click at [219, 238] on span "X2445Y" at bounding box center [216, 235] width 38 height 13
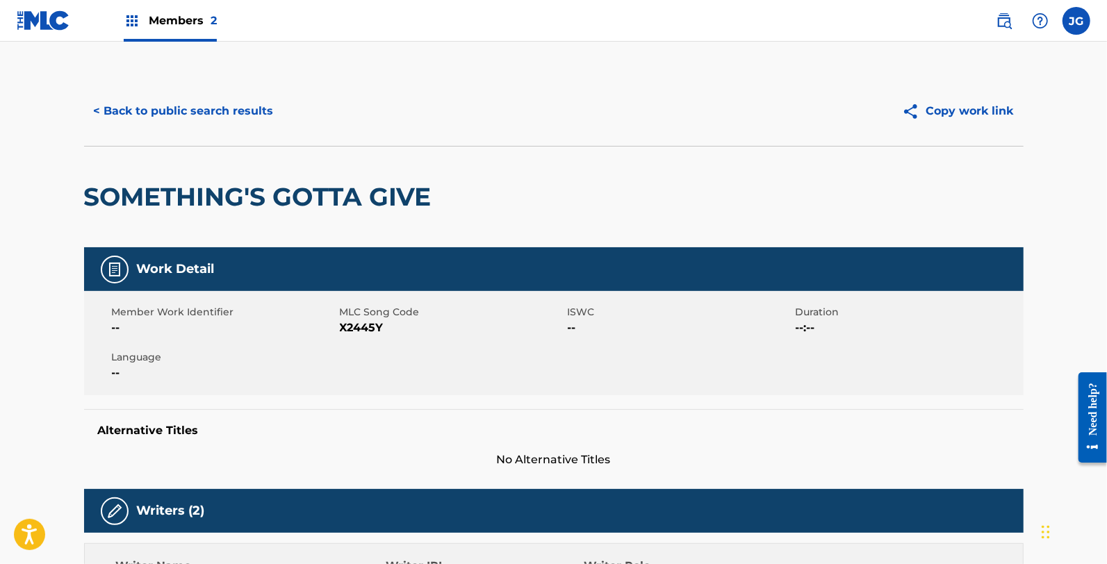
click at [344, 321] on span "X2445Y" at bounding box center [452, 328] width 224 height 17
click at [175, 137] on div "< Back to public search results Copy work link" at bounding box center [553, 110] width 939 height 69
click at [175, 122] on button "< Back to public search results" at bounding box center [183, 111] width 199 height 35
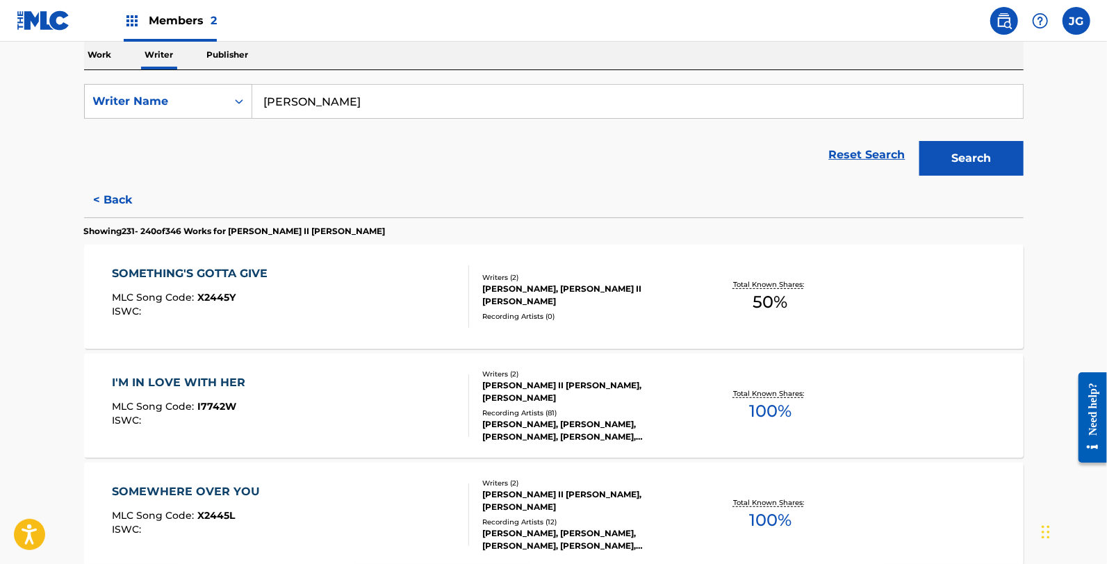
scroll to position [302, 0]
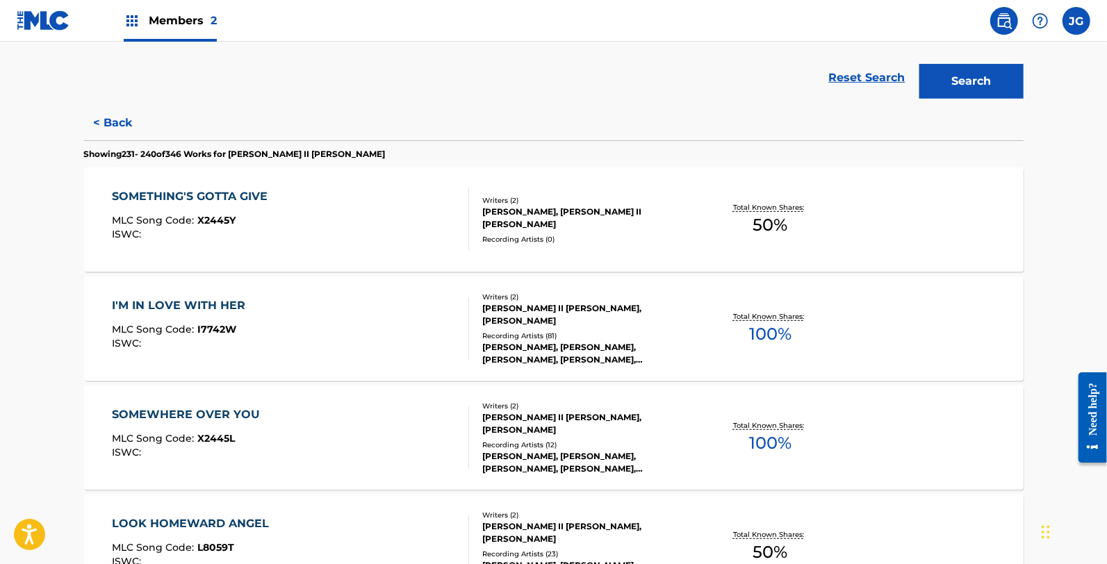
click at [236, 313] on div "I'M IN LOVE WITH HER" at bounding box center [182, 305] width 140 height 17
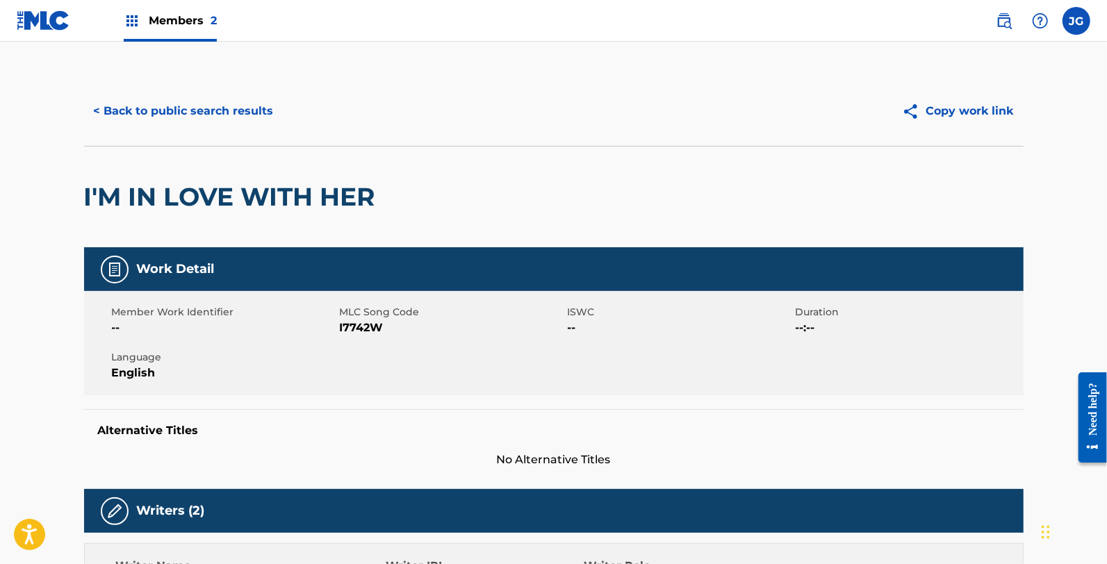
click at [372, 318] on span "MLC Song Code" at bounding box center [452, 312] width 224 height 15
click at [375, 324] on span "I7742W" at bounding box center [452, 328] width 224 height 17
click at [197, 110] on button "< Back to public search results" at bounding box center [183, 111] width 199 height 35
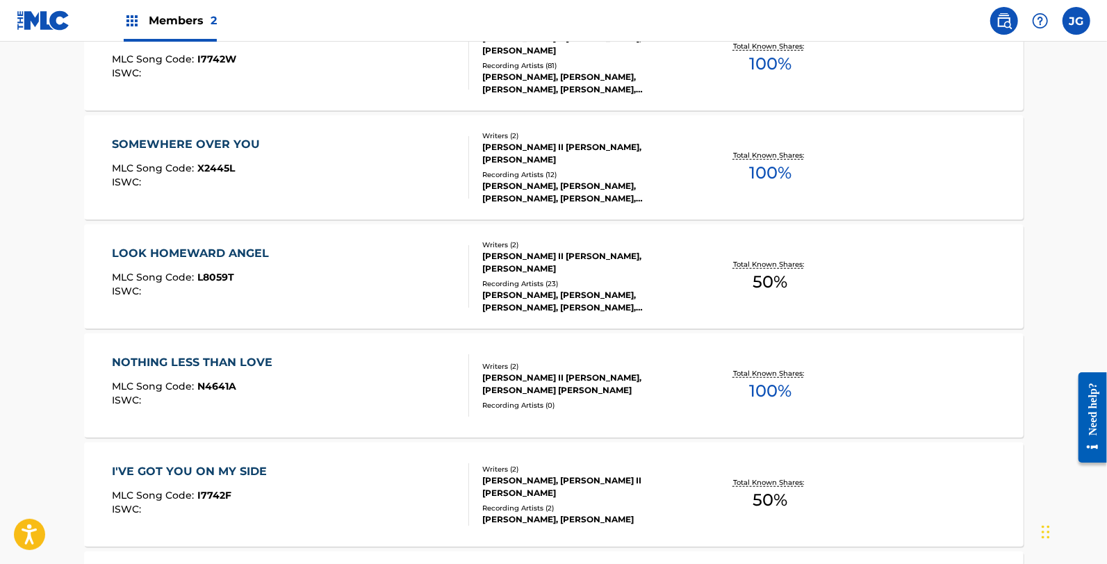
scroll to position [586, 0]
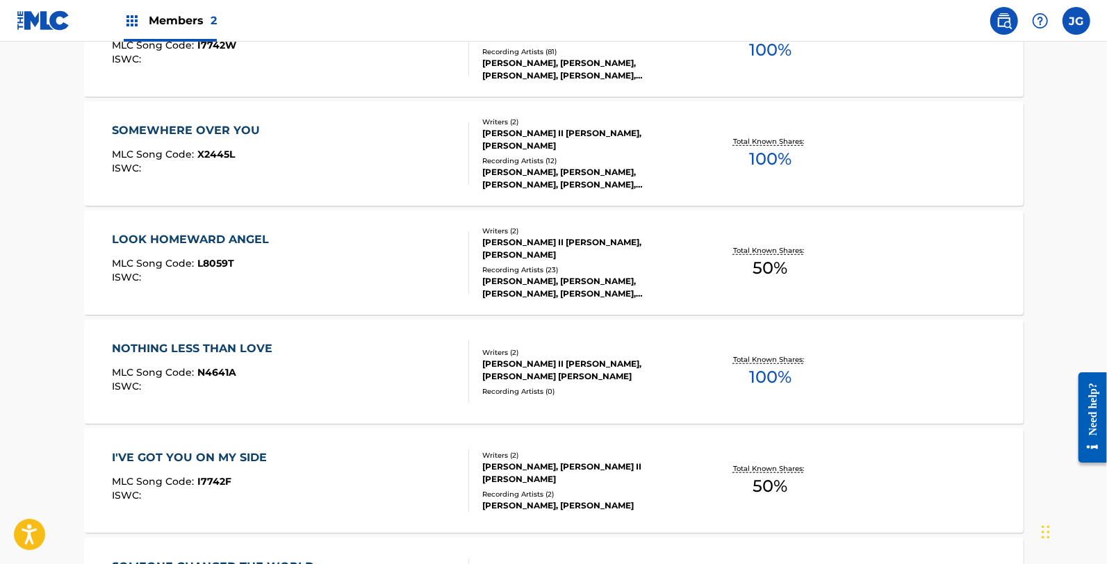
click at [274, 172] on div "SOMEWHERE OVER YOU MLC Song Code : X2445L ISWC :" at bounding box center [290, 153] width 357 height 63
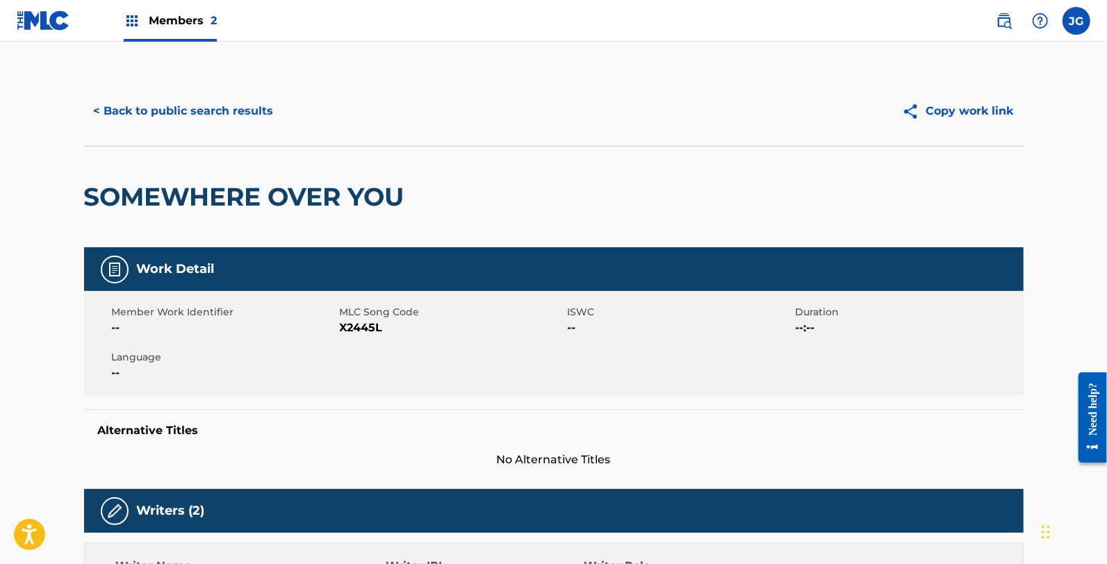
click at [346, 320] on span "X2445L" at bounding box center [452, 328] width 224 height 17
click at [218, 108] on button "< Back to public search results" at bounding box center [183, 111] width 199 height 35
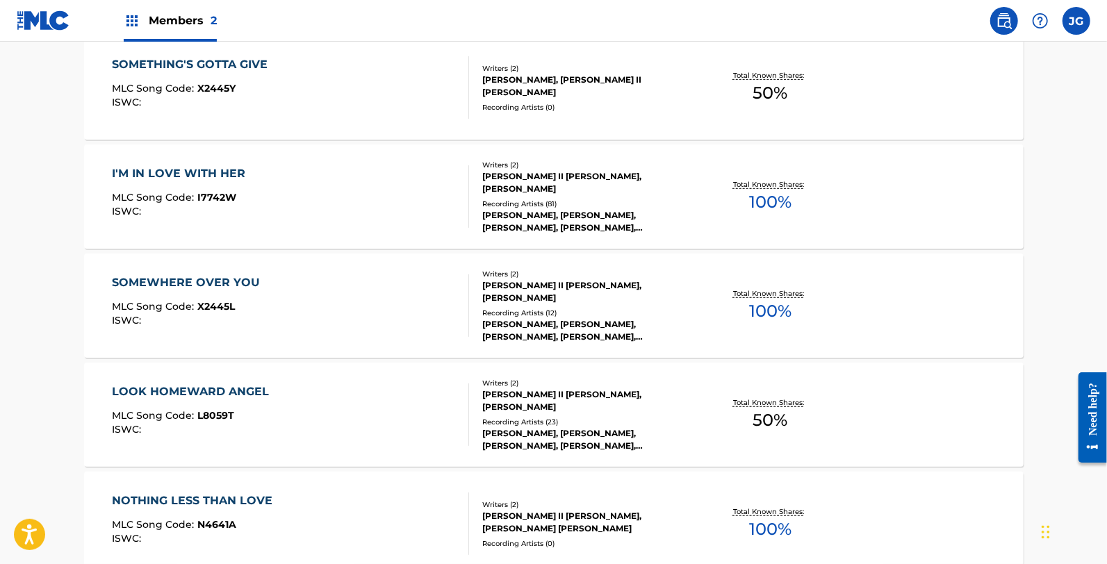
scroll to position [440, 0]
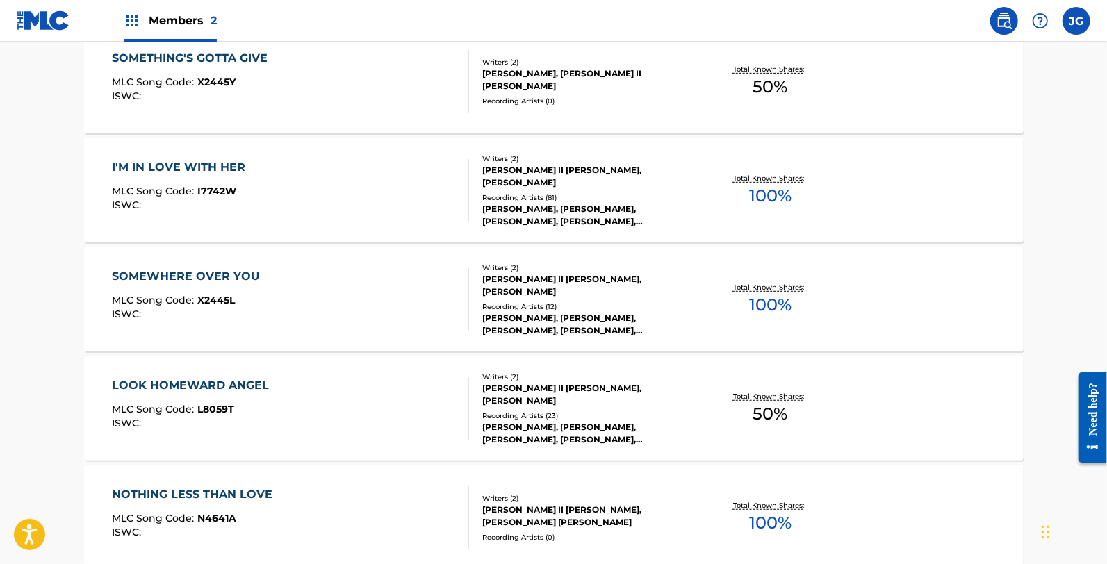
click at [288, 419] on div "LOOK HOMEWARD ANGEL MLC Song Code : L8059T ISWC :" at bounding box center [290, 408] width 357 height 63
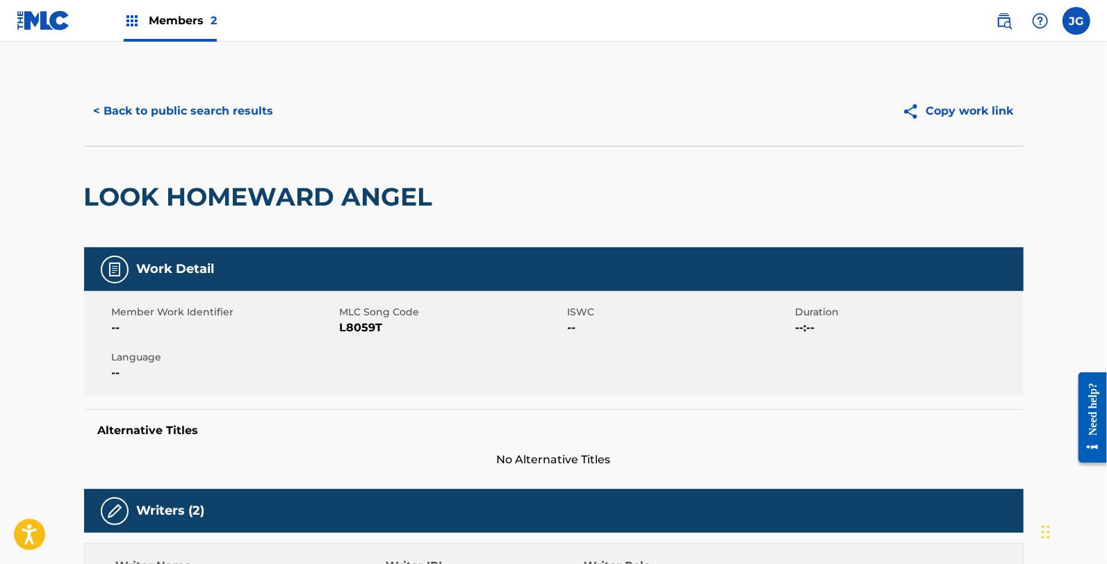
click at [346, 324] on span "L8059T" at bounding box center [452, 328] width 224 height 17
click at [281, 126] on div "< Back to public search results" at bounding box center [319, 111] width 470 height 35
click at [240, 113] on button "< Back to public search results" at bounding box center [183, 111] width 199 height 35
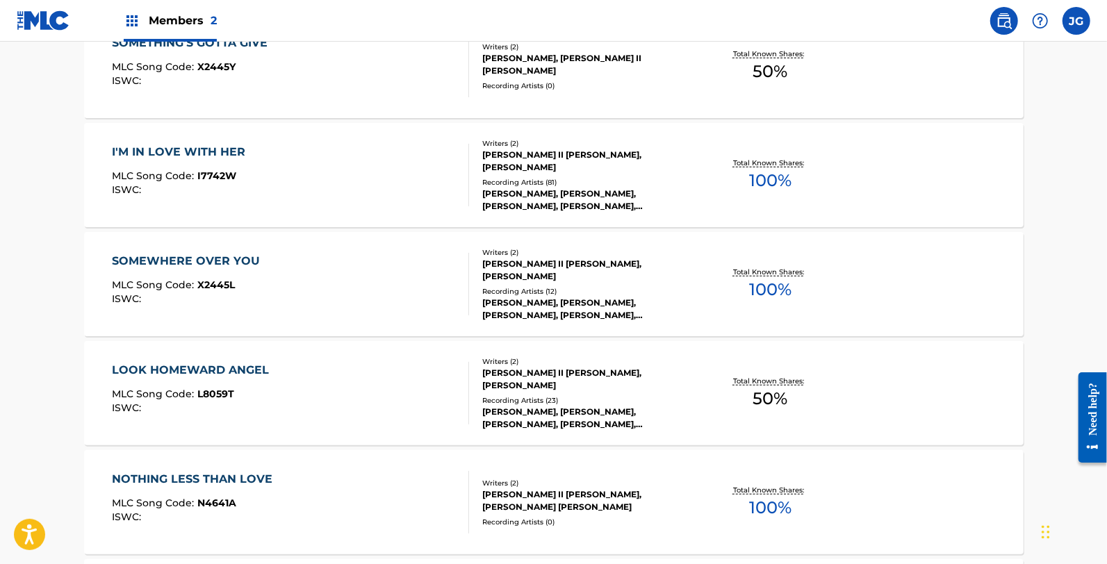
scroll to position [459, 0]
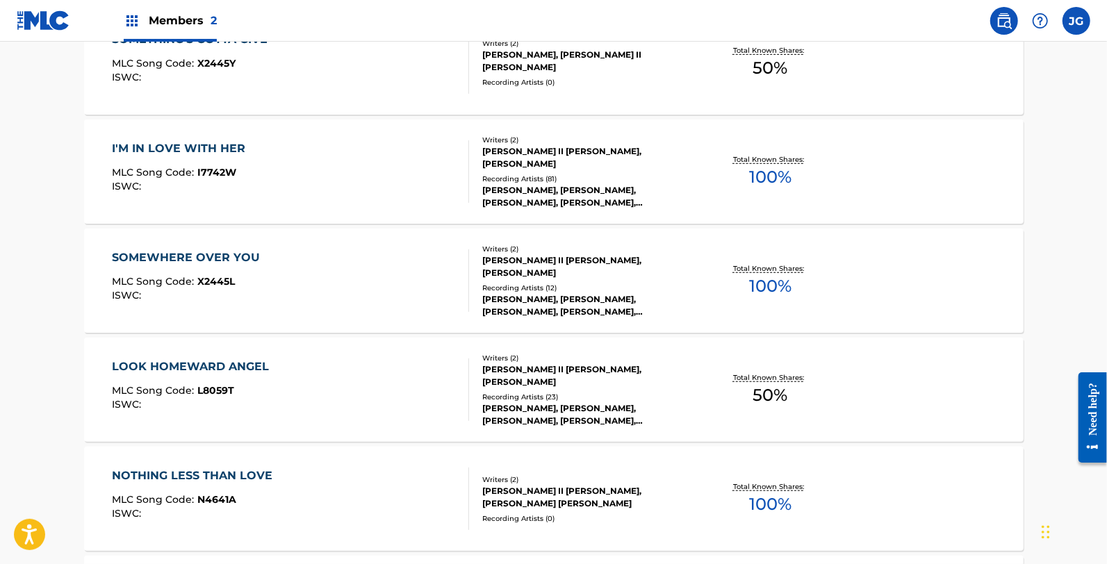
click at [267, 484] on div "NOTHING LESS THAN LOVE" at bounding box center [195, 476] width 167 height 17
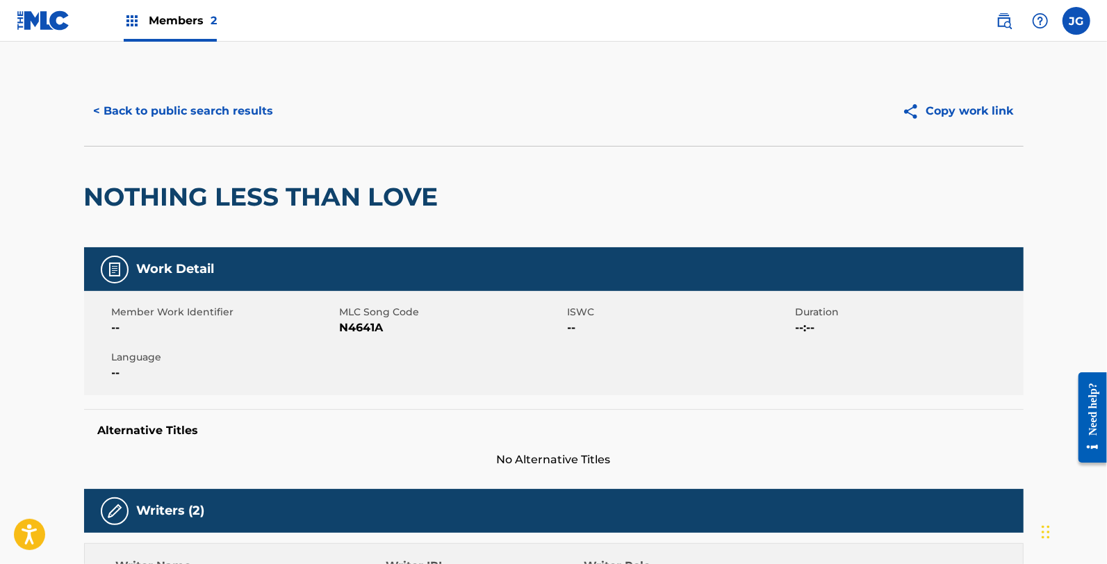
click at [366, 325] on span "N4641A" at bounding box center [452, 328] width 224 height 17
click at [172, 109] on button "< Back to public search results" at bounding box center [183, 111] width 199 height 35
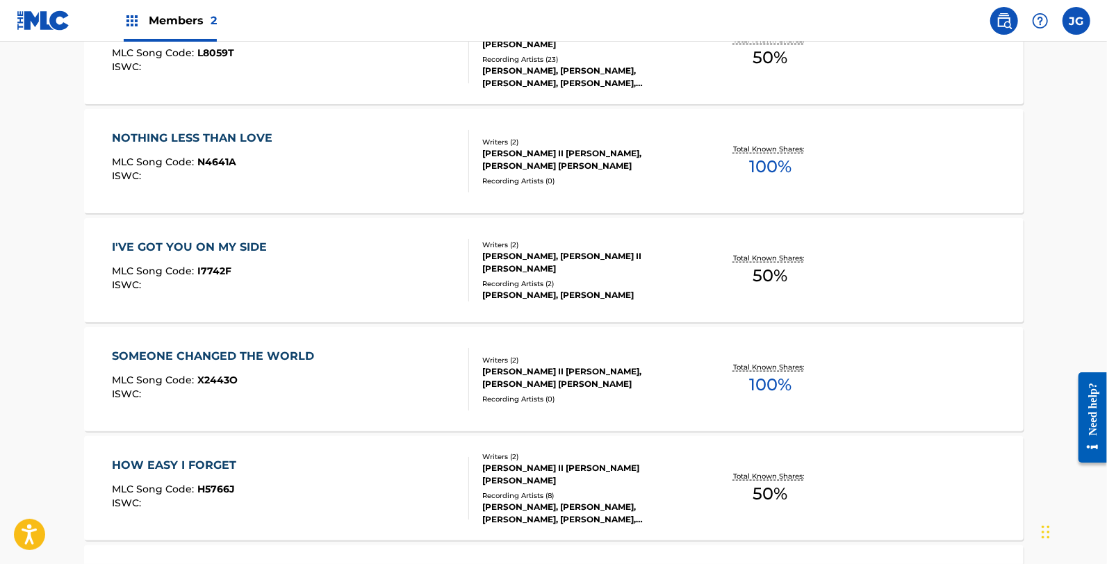
scroll to position [802, 0]
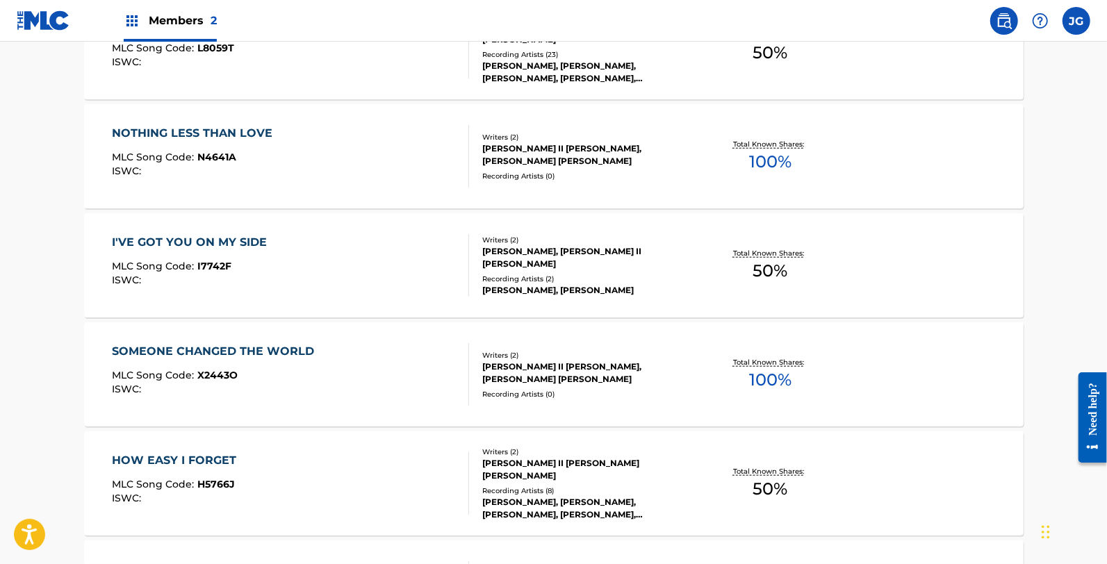
click at [263, 260] on div "I'VE GOT YOU ON MY SIDE MLC Song Code : I7742F ISWC :" at bounding box center [193, 265] width 162 height 63
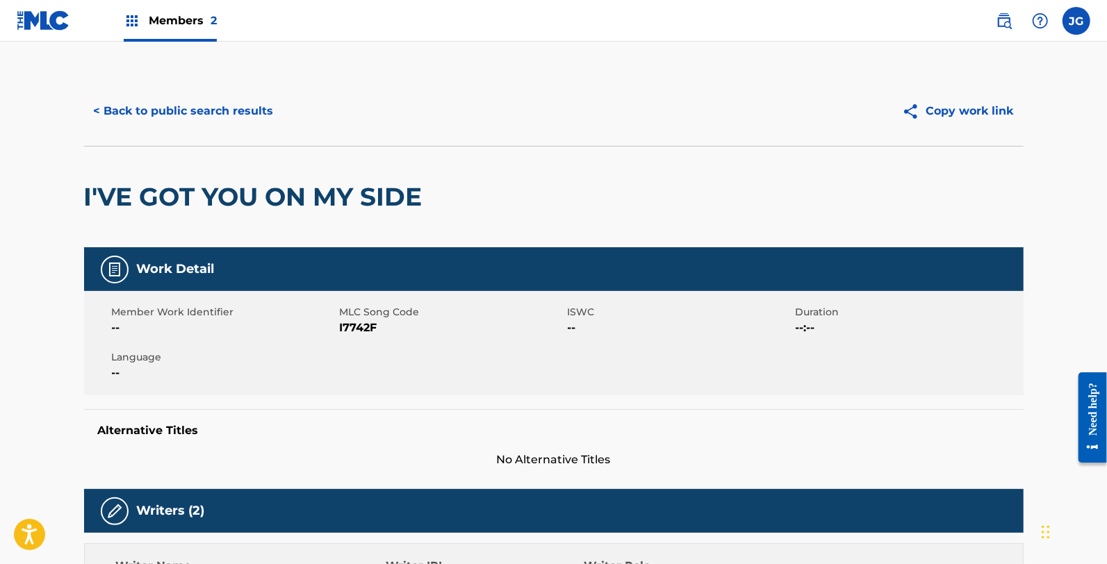
click at [352, 330] on span "I7742F" at bounding box center [452, 328] width 224 height 17
click at [231, 114] on button "< Back to public search results" at bounding box center [183, 111] width 199 height 35
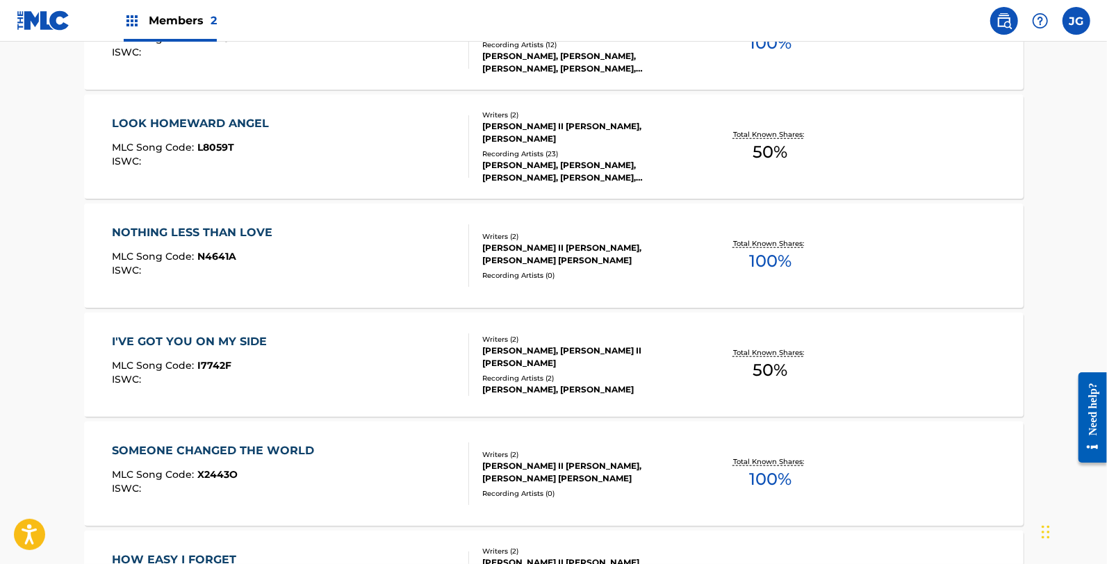
scroll to position [695, 0]
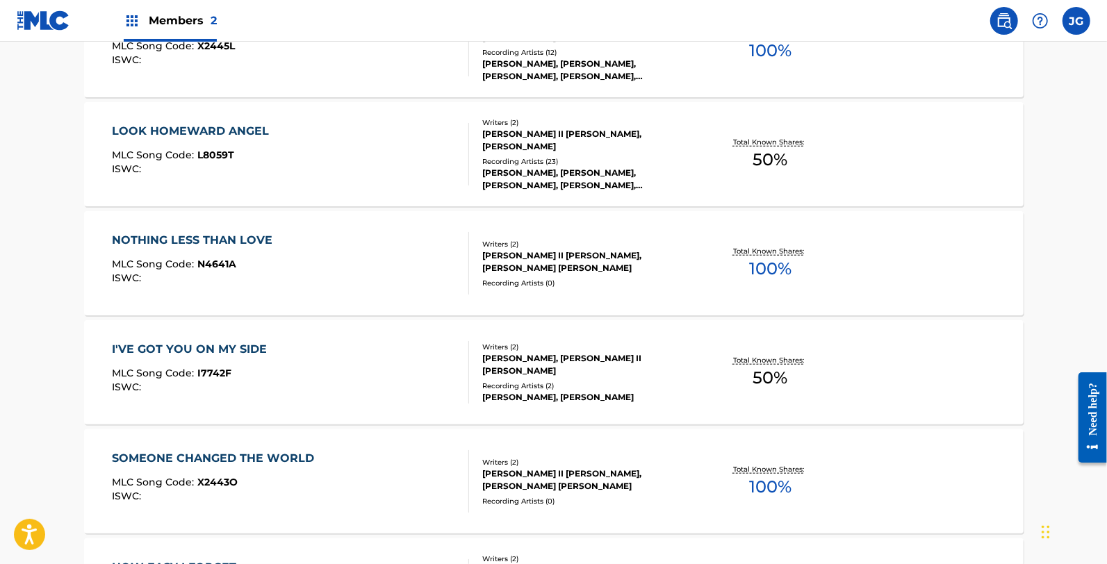
click at [313, 390] on div "I'VE GOT YOU ON MY SIDE MLC Song Code : I7742F ISWC :" at bounding box center [290, 372] width 357 height 63
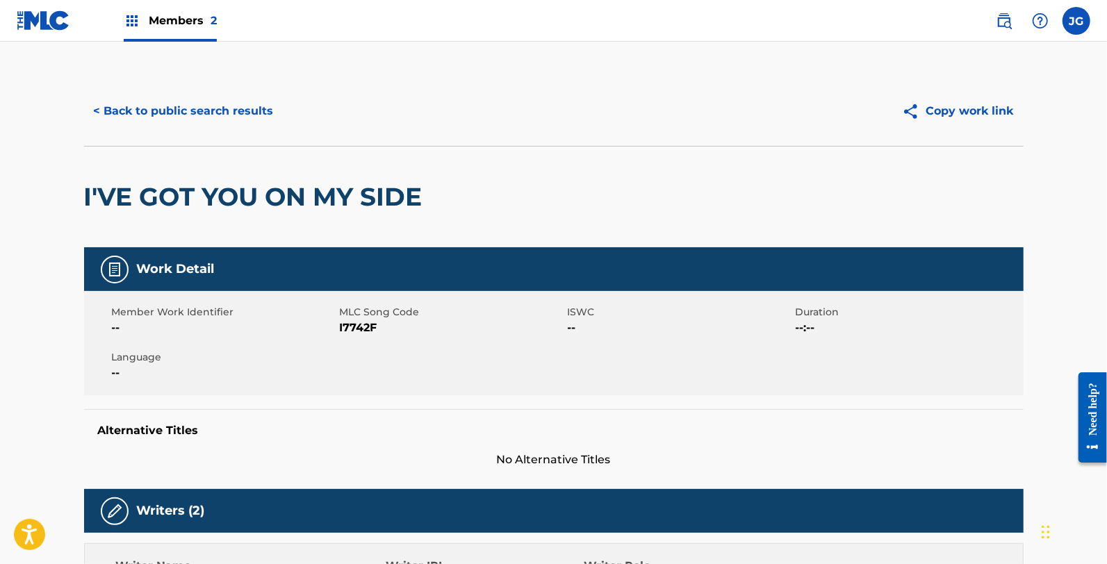
click at [175, 137] on div "< Back to public search results Copy work link" at bounding box center [553, 110] width 939 height 69
click at [175, 108] on button "< Back to public search results" at bounding box center [183, 111] width 199 height 35
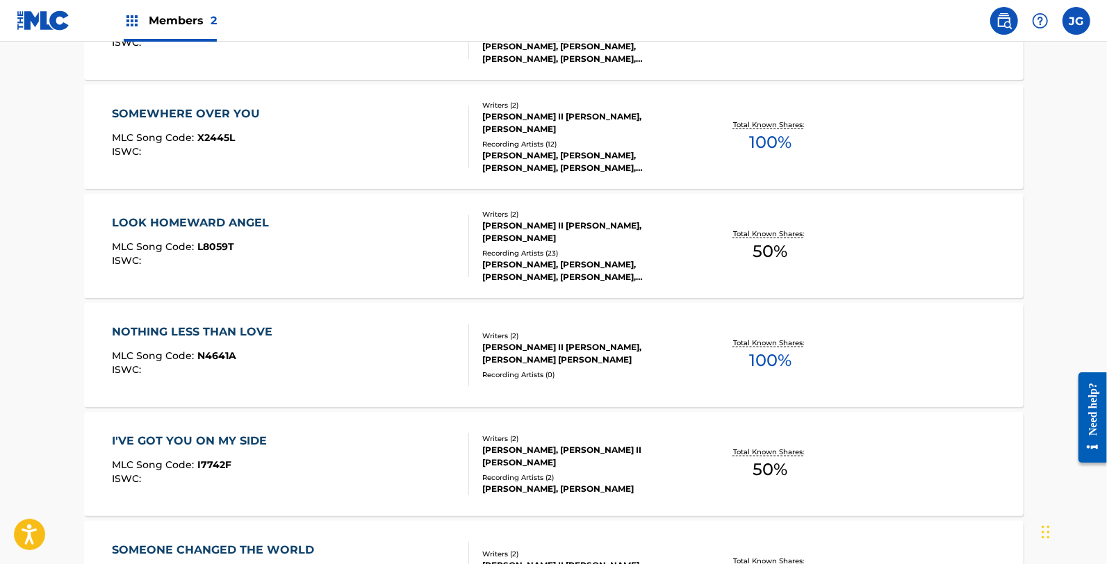
scroll to position [682, 0]
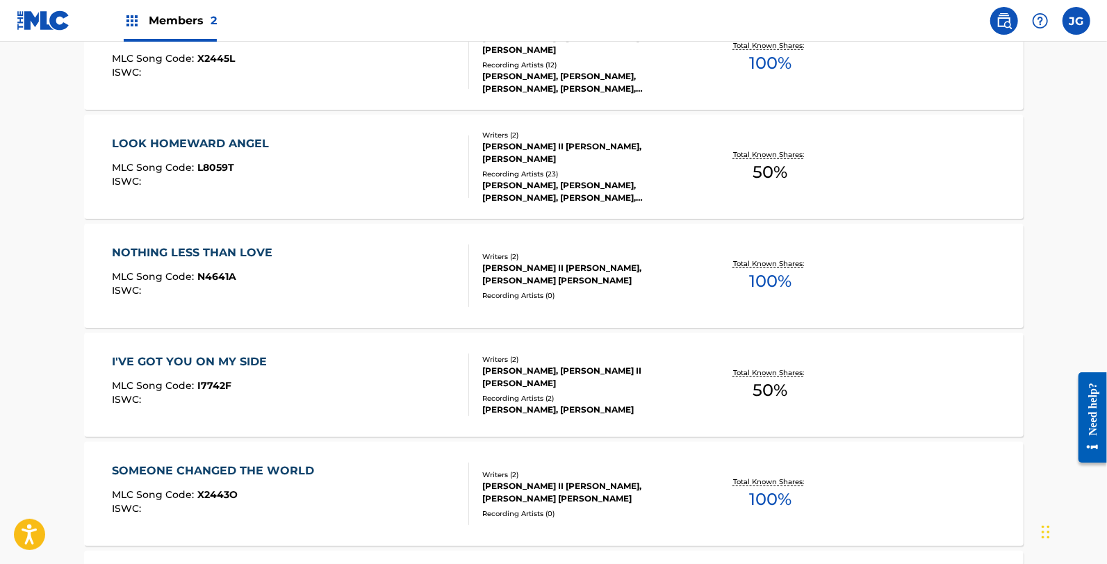
click at [324, 472] on div "SOMEONE CHANGED THE WORLD MLC Song Code : X2443O ISWC :" at bounding box center [290, 494] width 357 height 63
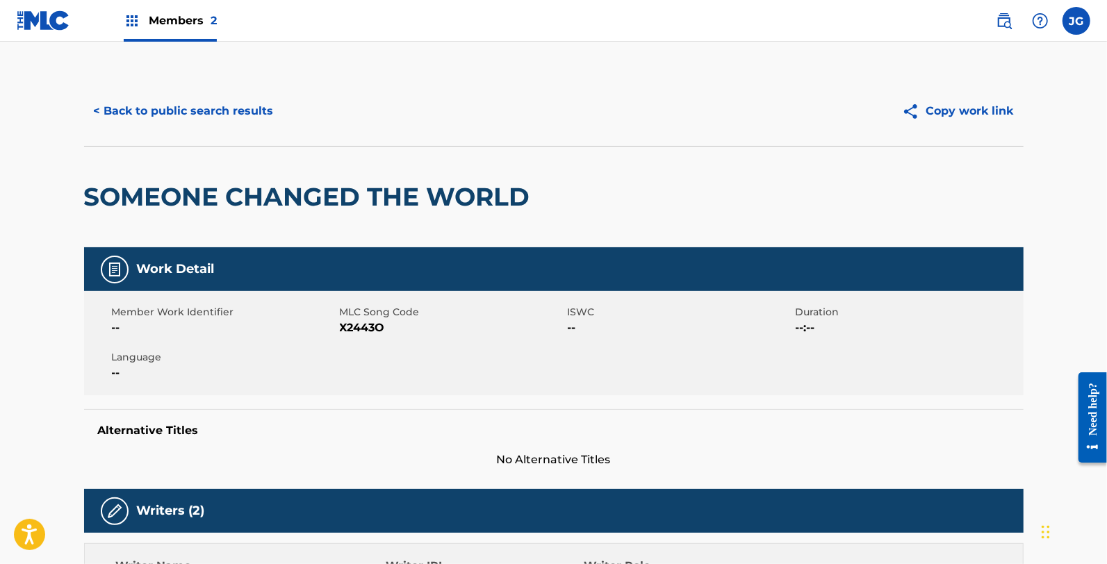
click at [375, 324] on span "X2443O" at bounding box center [452, 328] width 224 height 17
click at [202, 114] on button "< Back to public search results" at bounding box center [183, 111] width 199 height 35
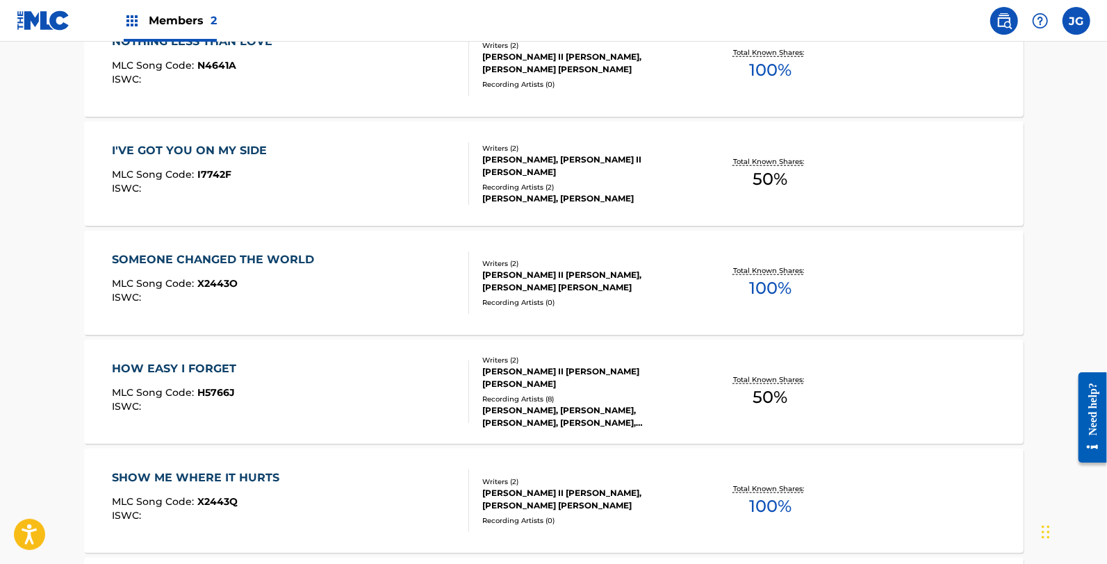
scroll to position [895, 0]
click at [290, 387] on div "HOW EASY I FORGET MLC Song Code : H5766J ISWC :" at bounding box center [290, 390] width 357 height 63
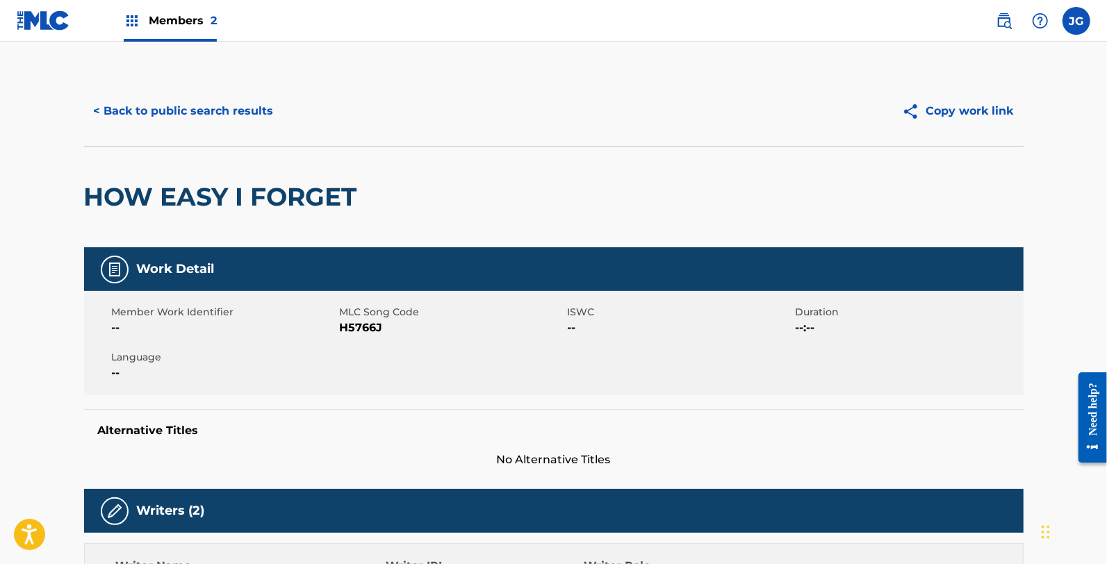
click at [359, 317] on span "MLC Song Code" at bounding box center [452, 312] width 224 height 15
click at [363, 329] on span "H5766J" at bounding box center [452, 328] width 224 height 17
click at [254, 170] on div "HOW EASY I FORGET" at bounding box center [224, 197] width 280 height 101
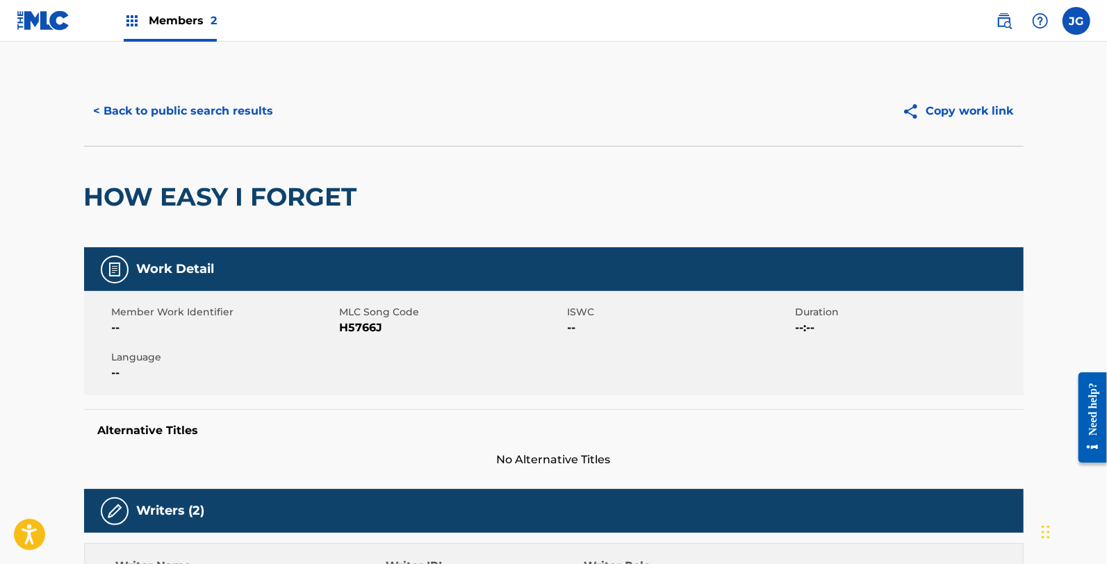
click at [233, 126] on button "< Back to public search results" at bounding box center [183, 111] width 199 height 35
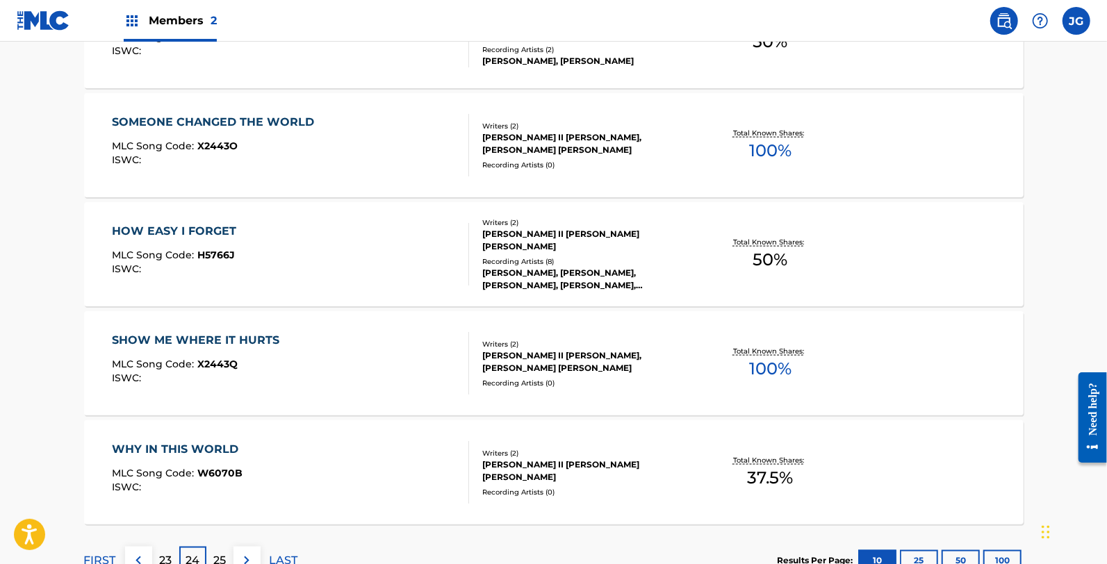
scroll to position [1050, 0]
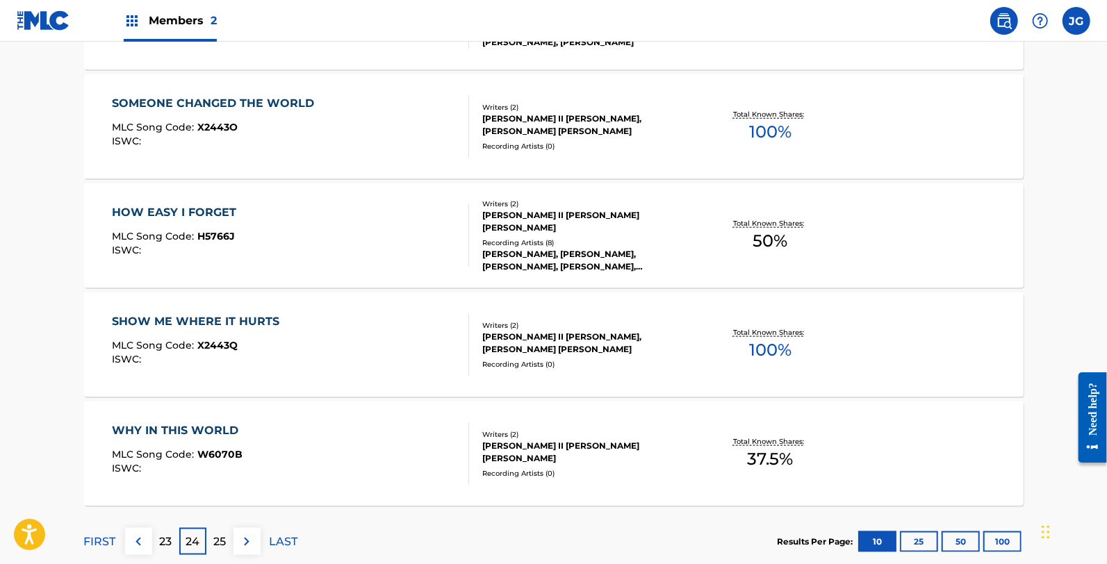
click at [273, 345] on div "MLC Song Code : X2443Q" at bounding box center [199, 347] width 174 height 14
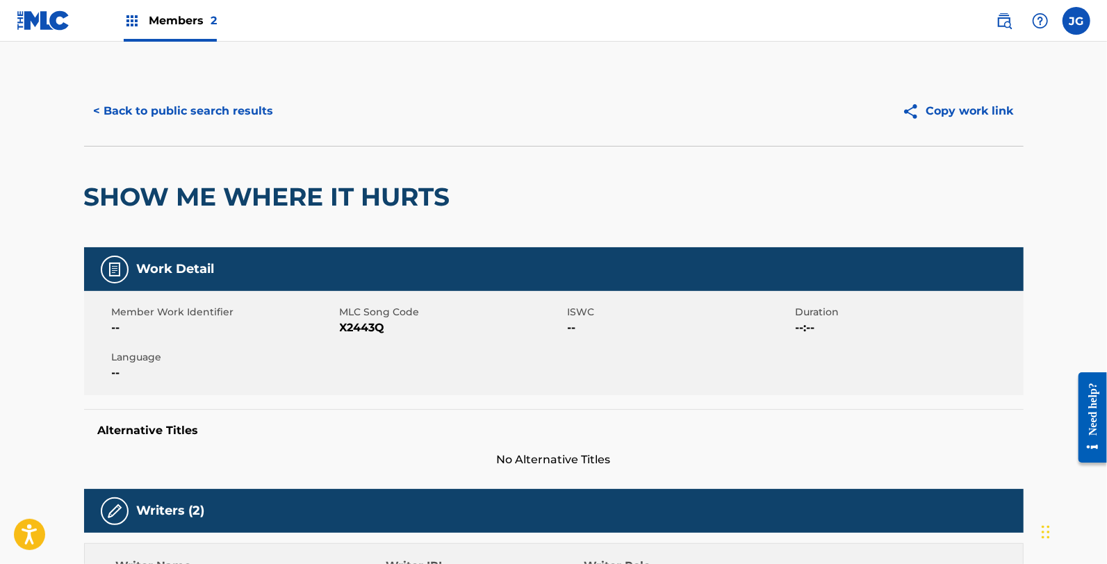
click at [371, 325] on span "X2443Q" at bounding box center [452, 328] width 224 height 17
